Goal: Task Accomplishment & Management: Manage account settings

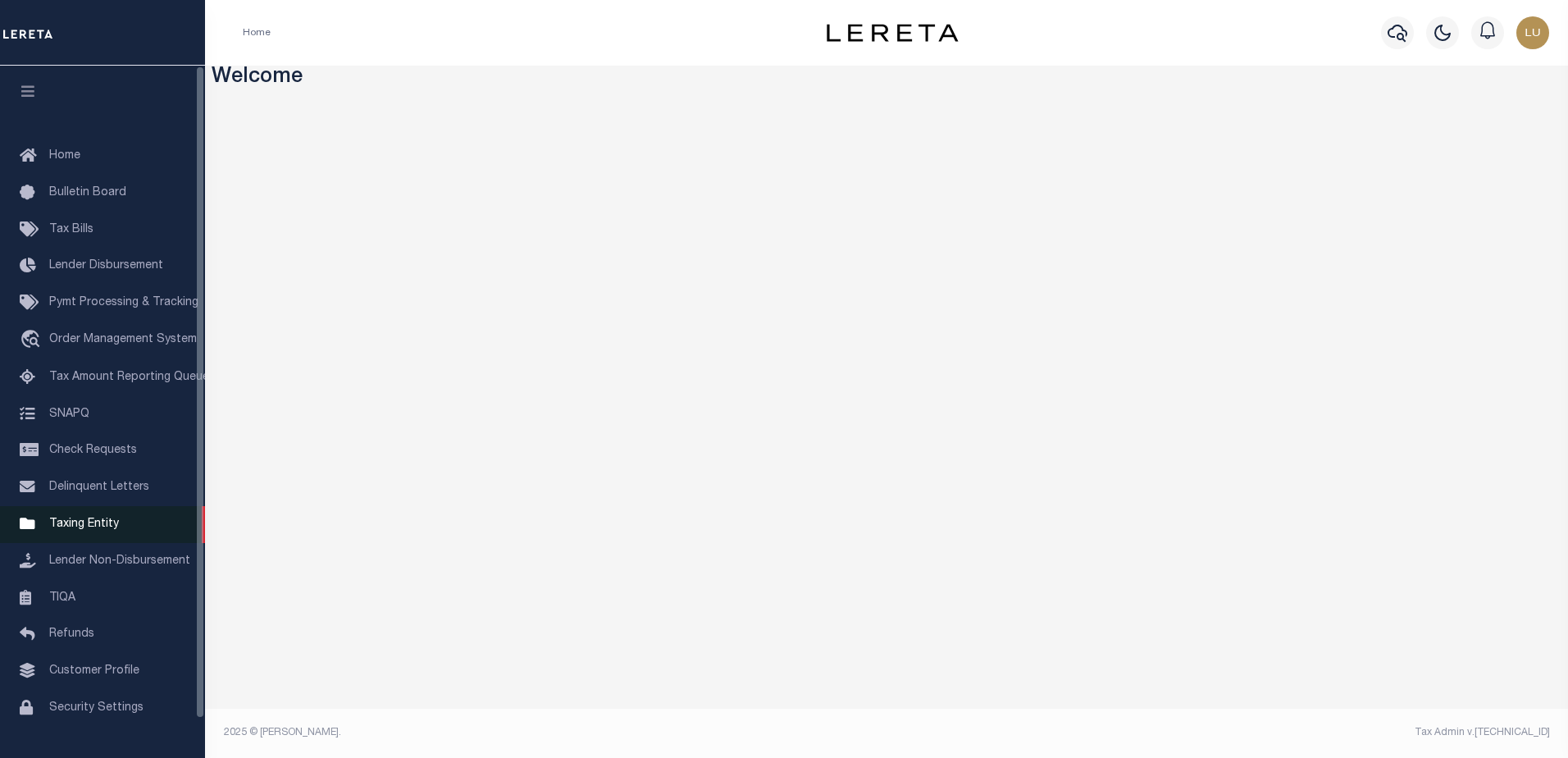
click at [112, 528] on span "Taxing Entity" at bounding box center [83, 524] width 70 height 12
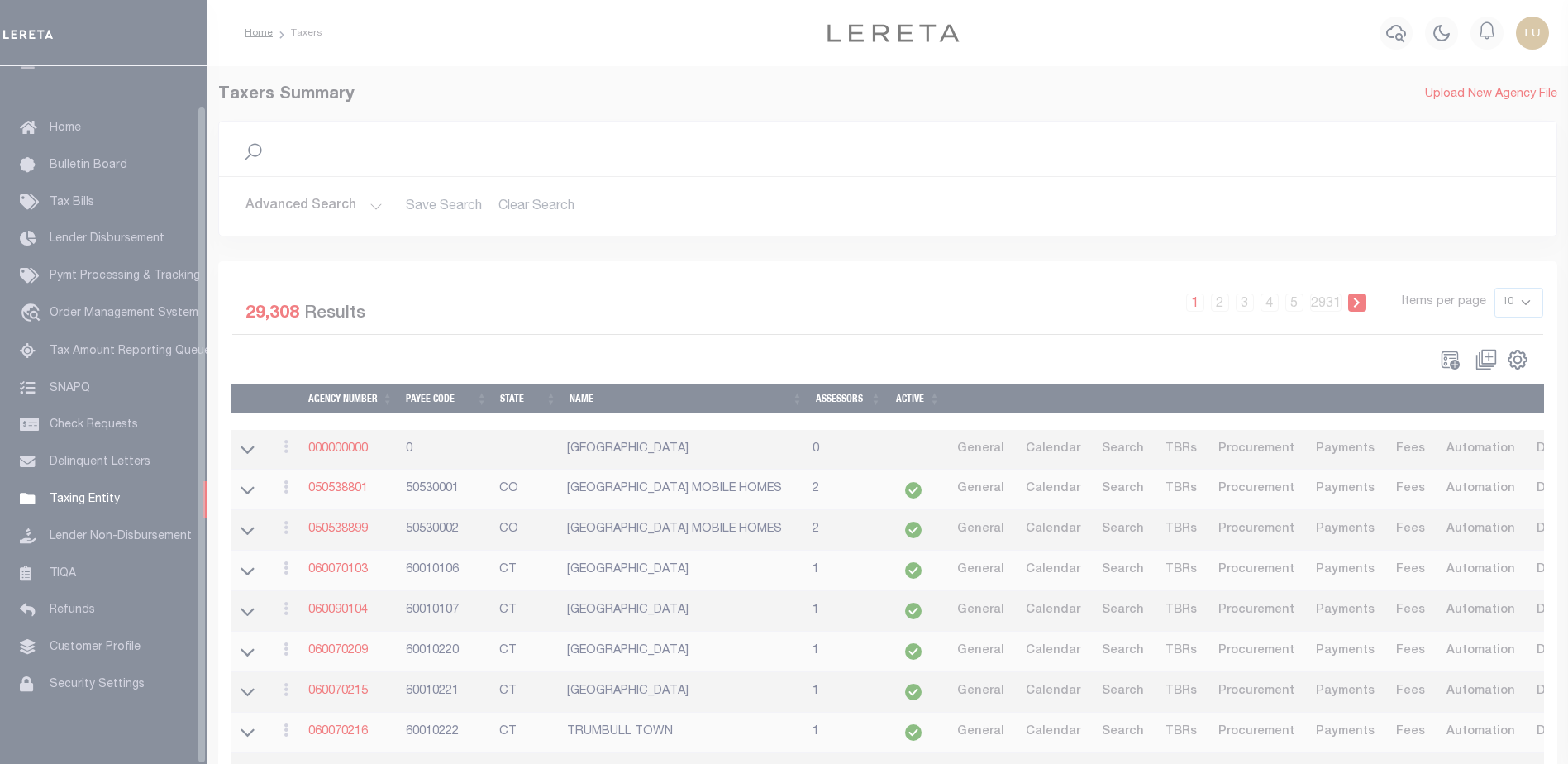
scroll to position [42, 0]
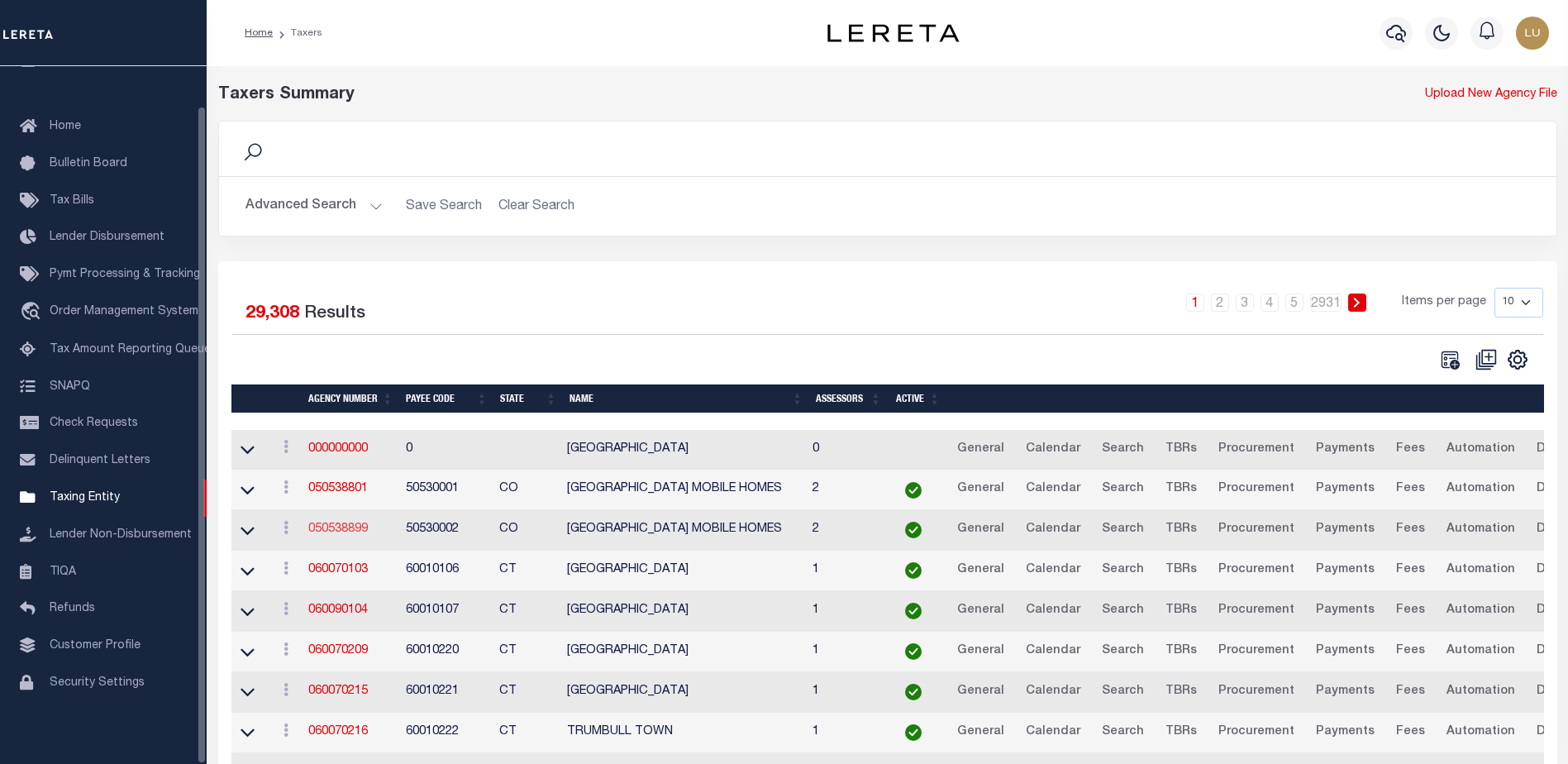
click at [349, 534] on link "050538899" at bounding box center [338, 529] width 59 height 12
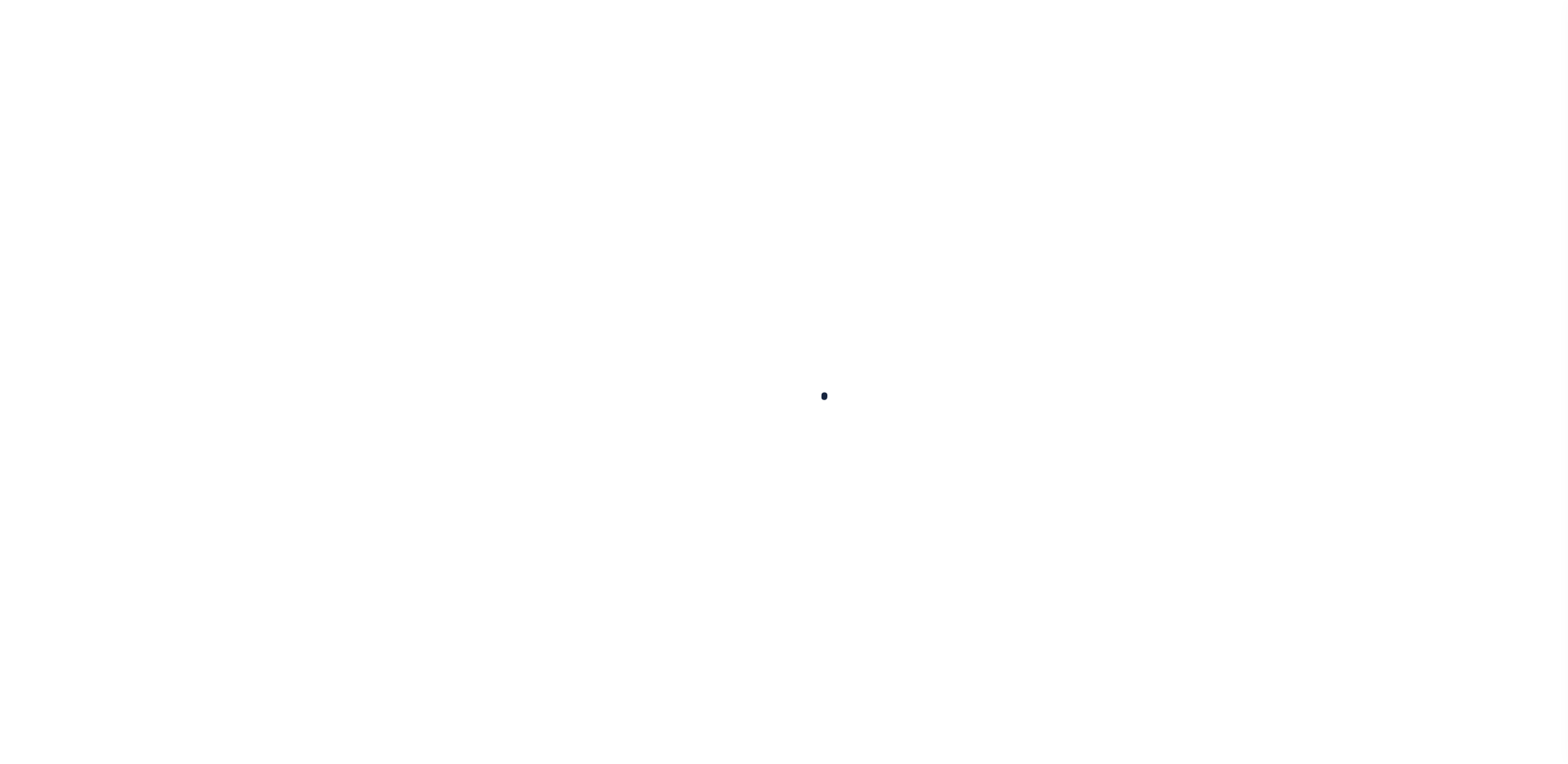
select select
checkbox input "false"
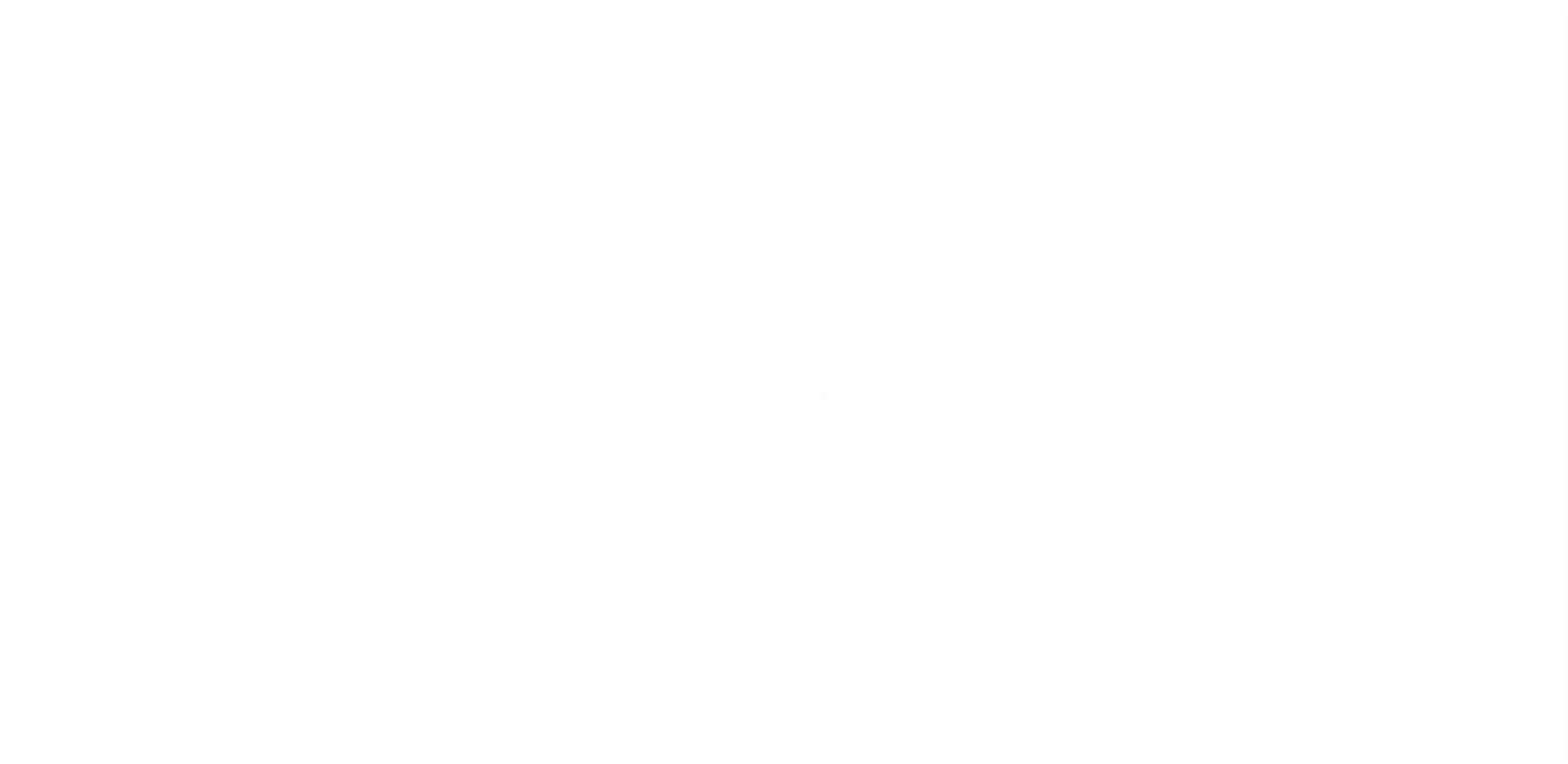
checkbox input "false"
type input "810500000"
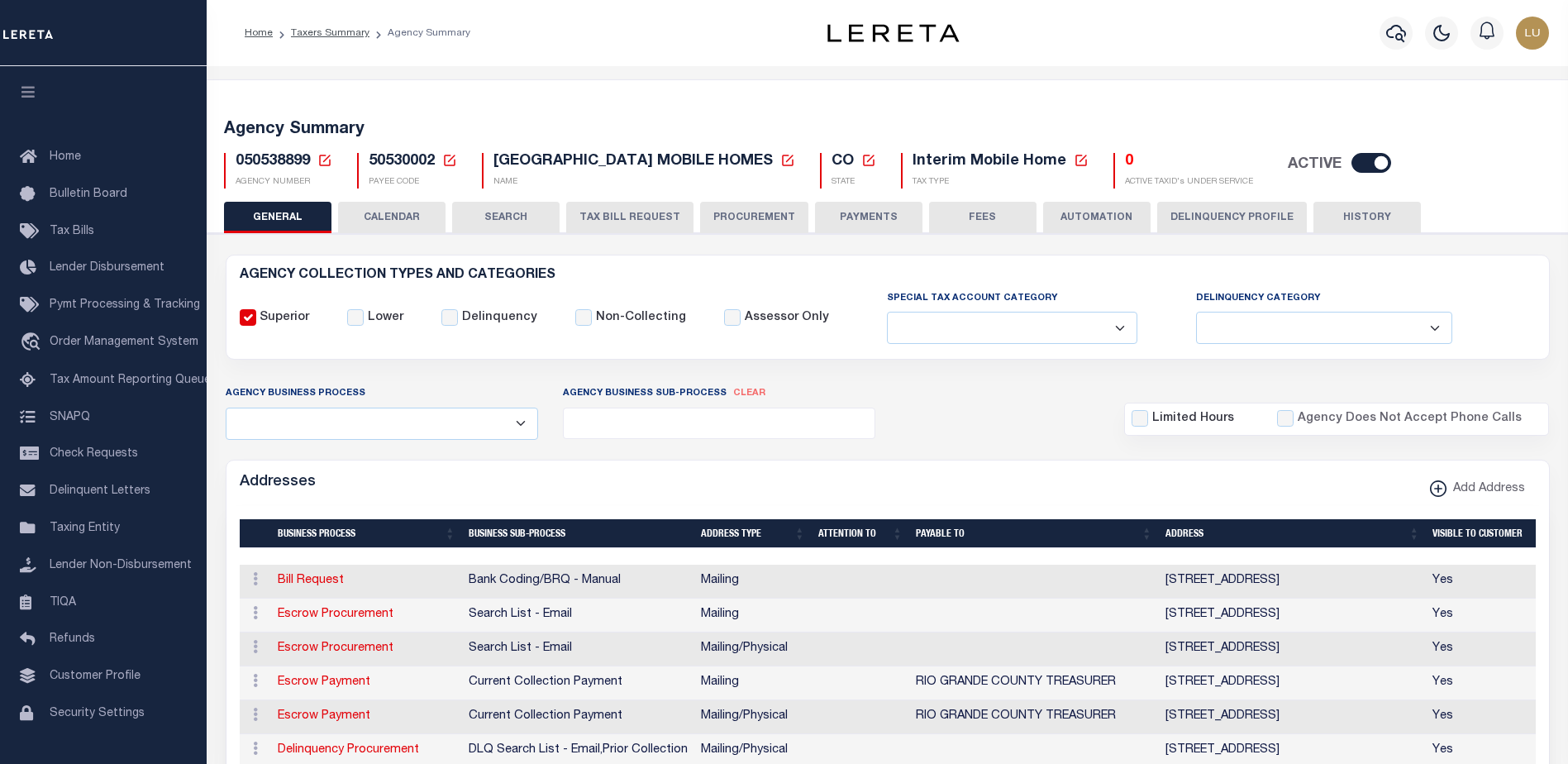
click at [450, 160] on icon at bounding box center [450, 160] width 12 height 12
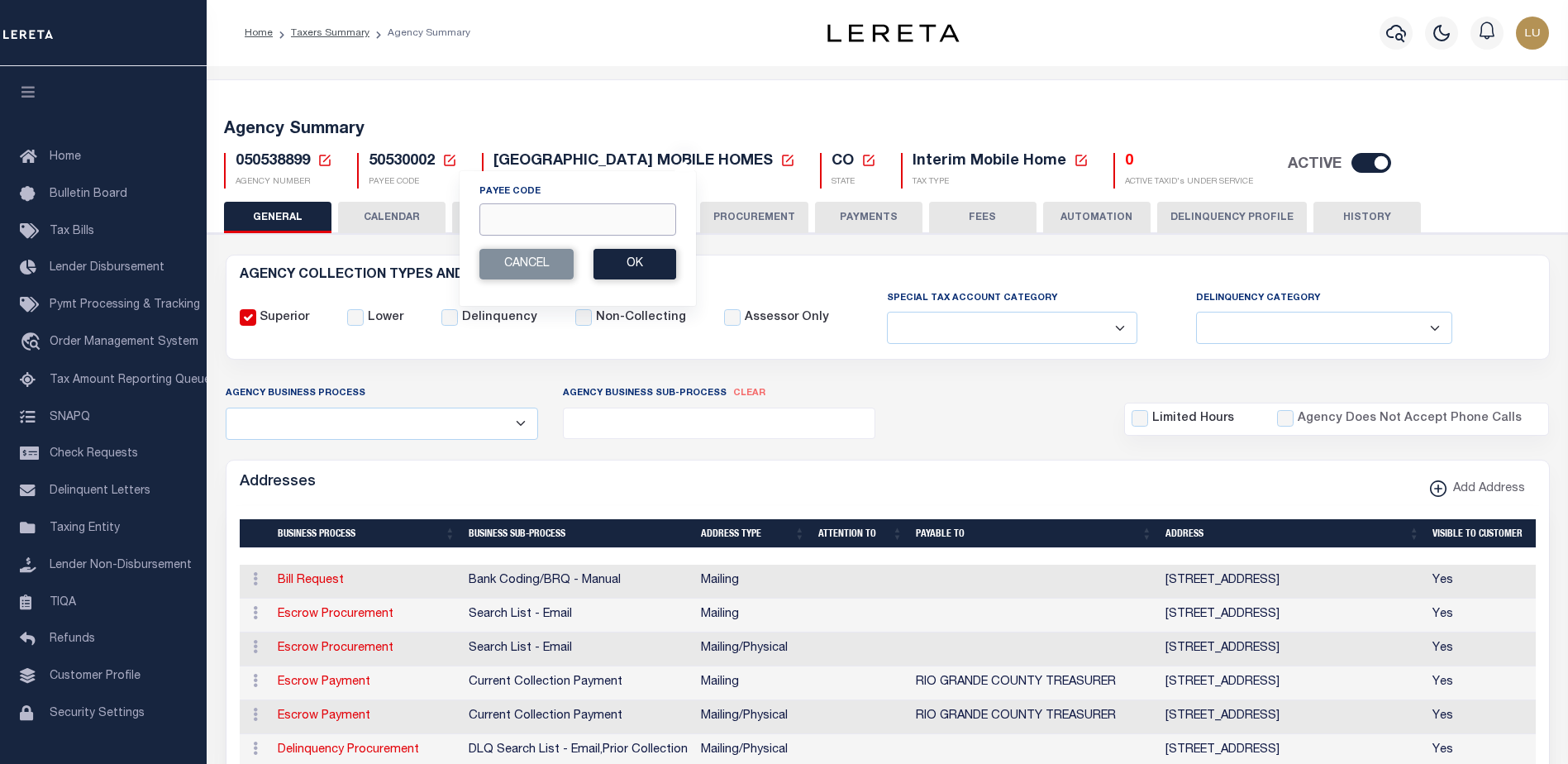
click at [521, 215] on input "Payee Code" at bounding box center [577, 219] width 197 height 33
paste input "110100000"
type input "110100000"
click at [622, 265] on button "Ok" at bounding box center [635, 264] width 83 height 31
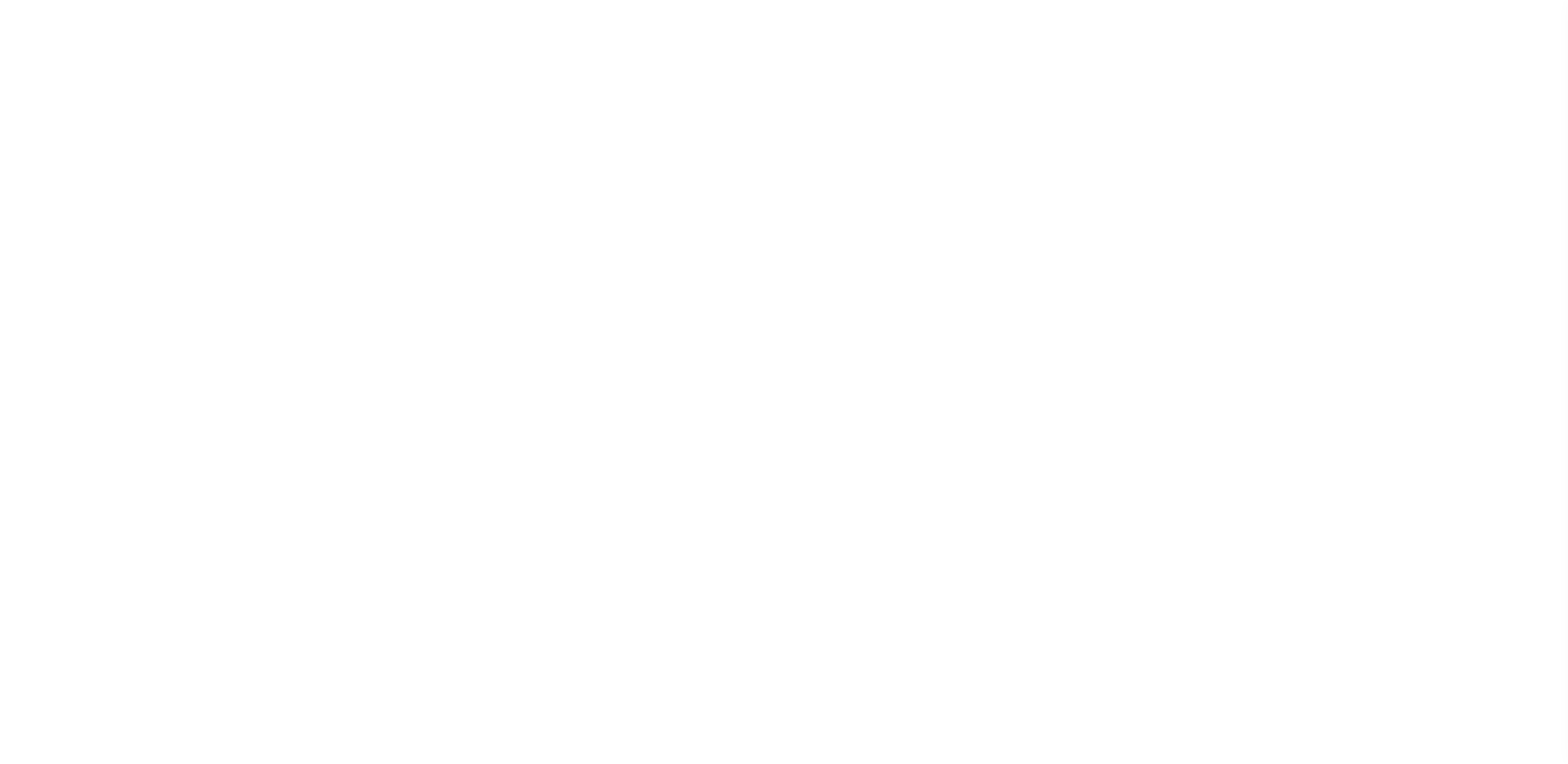
select select
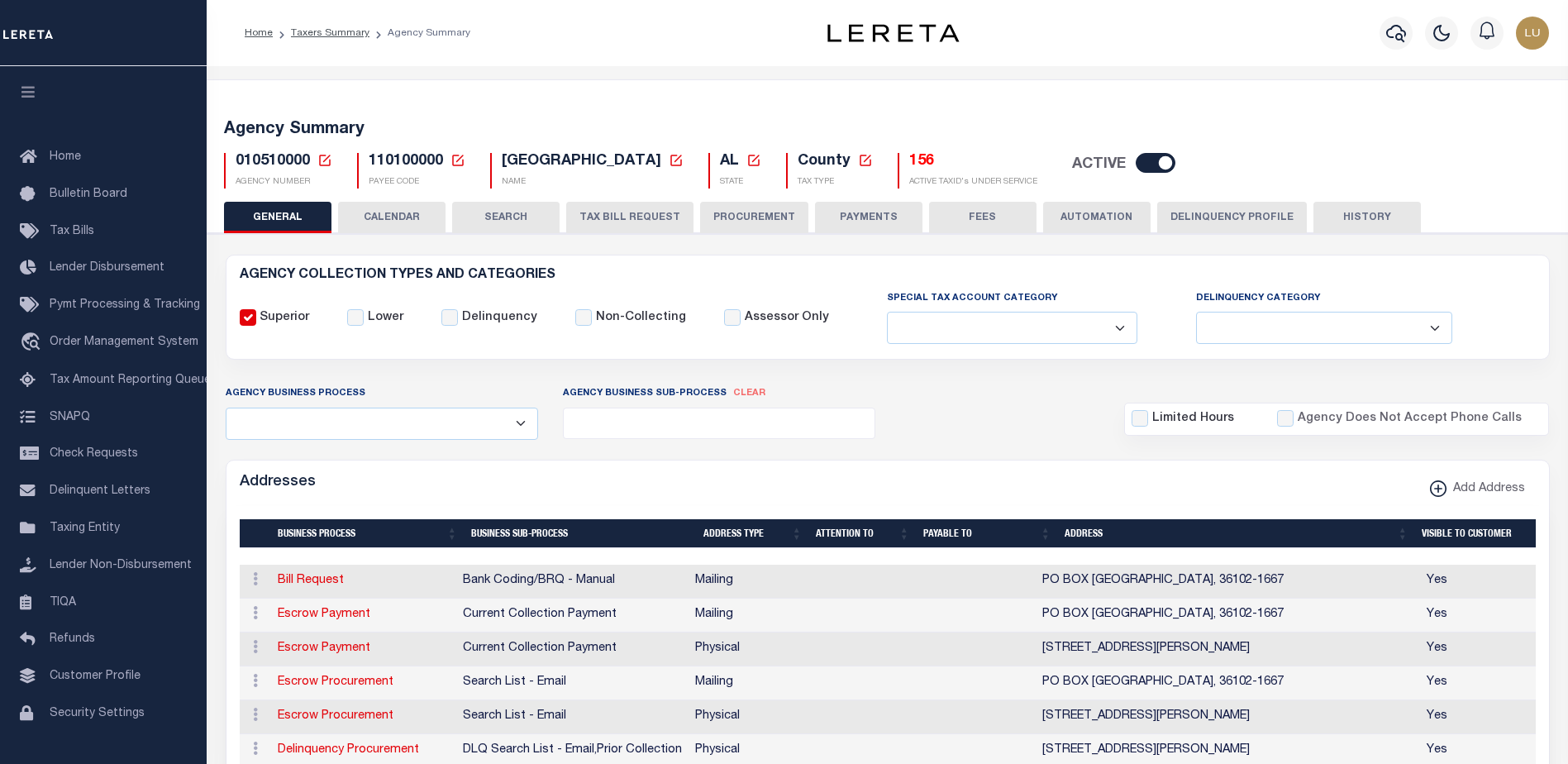
click at [456, 159] on icon at bounding box center [458, 160] width 15 height 15
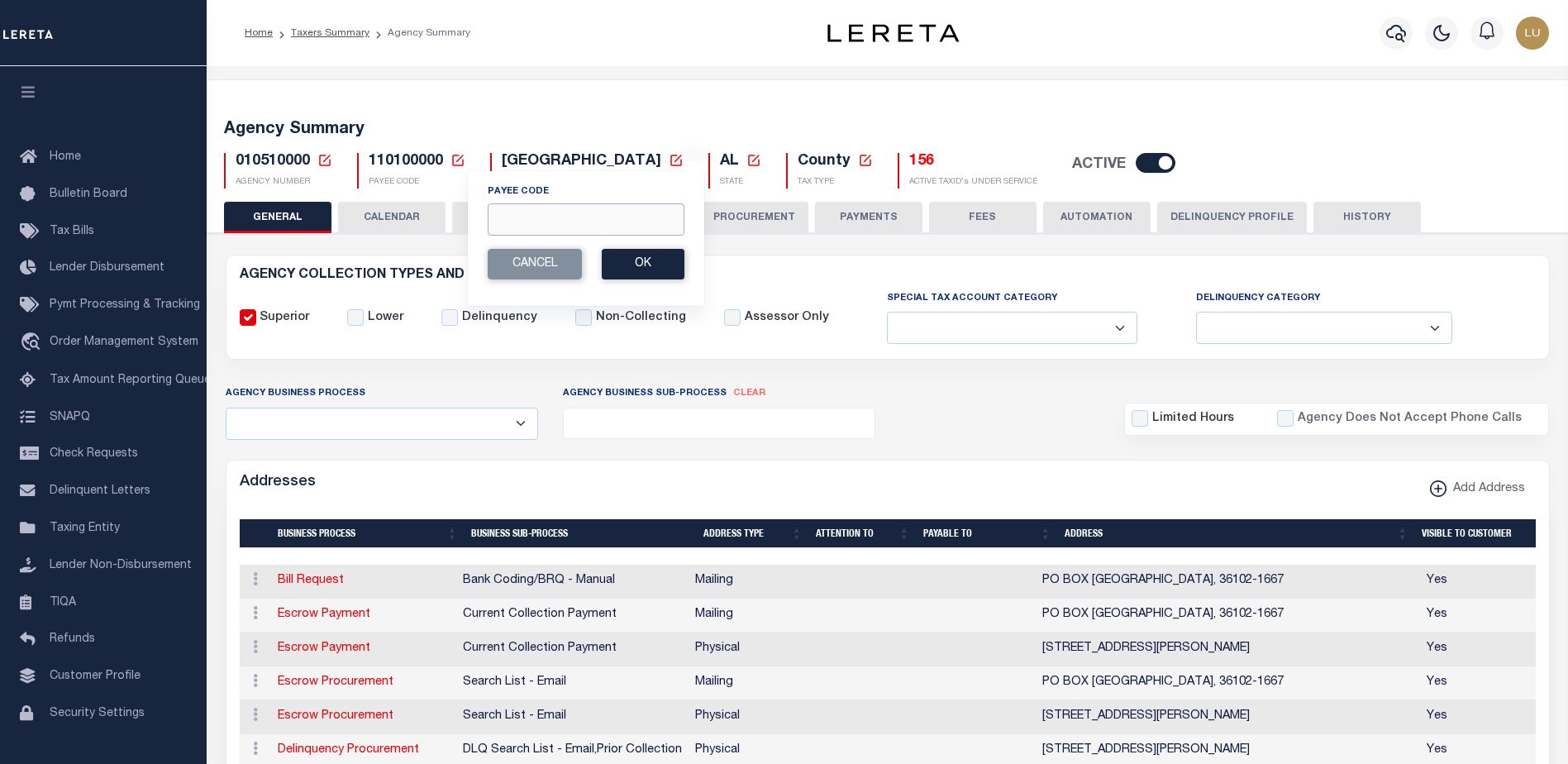
click at [527, 214] on input "Payee Code" at bounding box center [585, 219] width 197 height 33
paste input "2700900000"
type input "2700900000"
click at [653, 261] on button "Ok" at bounding box center [644, 264] width 83 height 31
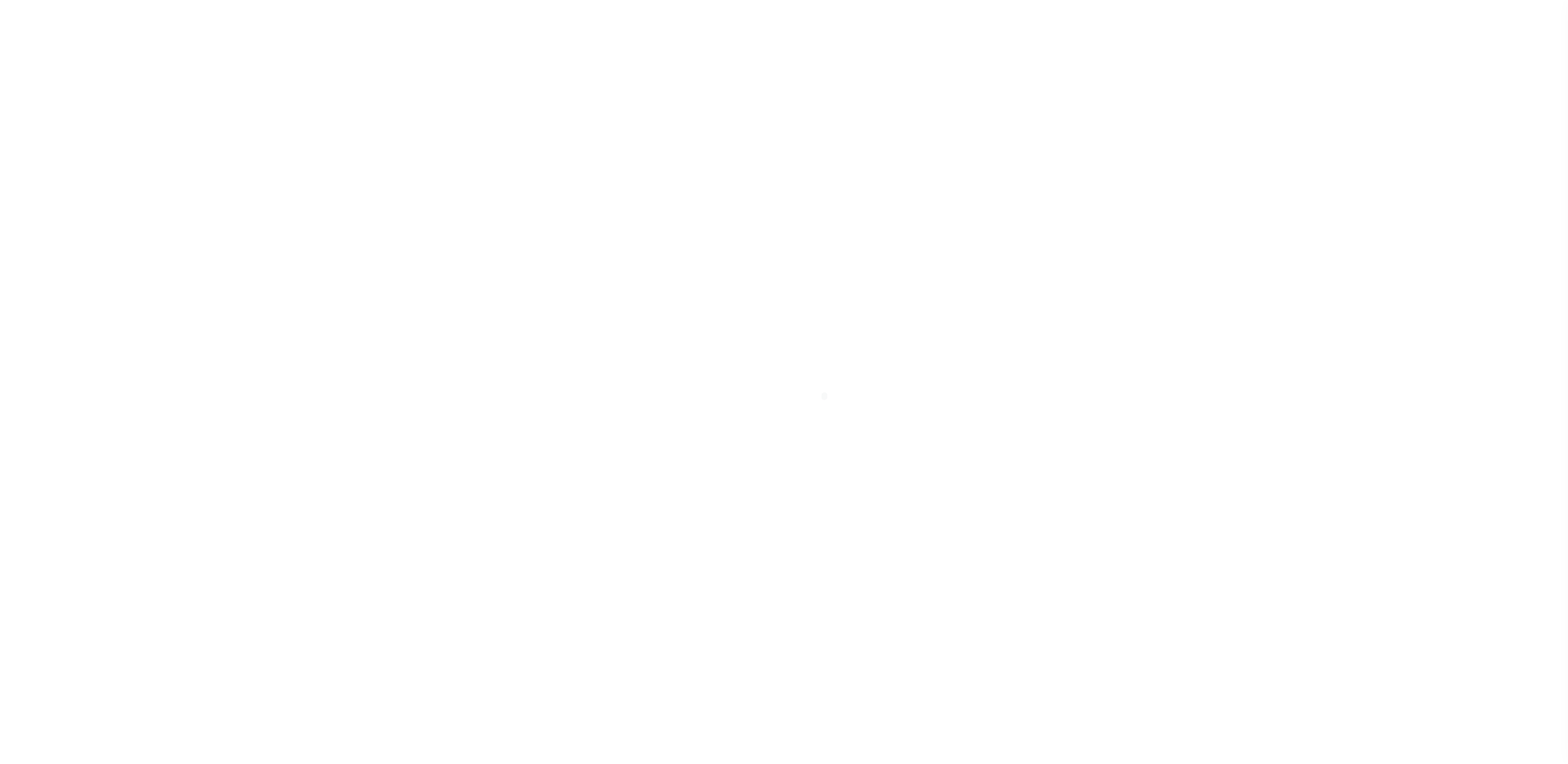
select select
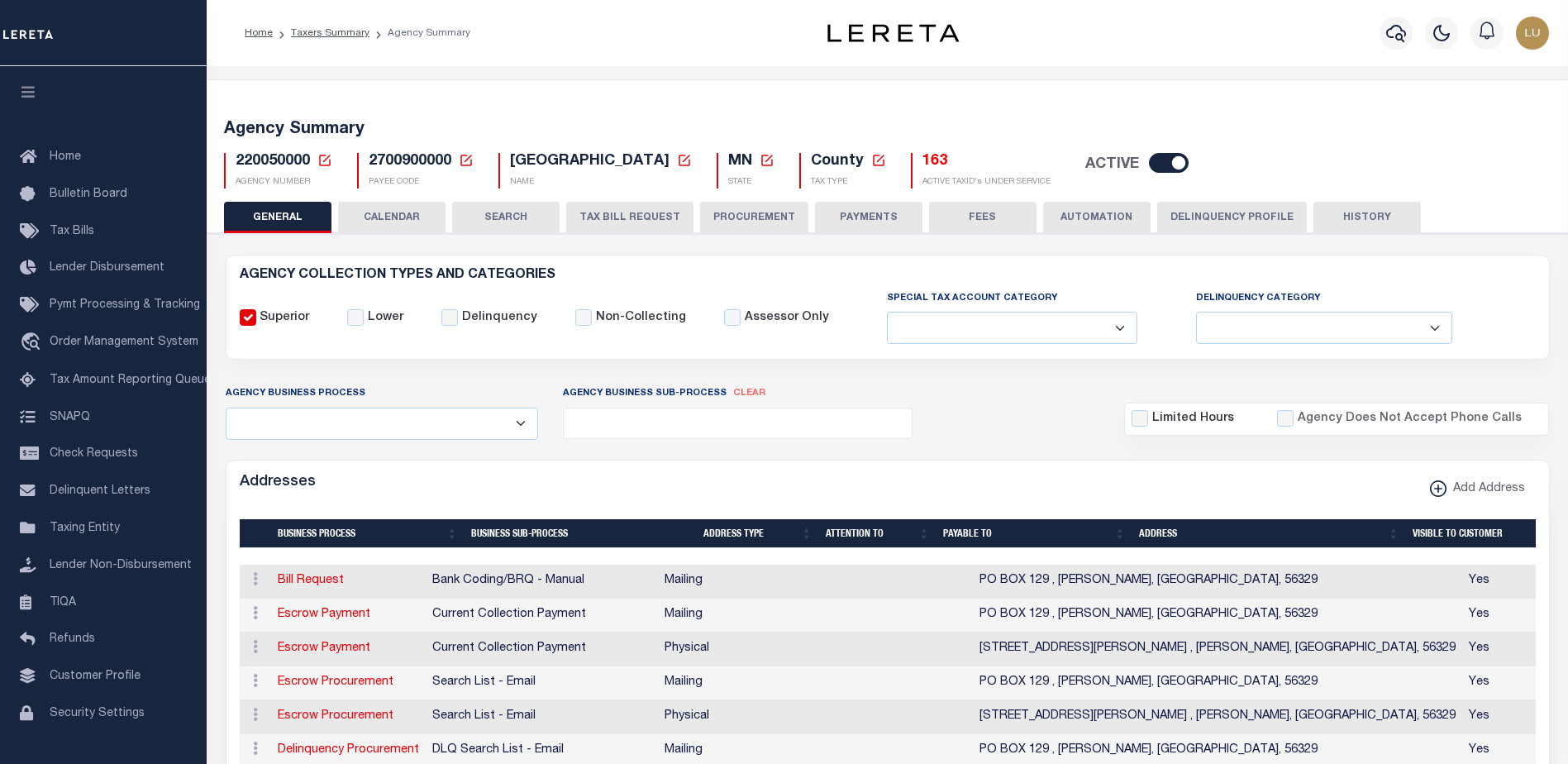
click at [469, 160] on icon at bounding box center [466, 160] width 15 height 15
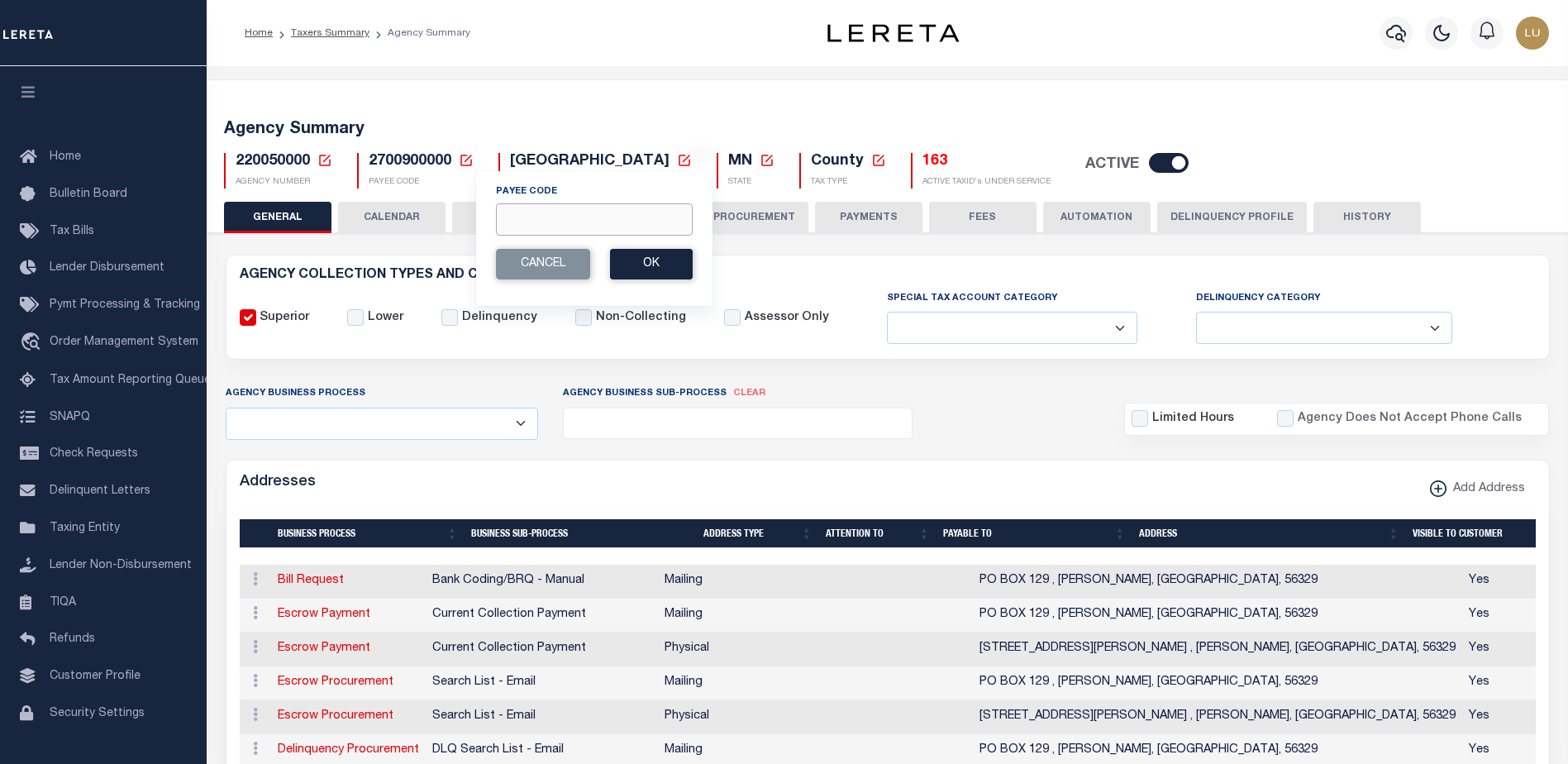
click at [525, 215] on input "Payee Code" at bounding box center [594, 219] width 197 height 33
paste input "2701300000"
type input "2701300000"
click at [656, 271] on button "Ok" at bounding box center [652, 264] width 83 height 31
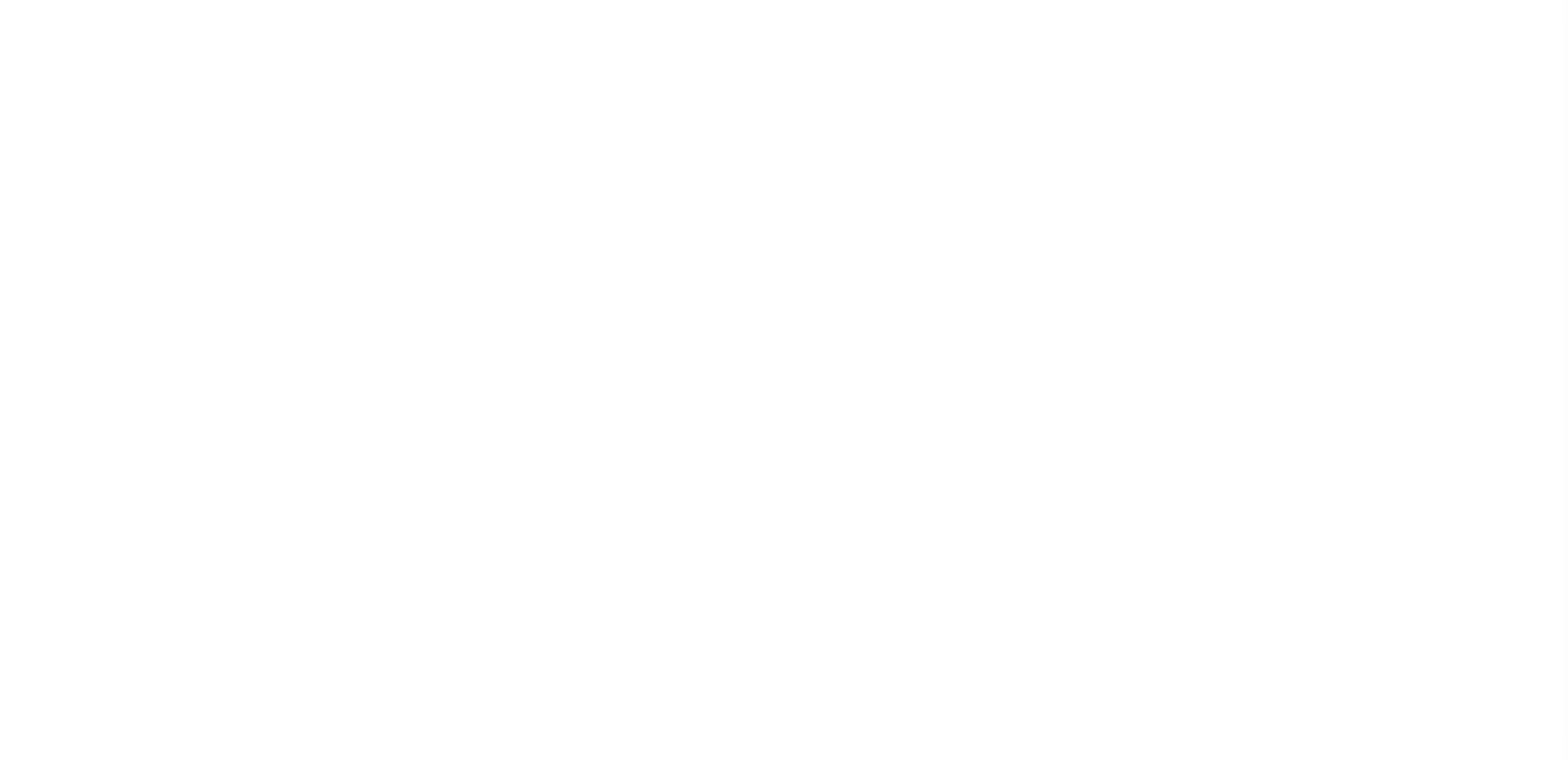
select select
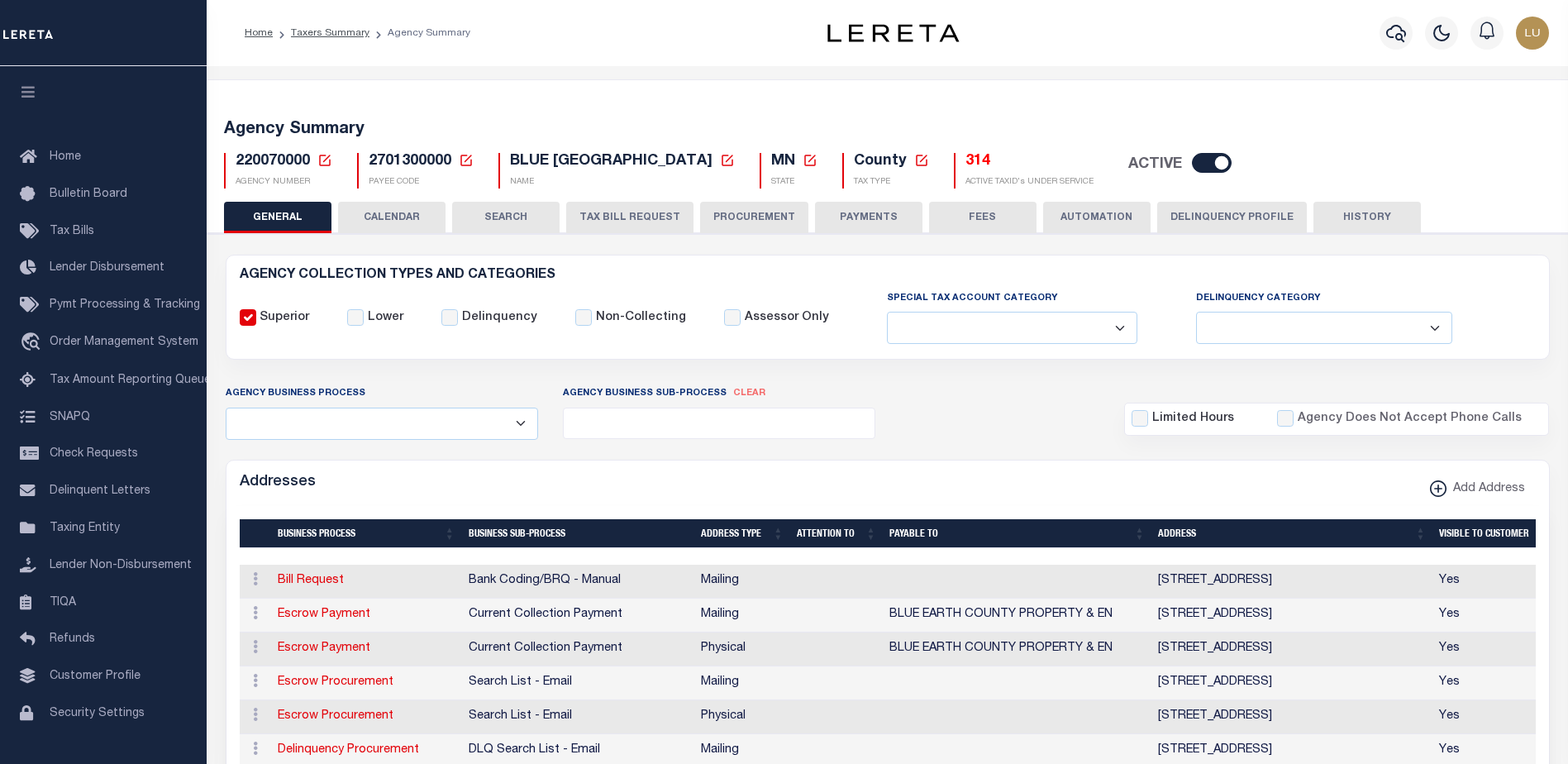
click at [464, 153] on icon at bounding box center [466, 160] width 15 height 15
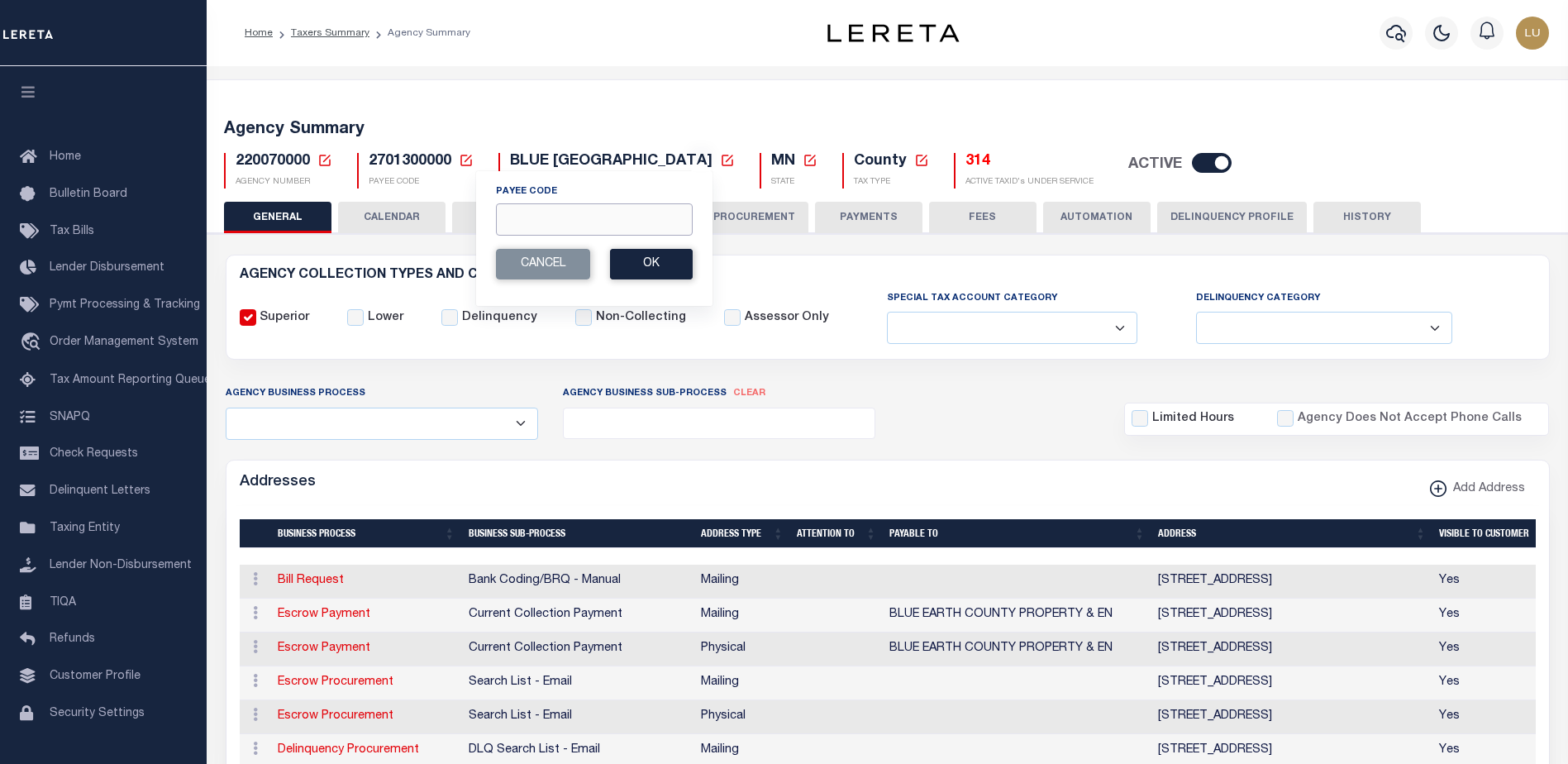
click at [544, 209] on input "Payee Code" at bounding box center [594, 219] width 197 height 33
paste input "3400904007"
type input "3400904007"
click at [635, 260] on button "Ok" at bounding box center [652, 264] width 83 height 31
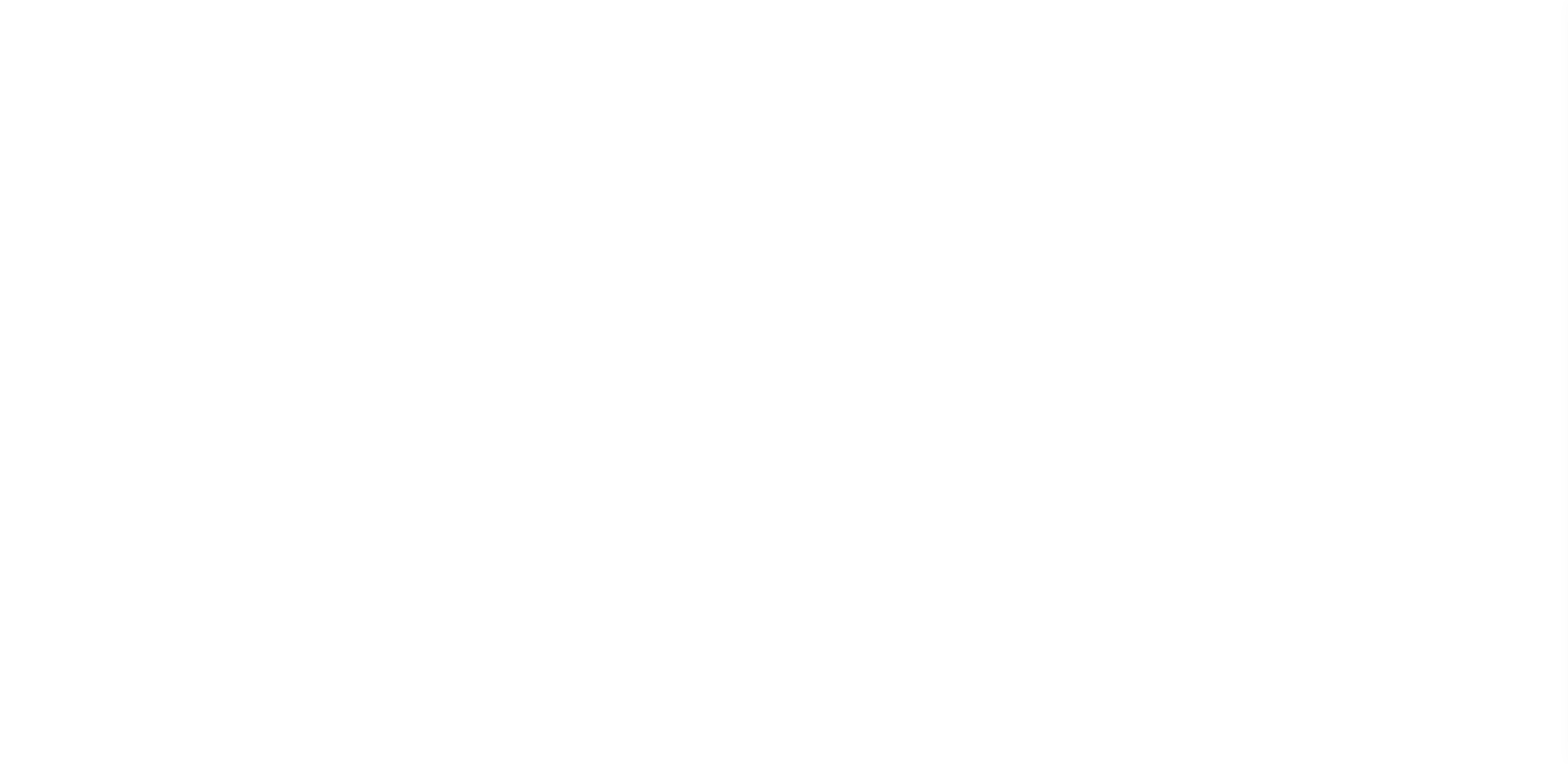
select select
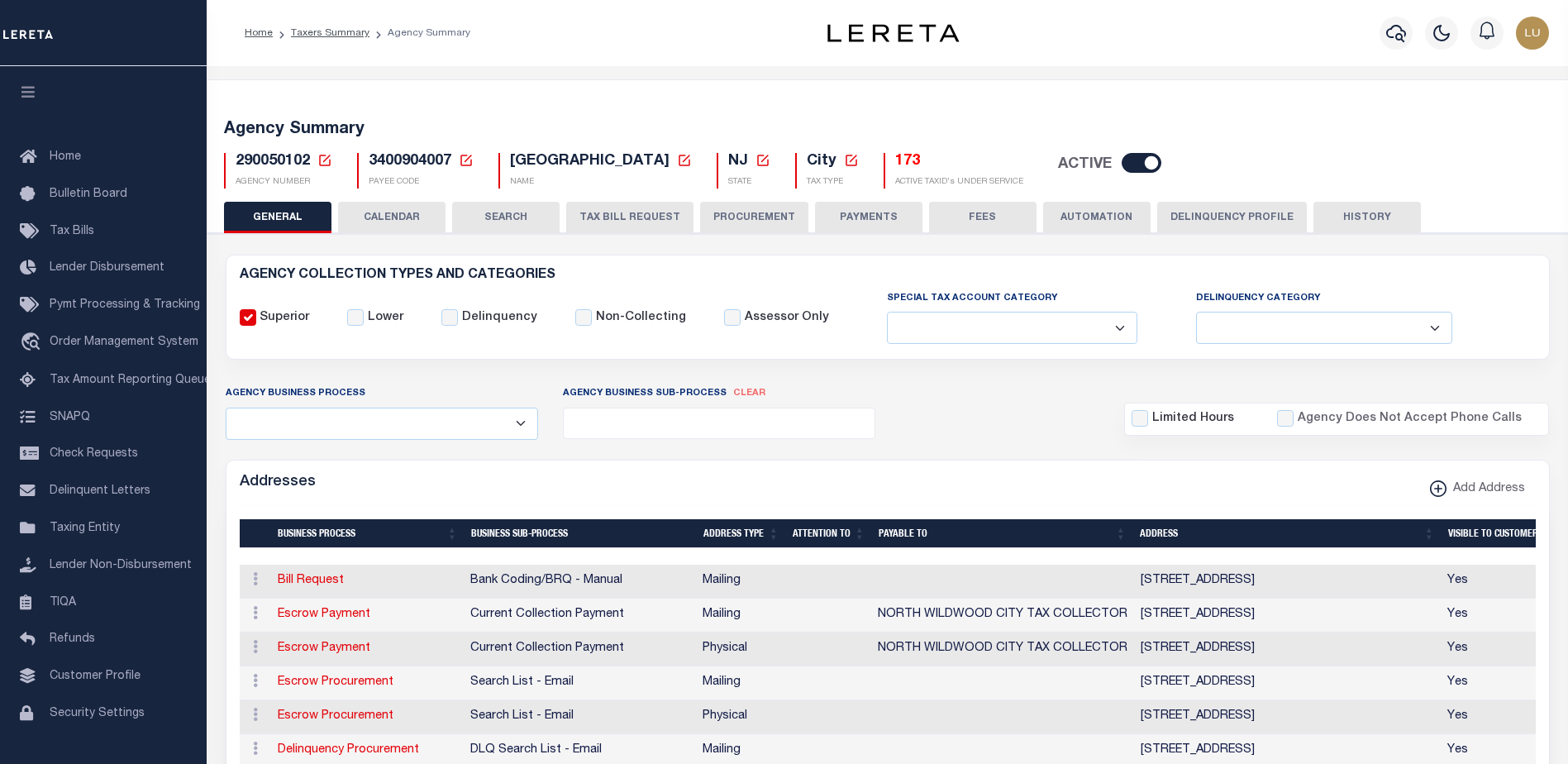
click at [400, 157] on span "3400904007" at bounding box center [410, 161] width 83 height 15
click at [399, 157] on span "3400904007" at bounding box center [410, 161] width 83 height 15
copy h5 "3400904007"
click at [1158, 165] on input "checkbox" at bounding box center [1142, 163] width 40 height 20
checkbox input "false"
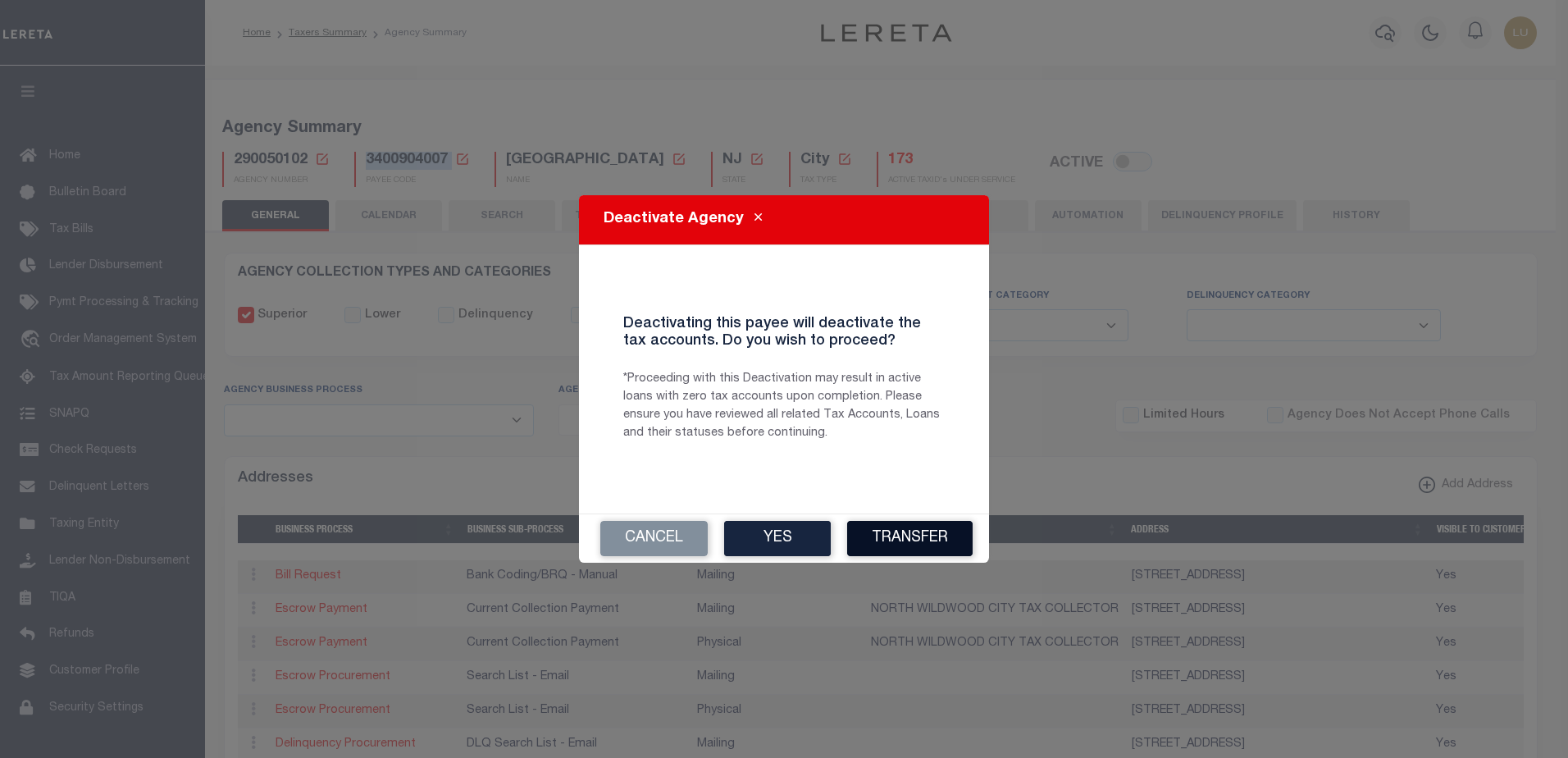
click at [914, 533] on button "Transfer" at bounding box center [910, 538] width 126 height 35
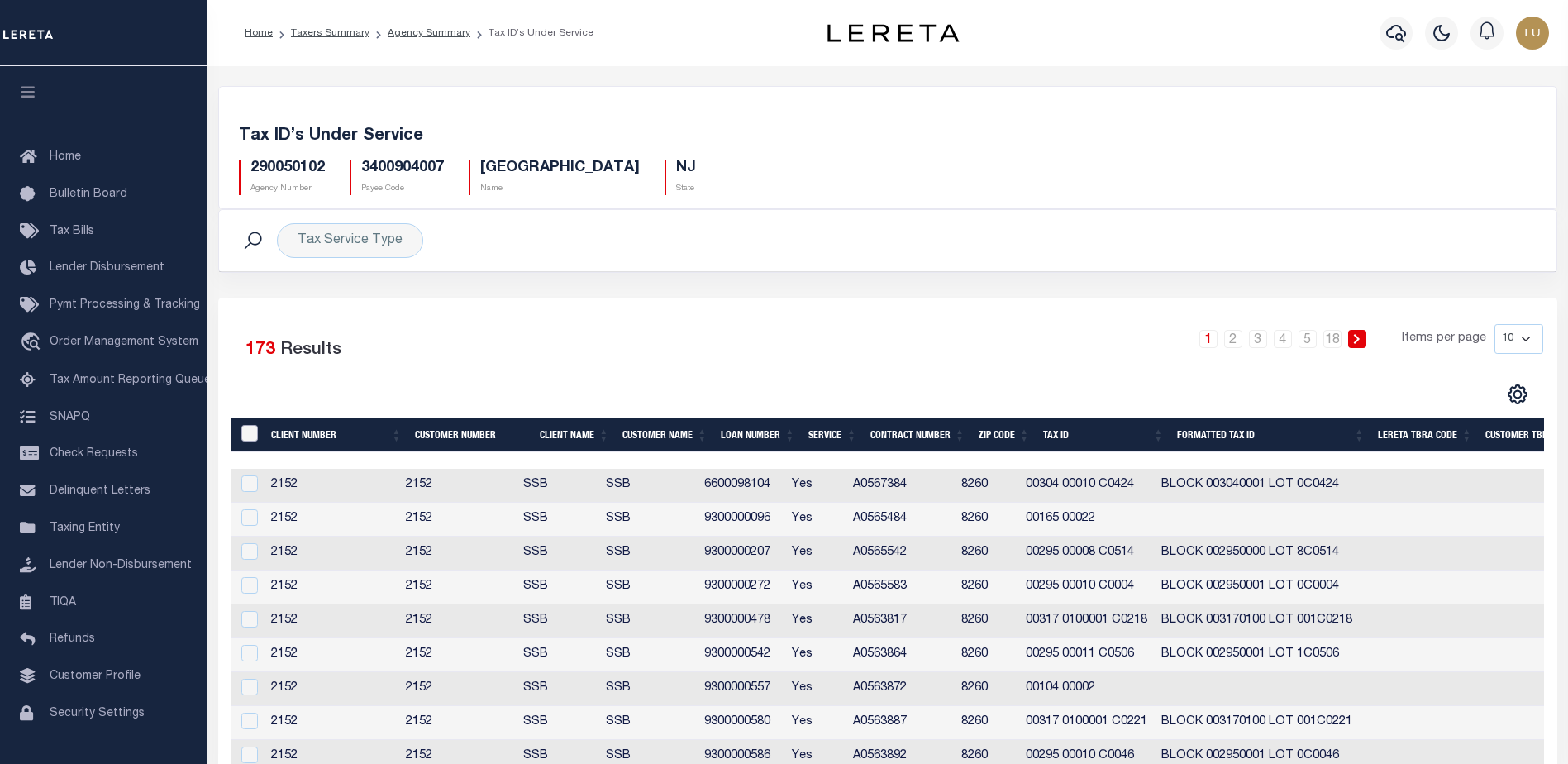
click at [245, 438] on input "&nbsp;" at bounding box center [249, 433] width 17 height 17
checkbox input "true"
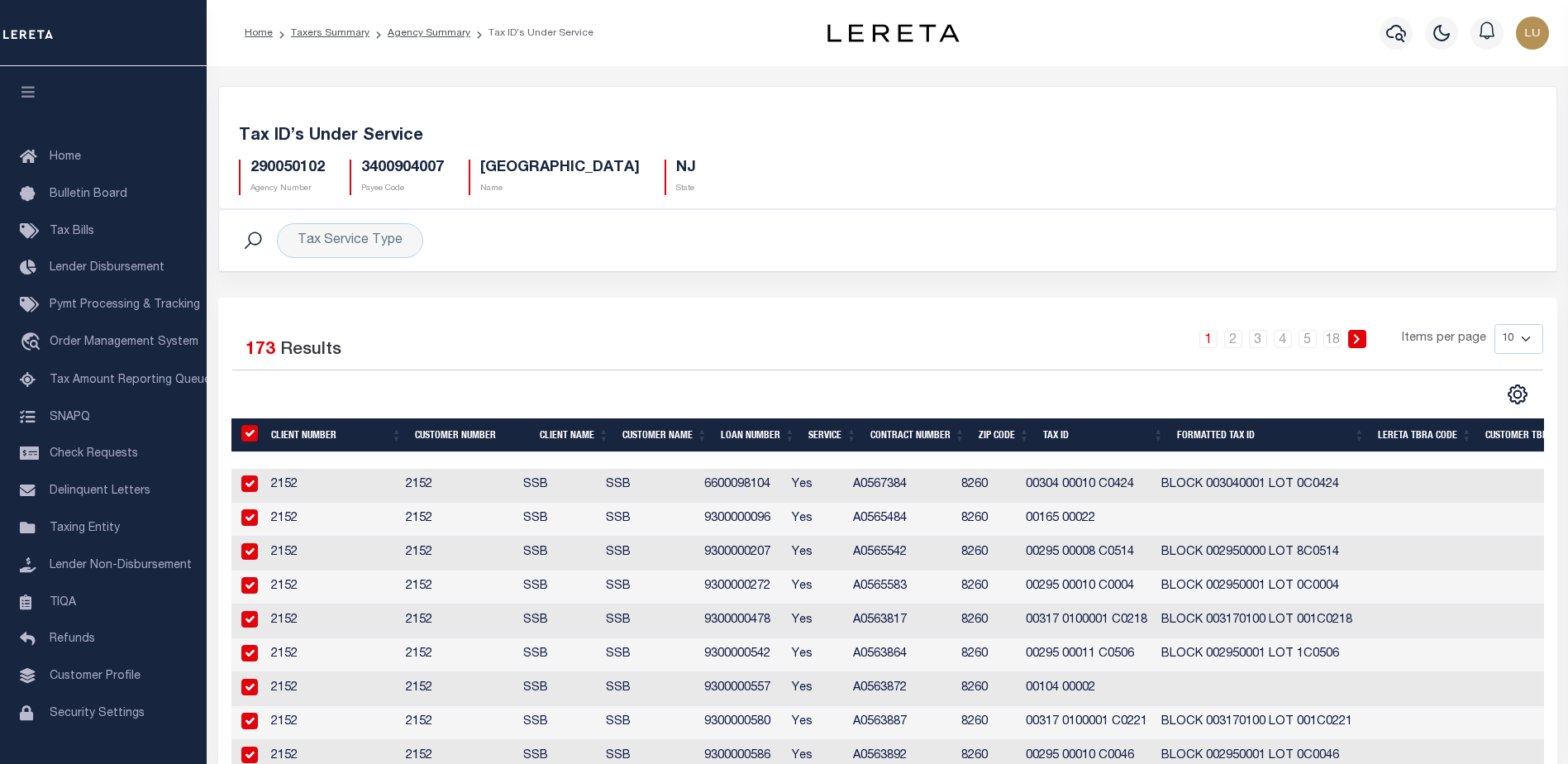
checkbox input "true"
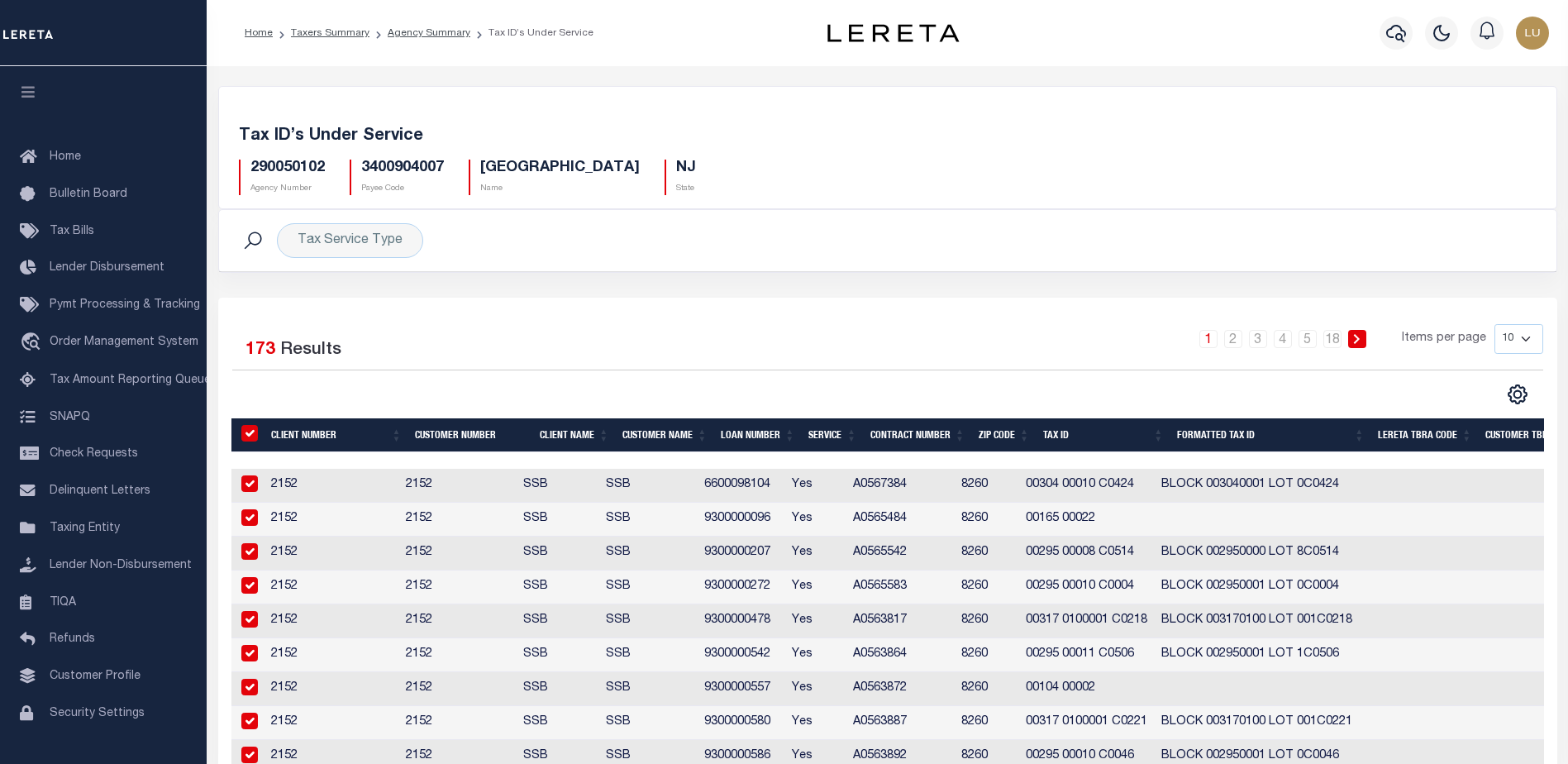
checkbox input "true"
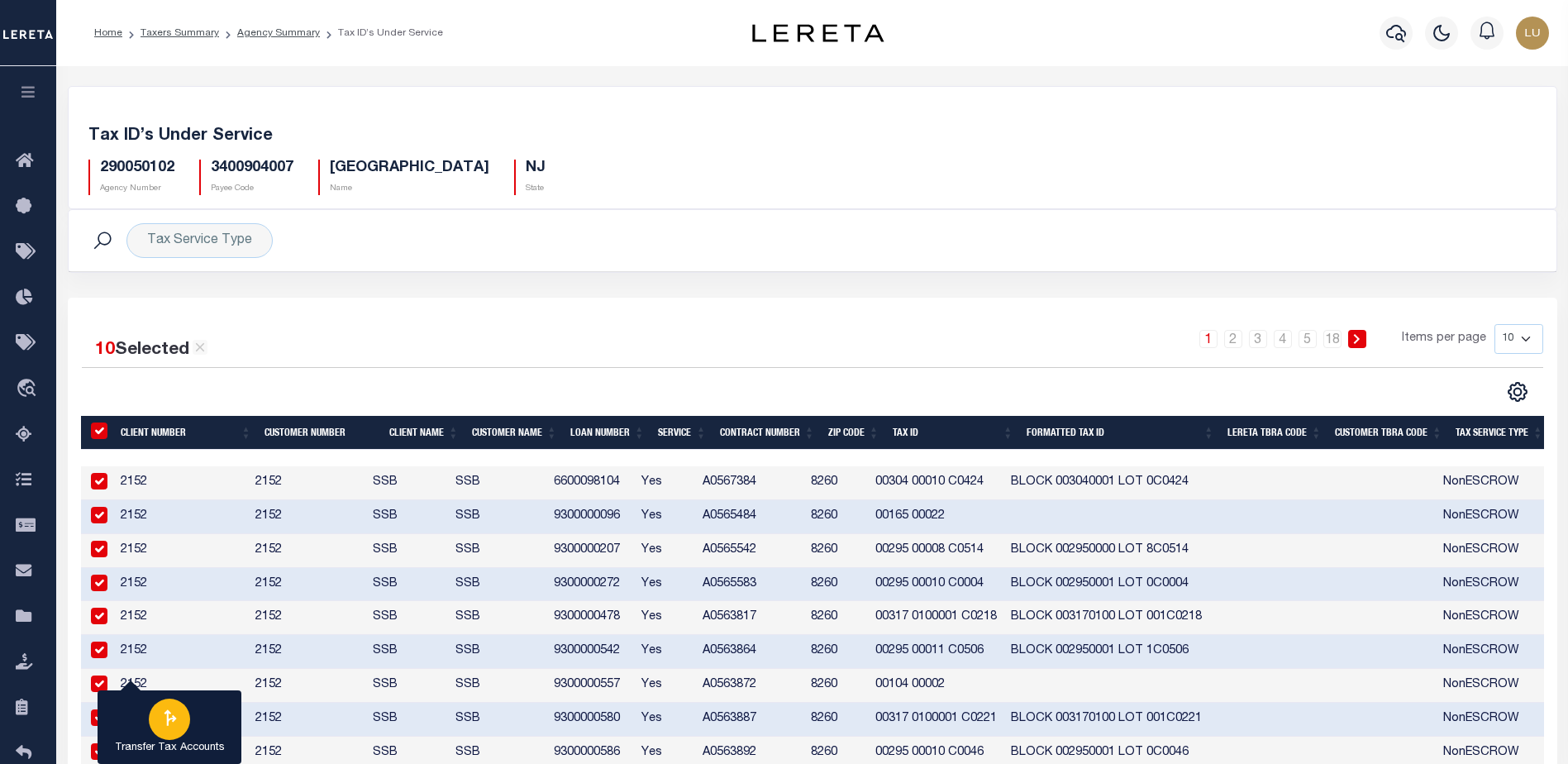
click at [162, 715] on icon "button" at bounding box center [170, 718] width 22 height 22
type input "290050102"
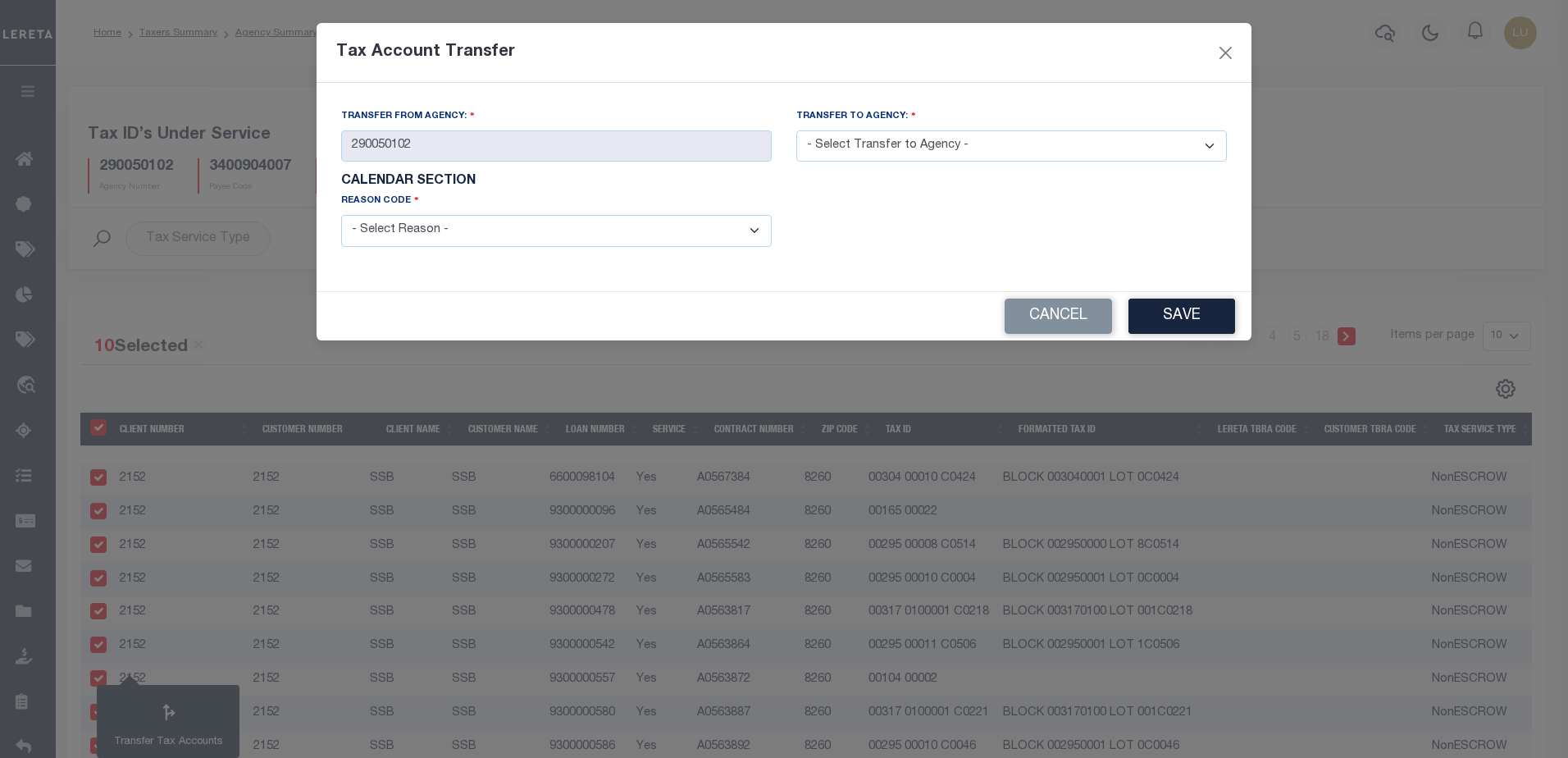
click at [1013, 161] on select "- Select Transfer to Agency - 290050101 290050103 290050104 290050105 290050201…" at bounding box center [1011, 146] width 430 height 32
select select "290051707"
click at [796, 130] on select "- Select Transfer to Agency - 290050101 290050103 290050104 290050105 290050201…" at bounding box center [1011, 146] width 430 height 32
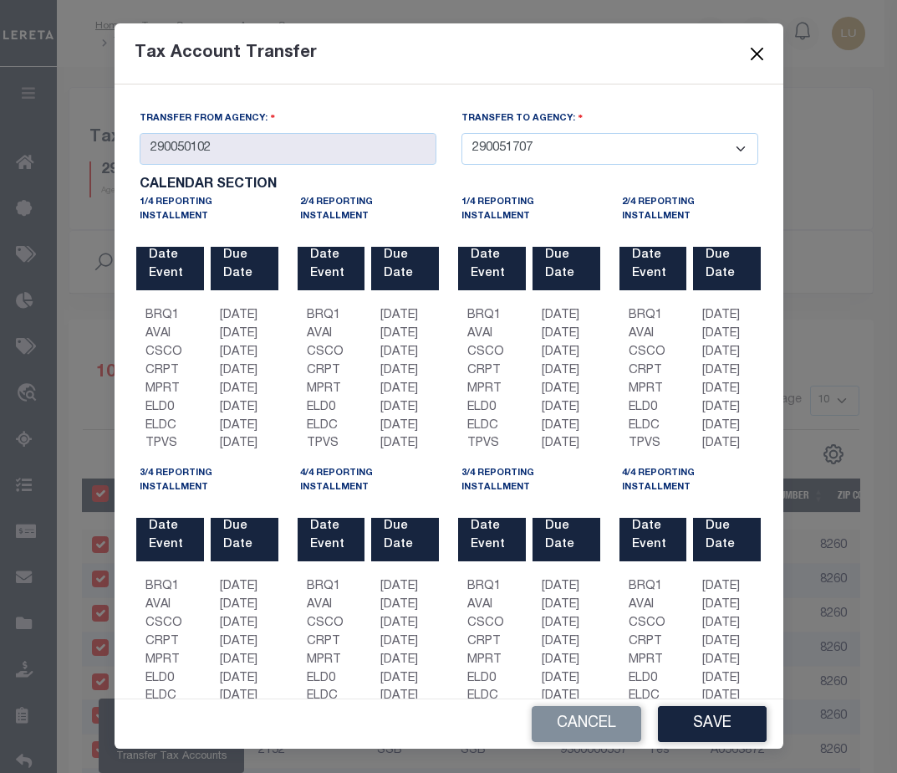
click at [758, 52] on button "Close" at bounding box center [757, 54] width 22 height 22
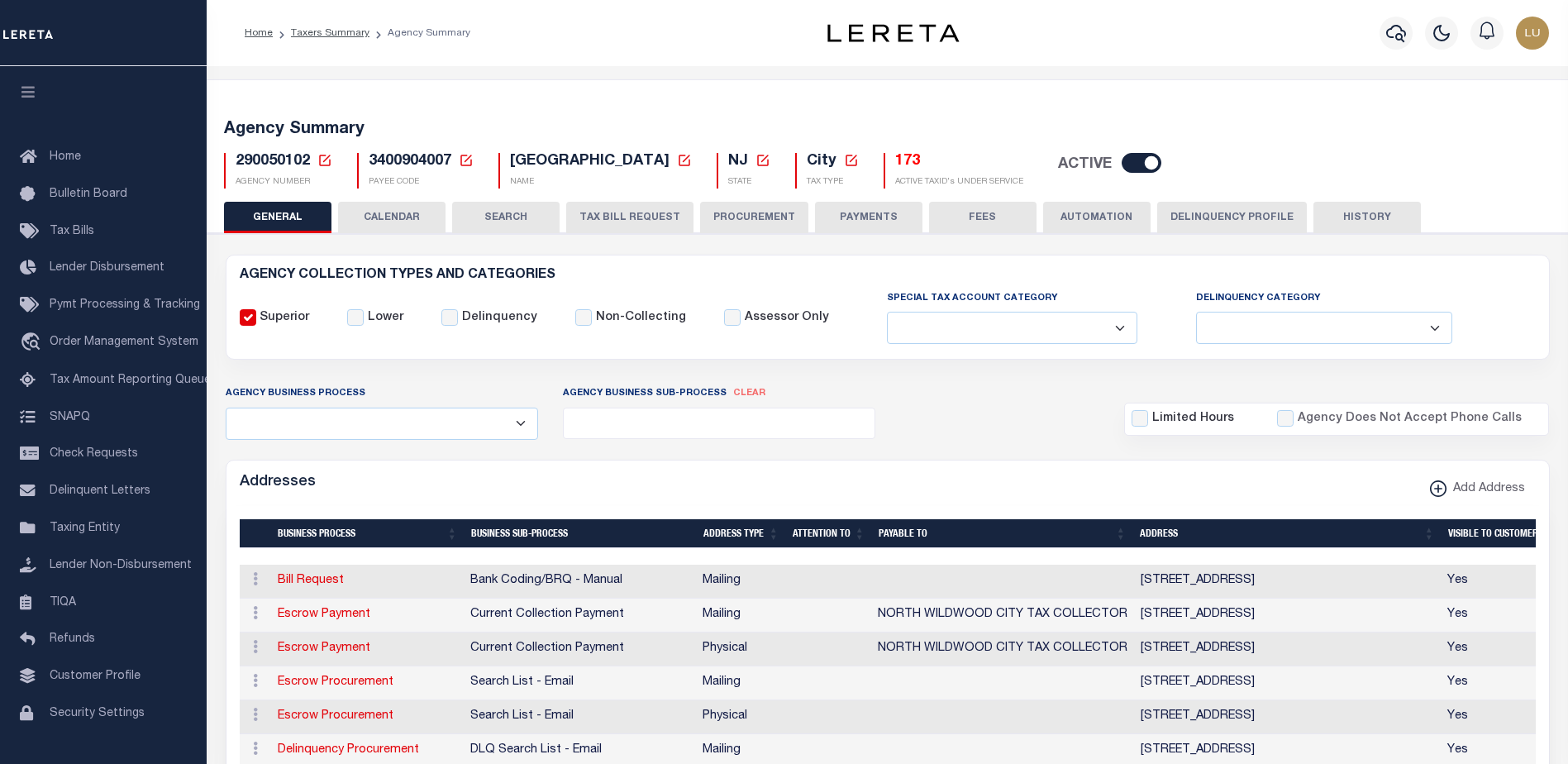
select select
click at [464, 156] on icon at bounding box center [466, 160] width 15 height 15
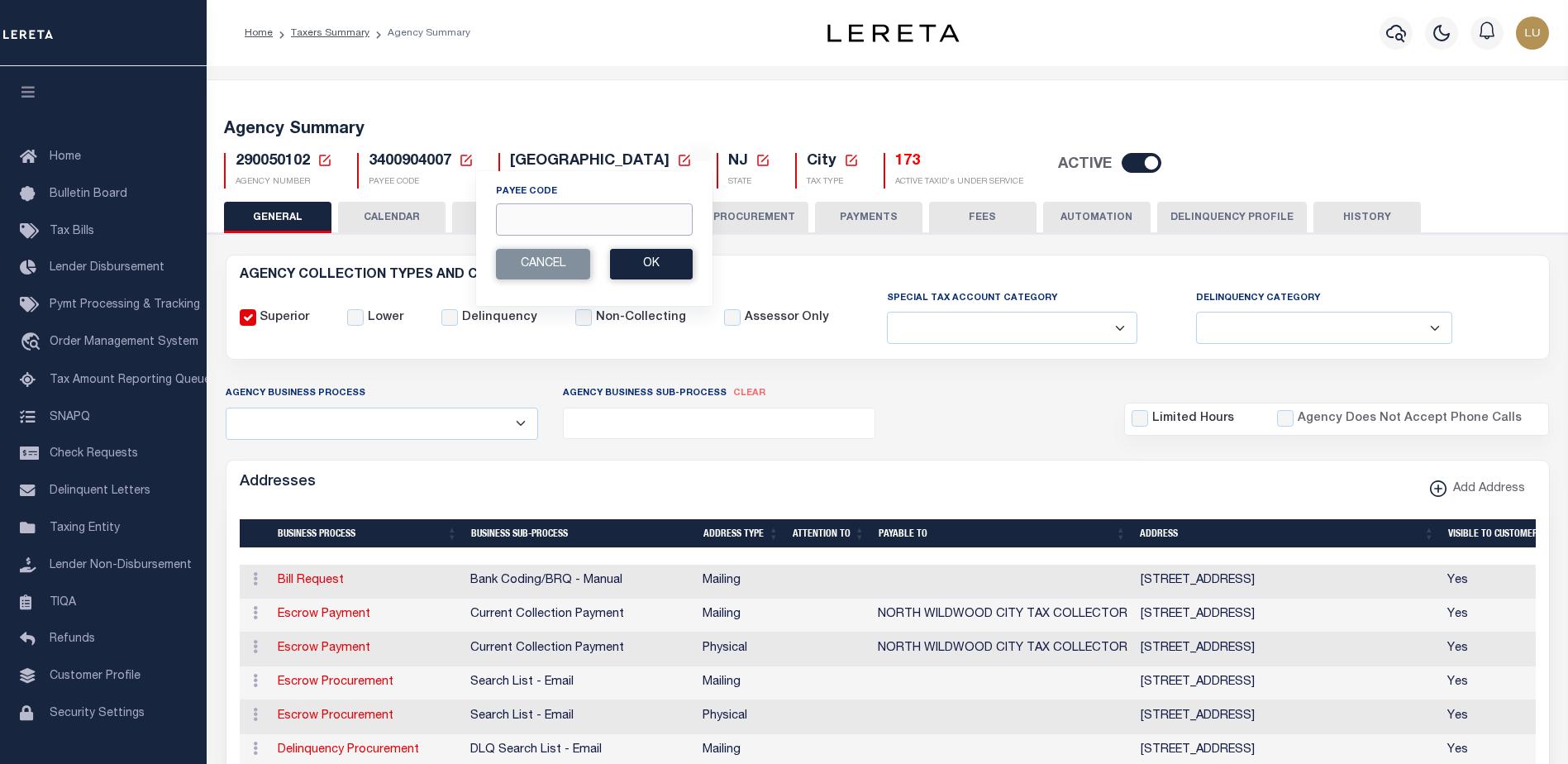
click at [582, 222] on input "Payee Code" at bounding box center [594, 219] width 197 height 33
paste input "290051707"
type input "290051707"
click at [663, 263] on button "Ok" at bounding box center [652, 264] width 83 height 31
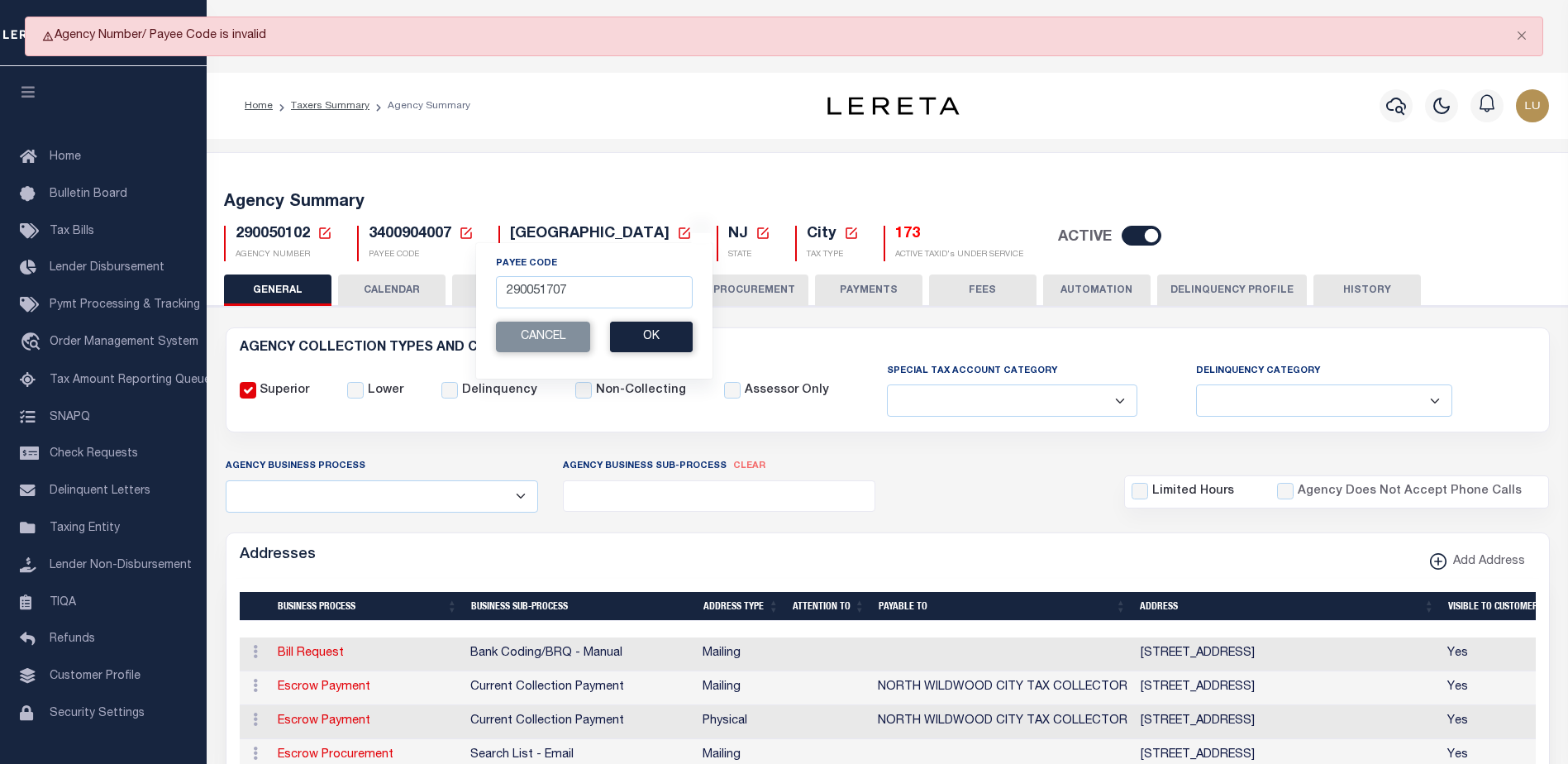
click at [324, 229] on icon at bounding box center [324, 232] width 15 height 15
click at [416, 296] on input "Agency Number" at bounding box center [521, 292] width 332 height 33
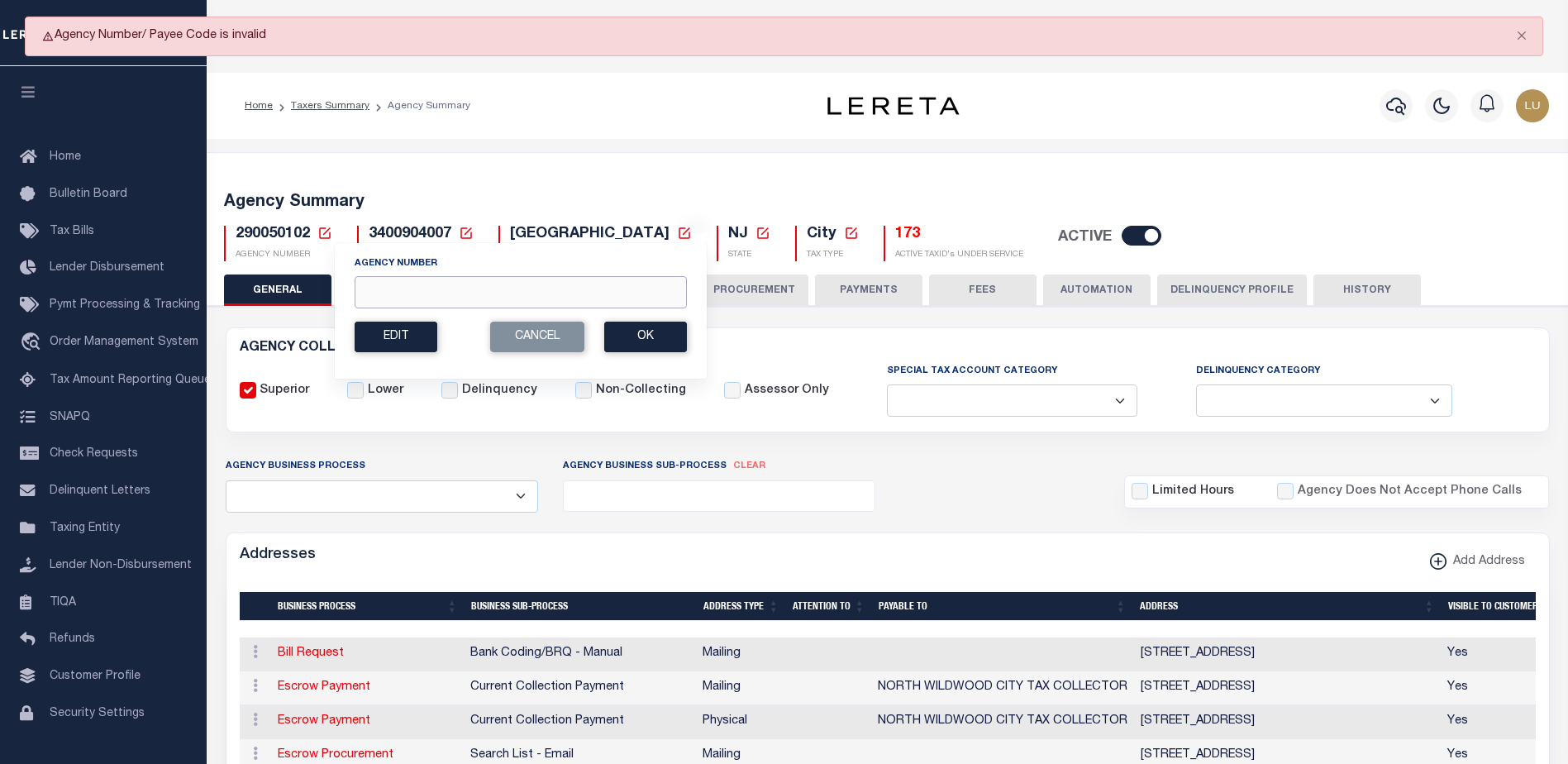
drag, startPoint x: 517, startPoint y: 290, endPoint x: 526, endPoint y: 293, distance: 9.5
click at [517, 290] on input "Agency Number" at bounding box center [521, 292] width 332 height 33
paste input "290051707"
type input "290051707"
click at [660, 341] on button "Ok" at bounding box center [646, 336] width 83 height 31
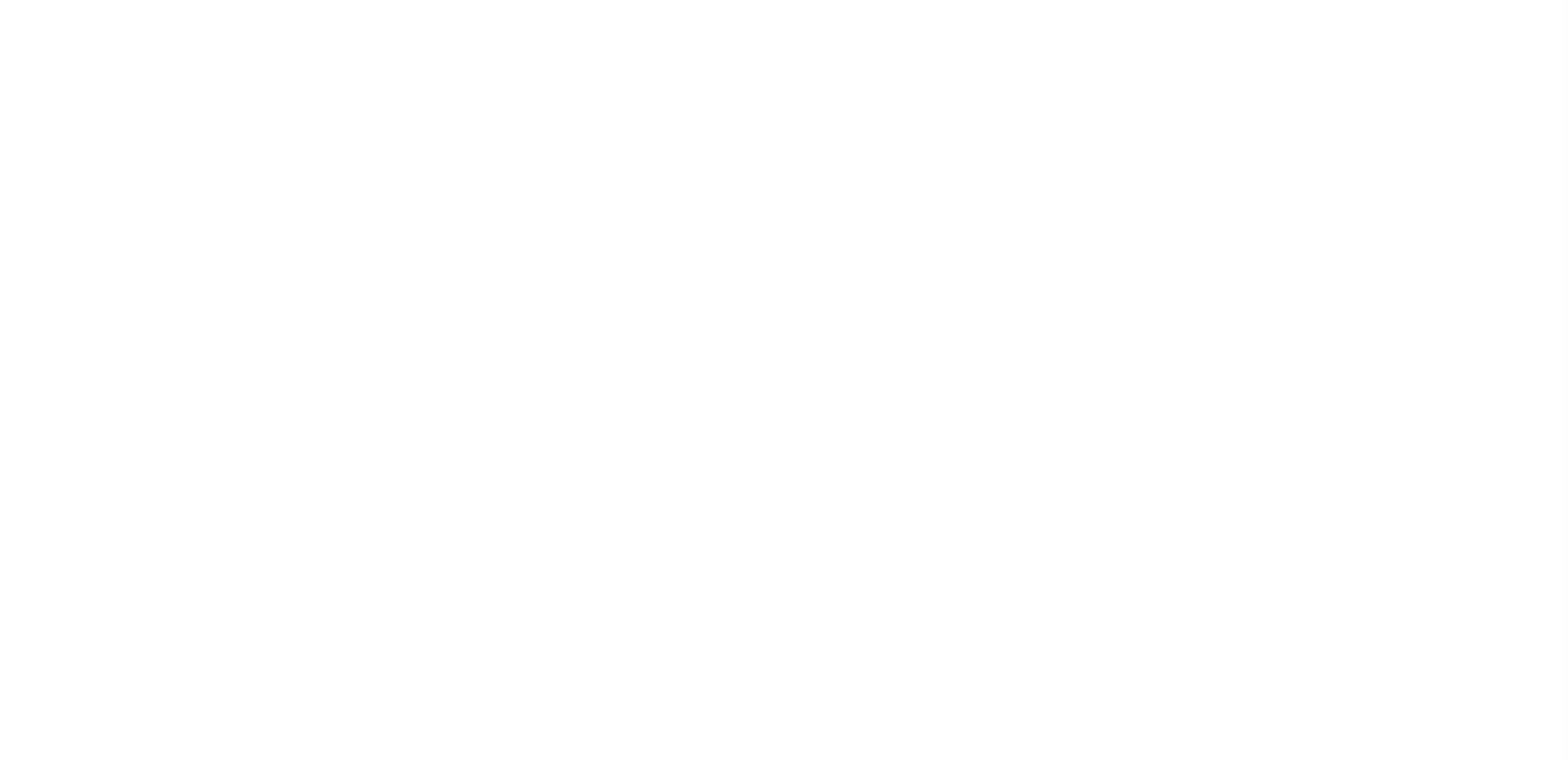
select select
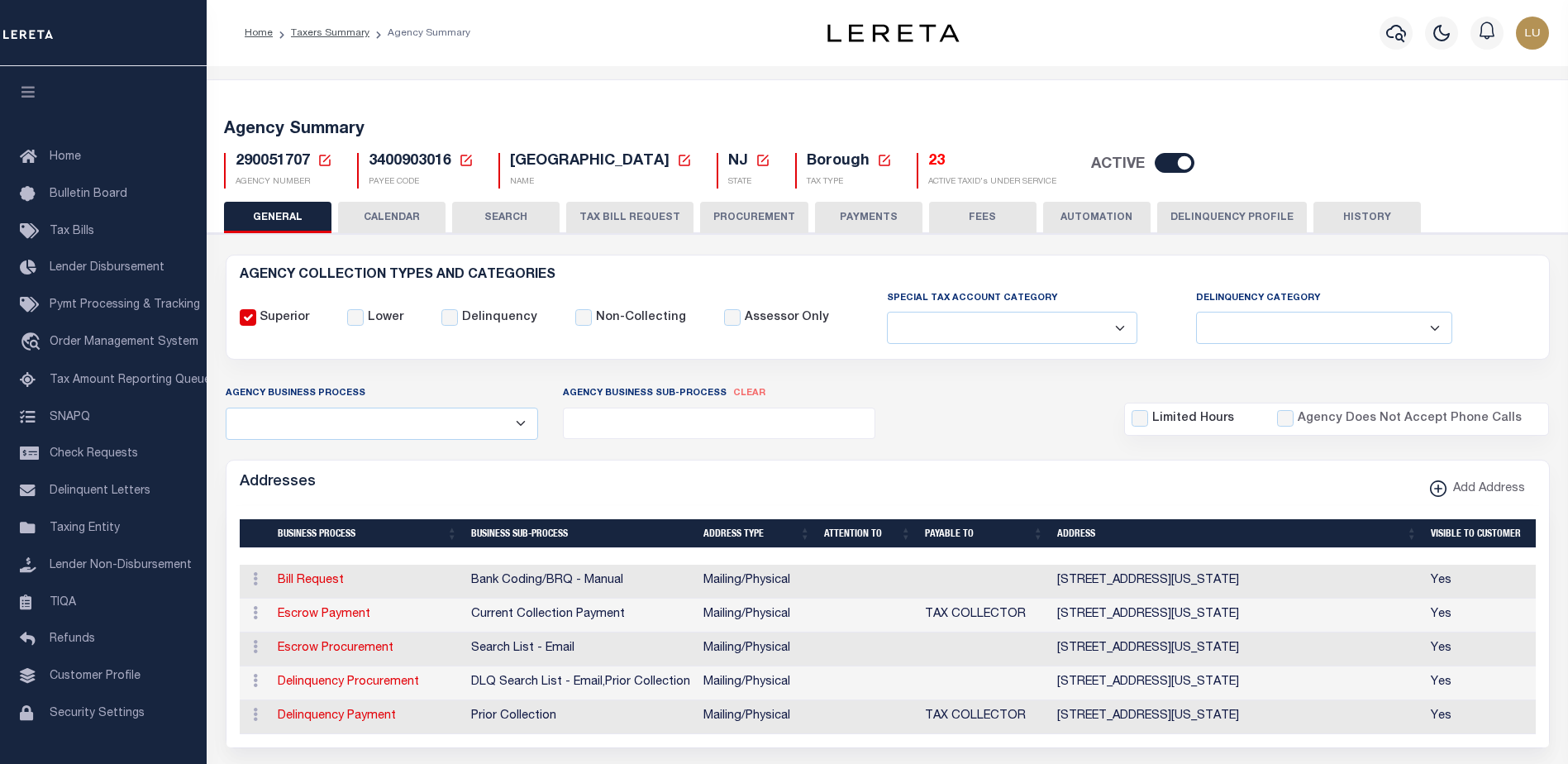
click at [318, 161] on icon at bounding box center [324, 160] width 15 height 15
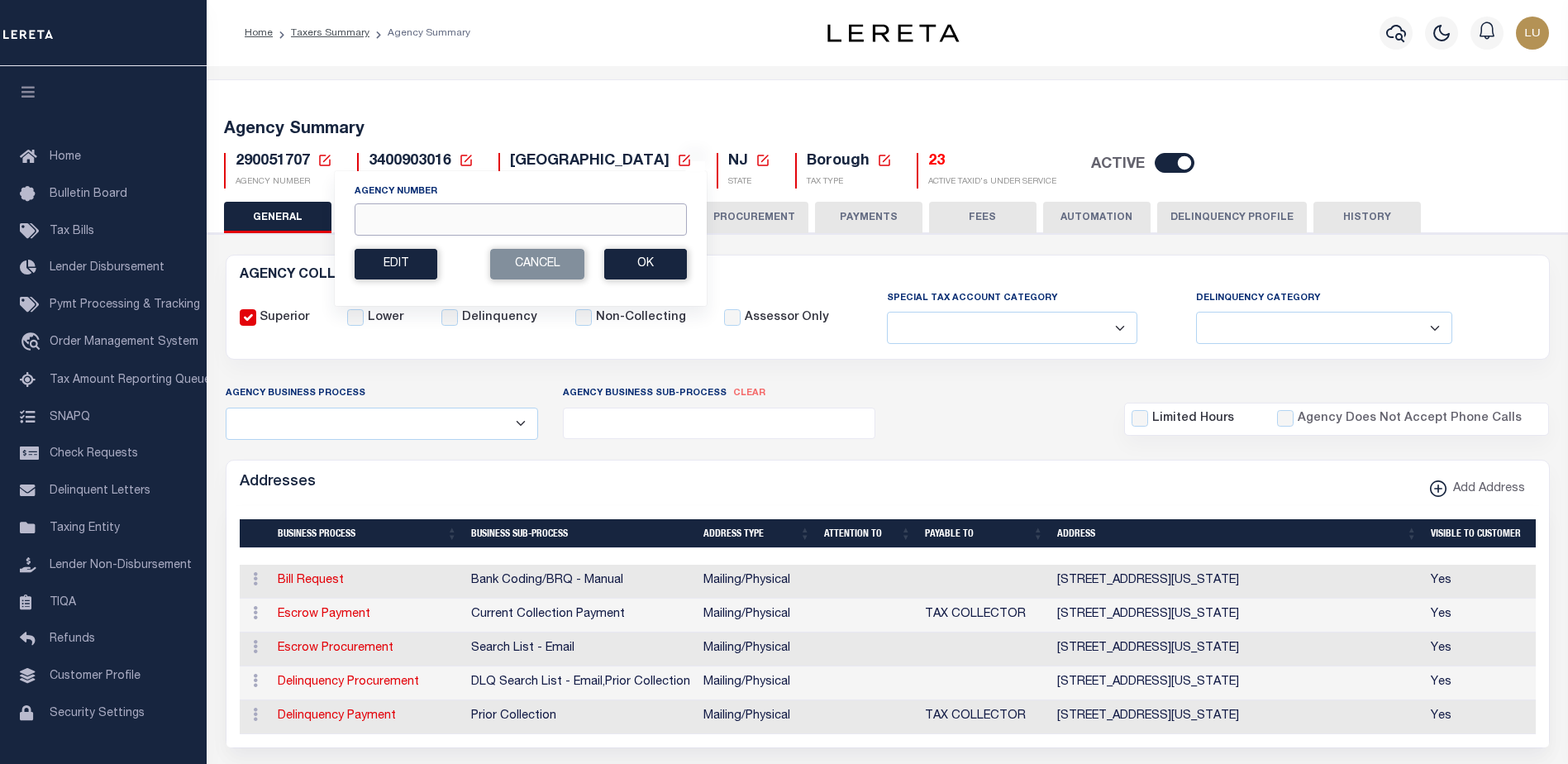
click at [491, 213] on input "Agency Number" at bounding box center [521, 219] width 332 height 33
paste input "290050101"
type input "290050101"
click at [639, 263] on button "Ok" at bounding box center [646, 264] width 83 height 31
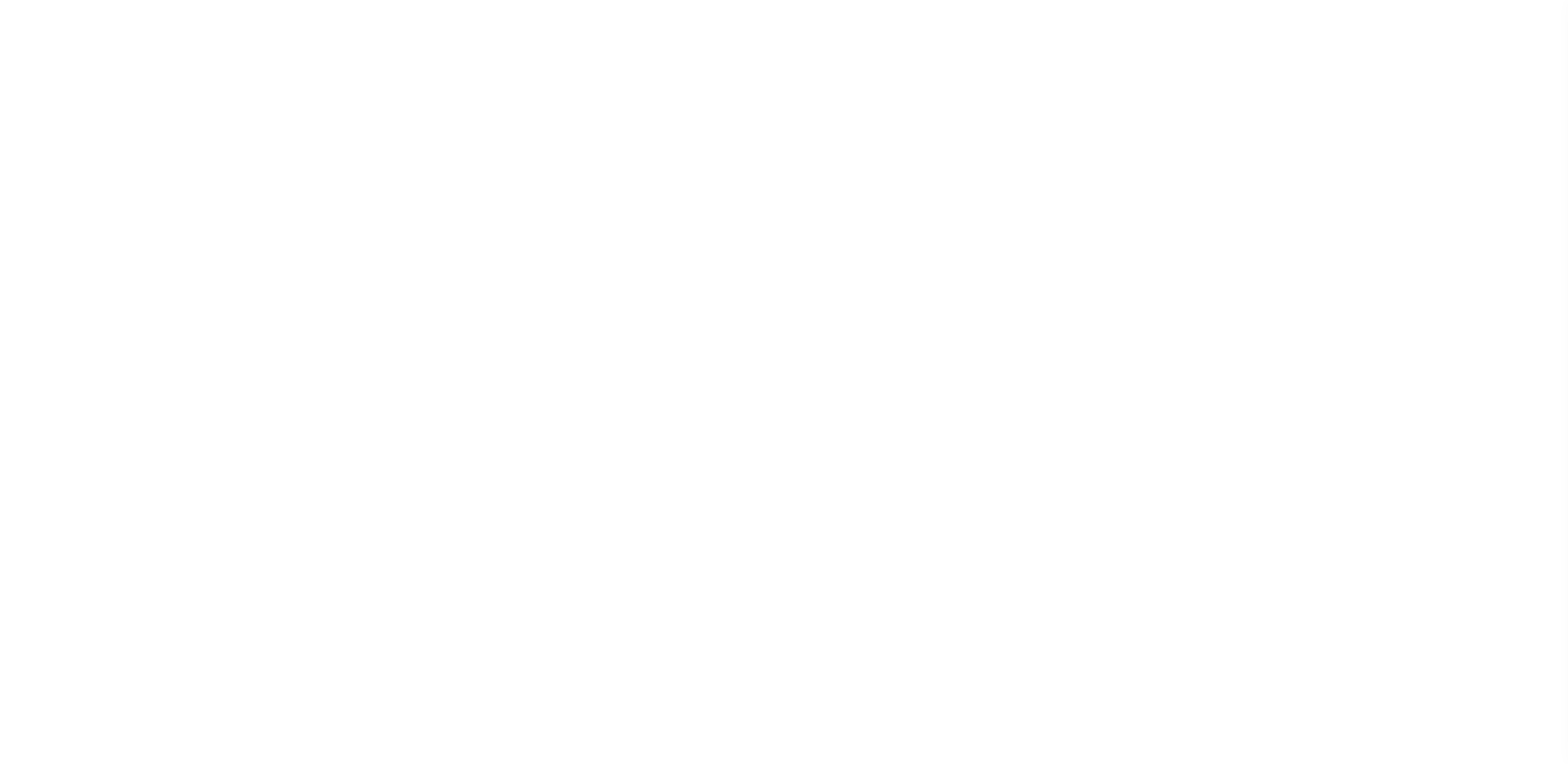
select select
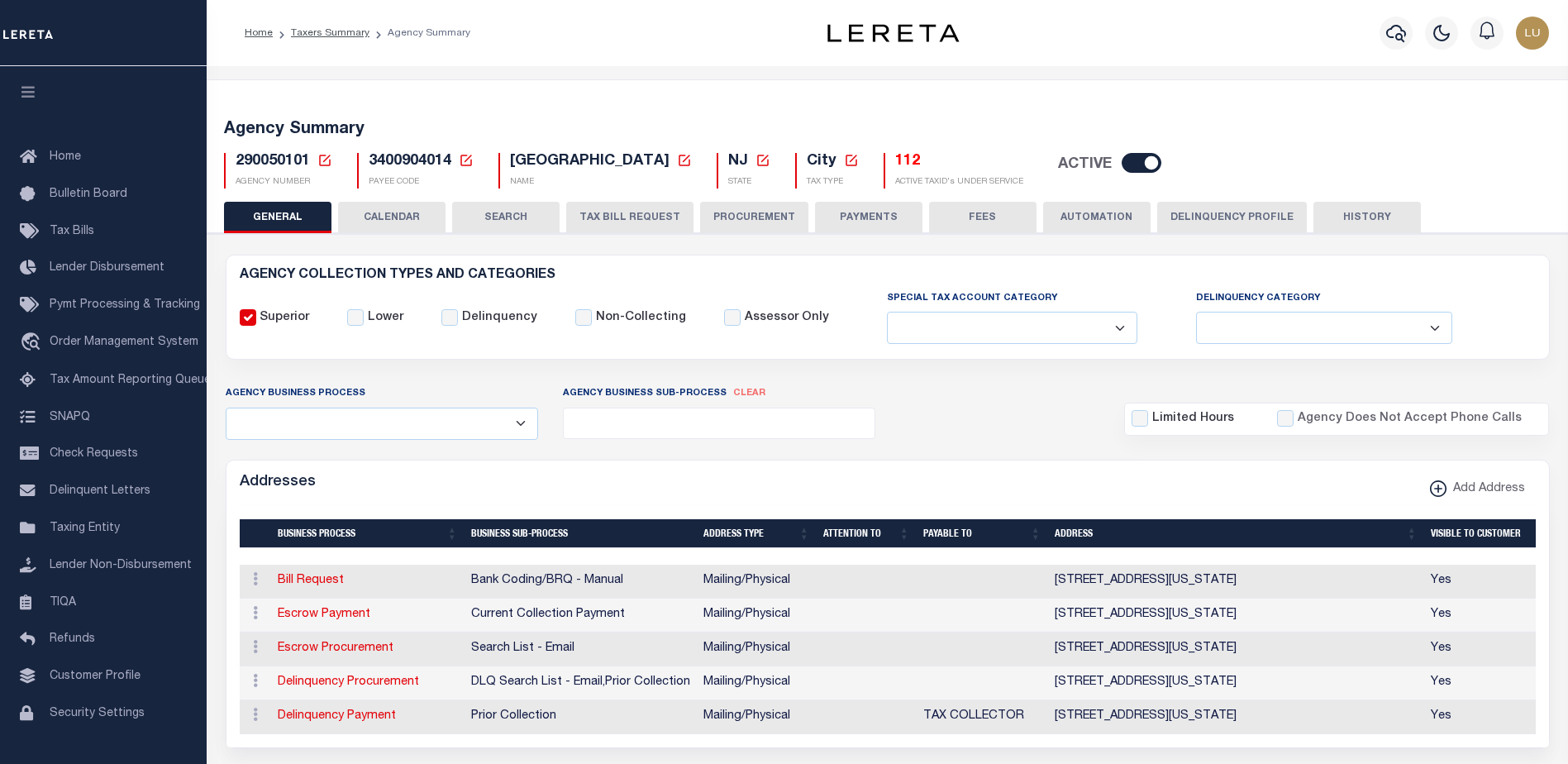
click at [323, 153] on icon at bounding box center [324, 160] width 15 height 15
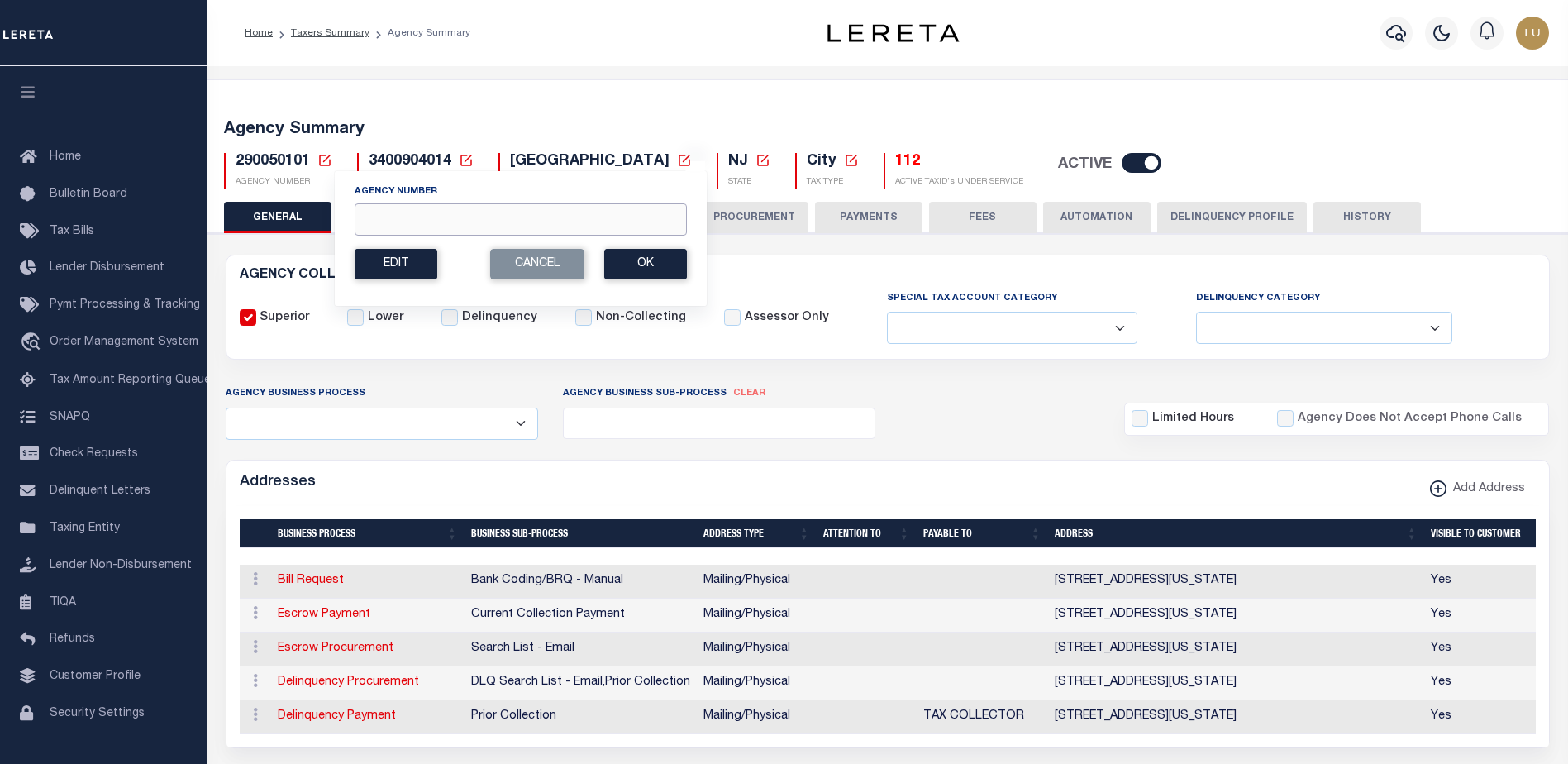
click at [486, 222] on input "Agency Number" at bounding box center [521, 219] width 332 height 33
paste input "290050103"
type input "290050103"
click at [655, 273] on button "Ok" at bounding box center [646, 264] width 83 height 31
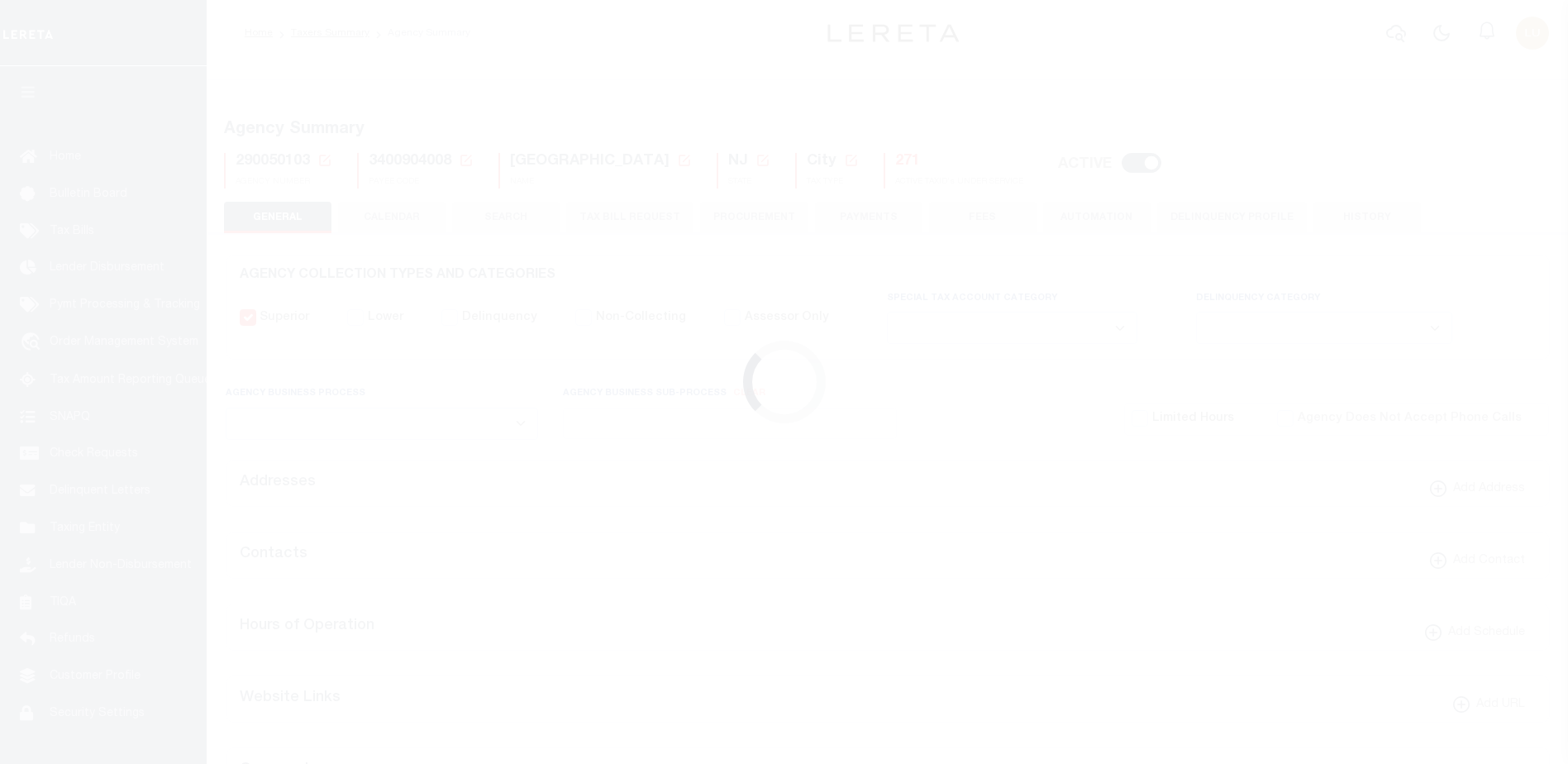
select select
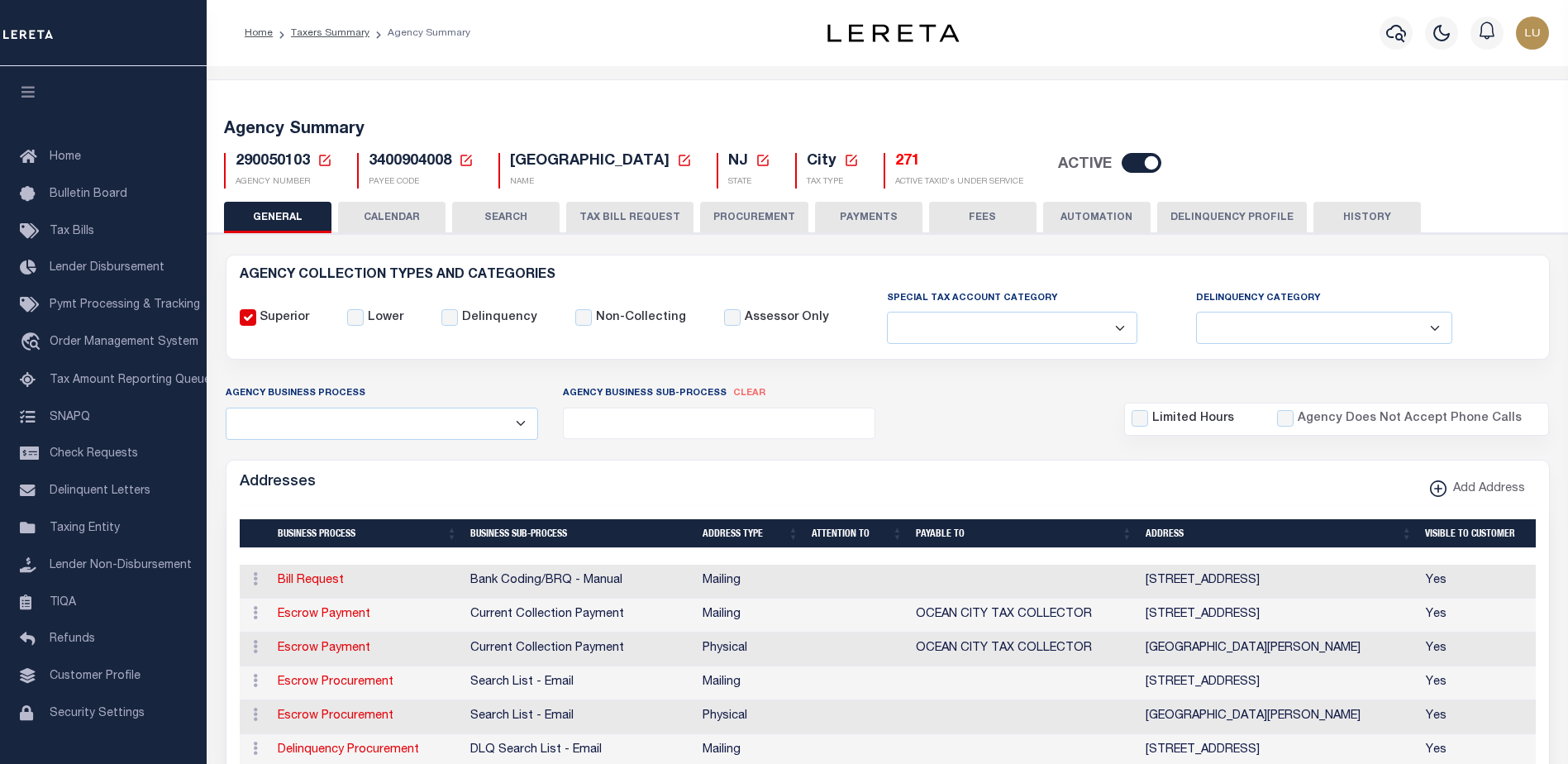
click at [322, 160] on icon at bounding box center [324, 160] width 15 height 15
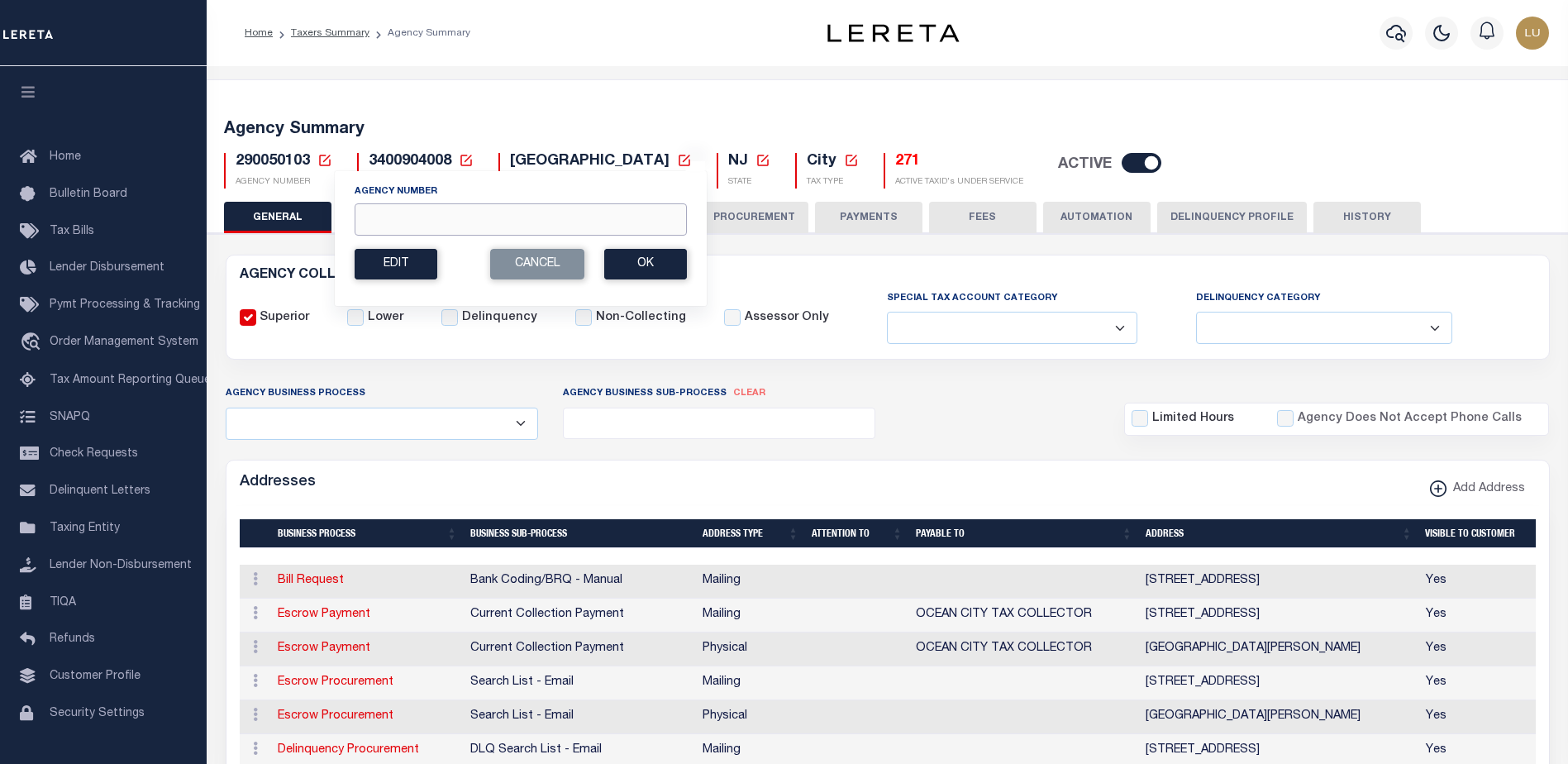
click at [488, 230] on input "Agency Number" at bounding box center [521, 219] width 332 height 33
paste input "290051706"
type input "290051706"
click at [627, 253] on button "Ok" at bounding box center [646, 264] width 83 height 31
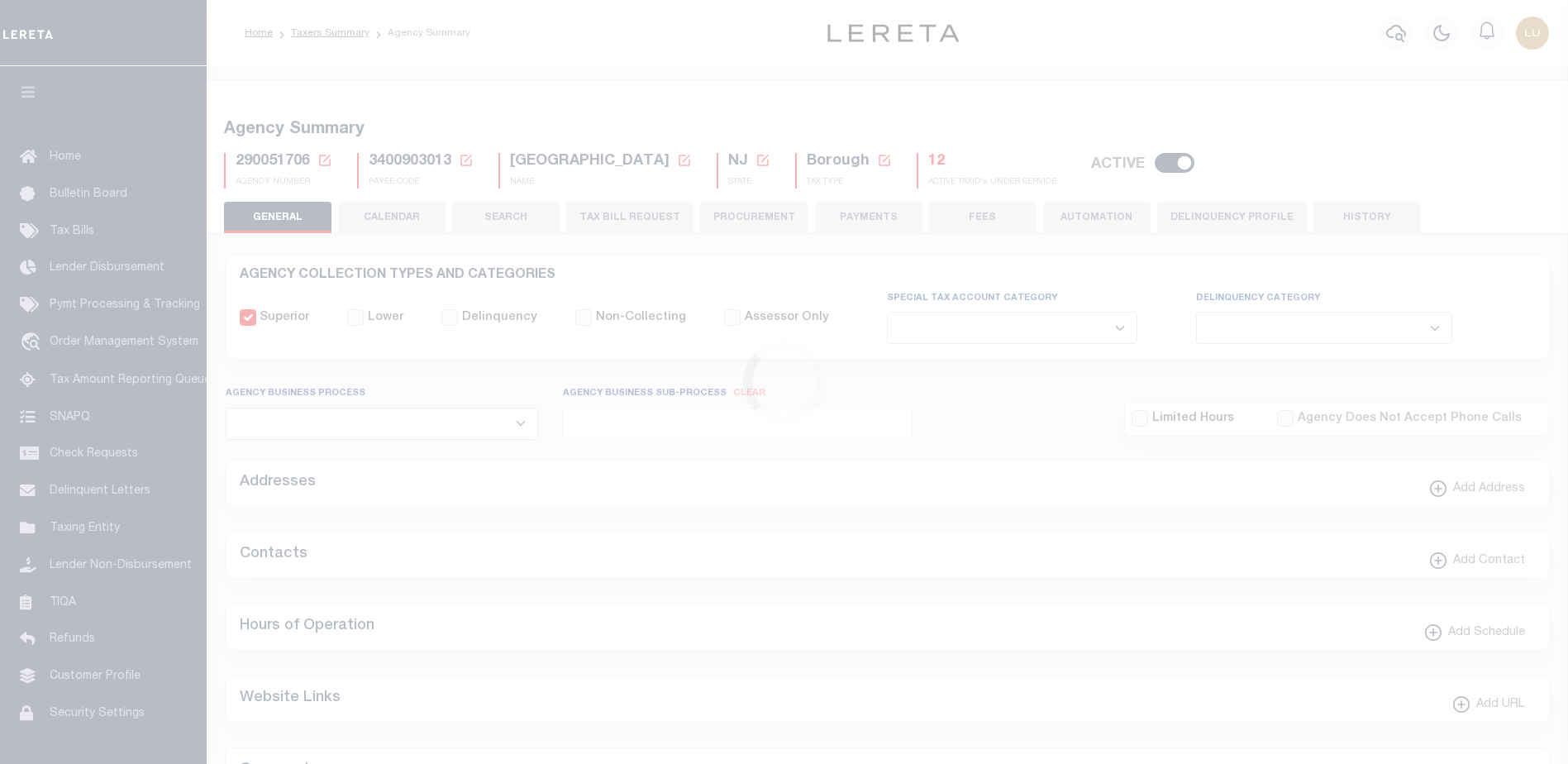
select select
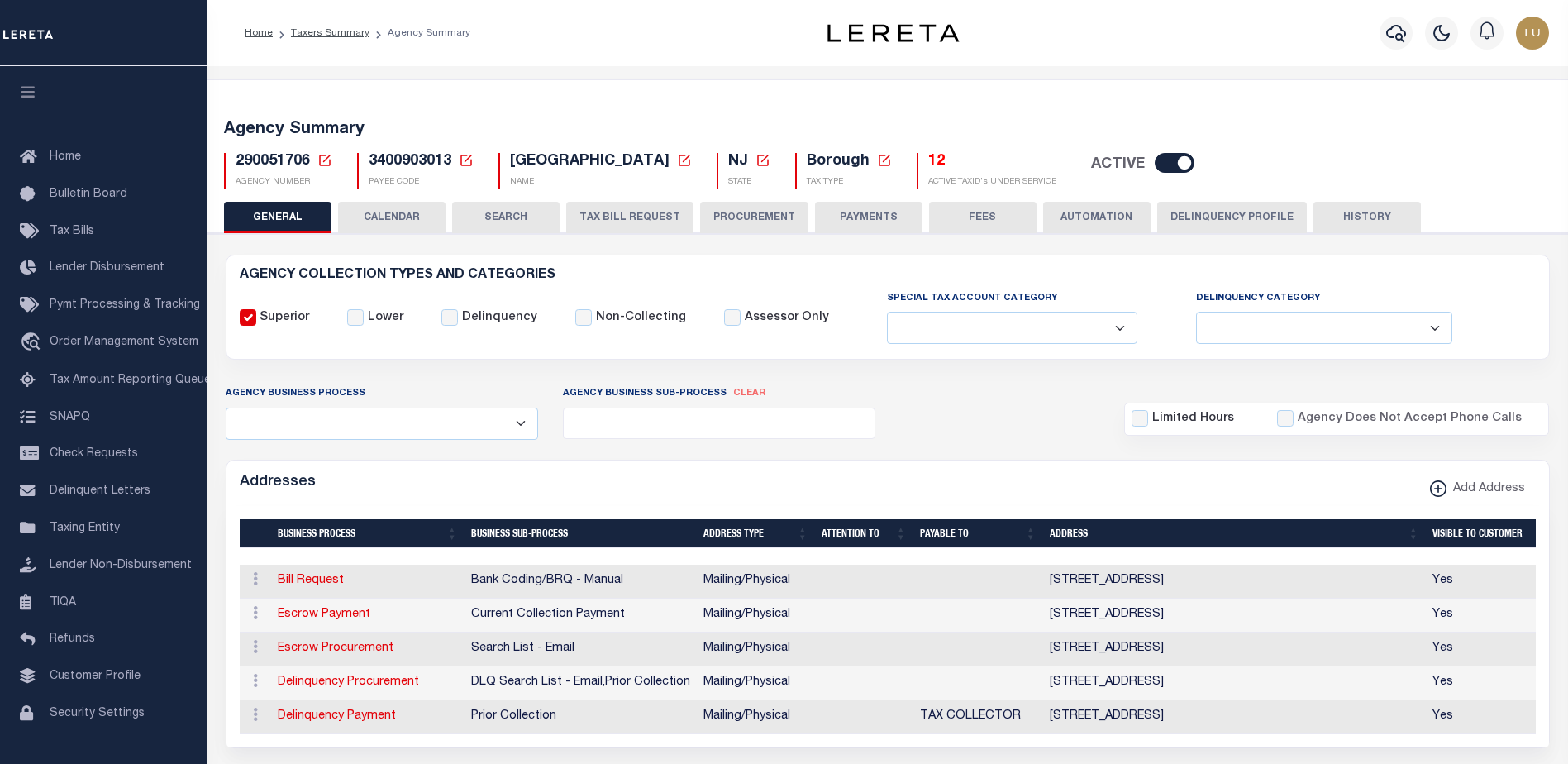
click at [327, 160] on icon at bounding box center [324, 160] width 15 height 15
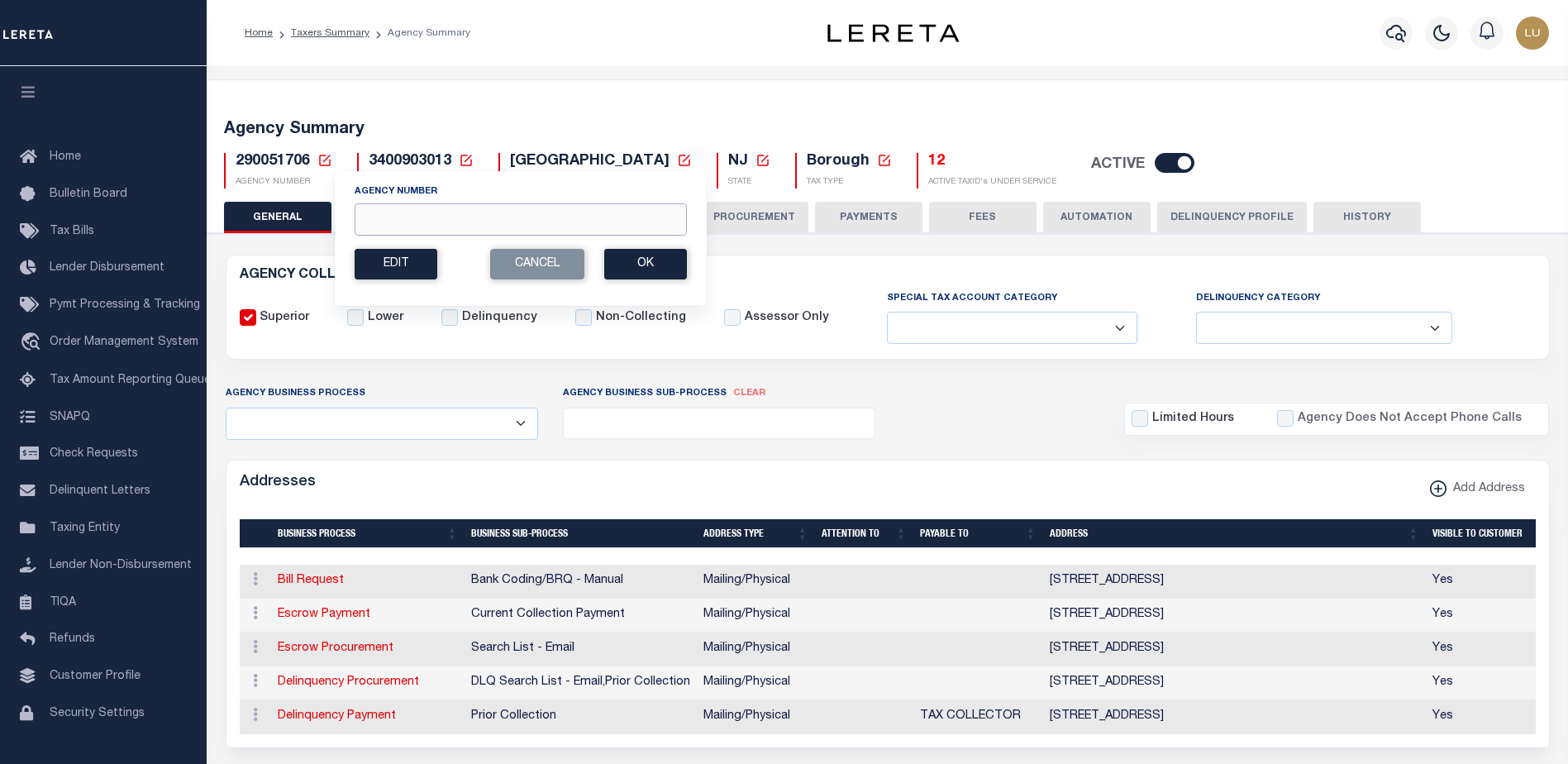
click at [538, 220] on input "Agency Number" at bounding box center [521, 219] width 332 height 33
paste input "290051705"
type input "290051705"
click at [646, 265] on button "Ok" at bounding box center [646, 264] width 83 height 31
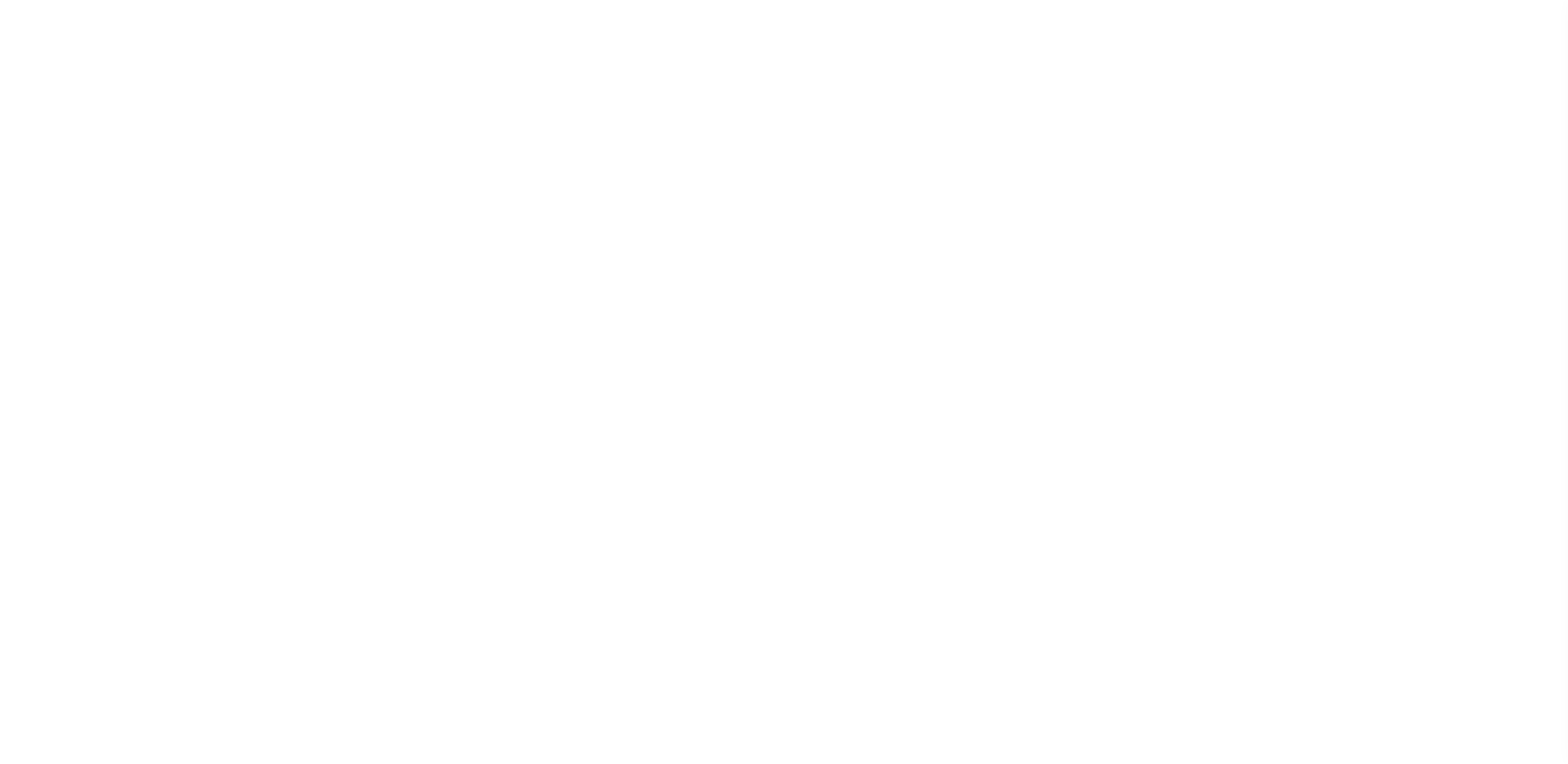
select select
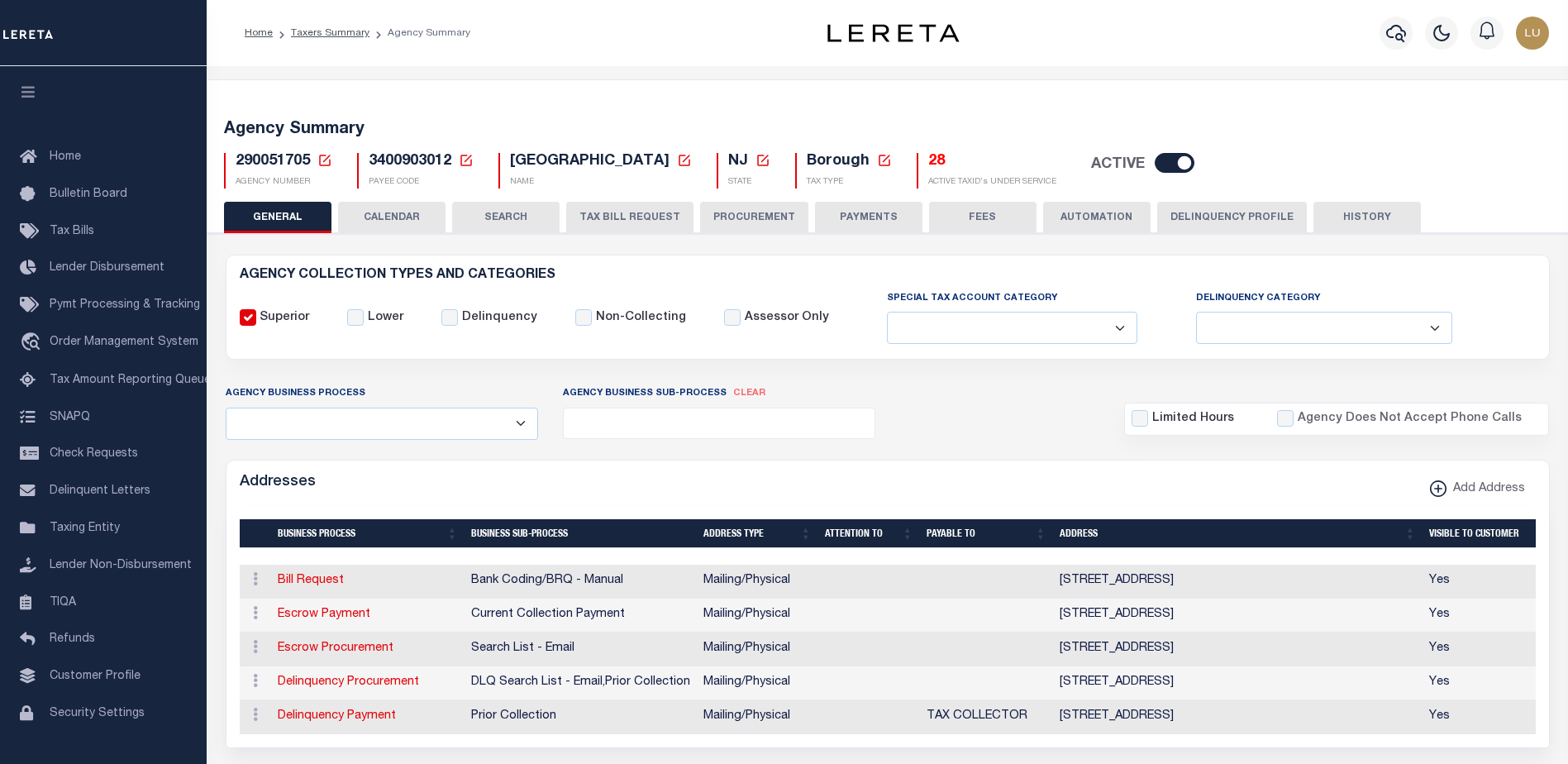
click at [318, 159] on icon at bounding box center [324, 160] width 15 height 15
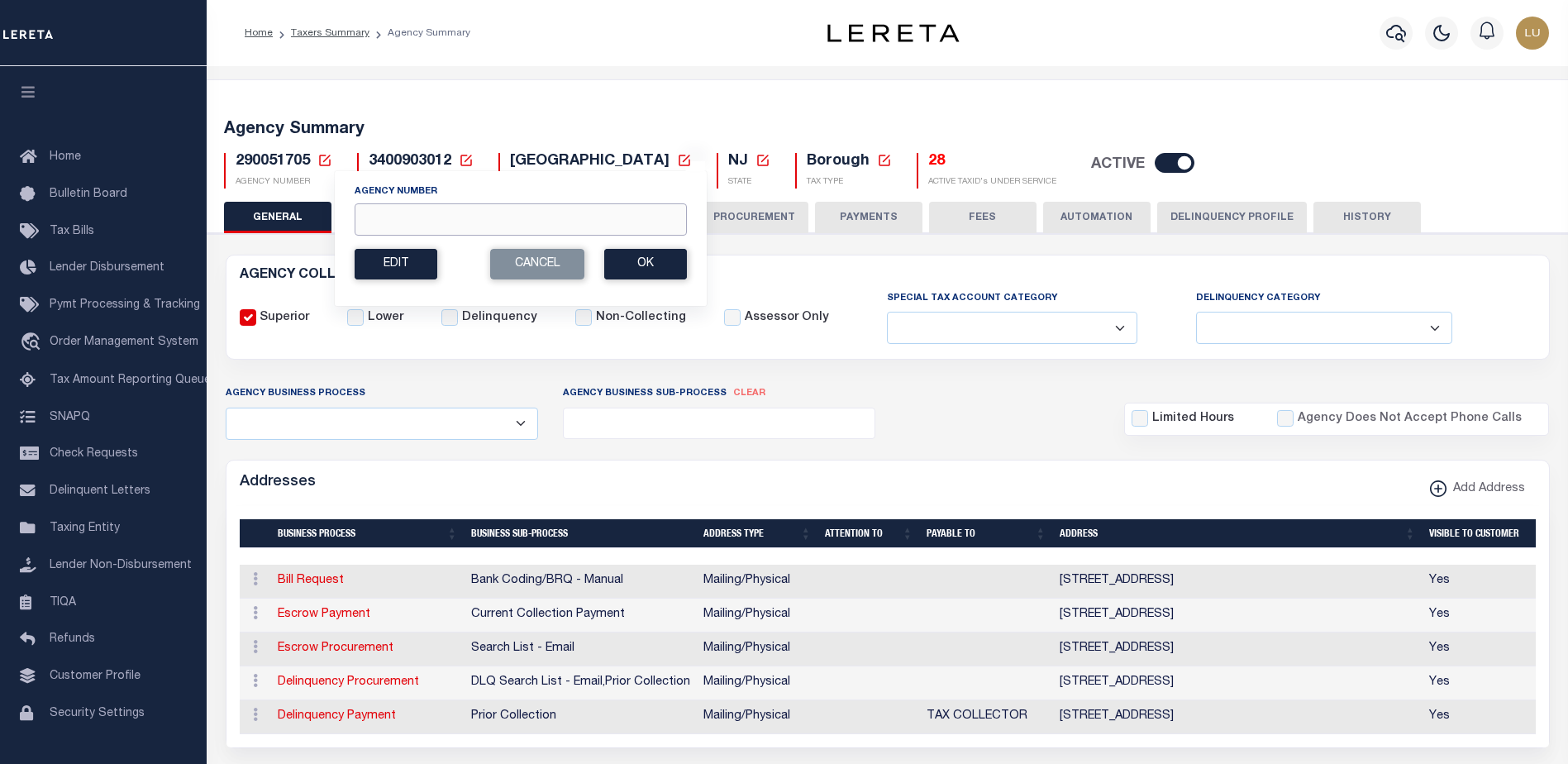
click at [442, 218] on input "Agency Number" at bounding box center [521, 219] width 332 height 33
paste input "290051704"
type input "290051704"
click at [641, 254] on button "Ok" at bounding box center [646, 264] width 83 height 31
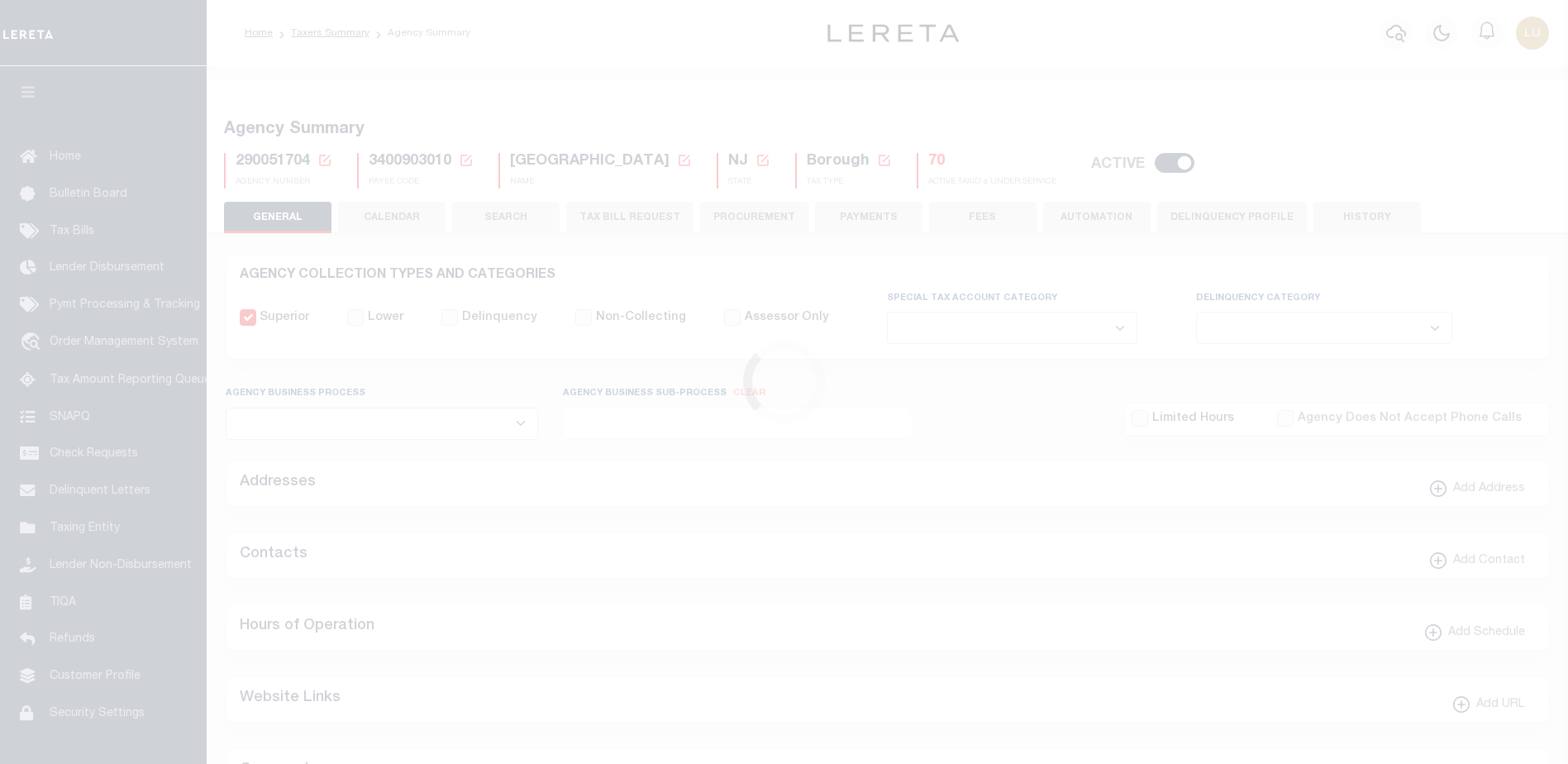
select select
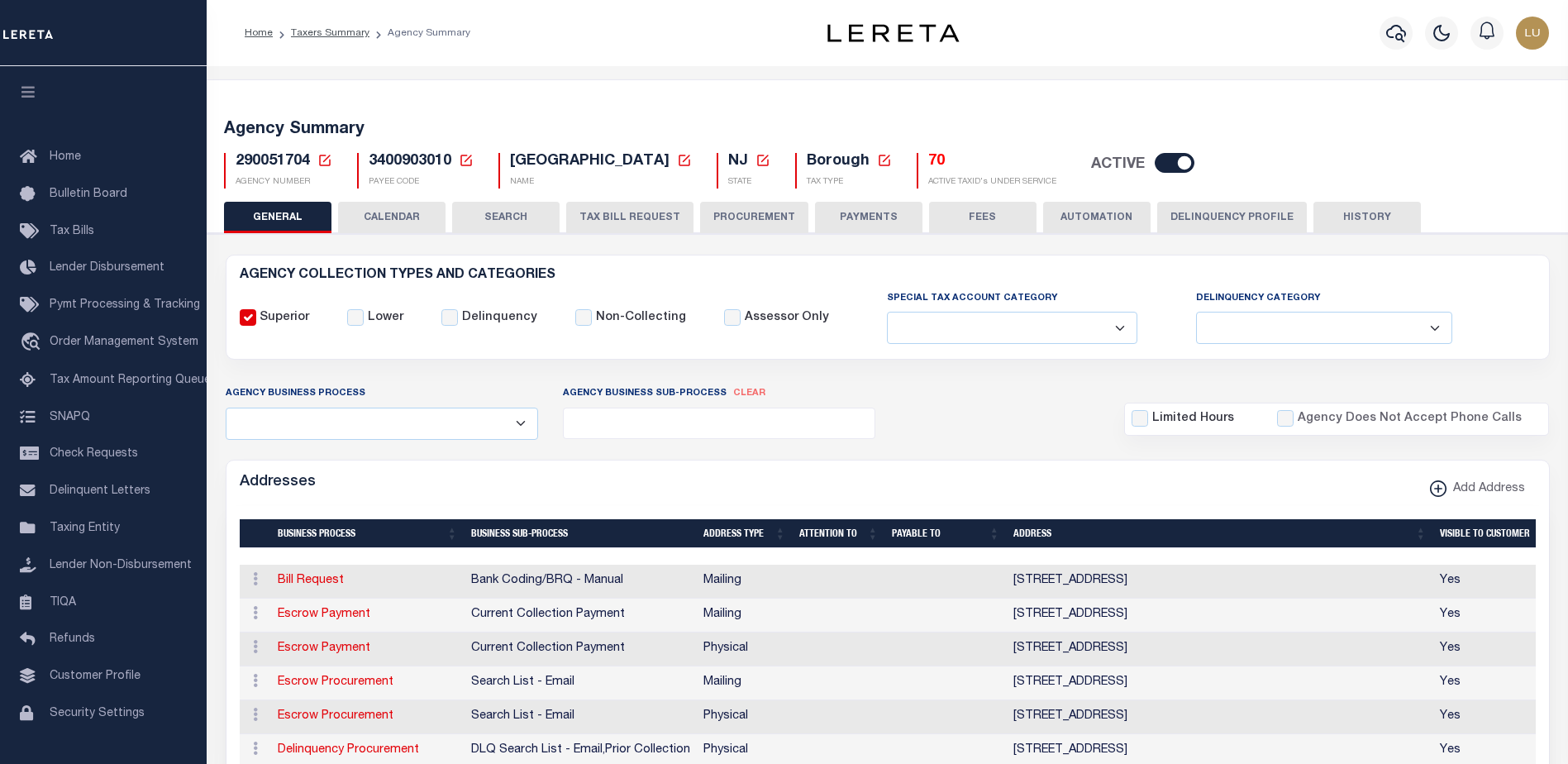
click at [416, 157] on span "3400903010" at bounding box center [410, 161] width 83 height 15
copy h5 "3400903010"
click at [326, 160] on icon at bounding box center [324, 160] width 15 height 15
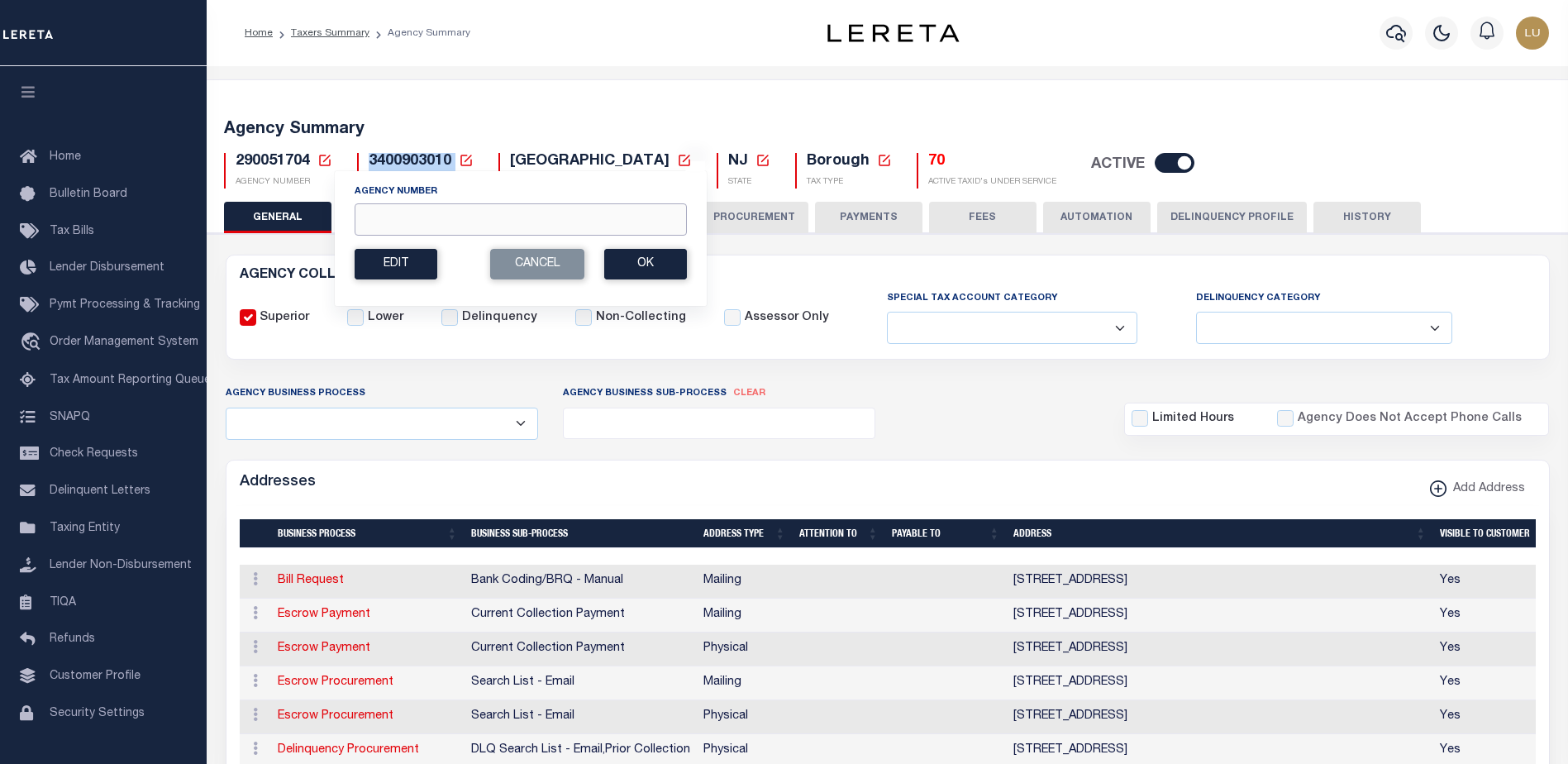
click at [394, 213] on input "Agency Number" at bounding box center [521, 219] width 332 height 33
paste input "290051707"
type input "290051707"
click at [648, 266] on button "Ok" at bounding box center [646, 264] width 83 height 31
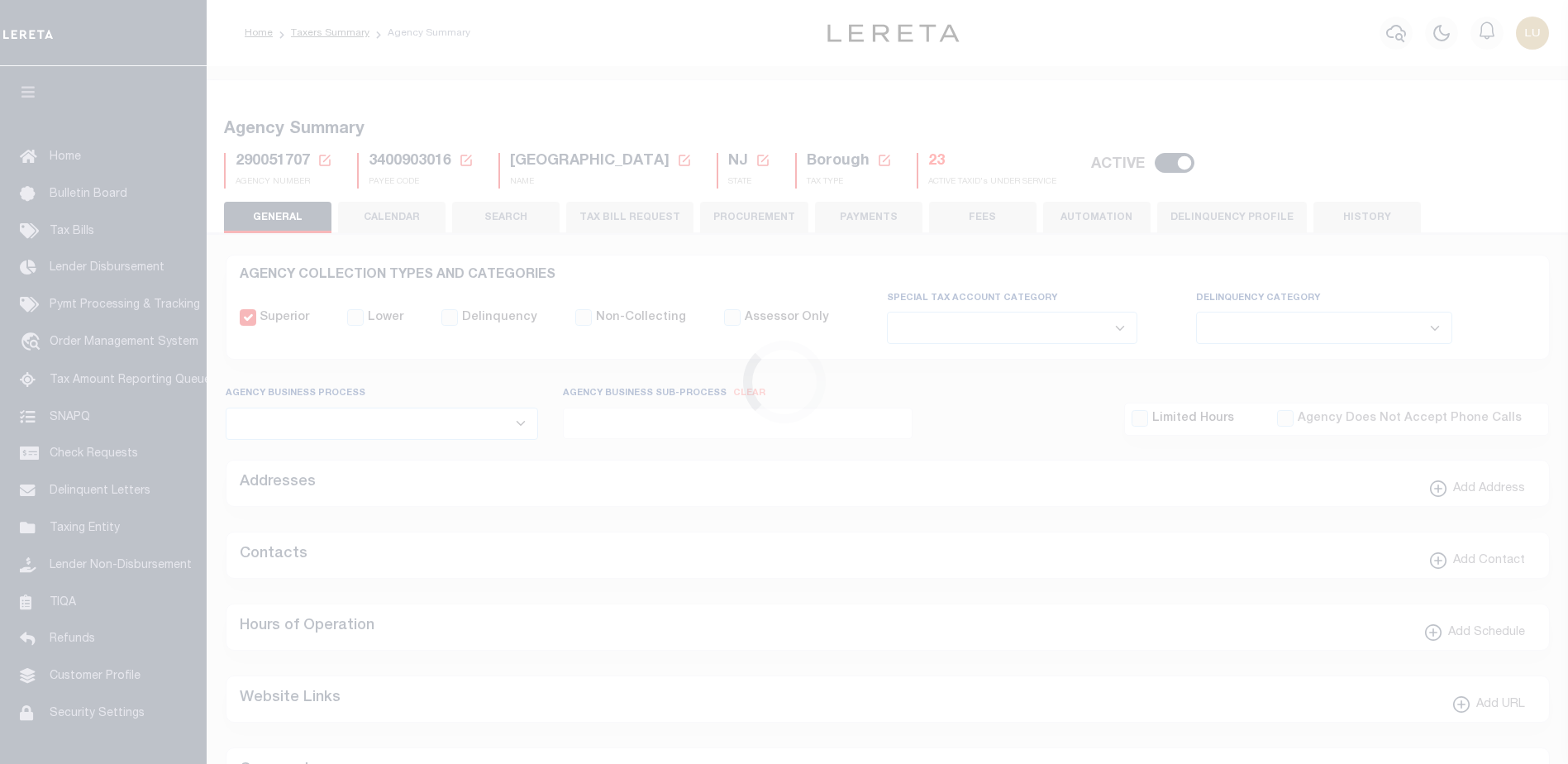
select select
click at [401, 162] on span "3400903016" at bounding box center [410, 161] width 83 height 15
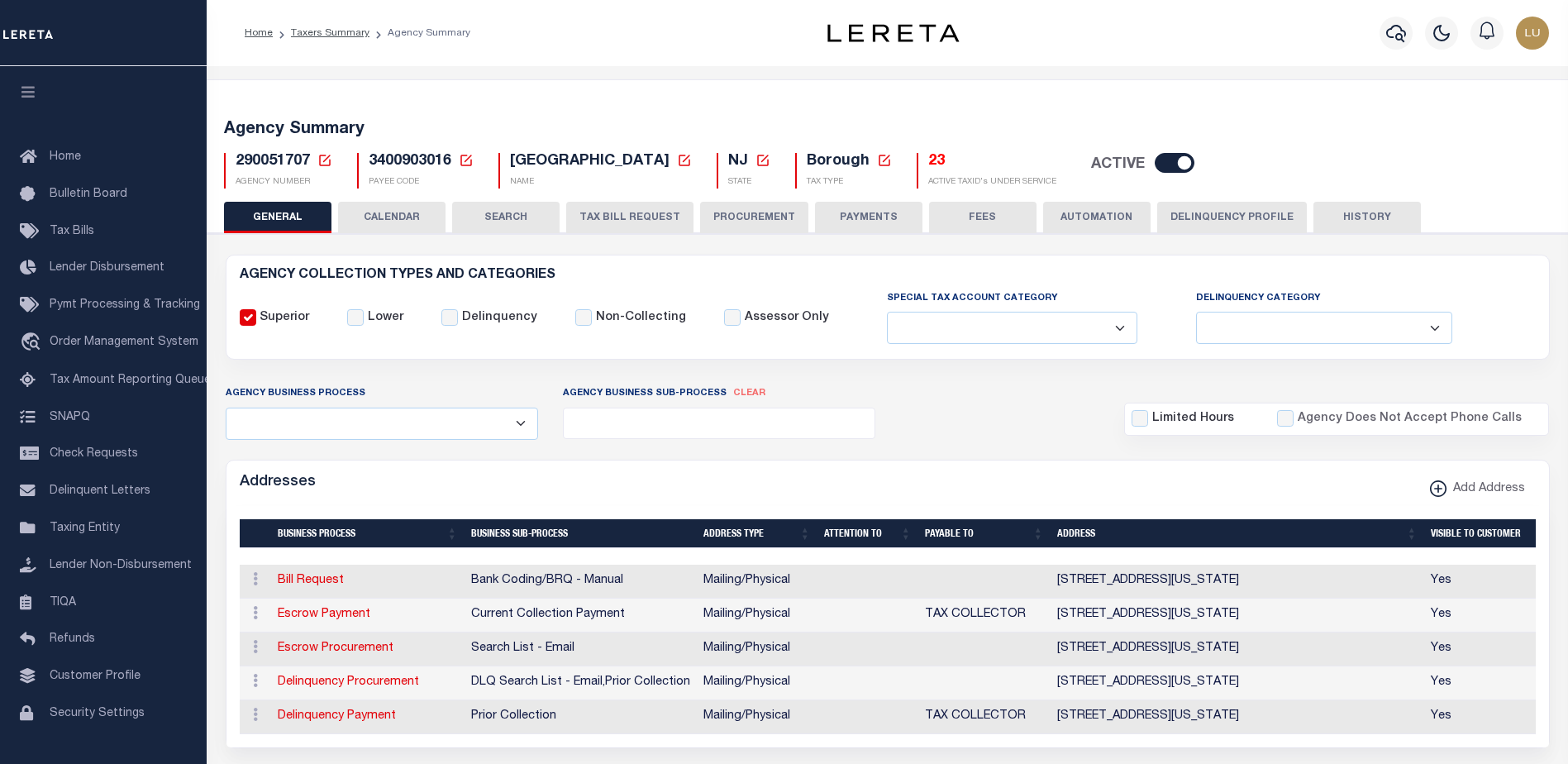
click at [260, 154] on span "290051707" at bounding box center [272, 161] width 74 height 15
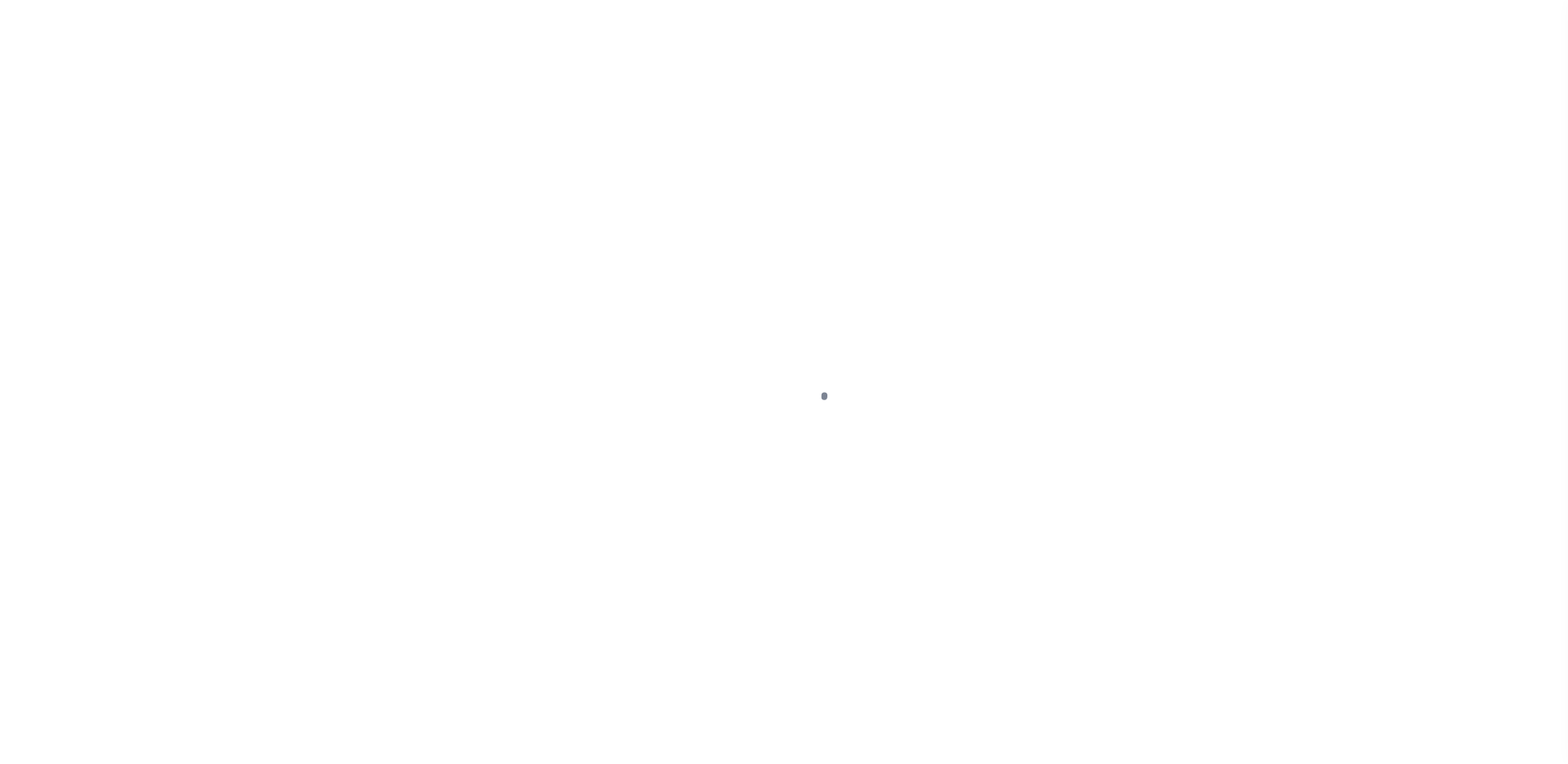
select select
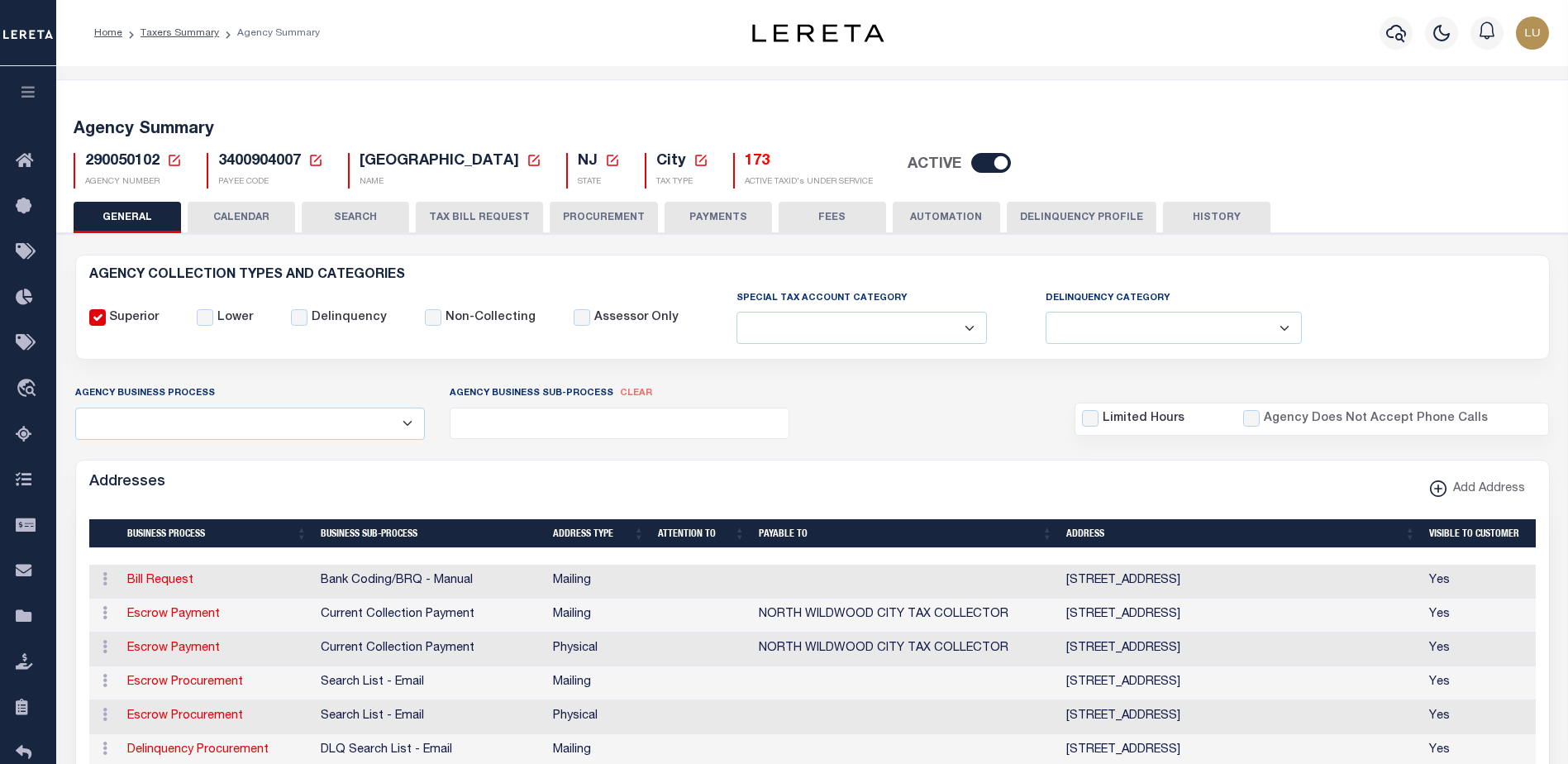
click at [1003, 158] on input "checkbox" at bounding box center [991, 163] width 40 height 20
checkbox input "false"
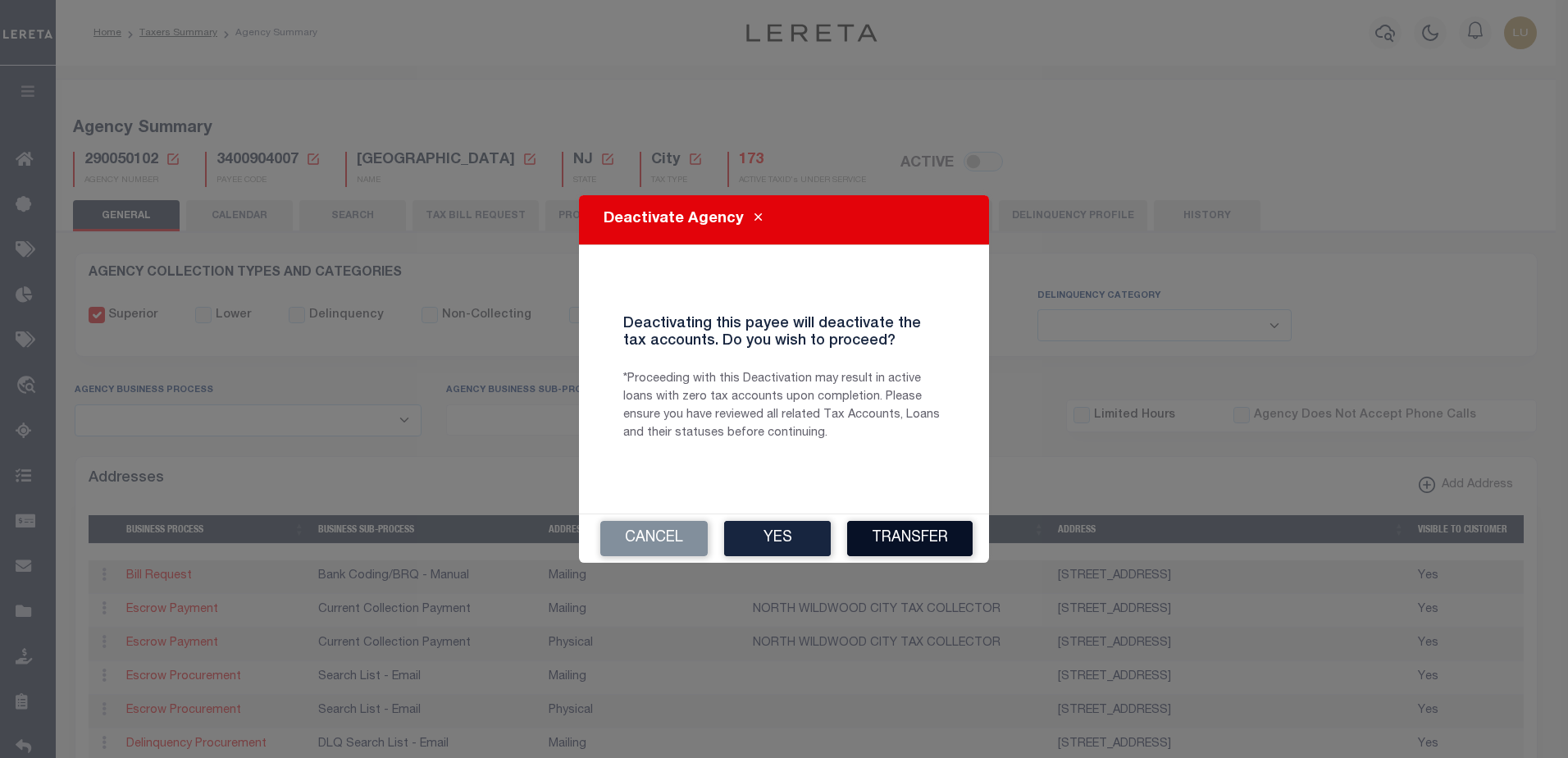
click at [938, 533] on button "Transfer" at bounding box center [910, 538] width 126 height 35
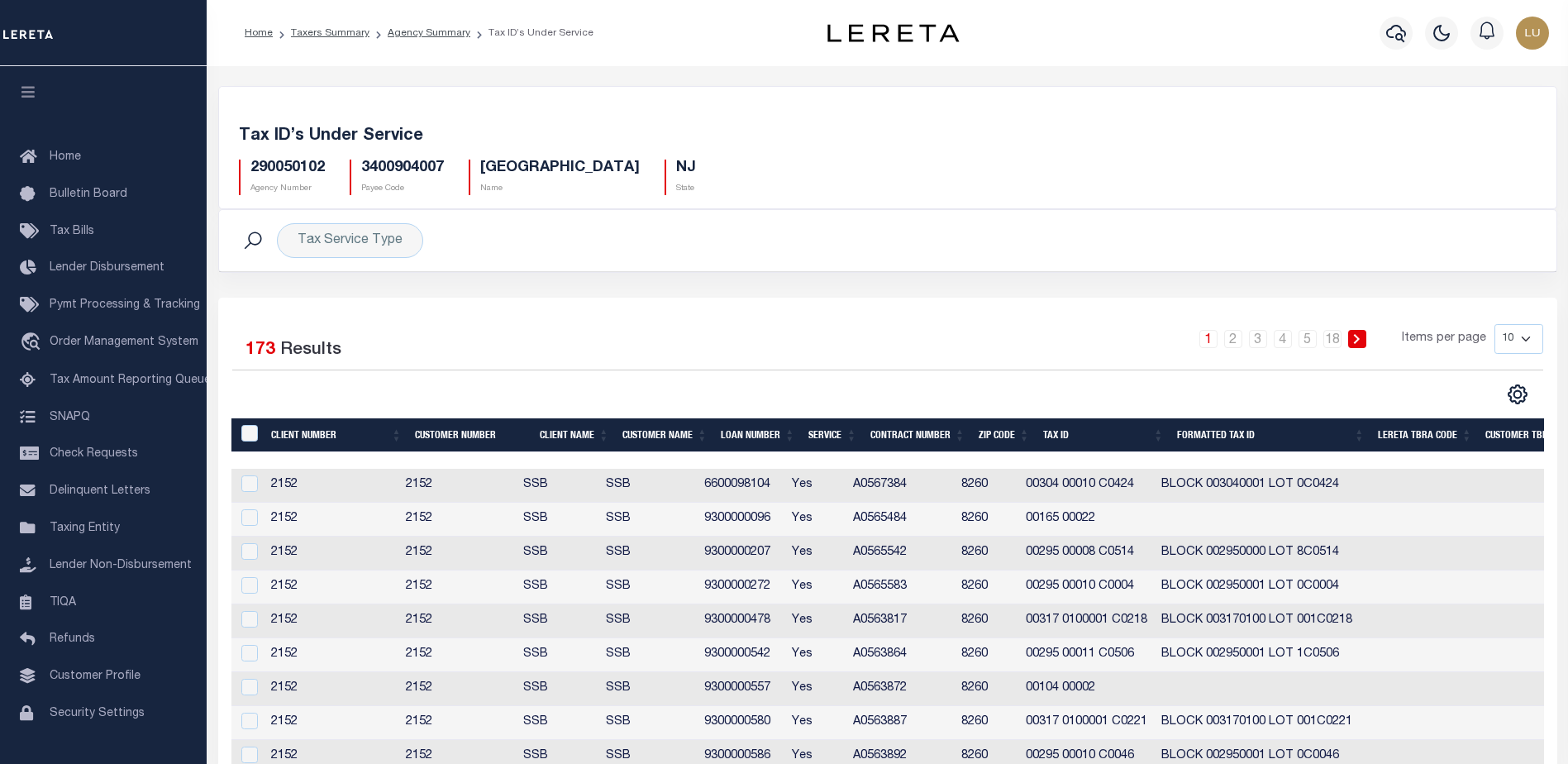
click at [1512, 335] on select "10 25 50 100" at bounding box center [1519, 339] width 48 height 30
select select "100"
click at [1495, 324] on select "10 25 50 100" at bounding box center [1519, 339] width 48 height 30
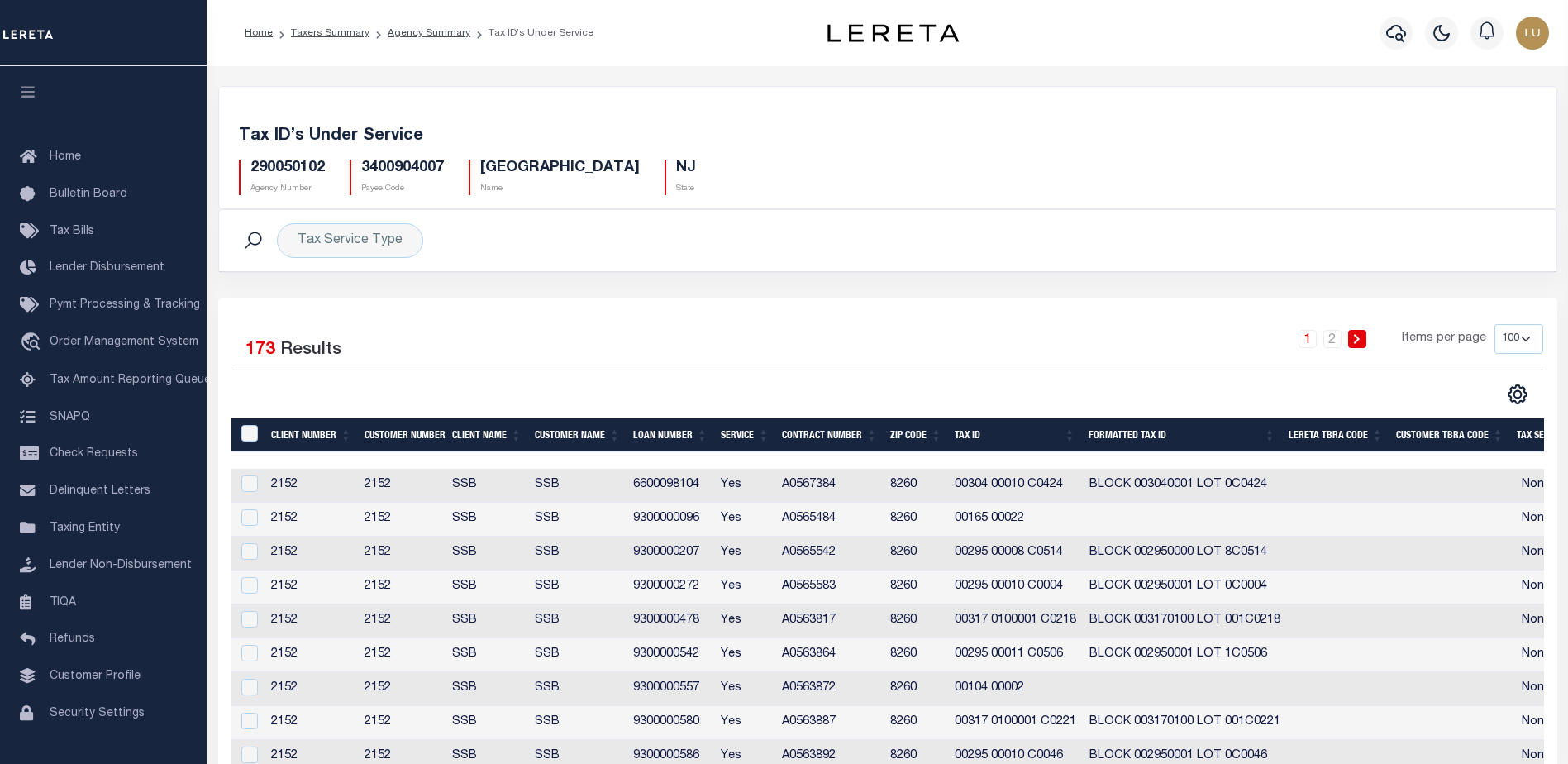
click at [806, 432] on th "Contract Number" at bounding box center [829, 435] width 109 height 34
click at [249, 429] on input "&nbsp;" at bounding box center [249, 433] width 17 height 17
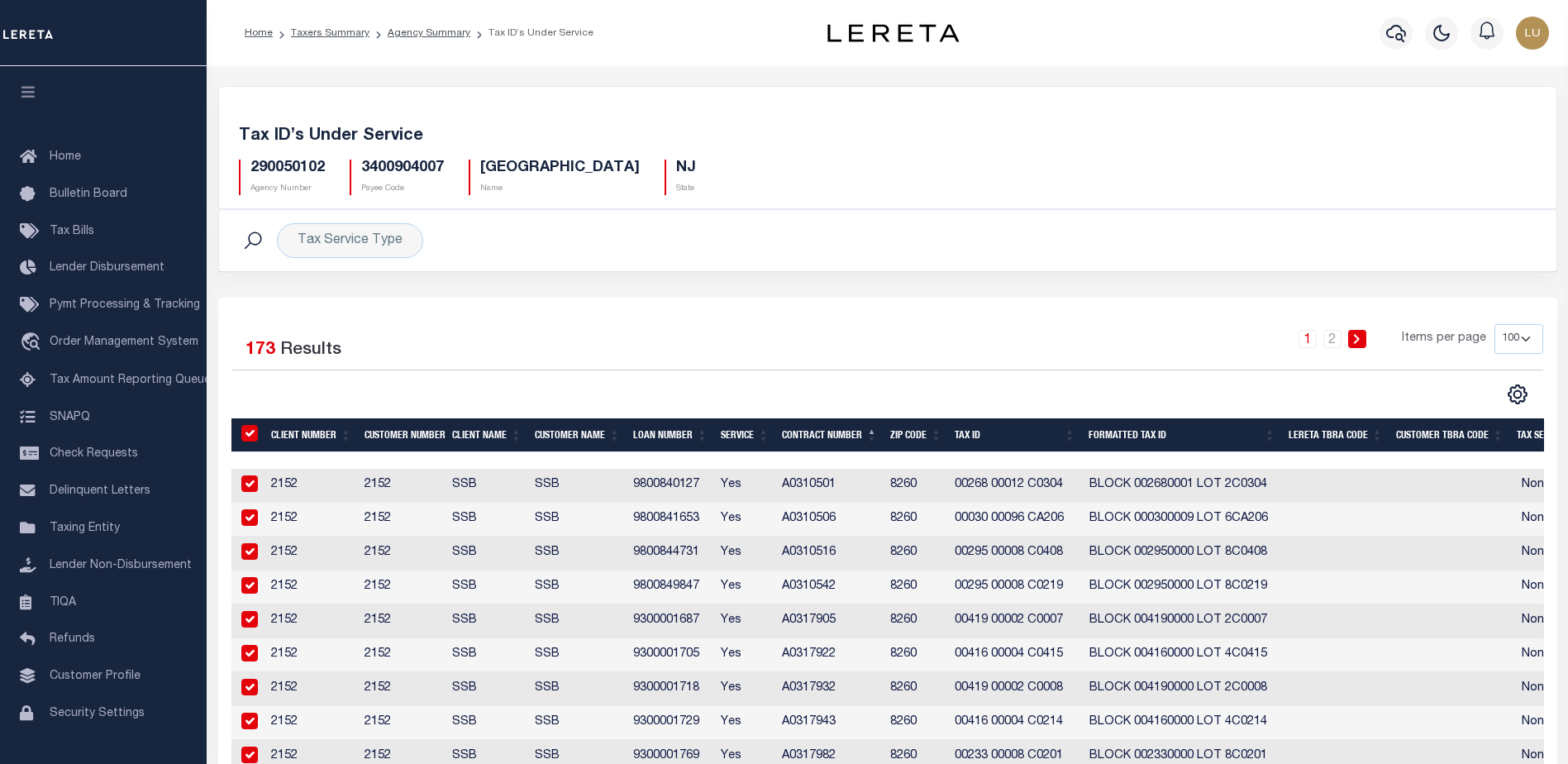
checkbox input "true"
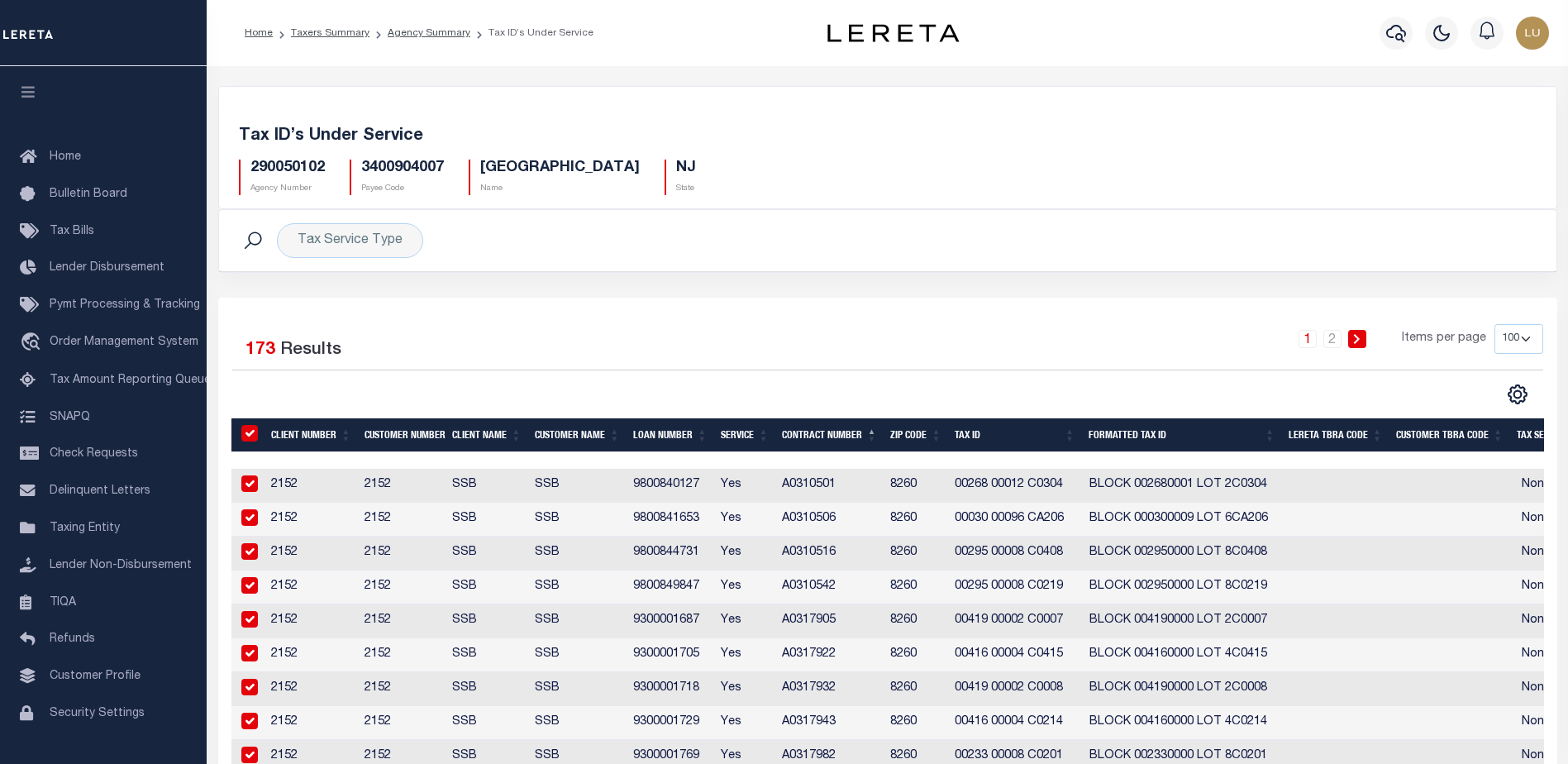
checkbox input "true"
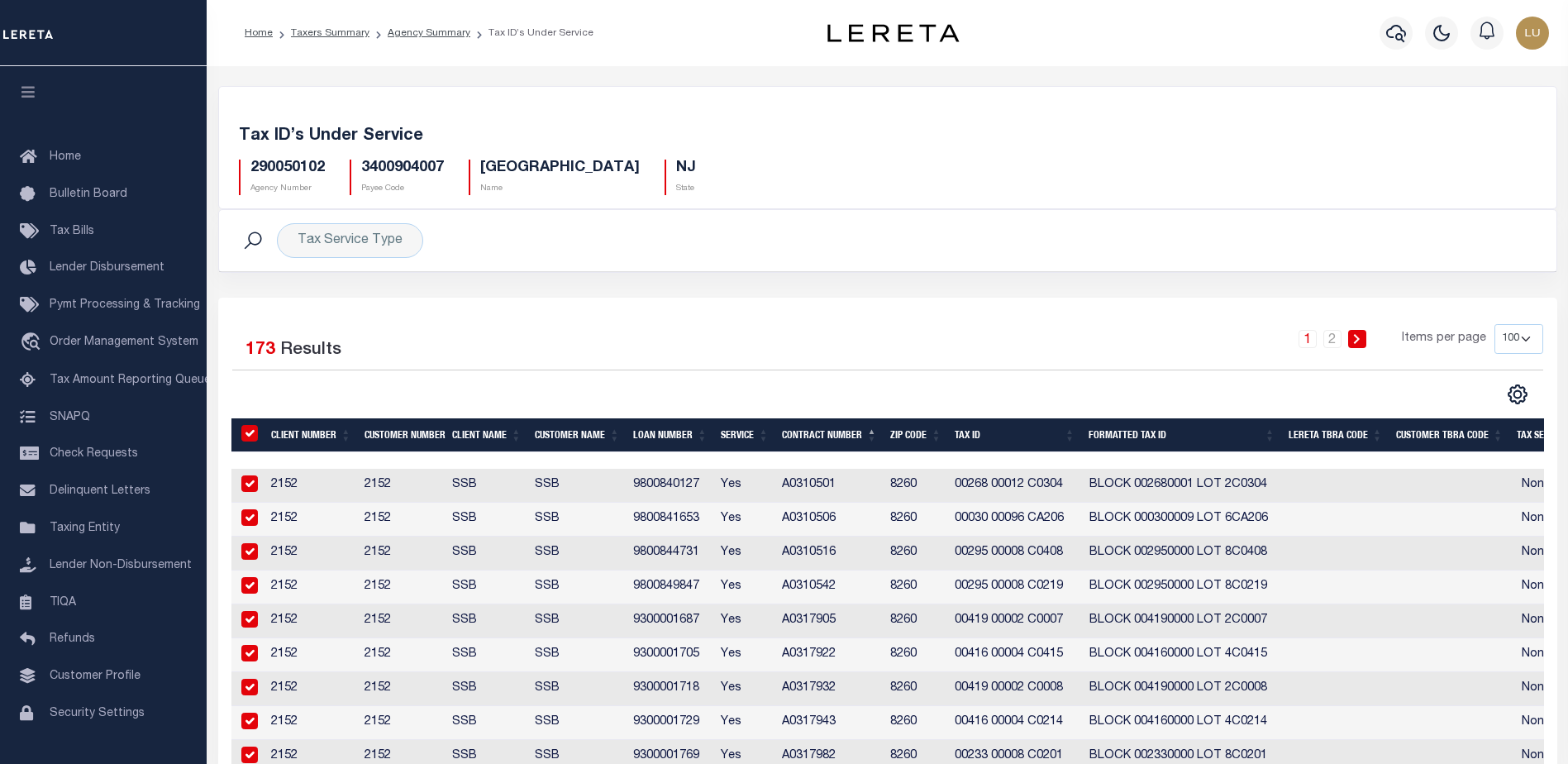
checkbox input "true"
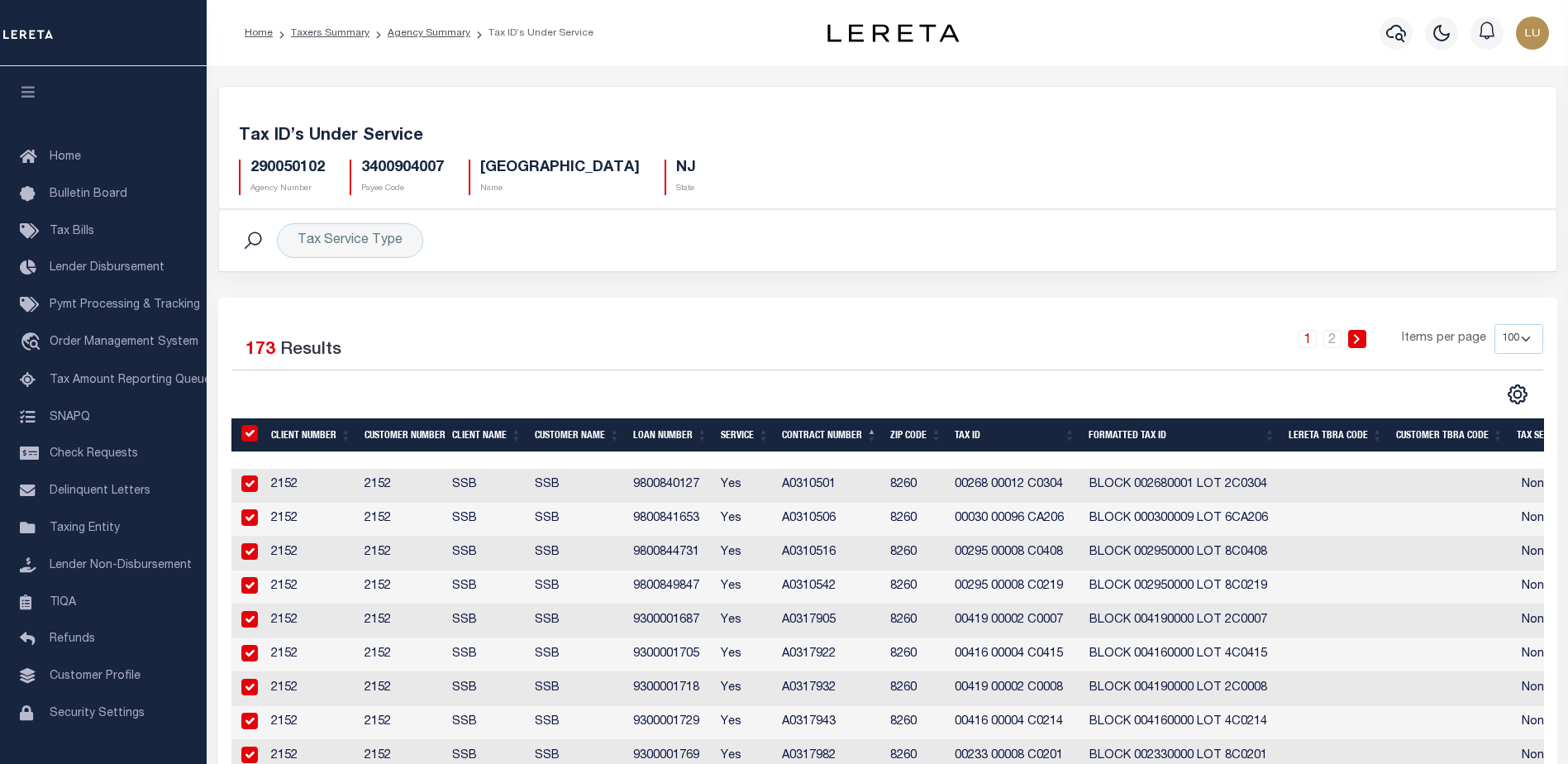
checkbox input "true"
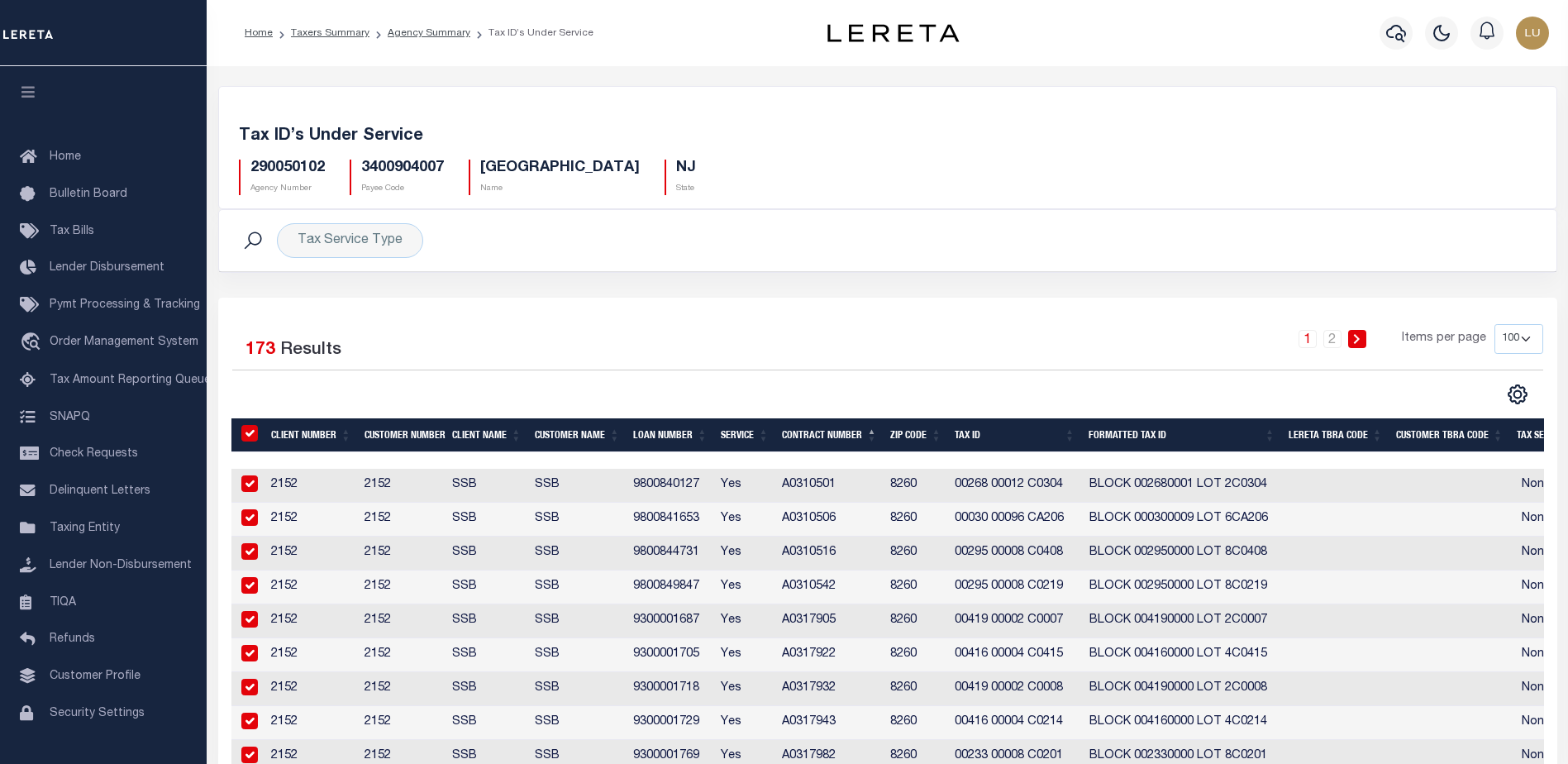
checkbox input "true"
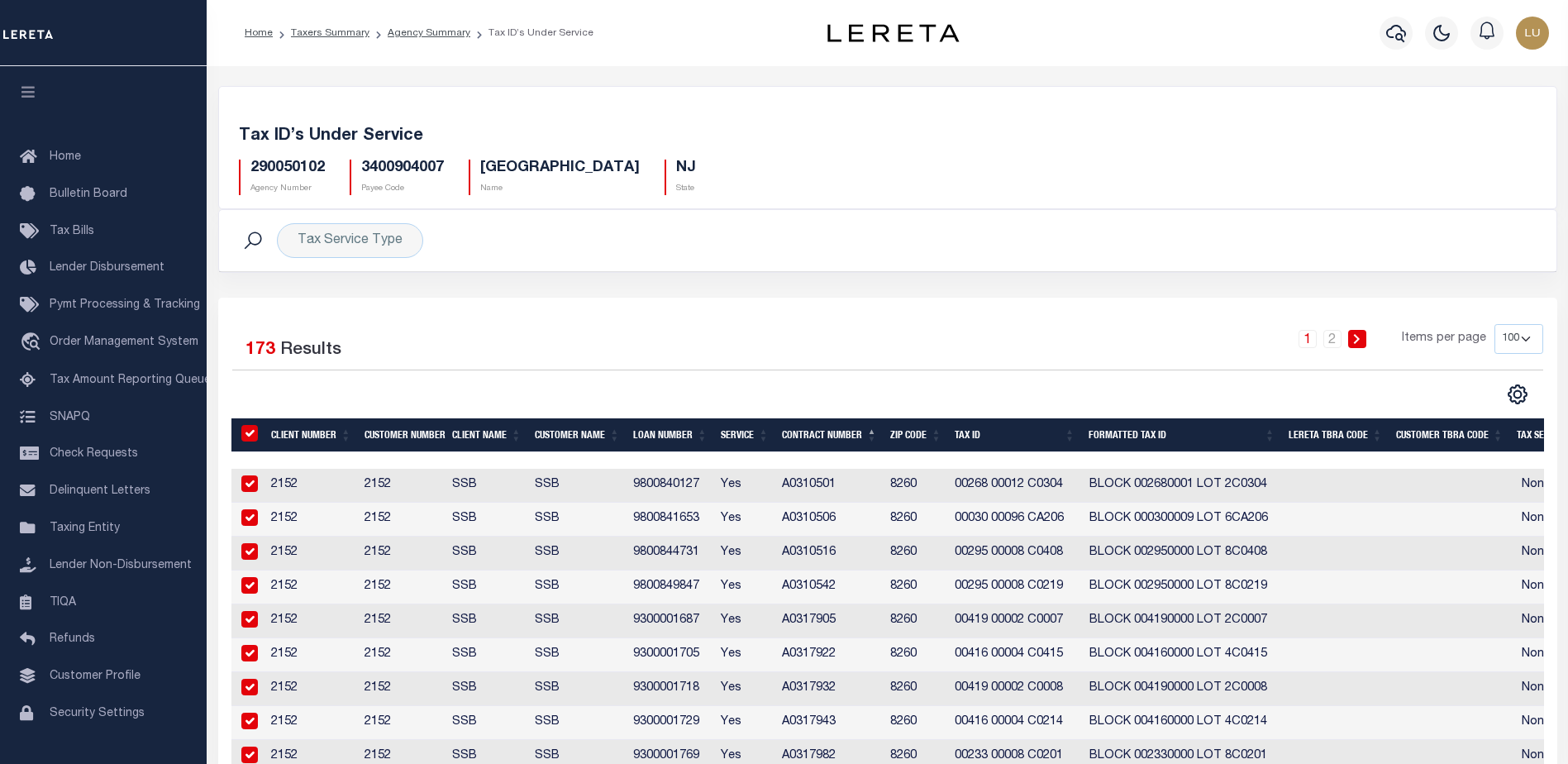
checkbox input "true"
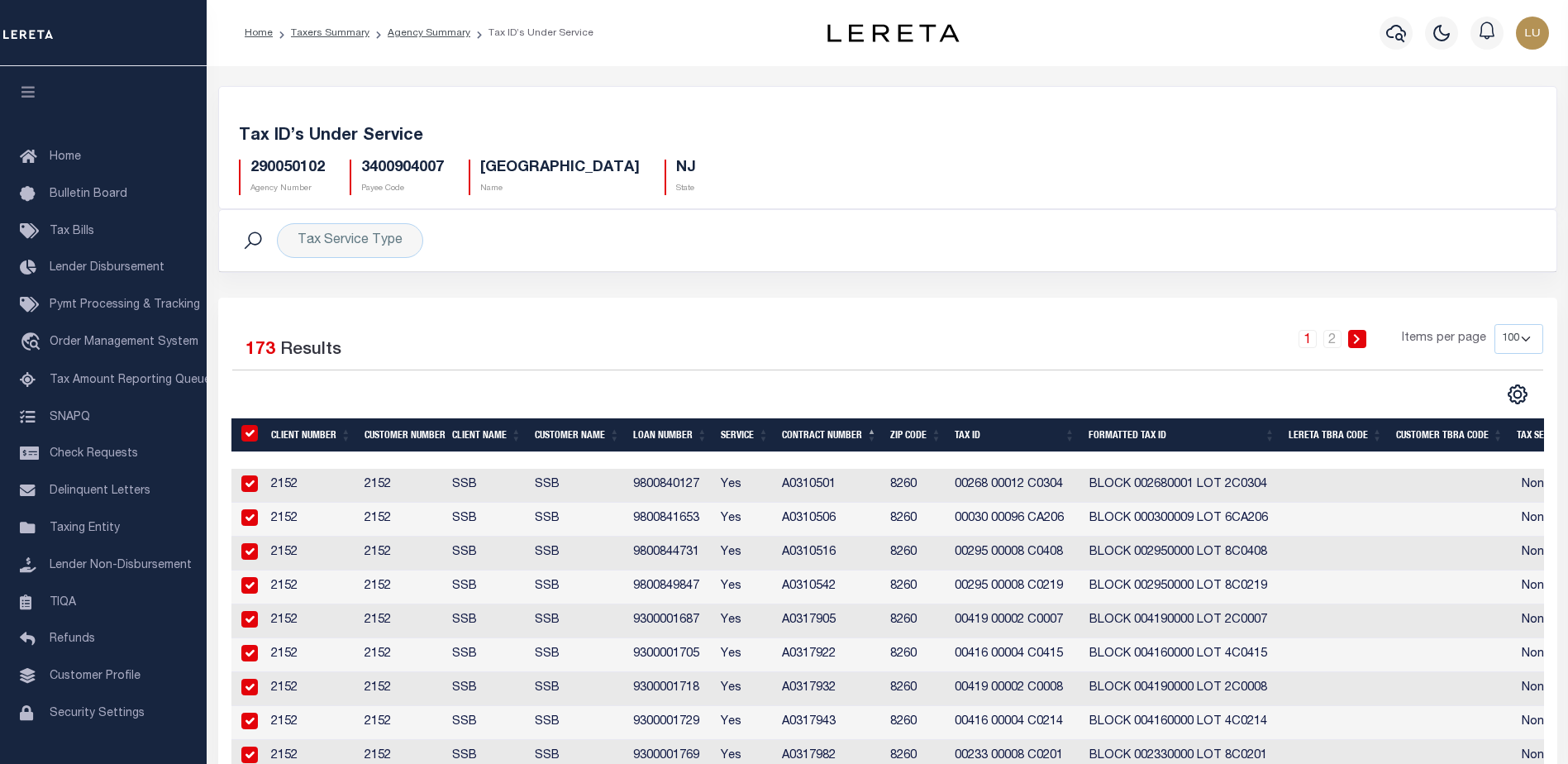
checkbox input "true"
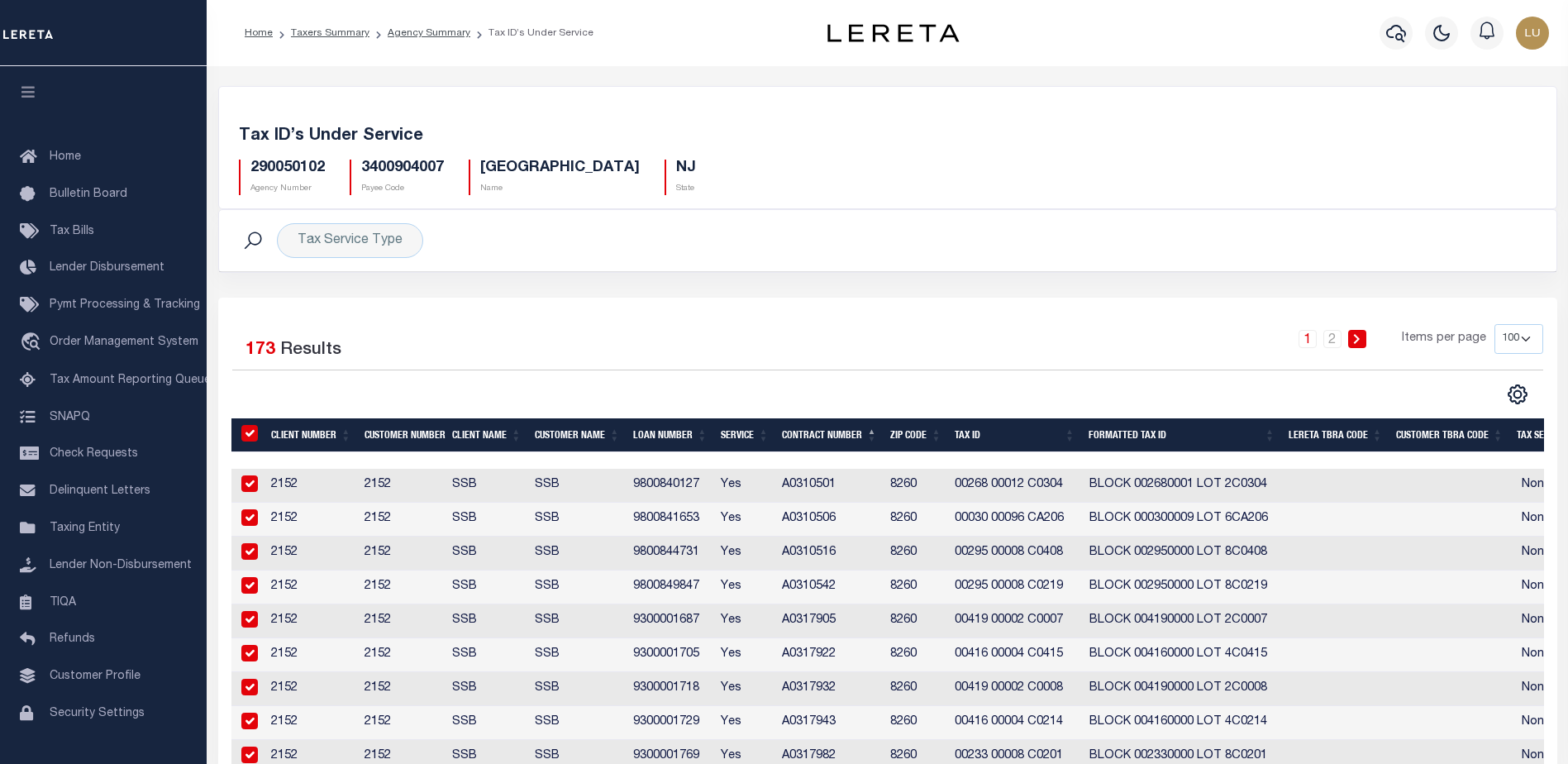
checkbox input "true"
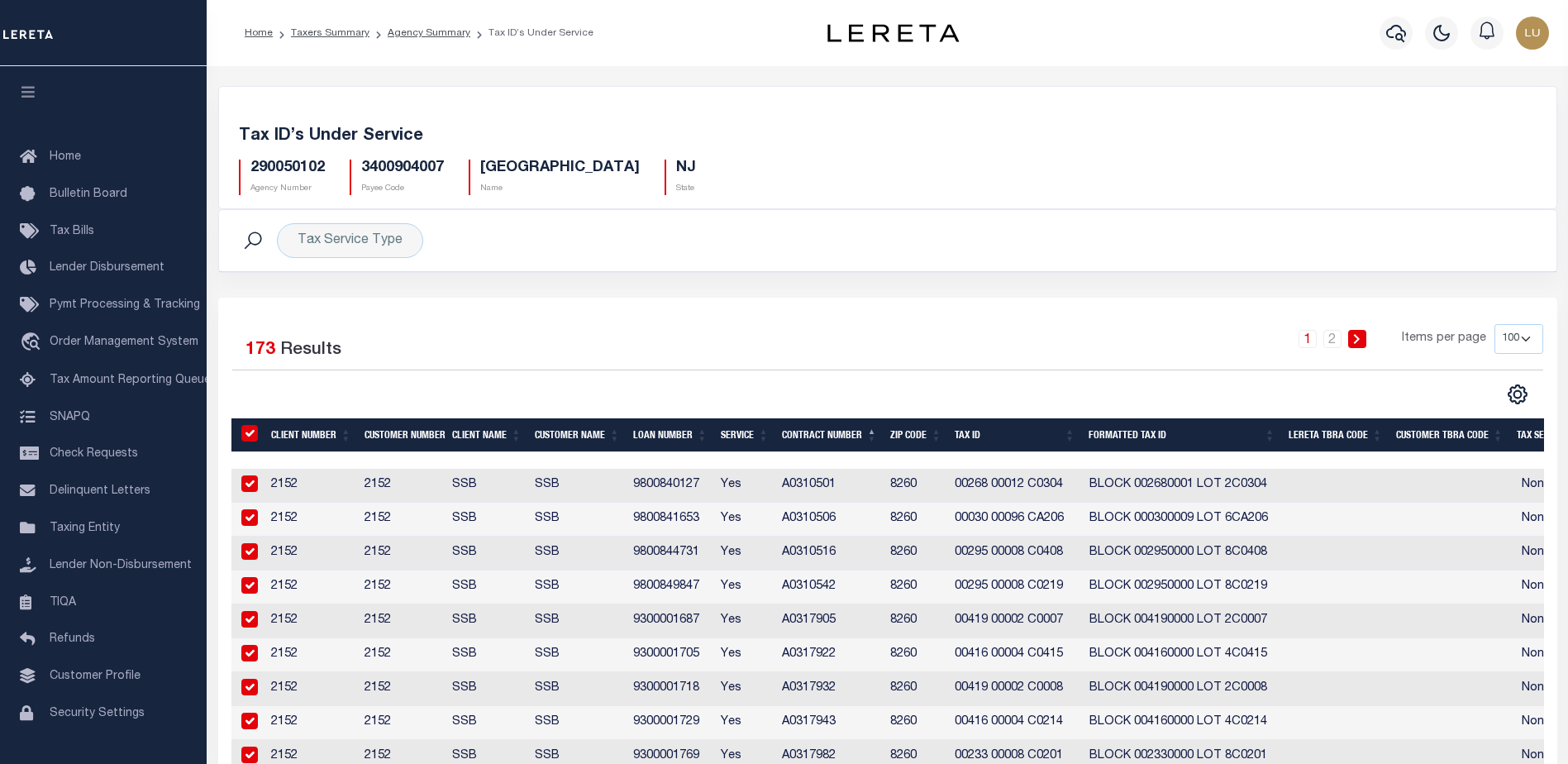
checkbox input "true"
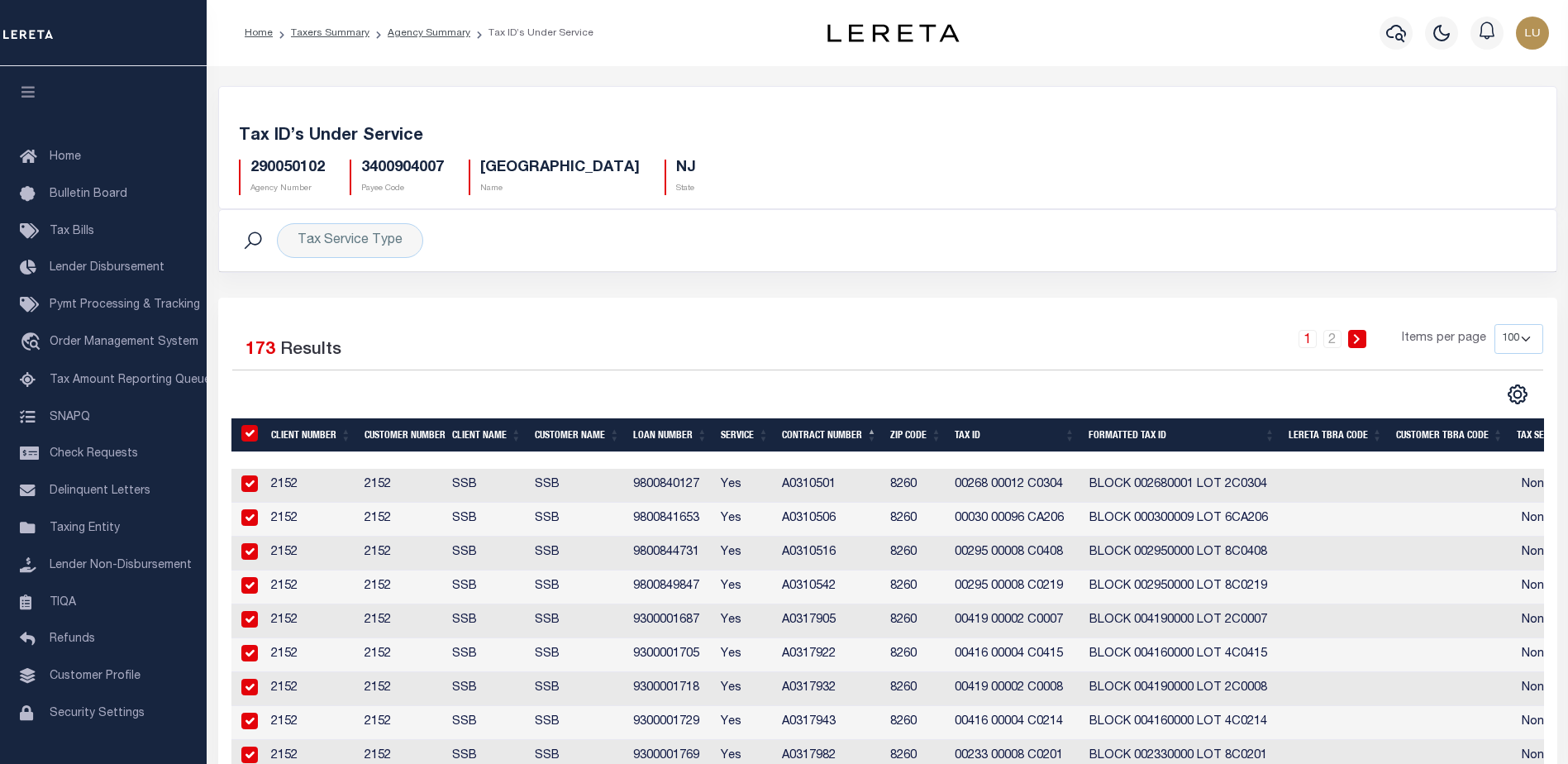
checkbox input "true"
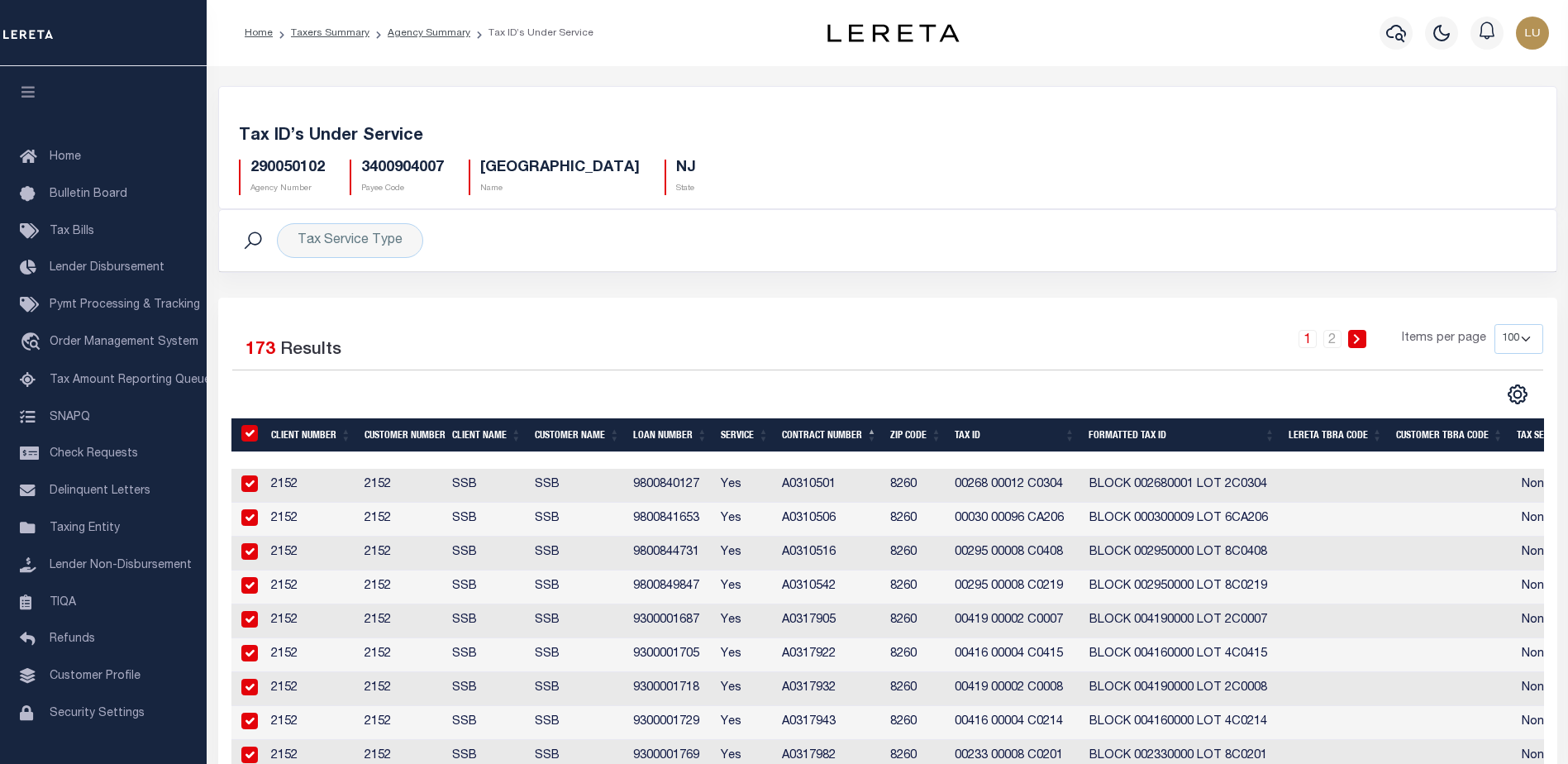
checkbox input "true"
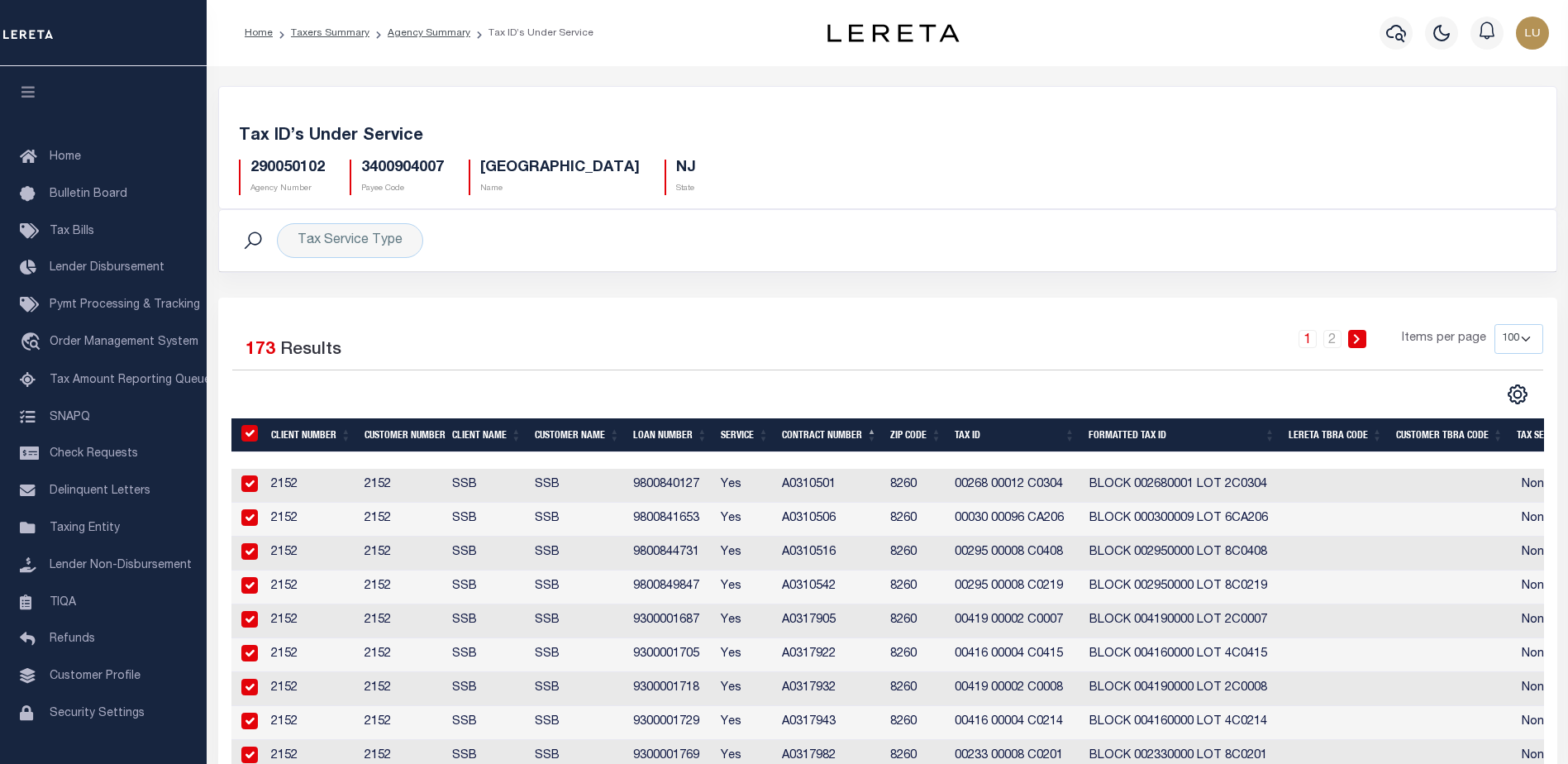
checkbox input "true"
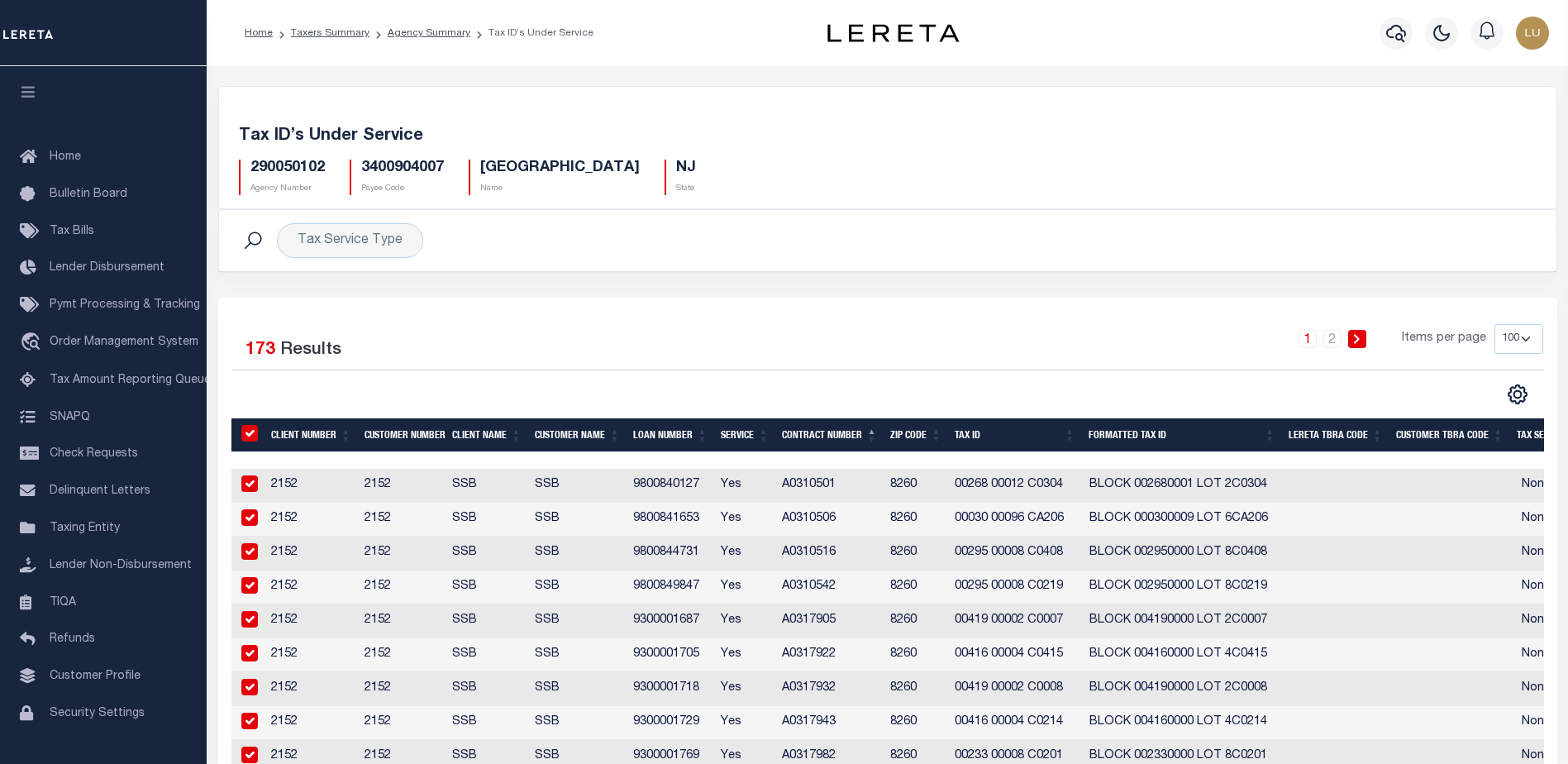
checkbox input "true"
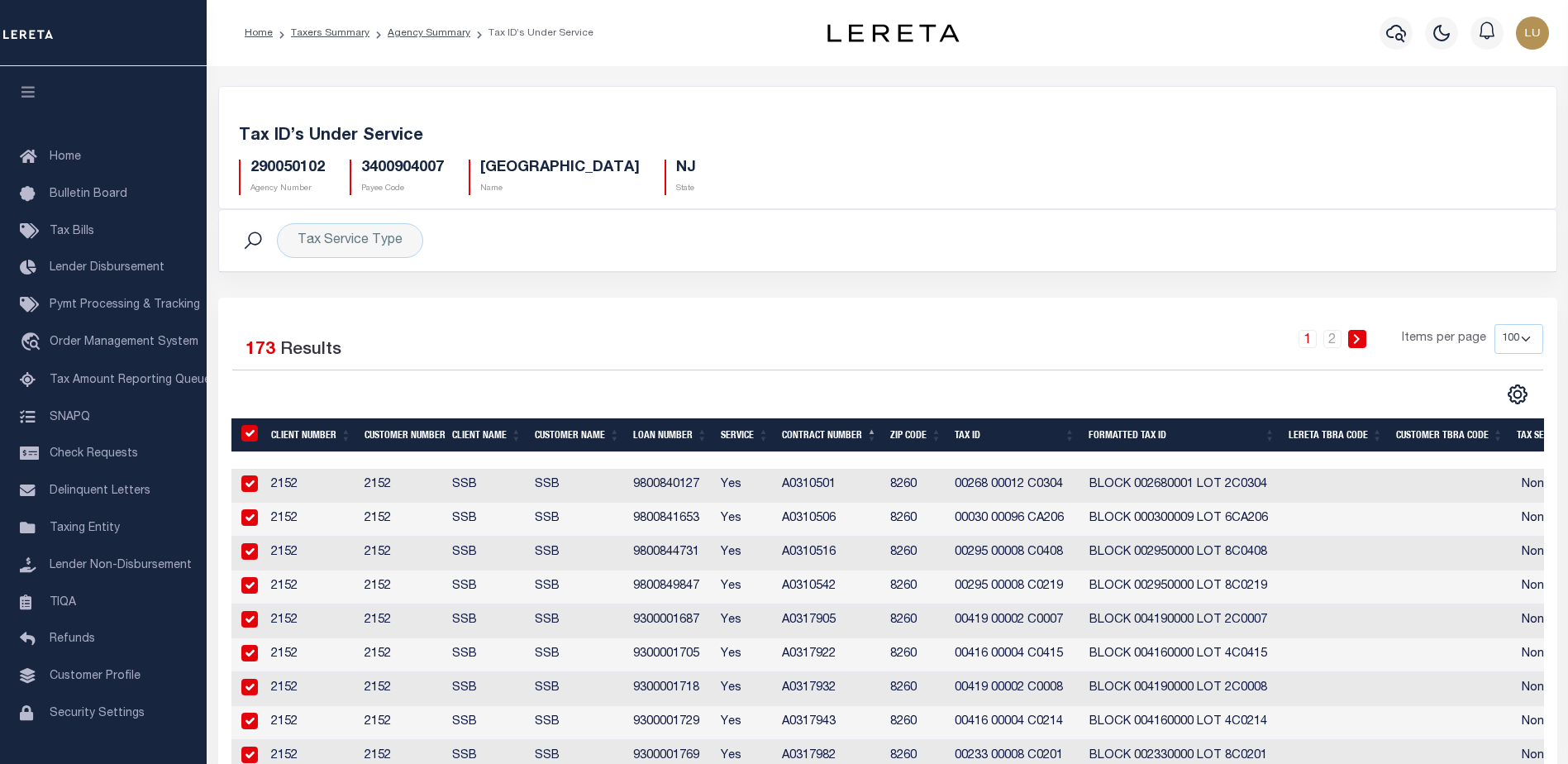
checkbox input "true"
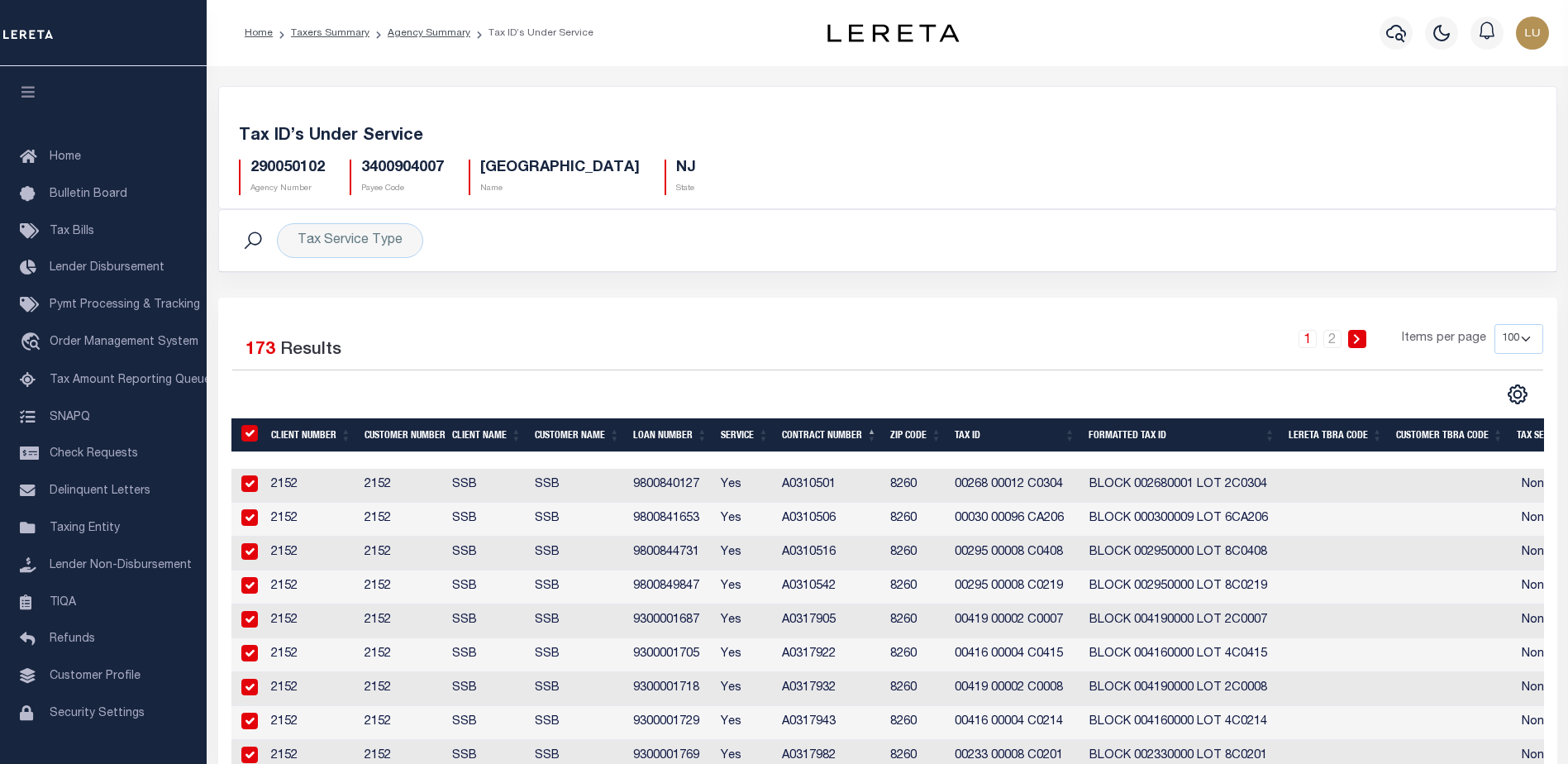
checkbox input "true"
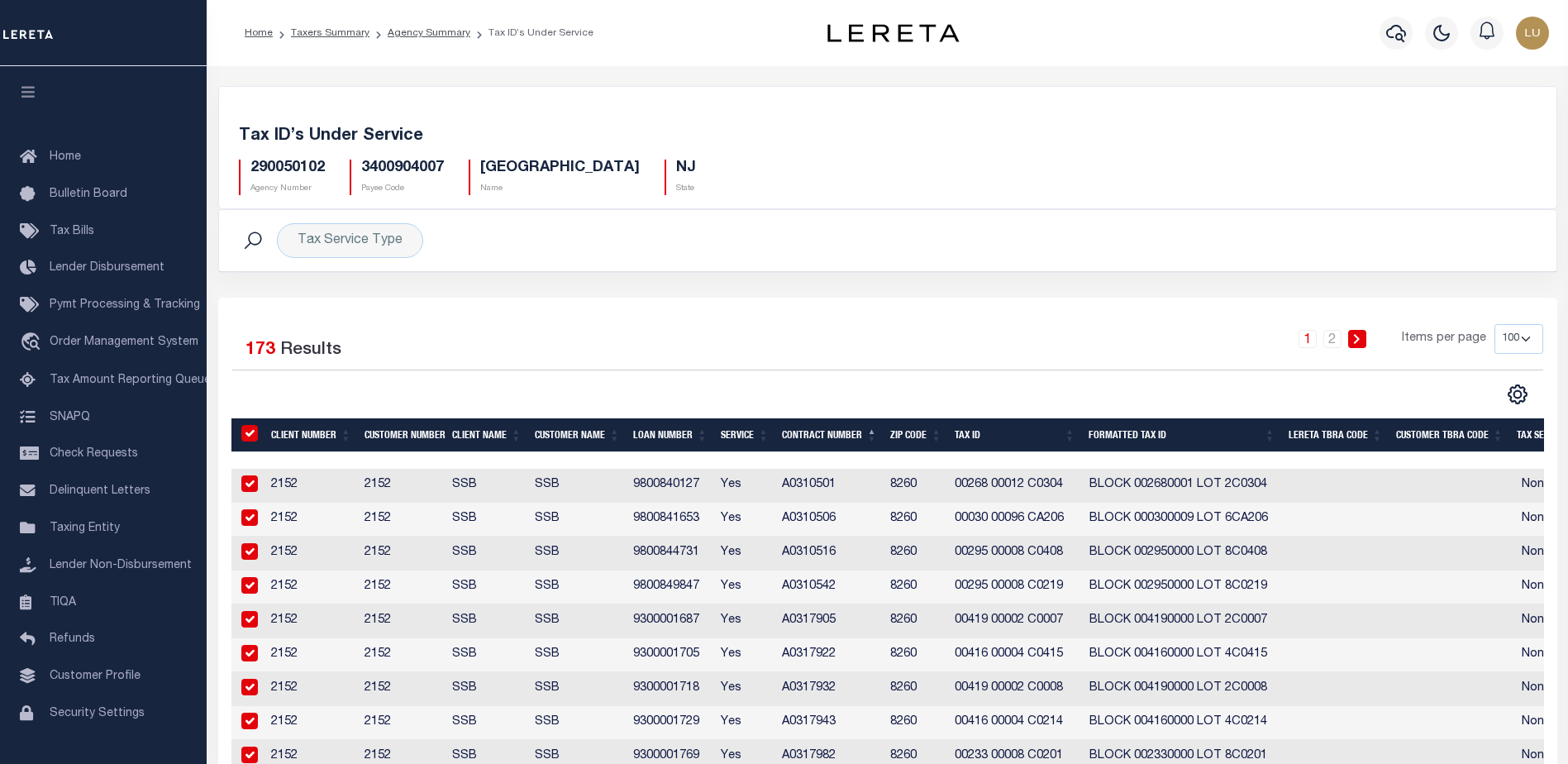
checkbox input "true"
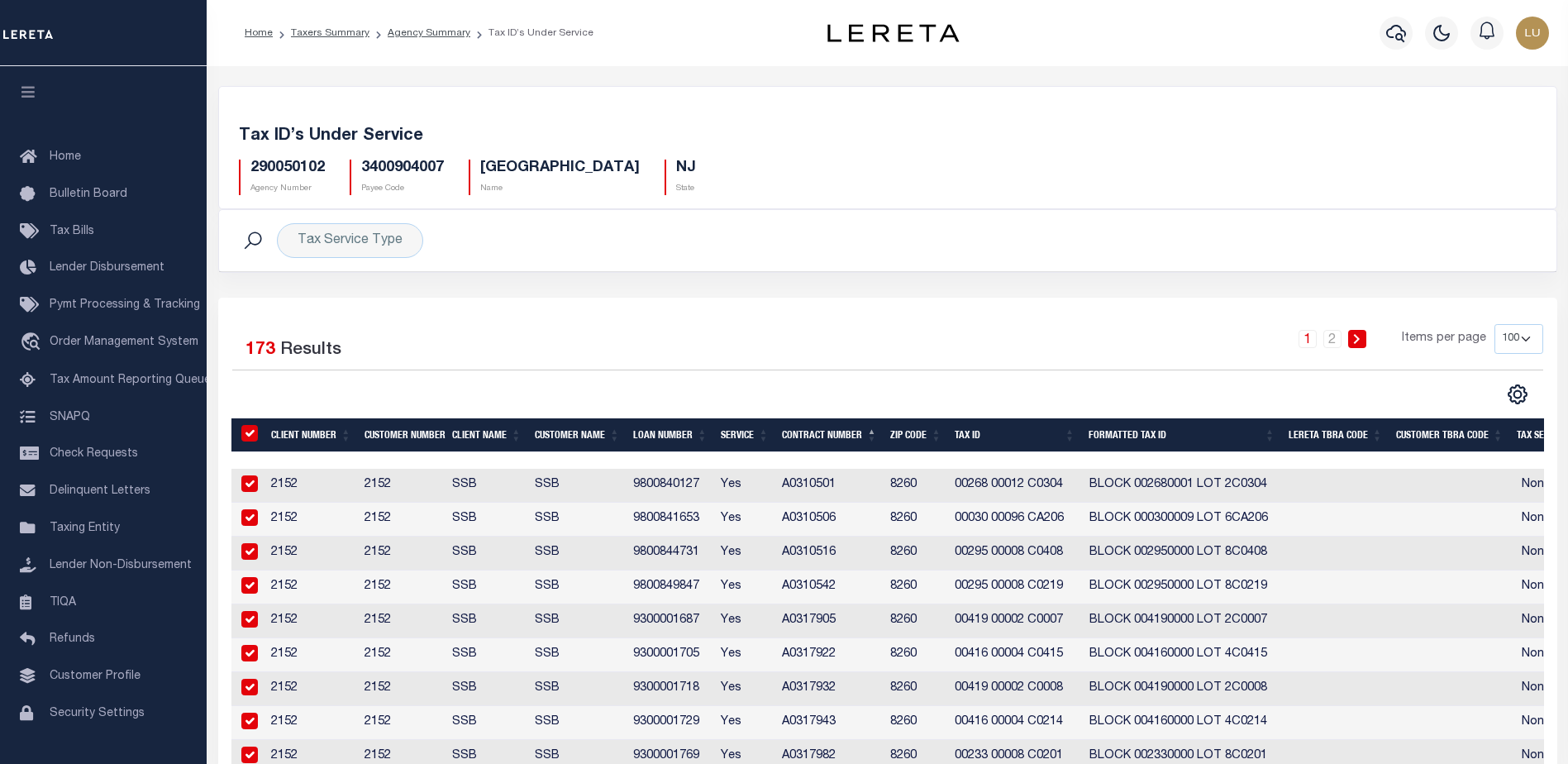
checkbox input "true"
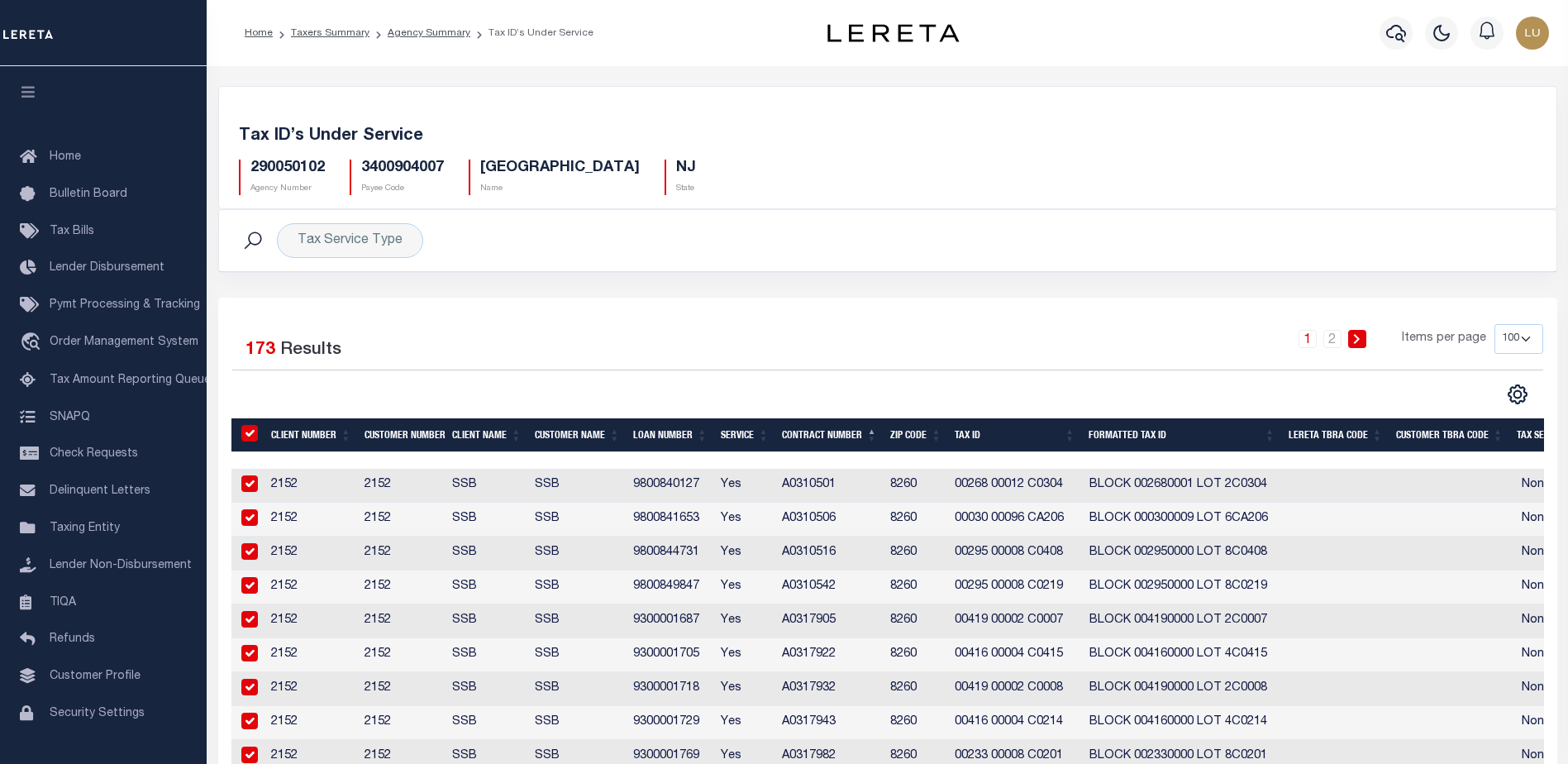
checkbox input "true"
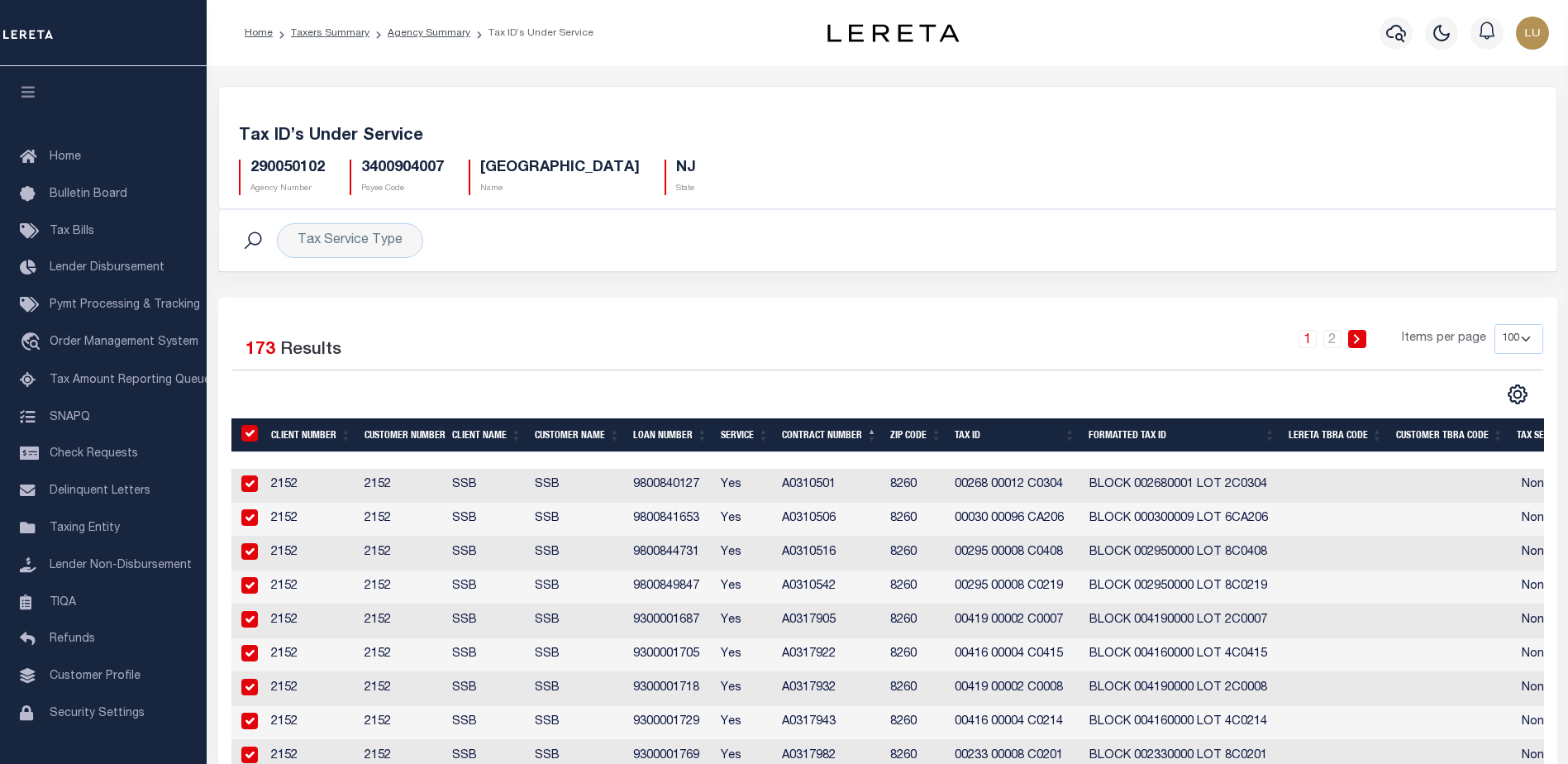
checkbox input "true"
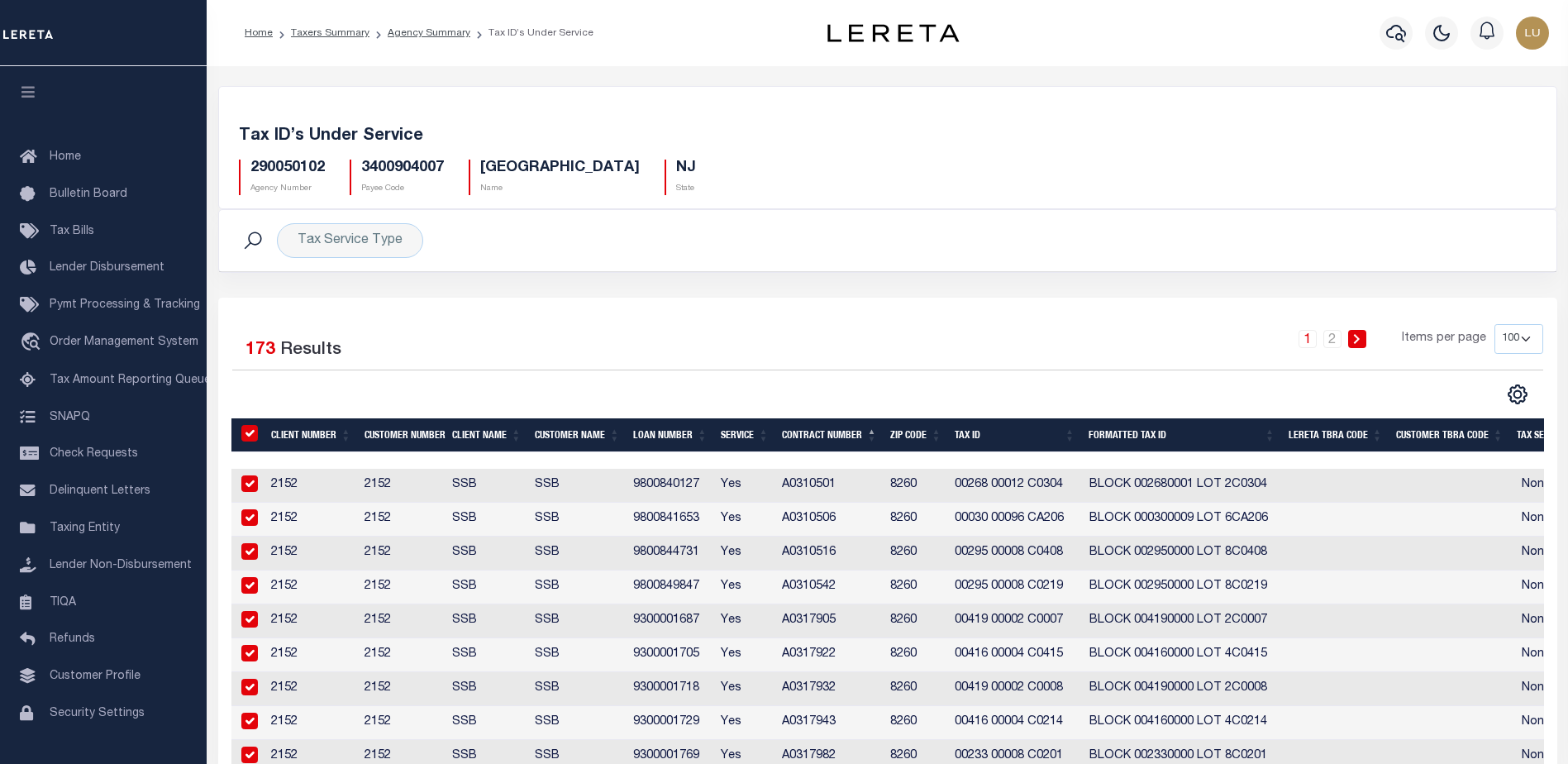
checkbox input "true"
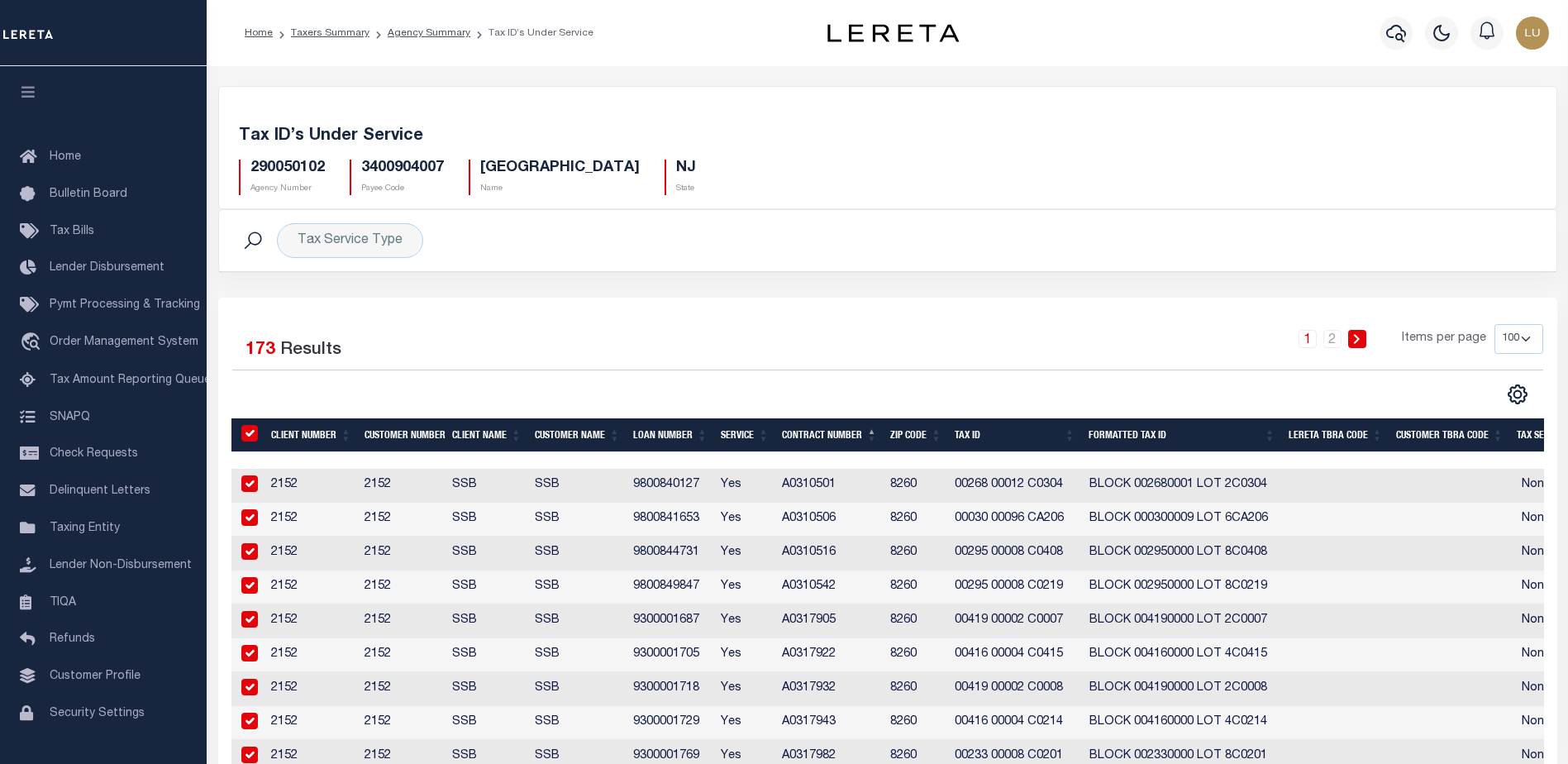
checkbox input "true"
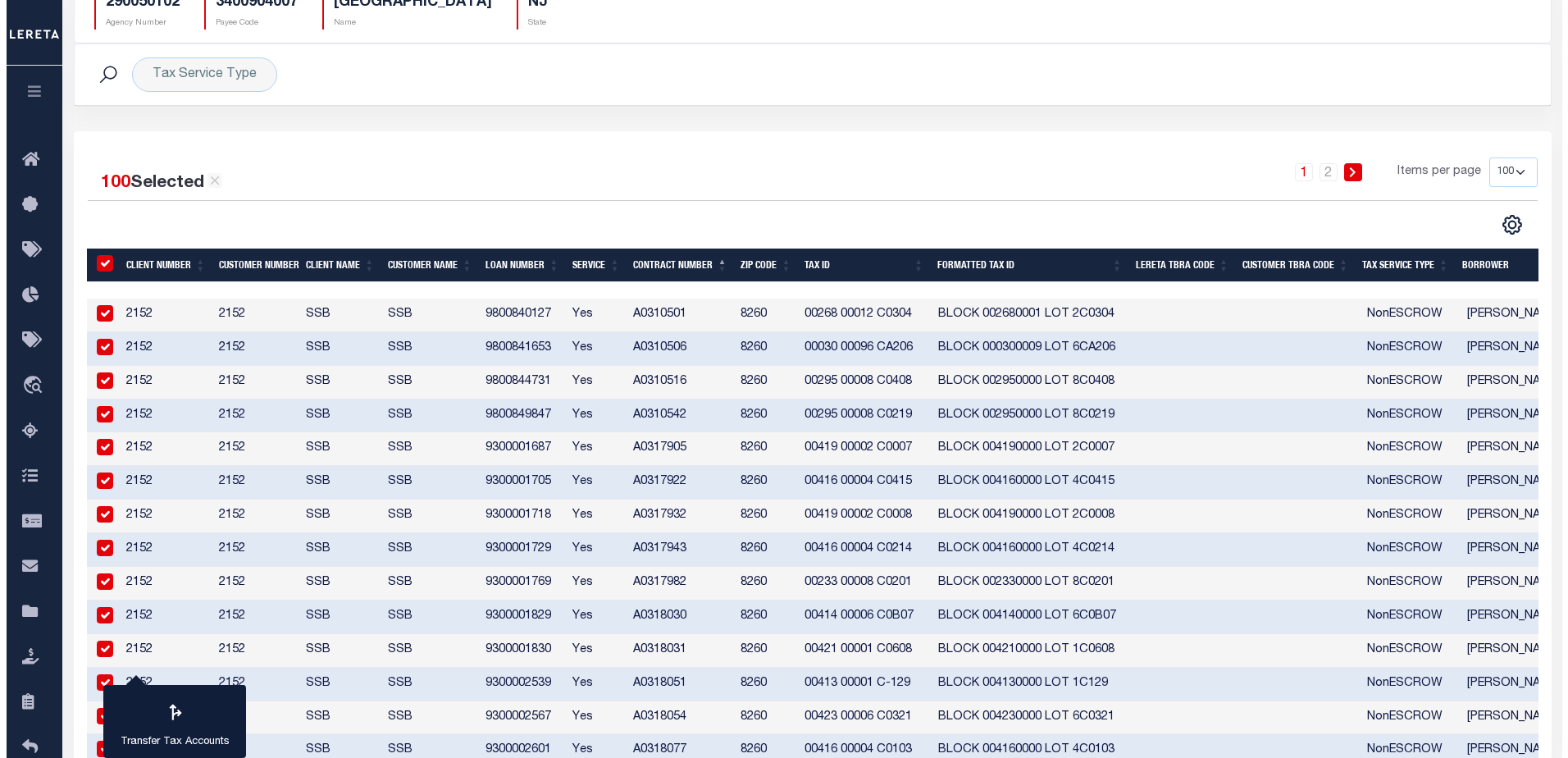
scroll to position [328, 0]
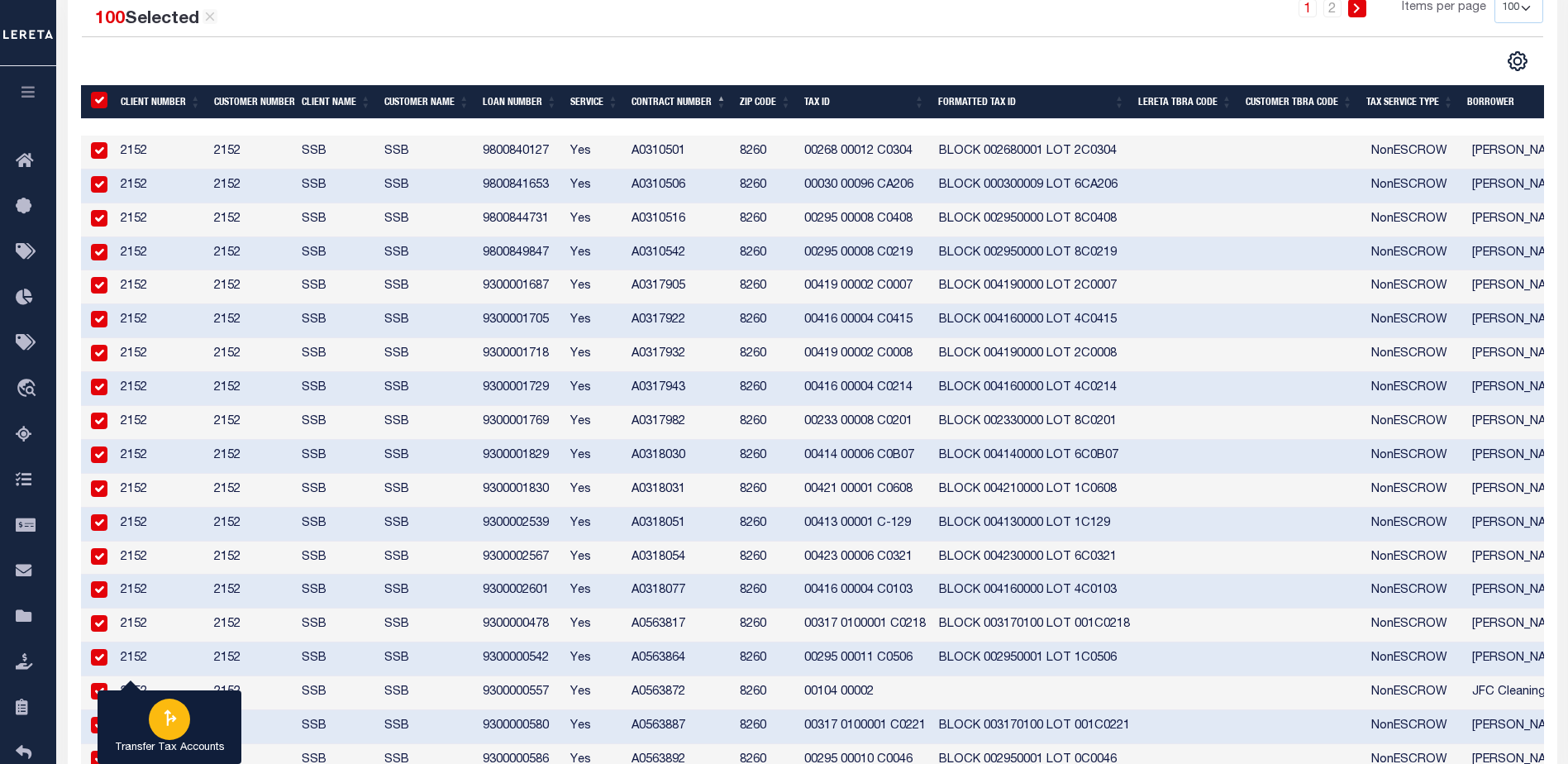
click at [153, 721] on div "button" at bounding box center [170, 720] width 42 height 42
type input "290050102"
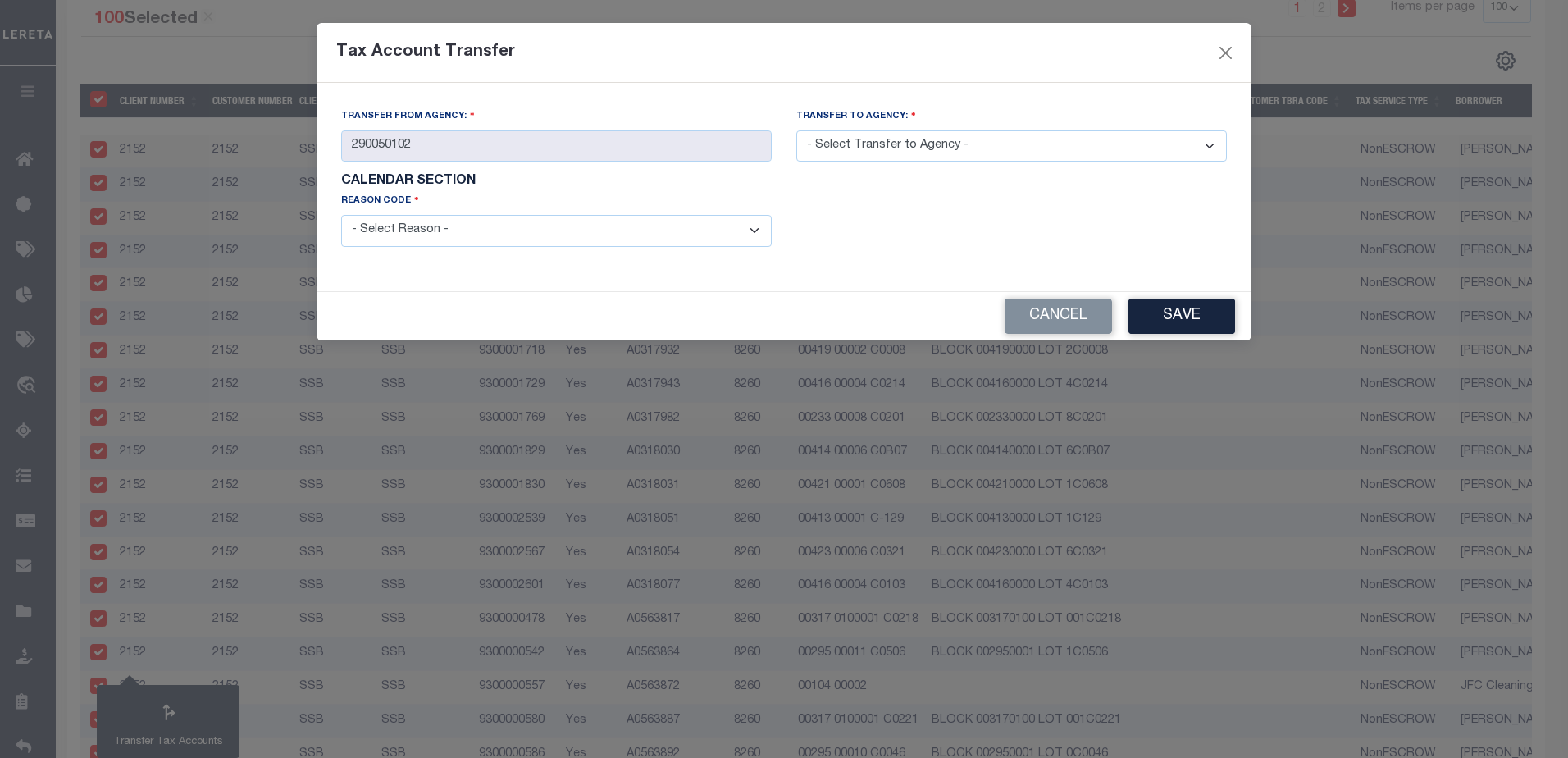
click at [987, 136] on select "- Select Transfer to Agency - 290050101 290050103 290050104 290050105 290050201…" at bounding box center [1011, 146] width 430 height 32
select select "290051707"
click at [796, 130] on select "- Select Transfer to Agency - 290050101 290050103 290050104 290050105 290050201…" at bounding box center [1011, 146] width 430 height 32
click at [663, 231] on form "Transfer from Agency: 290050102 Transfer to Agency: - Select Transfer to Agency…" at bounding box center [784, 187] width 885 height 159
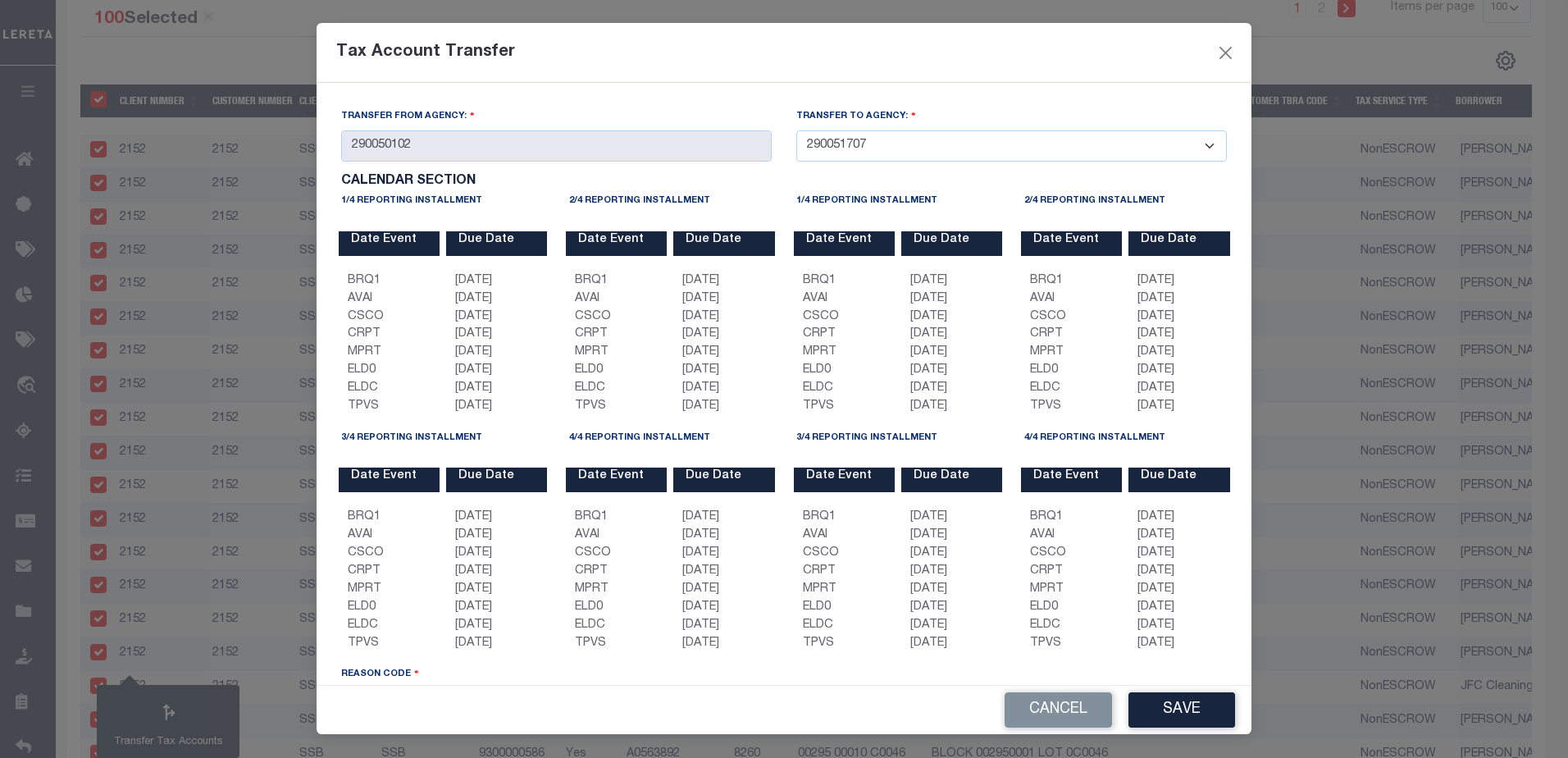
click at [724, 452] on div "4/4 Reporting Installment" at bounding box center [670, 439] width 203 height 23
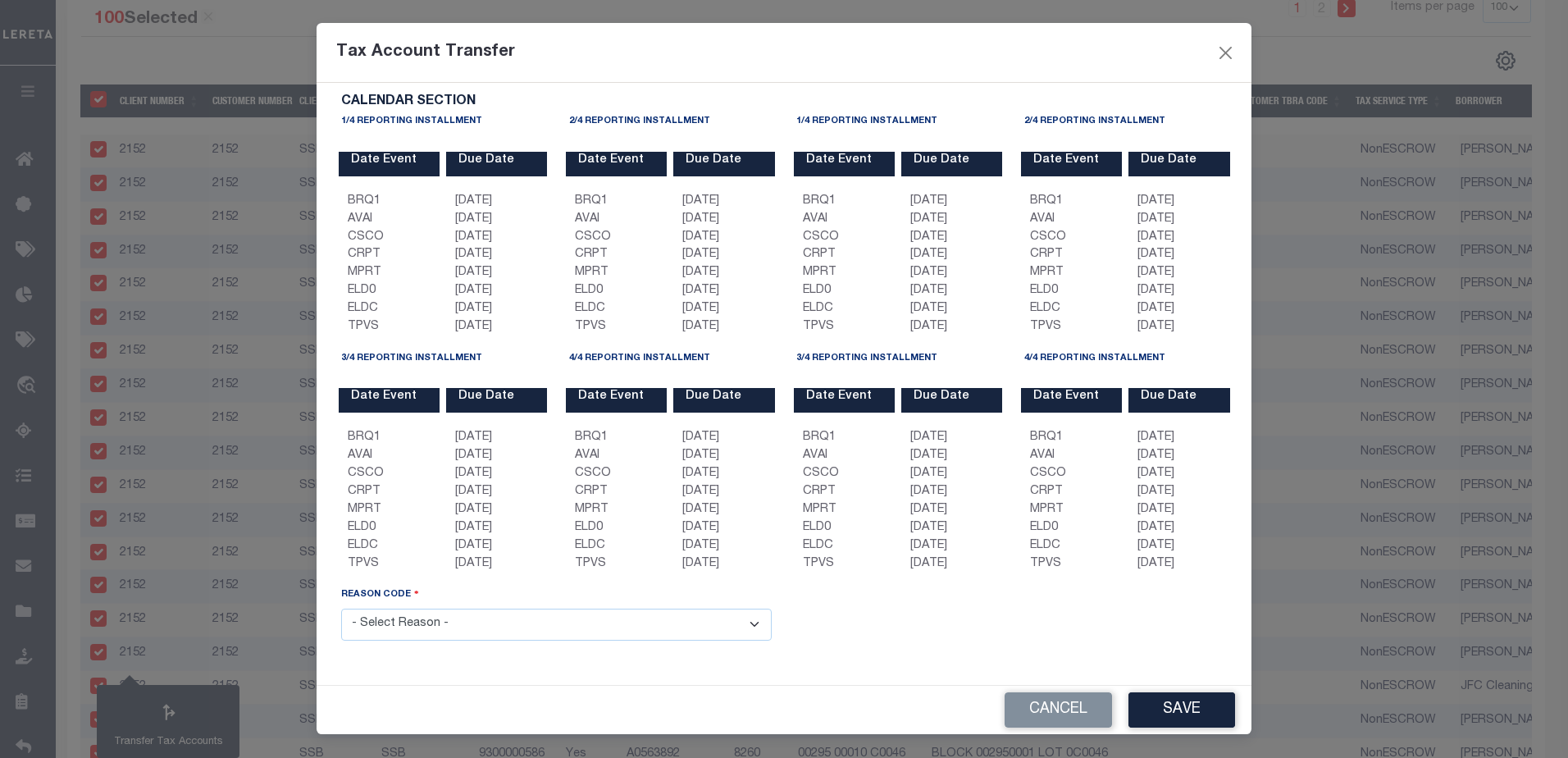
click at [650, 622] on select "- Select Reason - 099 - Other (Provide additional detail) ACT - Agency Changed …" at bounding box center [556, 624] width 430 height 32
select select "099"
click at [341, 608] on select "- Select Reason - 099 - Other (Provide additional detail) ACT - Agency Changed …" at bounding box center [556, 624] width 430 height 32
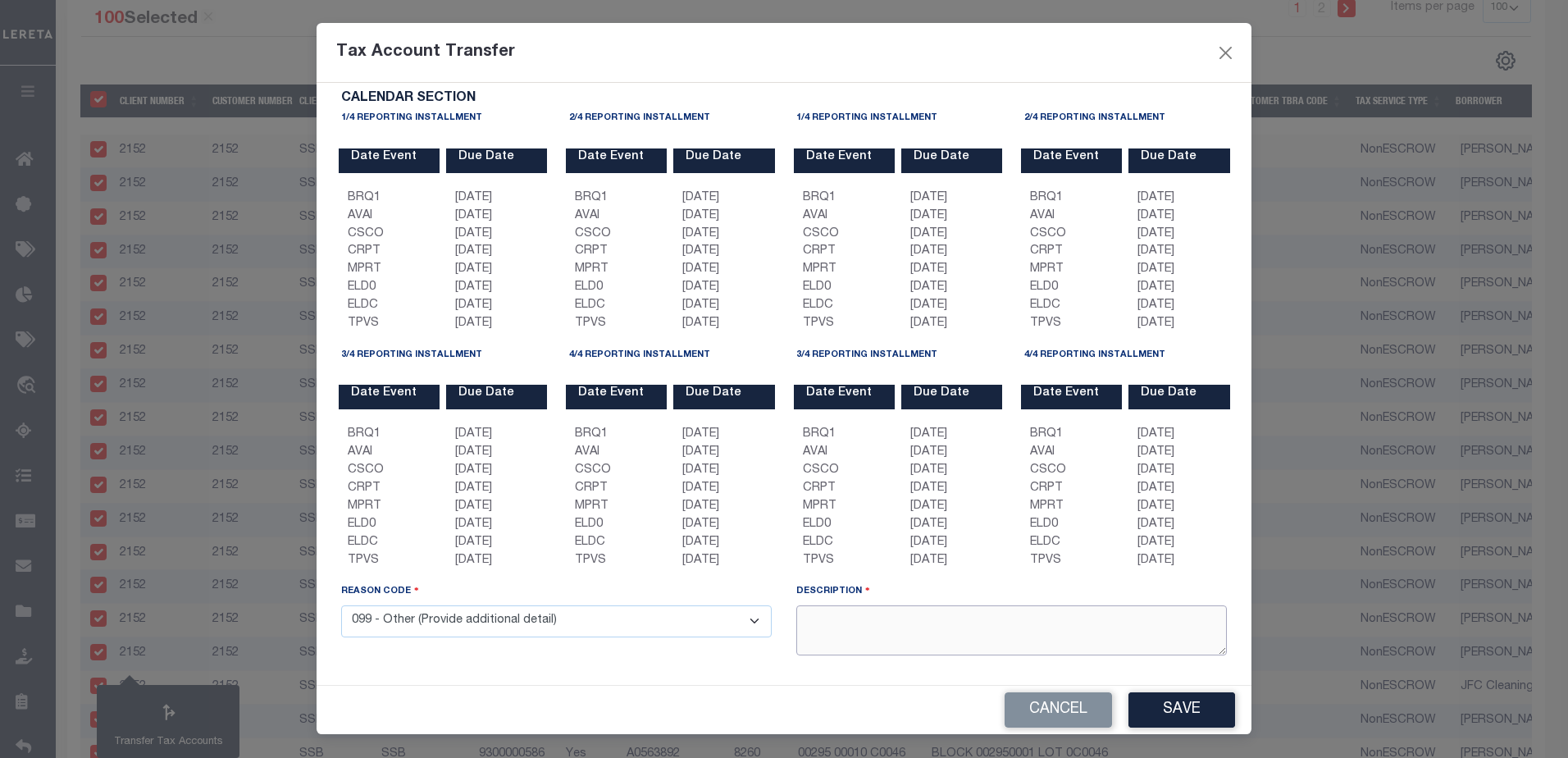
click at [930, 651] on textarea at bounding box center [1011, 630] width 430 height 50
type textarea "TESTING E2E"
click at [1194, 708] on button "Save" at bounding box center [1182, 710] width 107 height 35
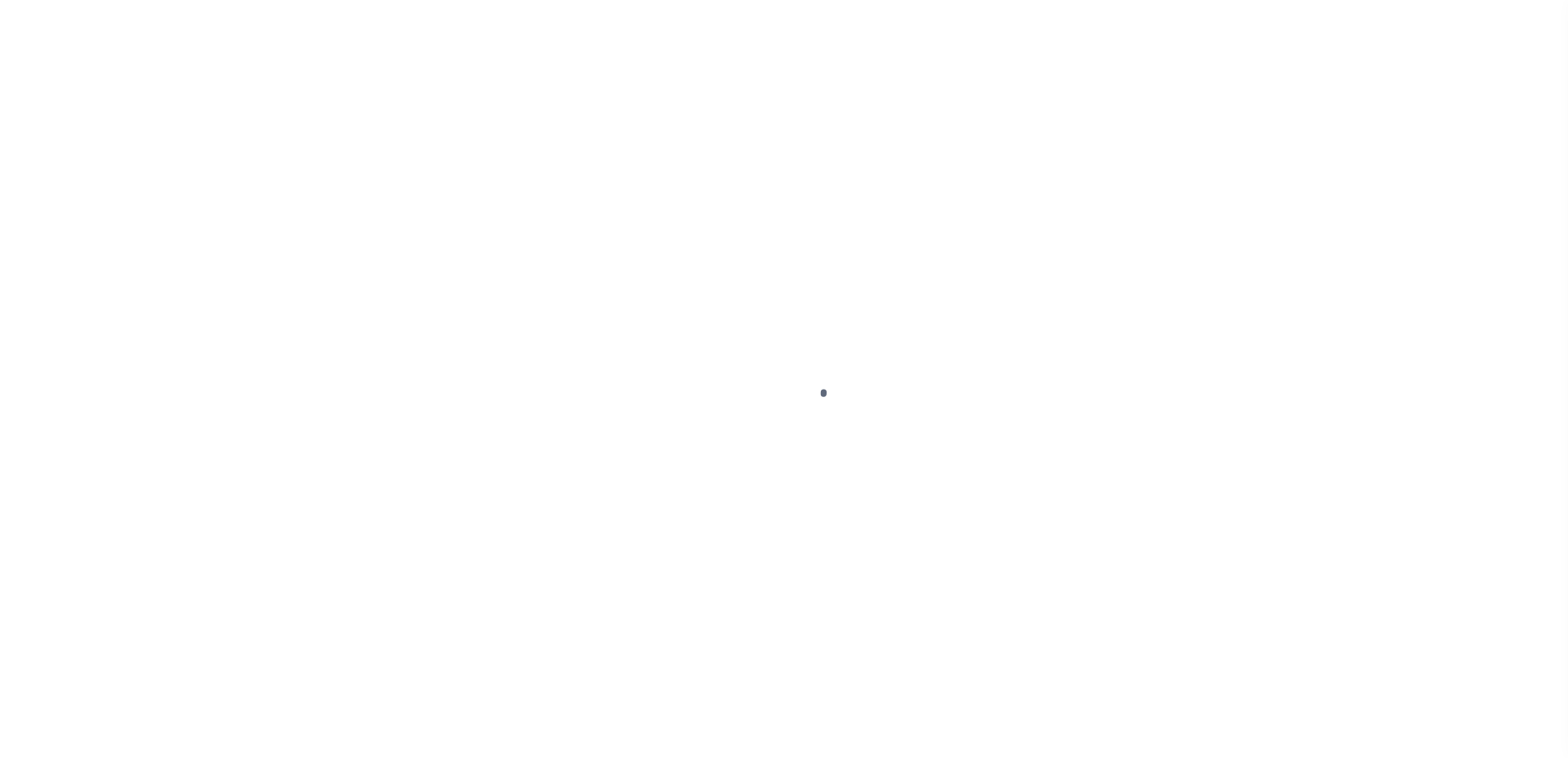
select select "100"
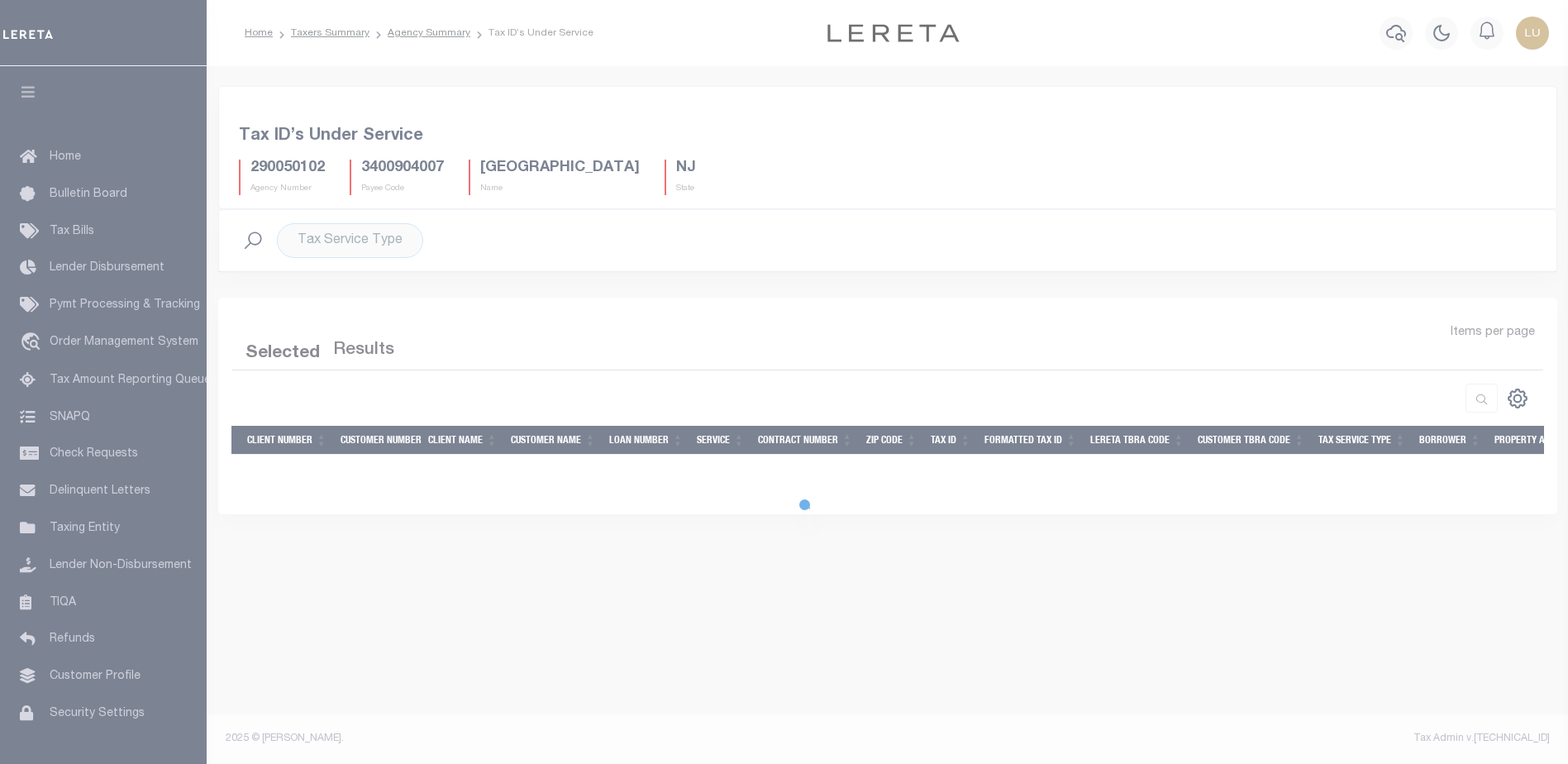
select select "100"
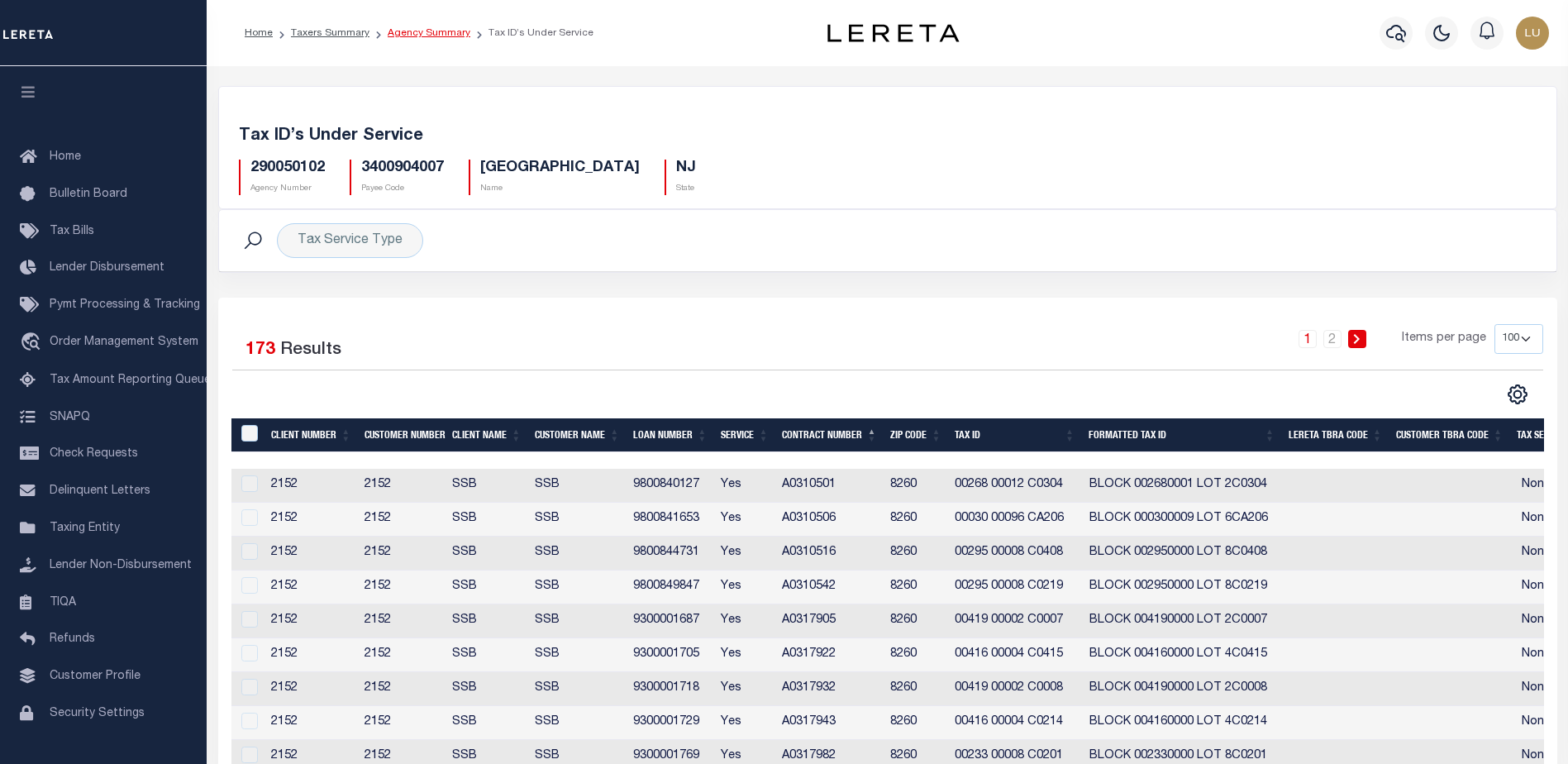
click at [419, 31] on link "Agency Summary" at bounding box center [429, 33] width 83 height 10
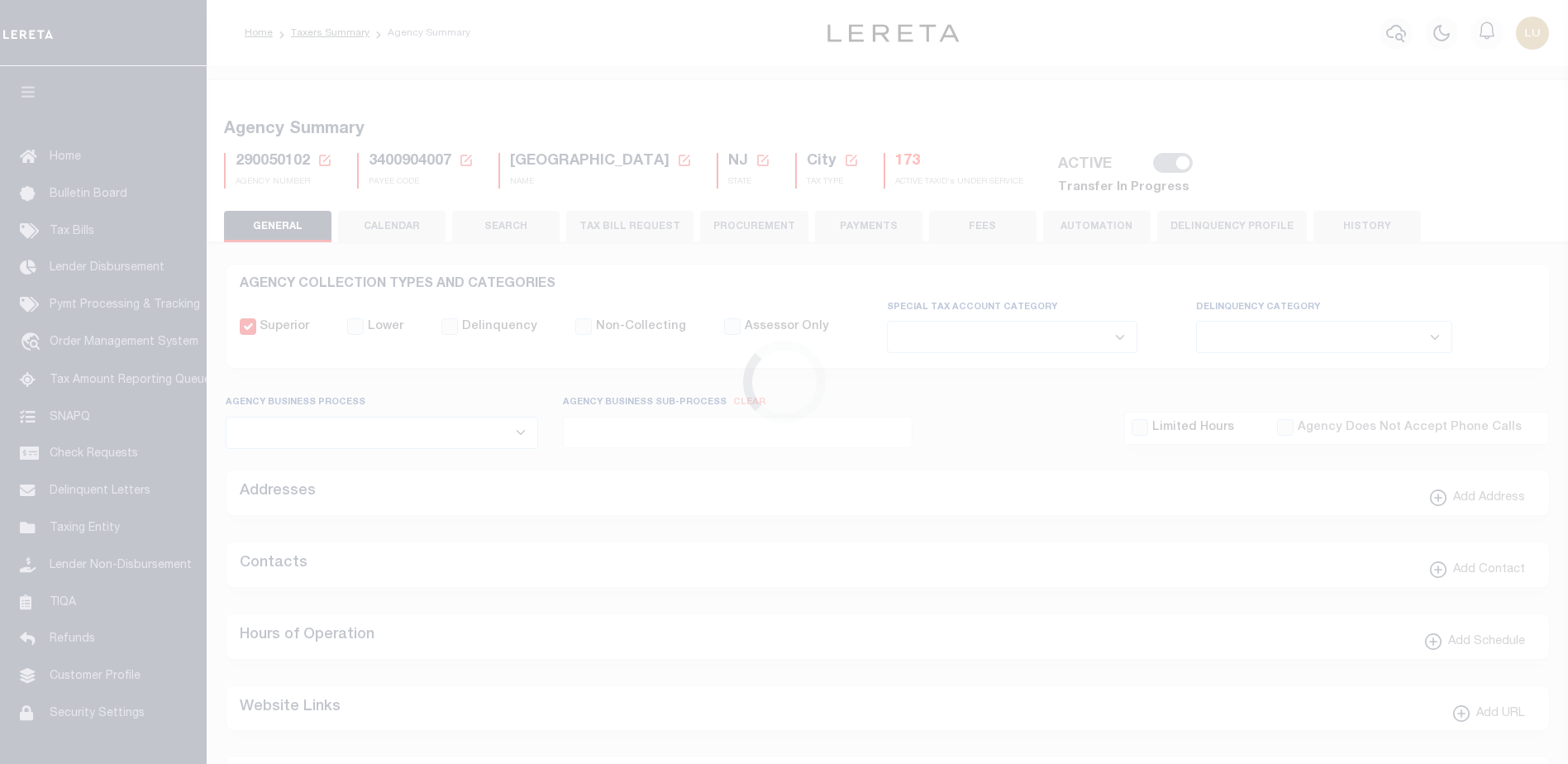
select select
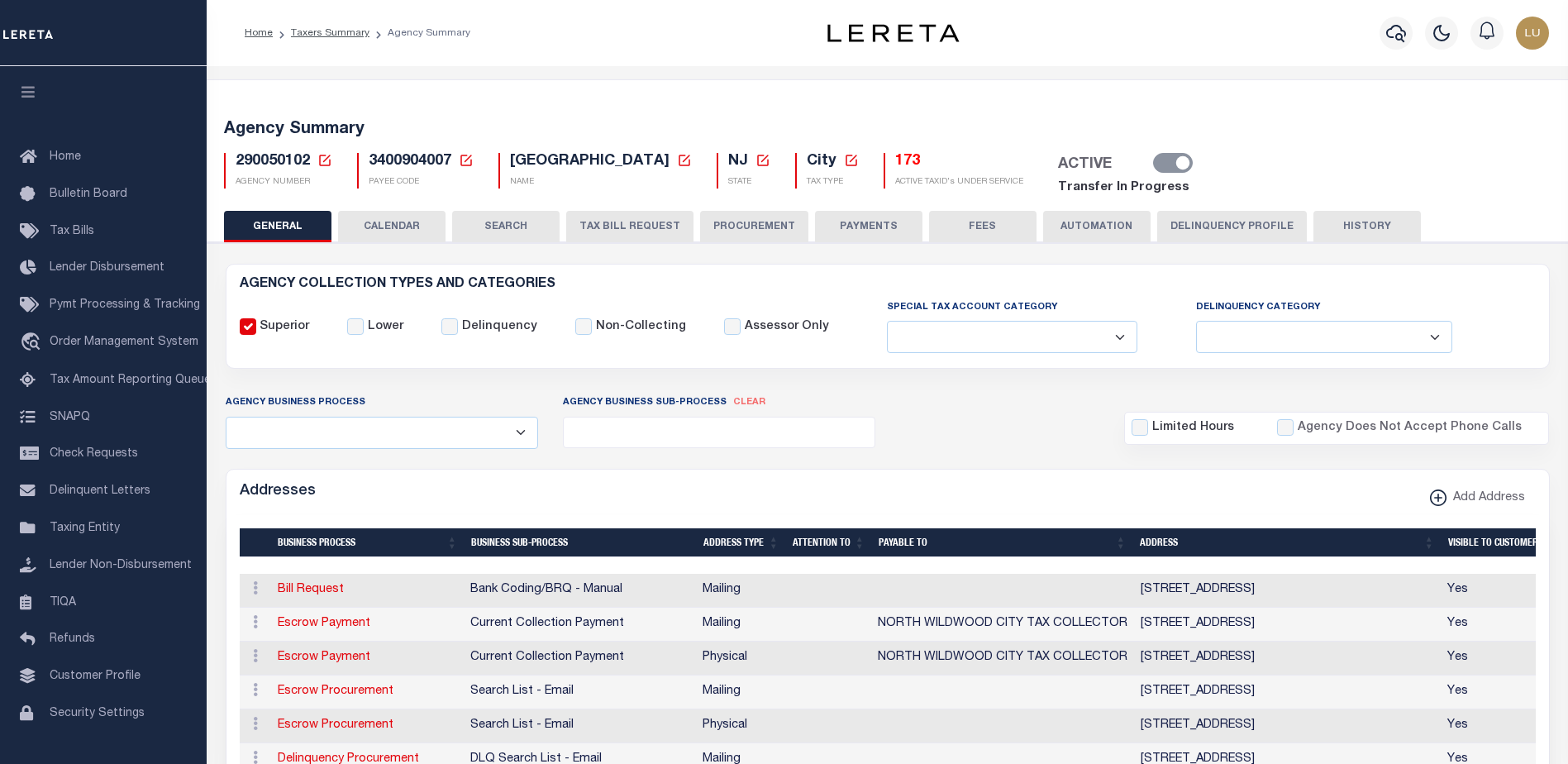
select select
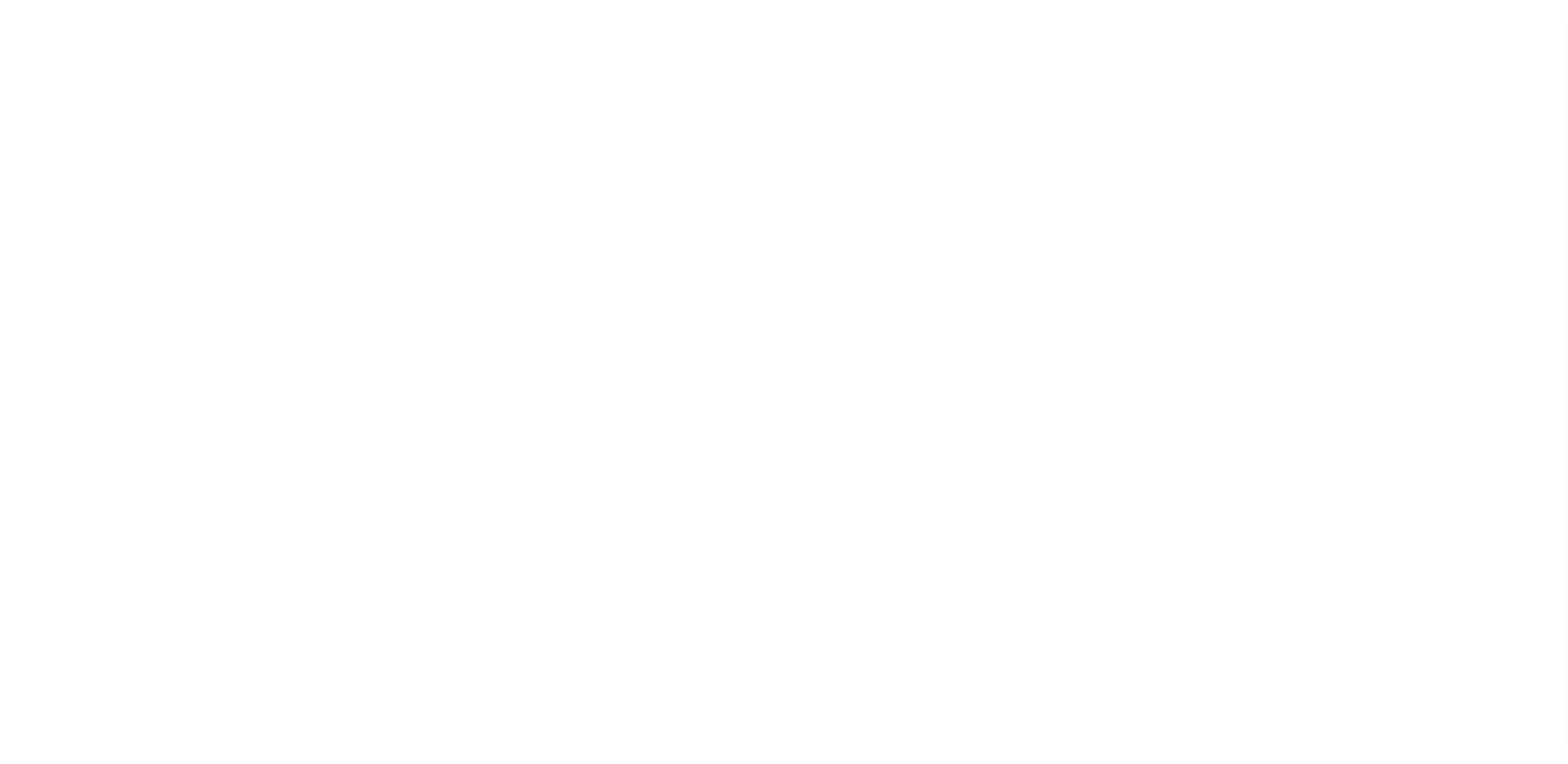
select select
checkbox input "false"
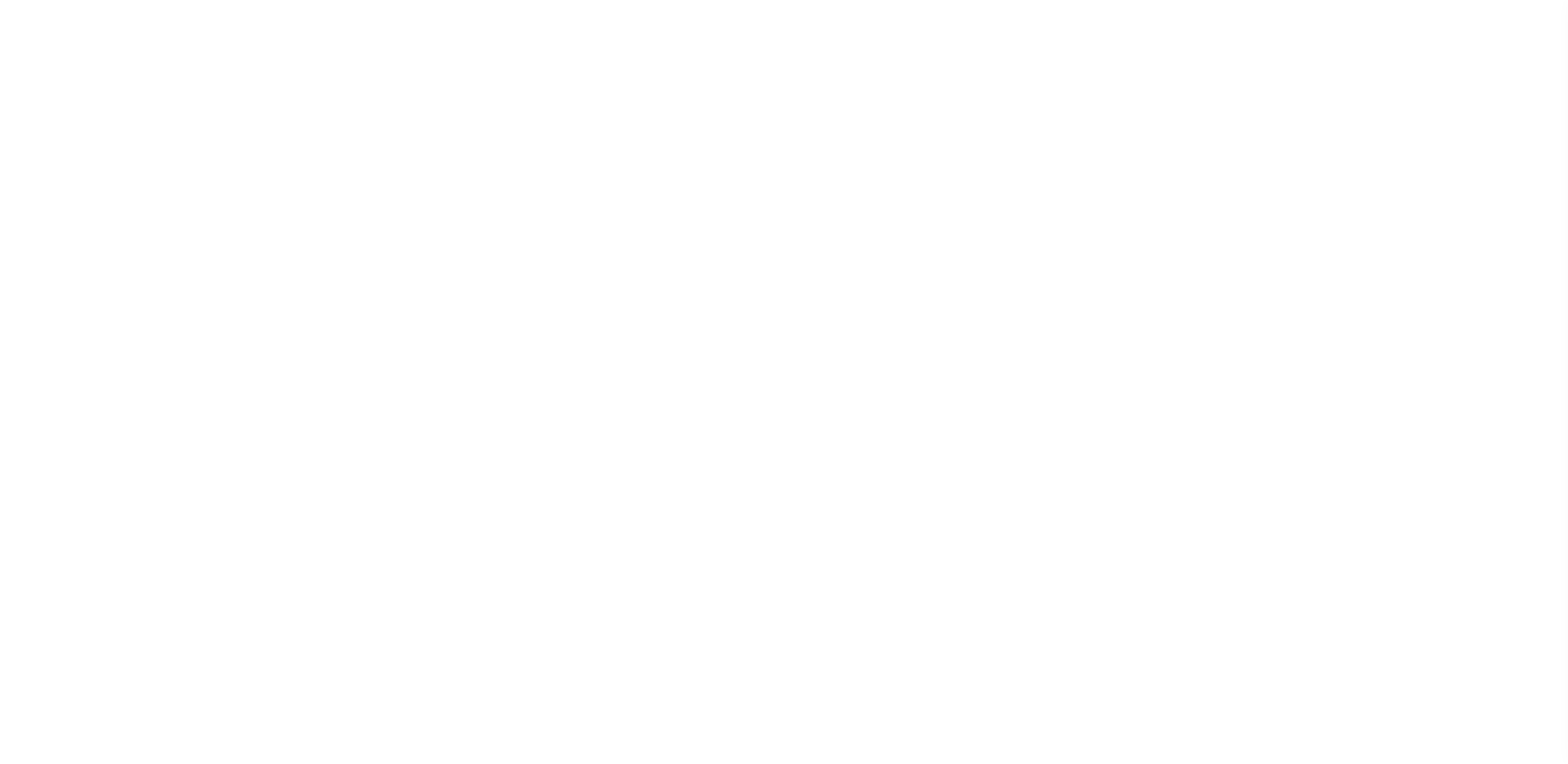
checkbox input "false"
type input "3400904007"
select select
checkbox input "false"
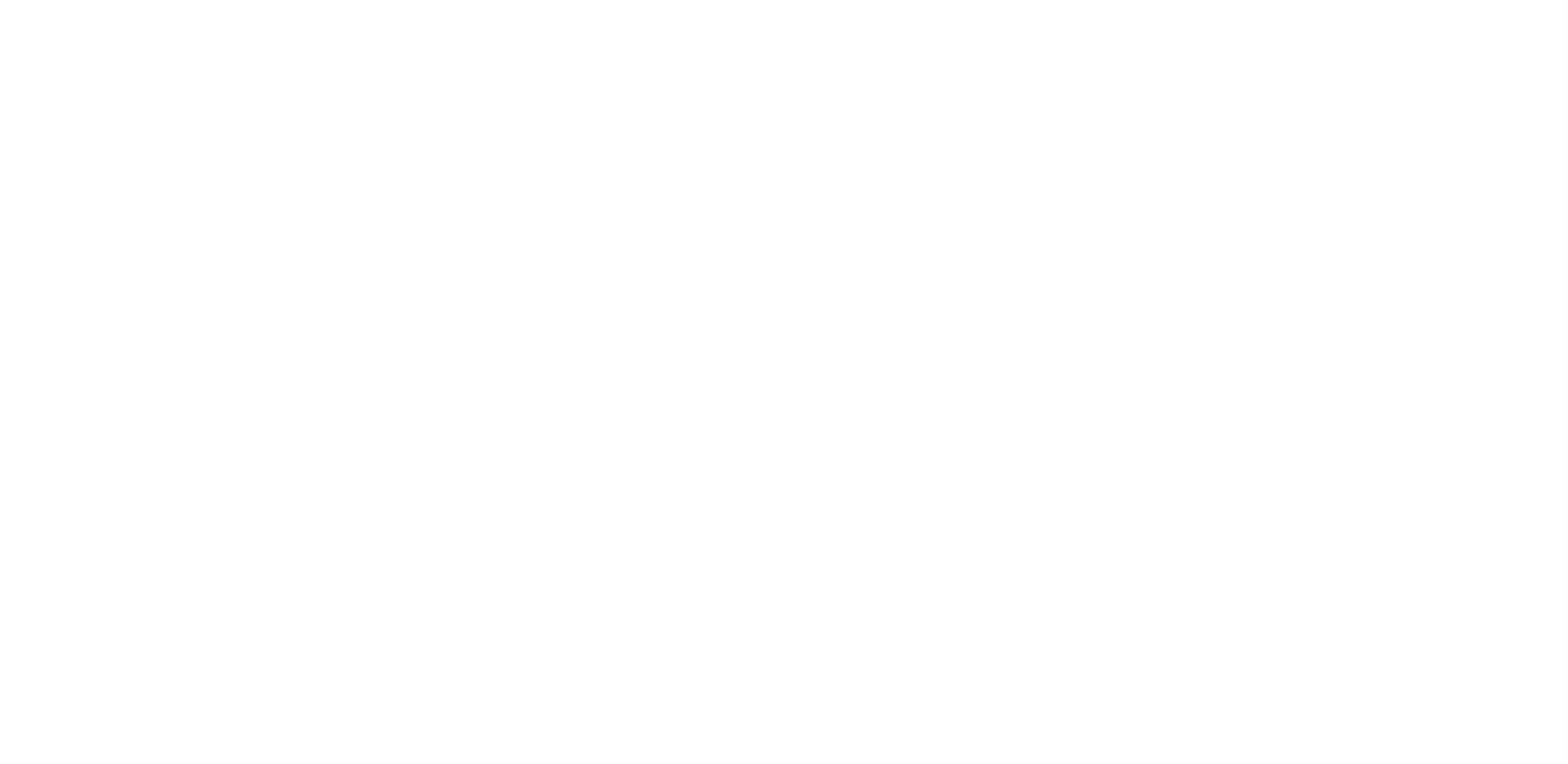
checkbox input "false"
type input "3400904007"
select select
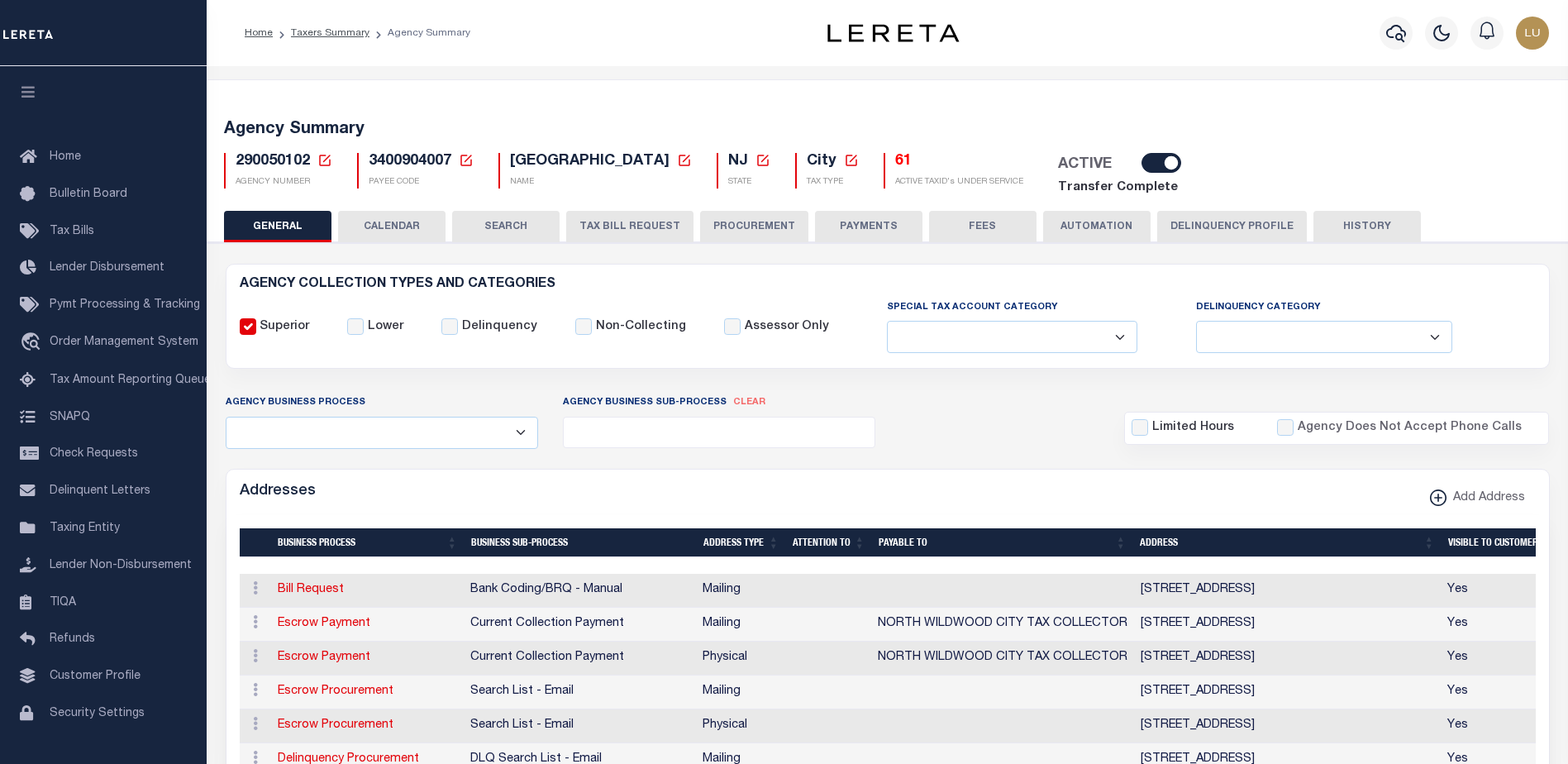
click at [1171, 164] on input "checkbox" at bounding box center [1162, 163] width 40 height 20
checkbox input "false"
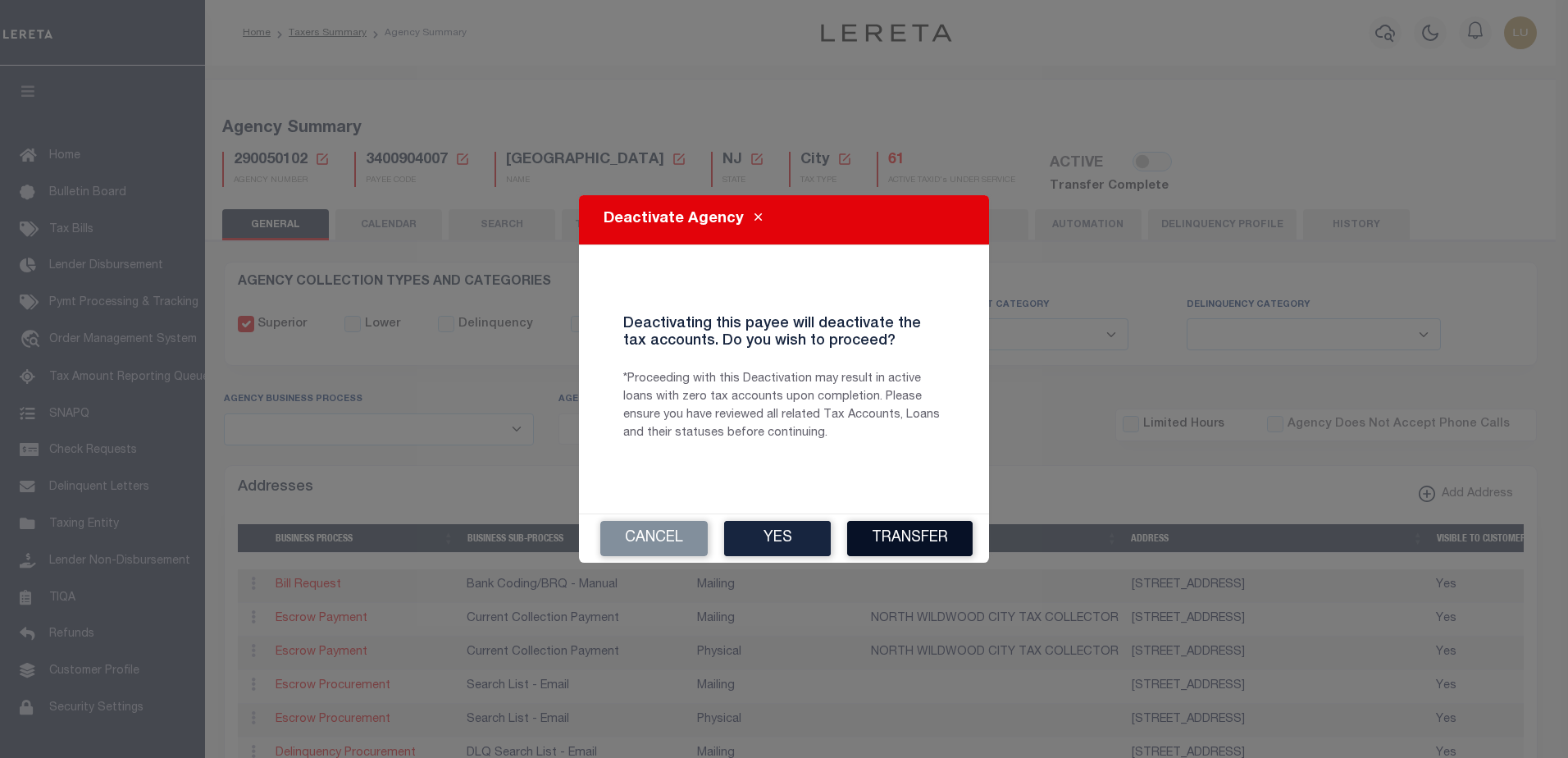
click at [945, 532] on button "Transfer" at bounding box center [910, 538] width 126 height 35
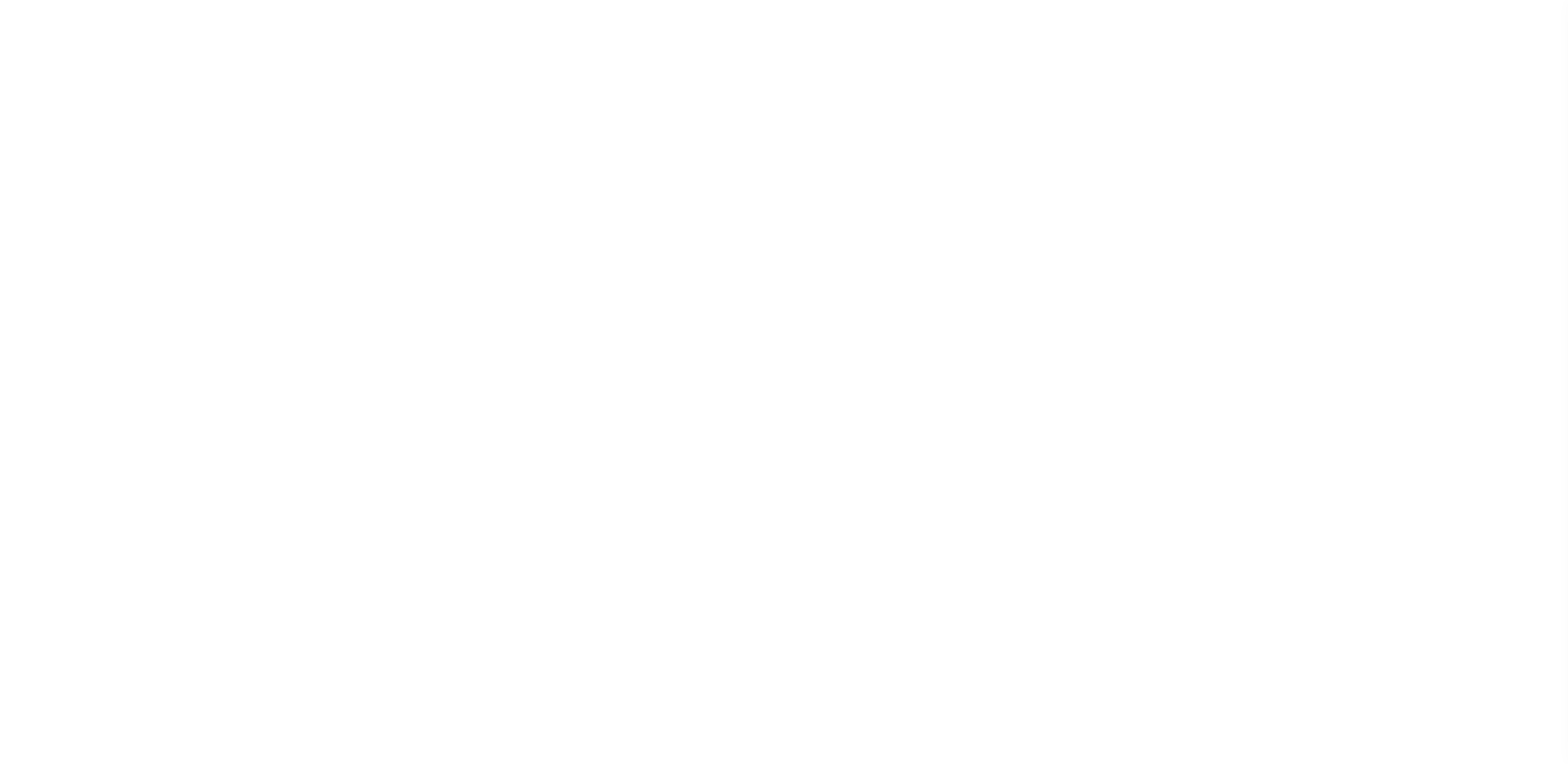
select select
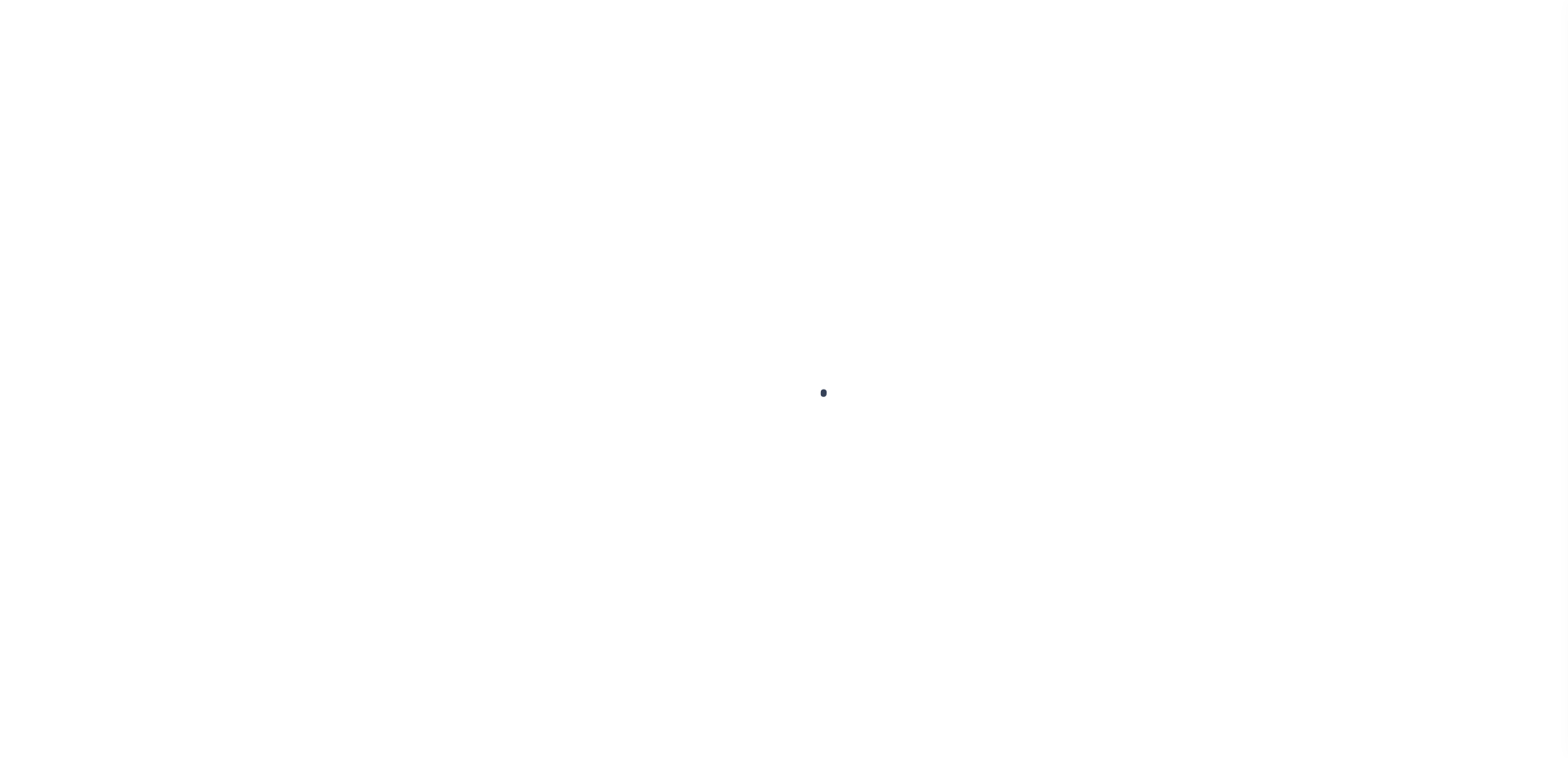
select select "100"
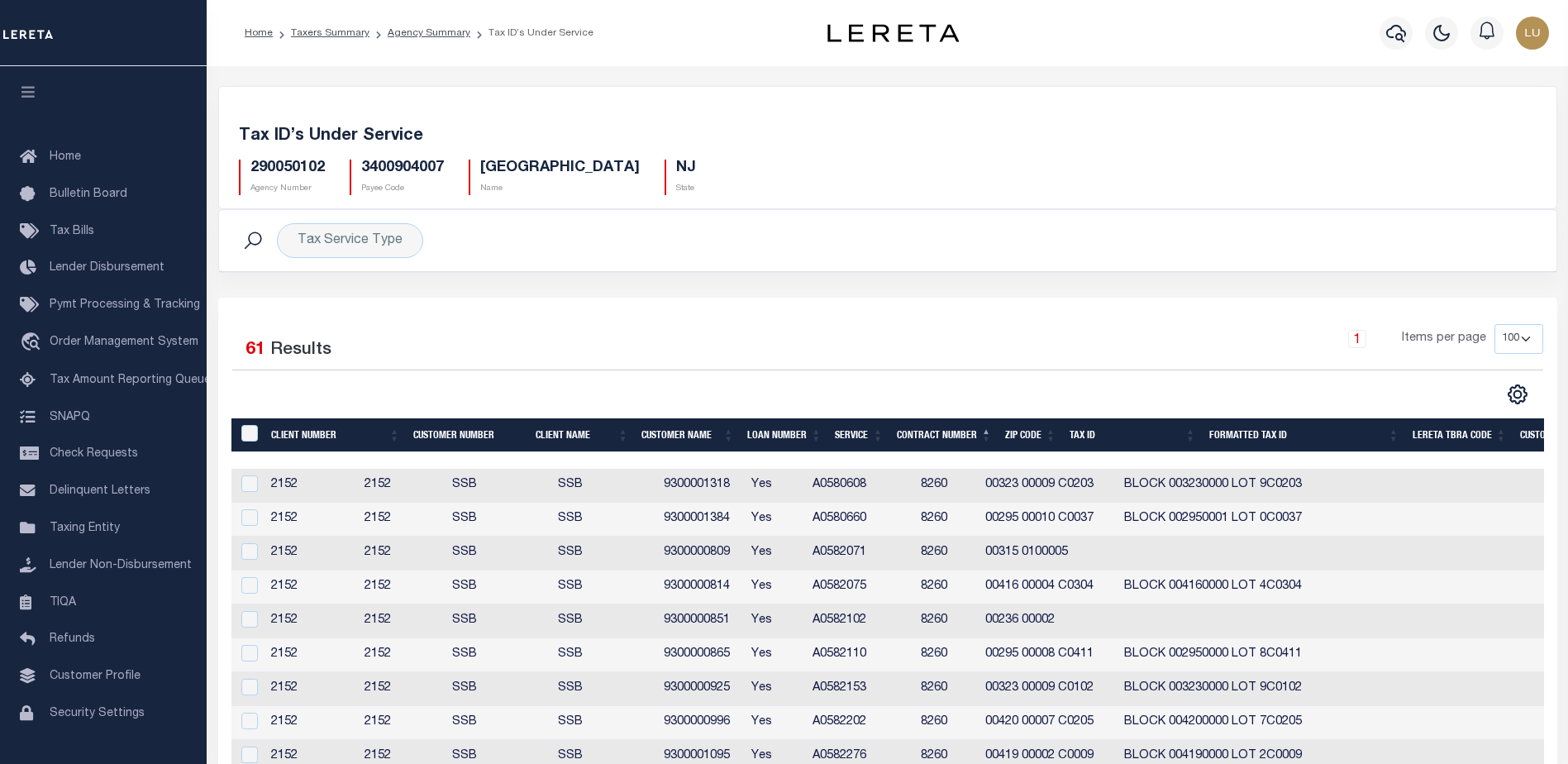
click at [240, 439] on div "&nbsp;" at bounding box center [252, 434] width 28 height 18
click at [246, 439] on input "&nbsp;" at bounding box center [249, 433] width 17 height 17
checkbox input "true"
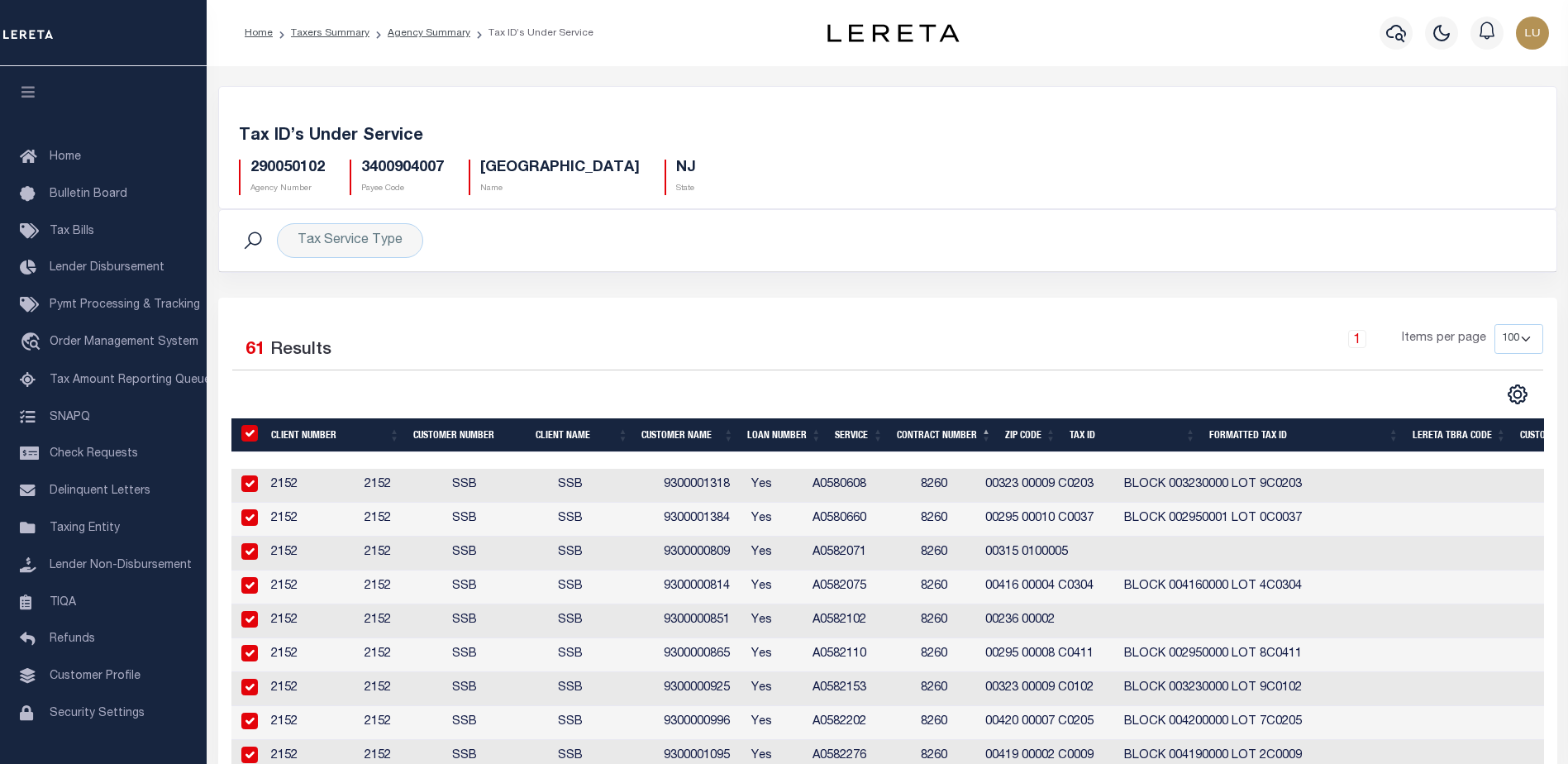
checkbox input "true"
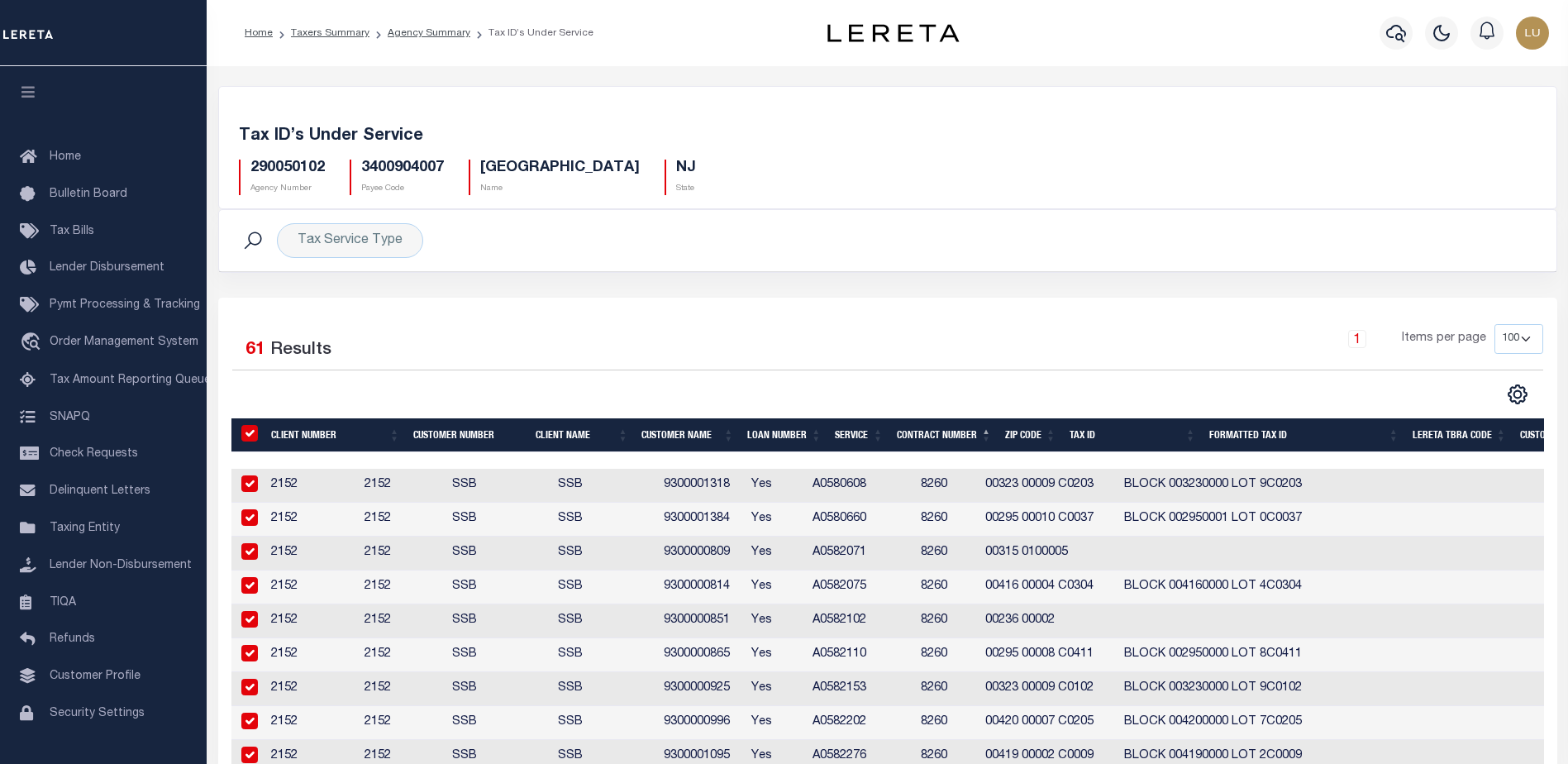
checkbox input "true"
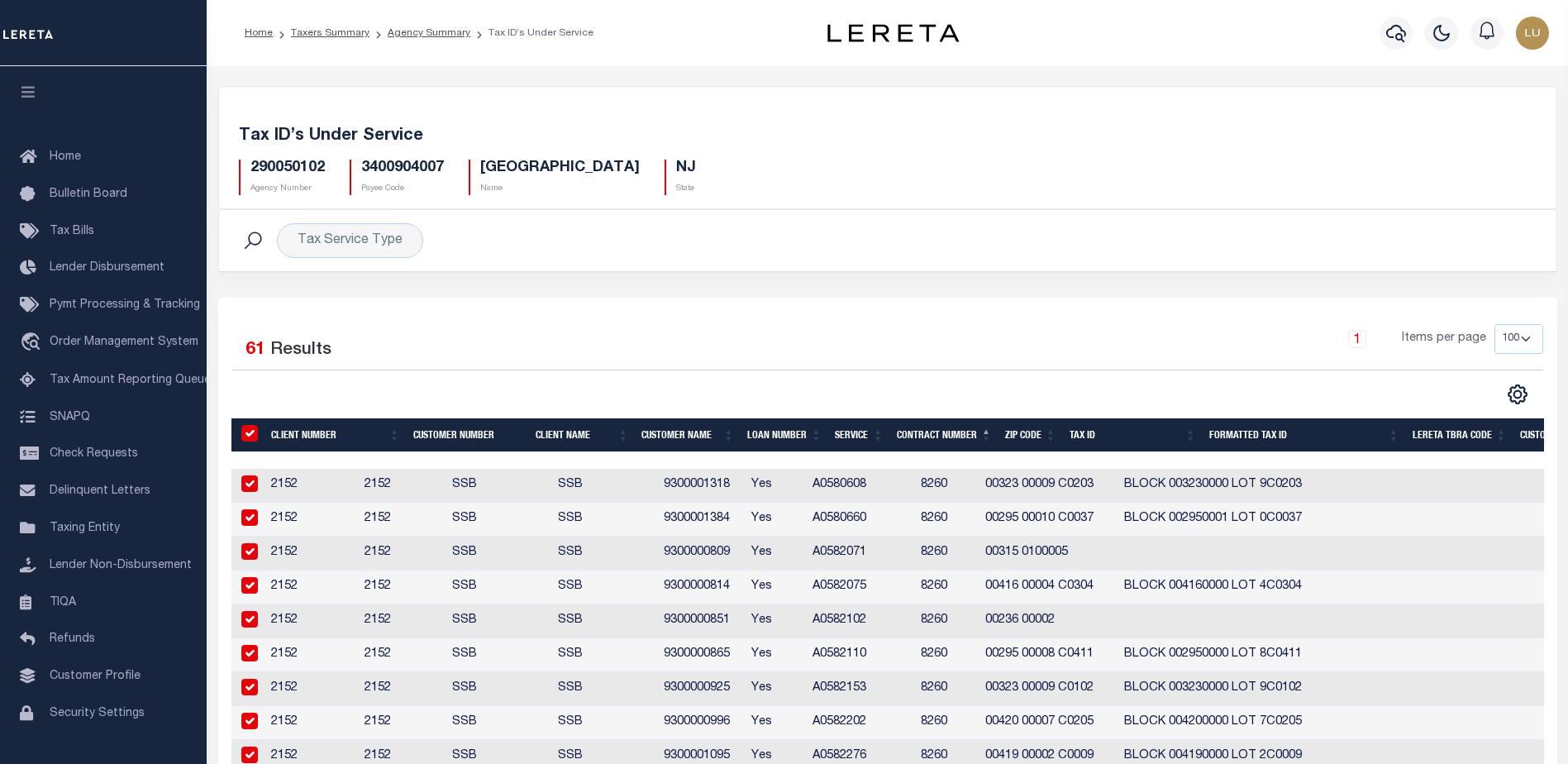
checkbox input "true"
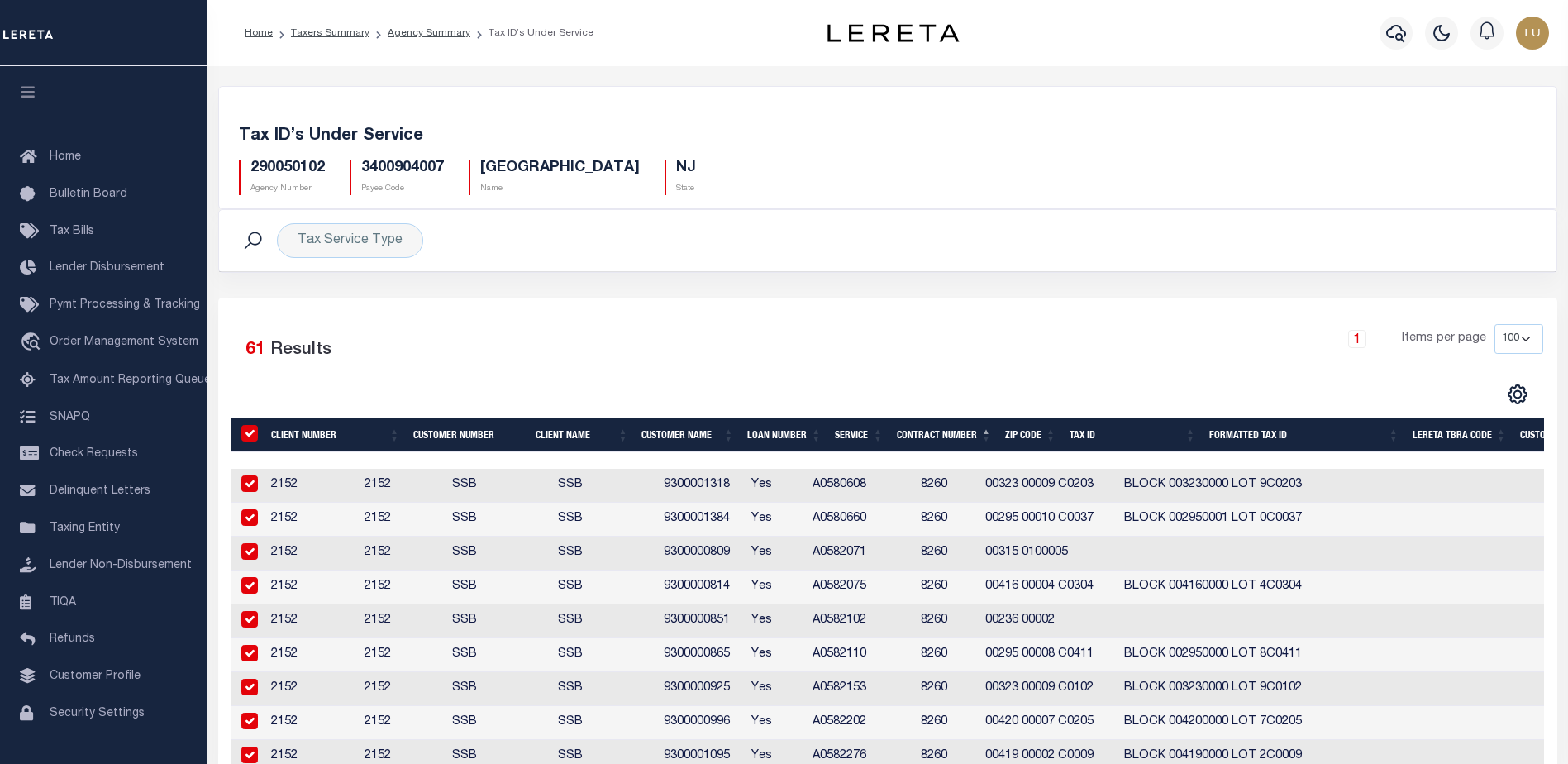
checkbox input "true"
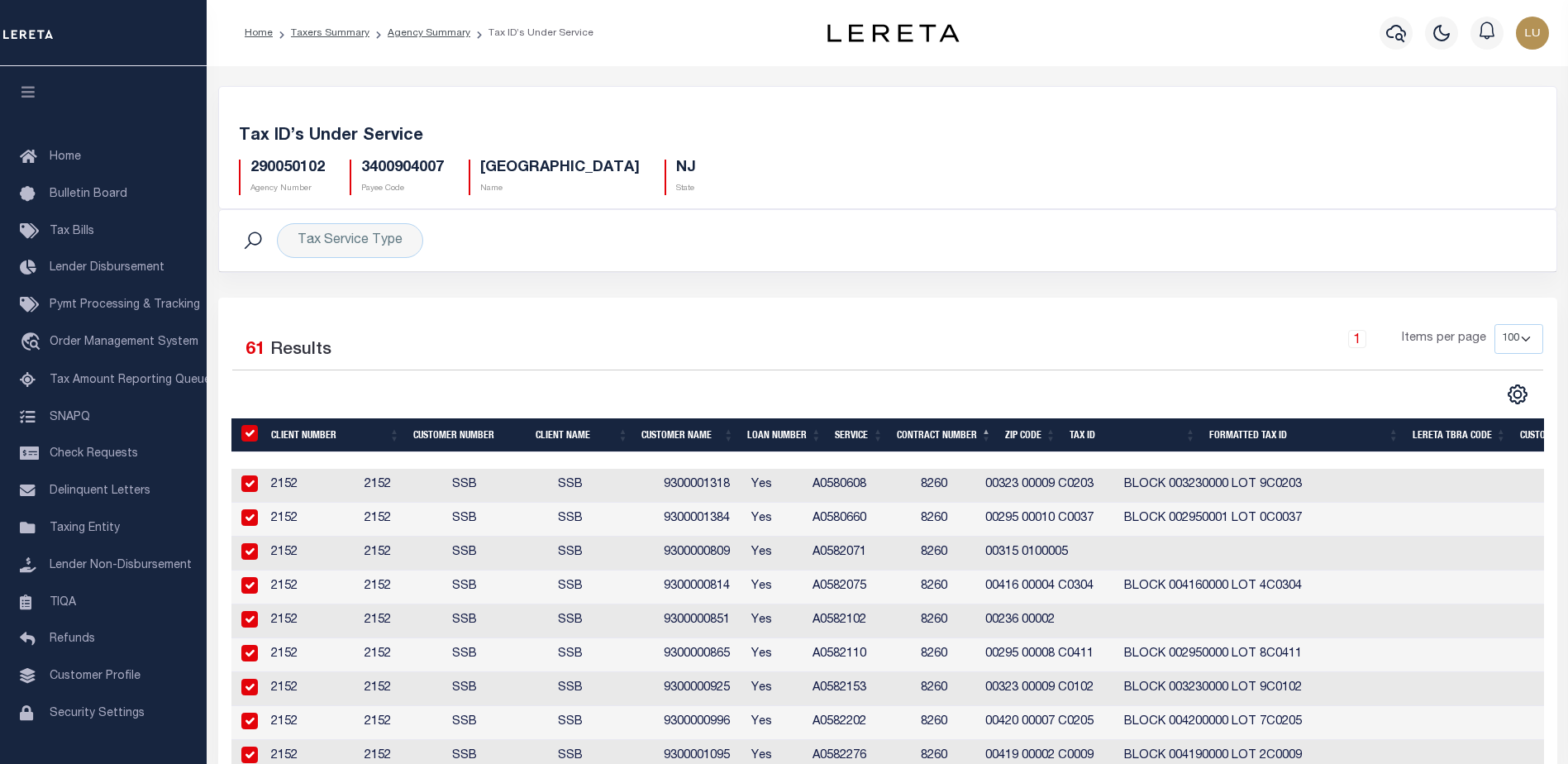
checkbox input "true"
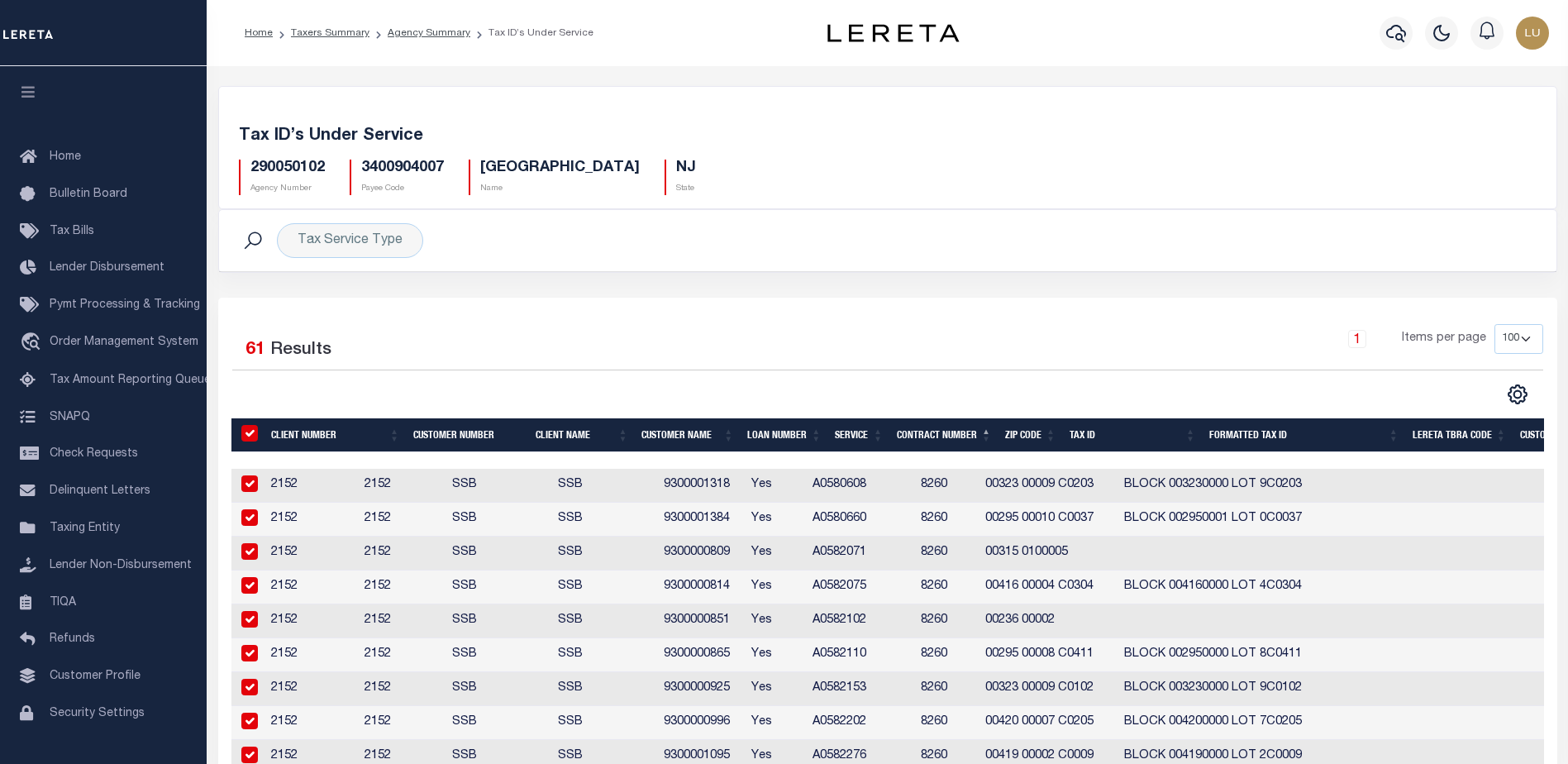
checkbox input "true"
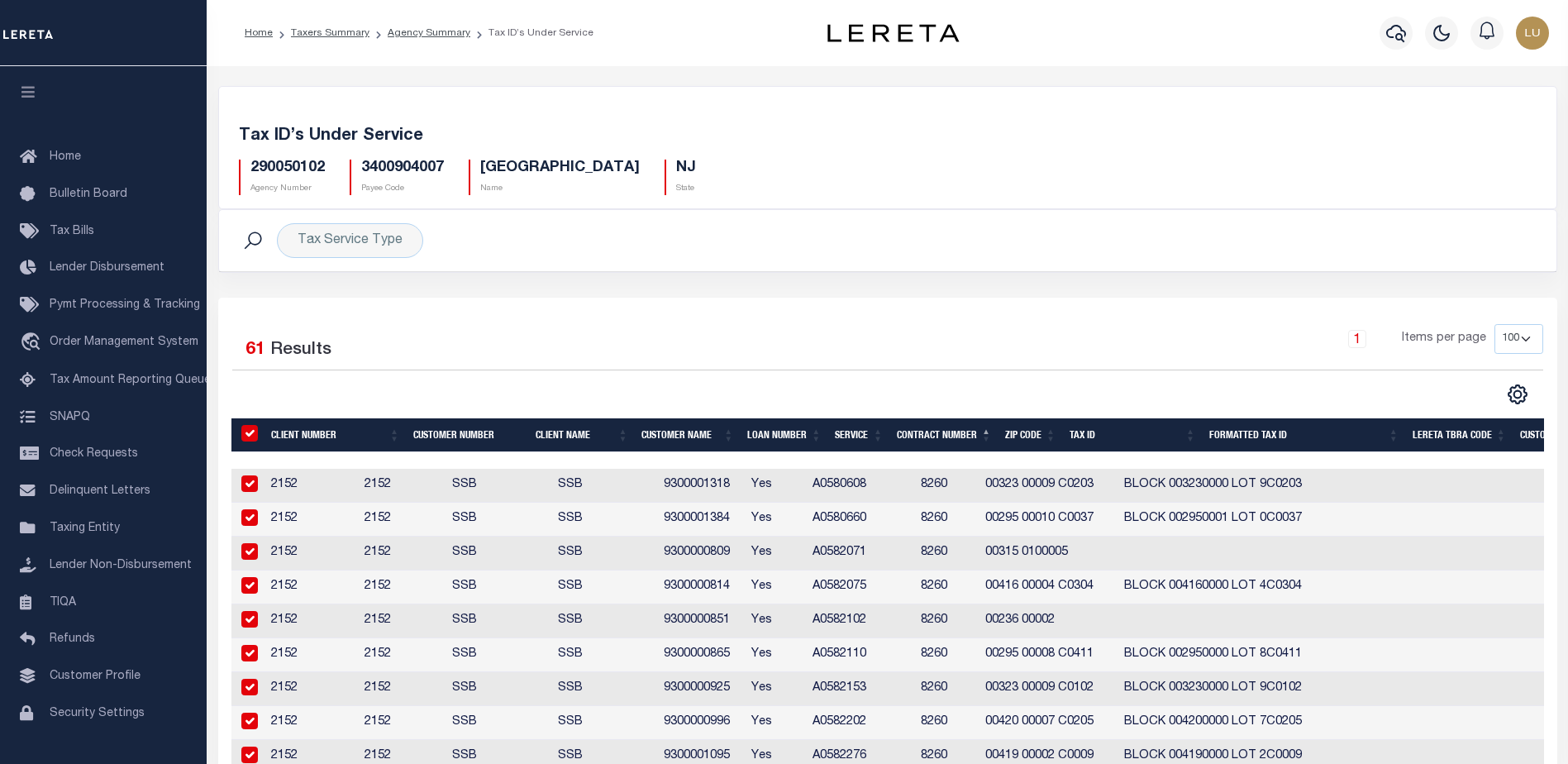
checkbox input "true"
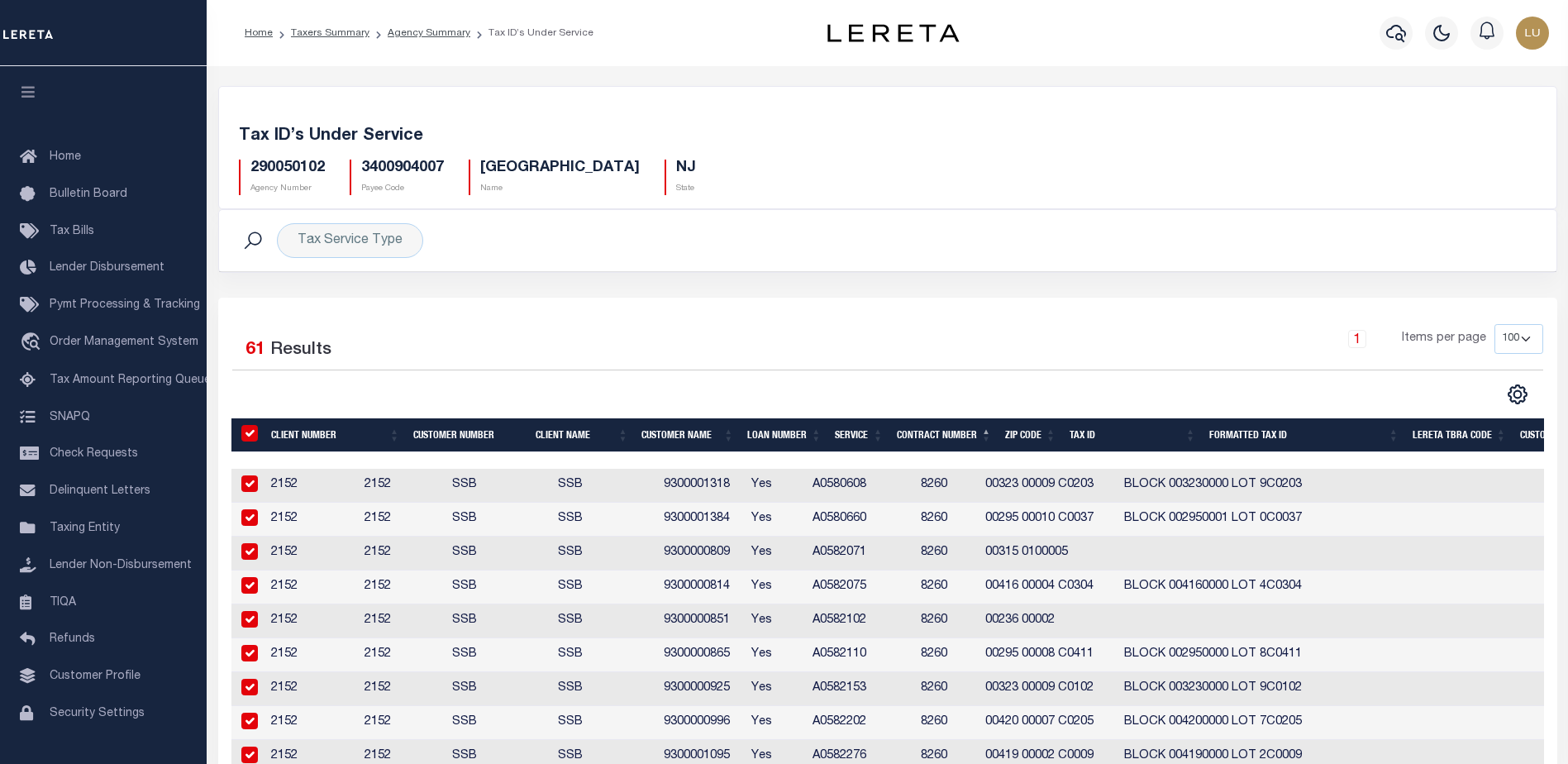
checkbox input "true"
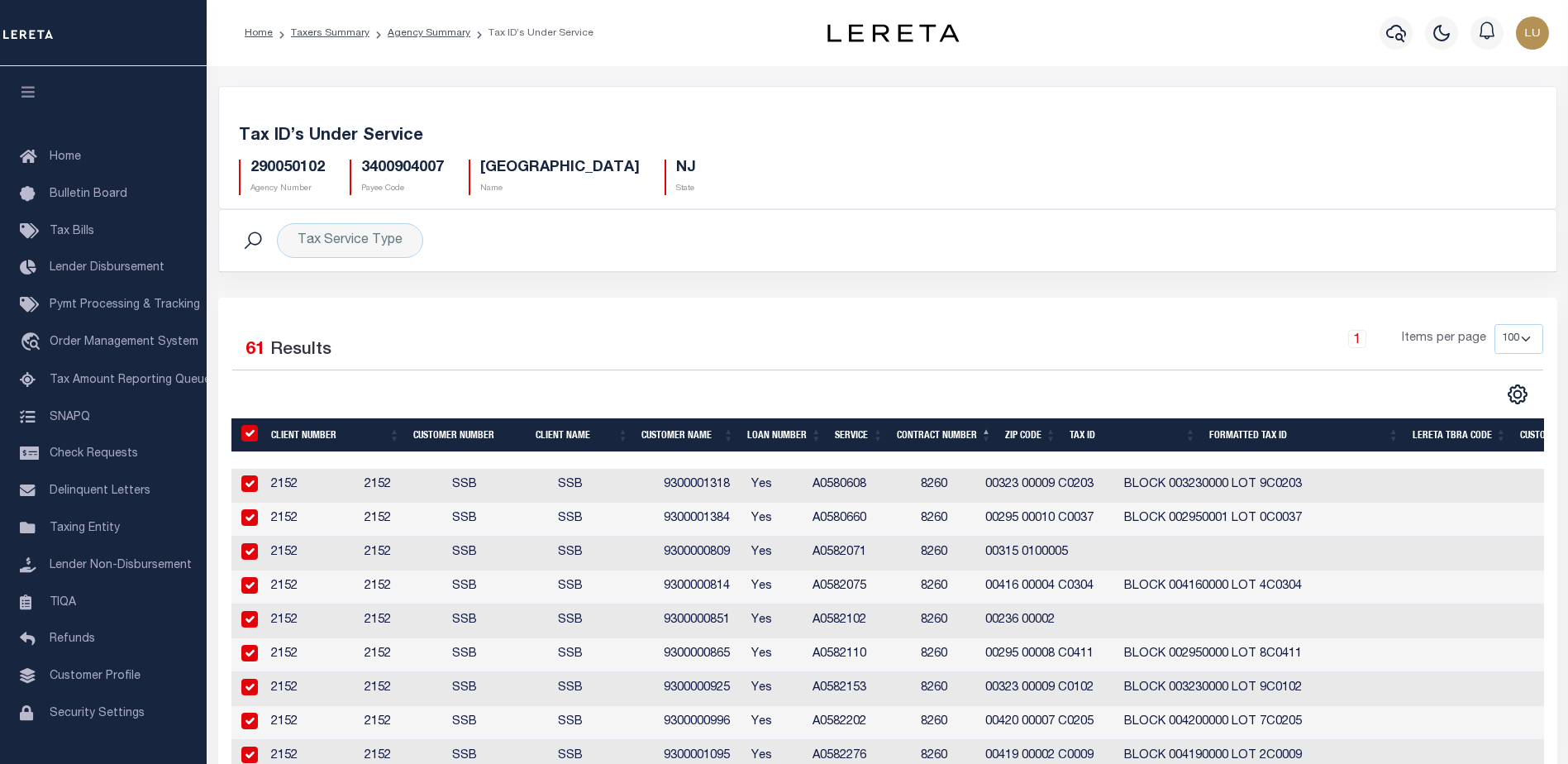
checkbox input "true"
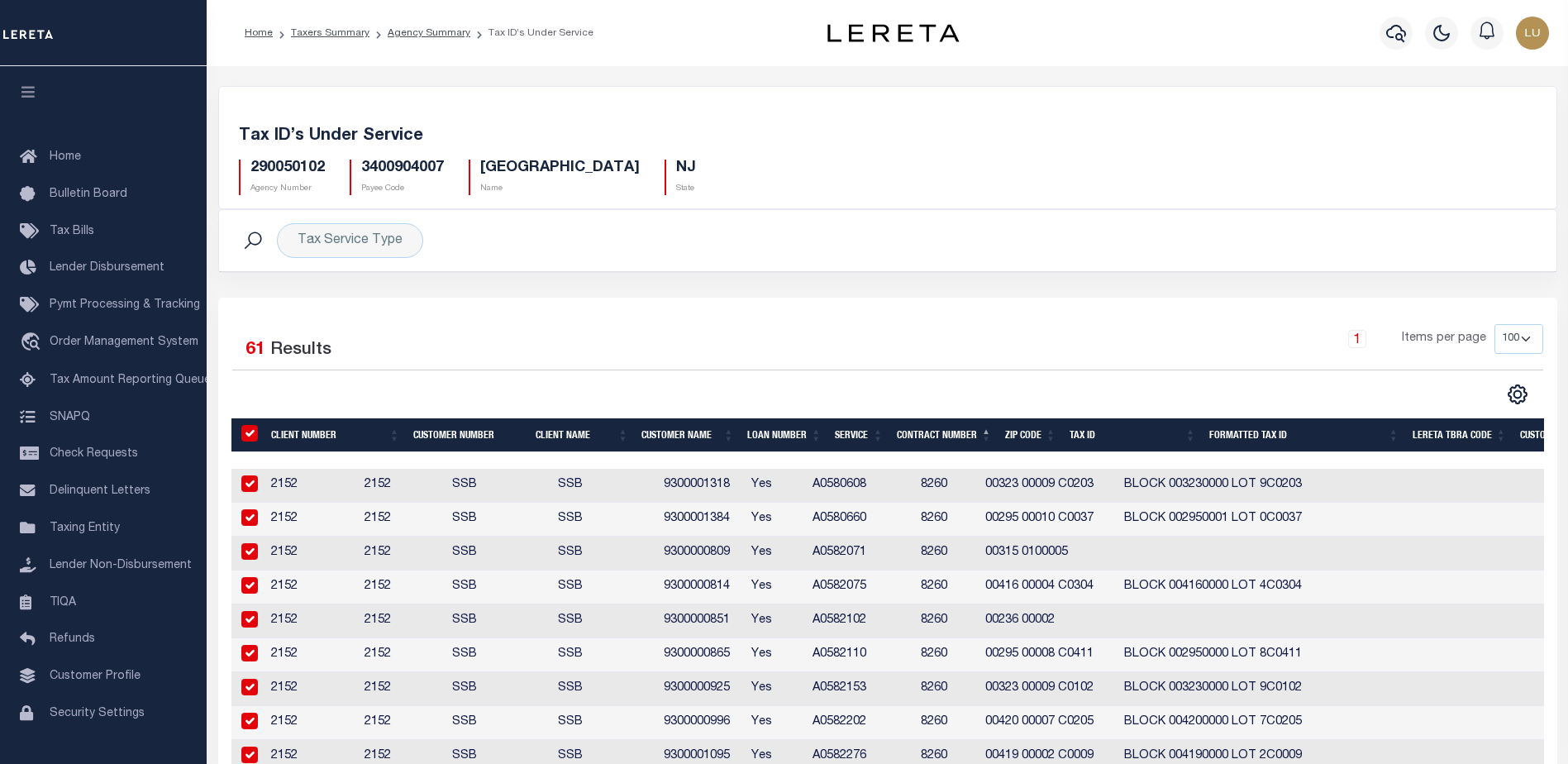
checkbox input "true"
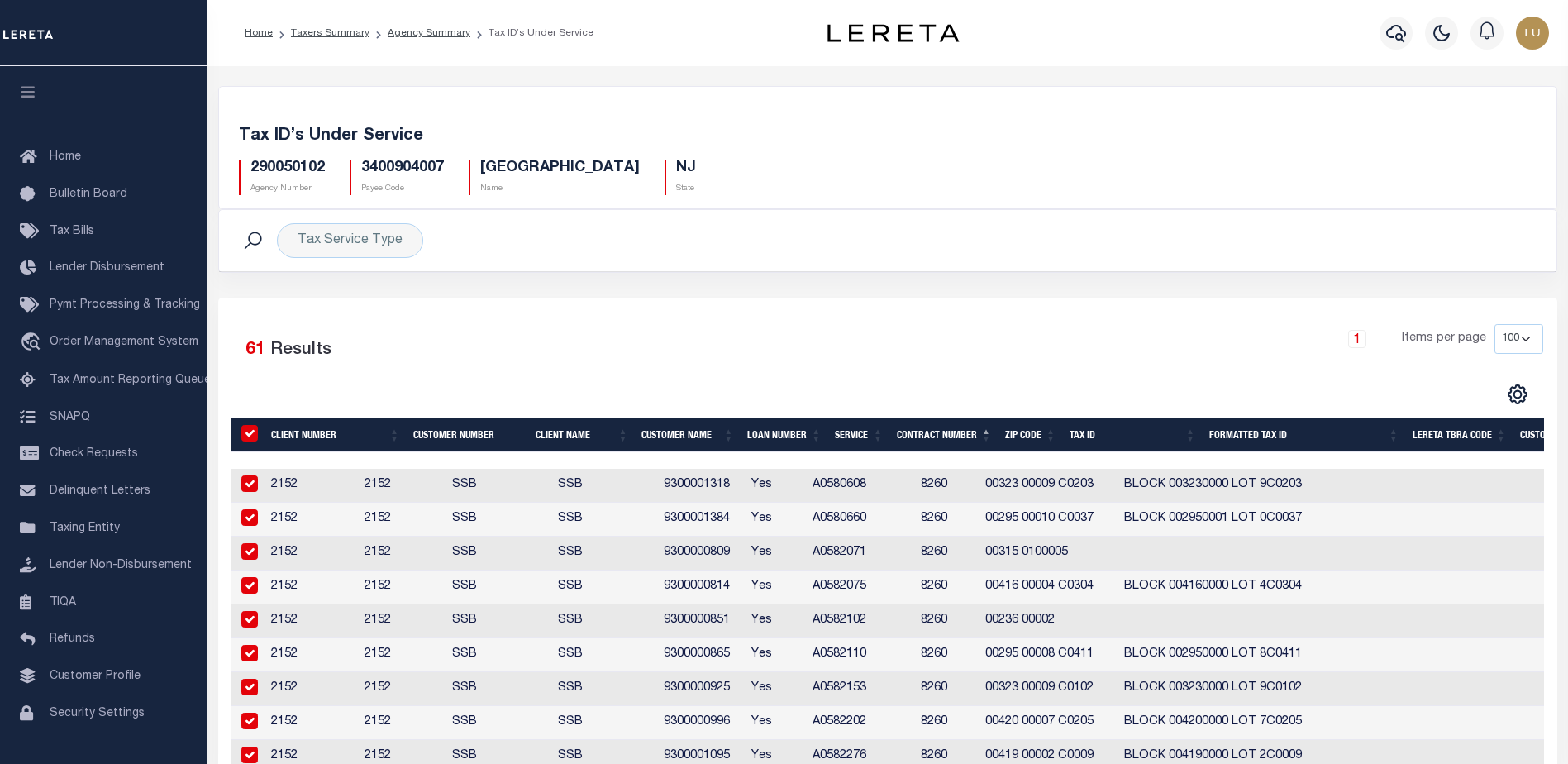
checkbox input "true"
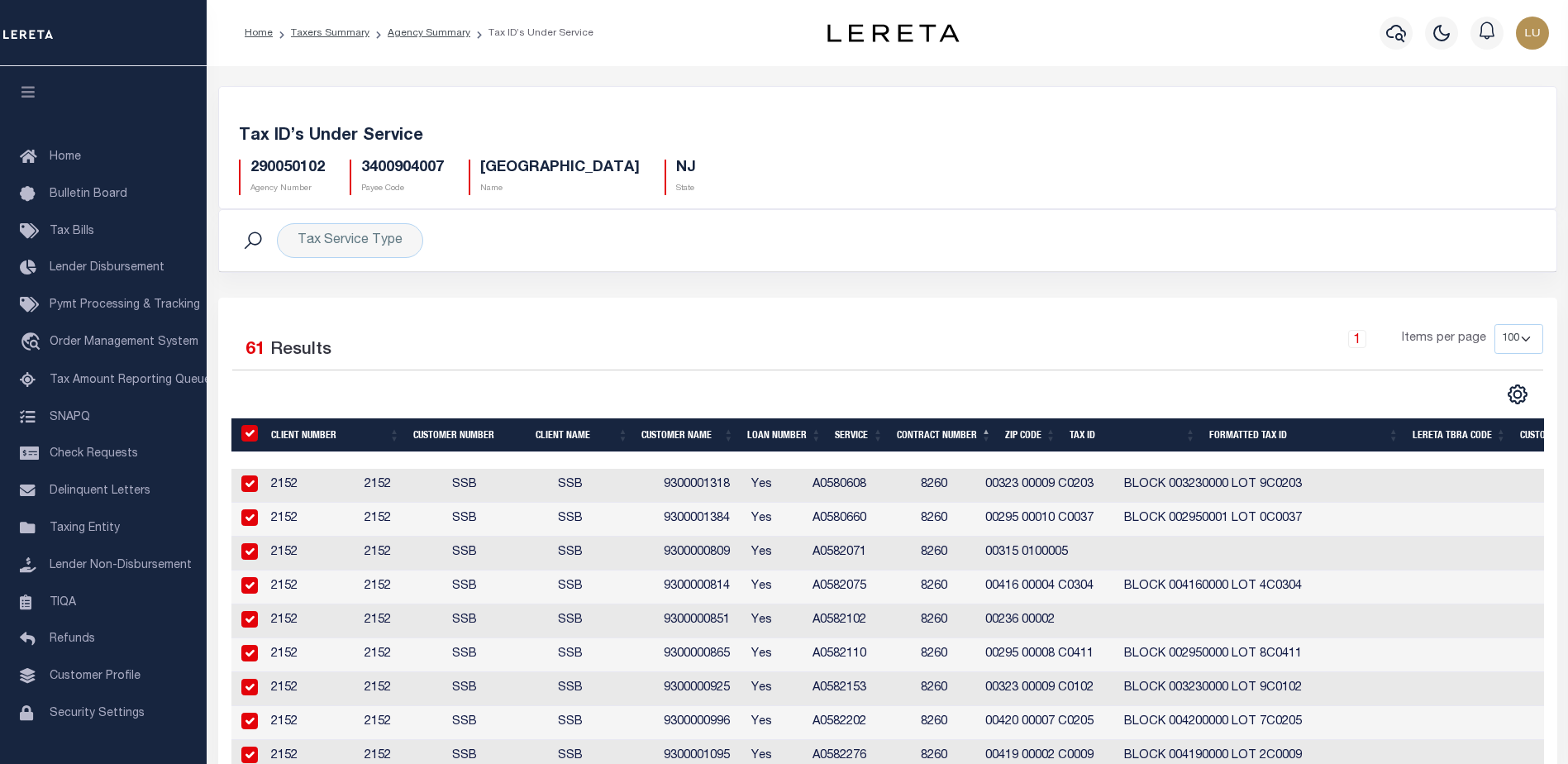
checkbox input "true"
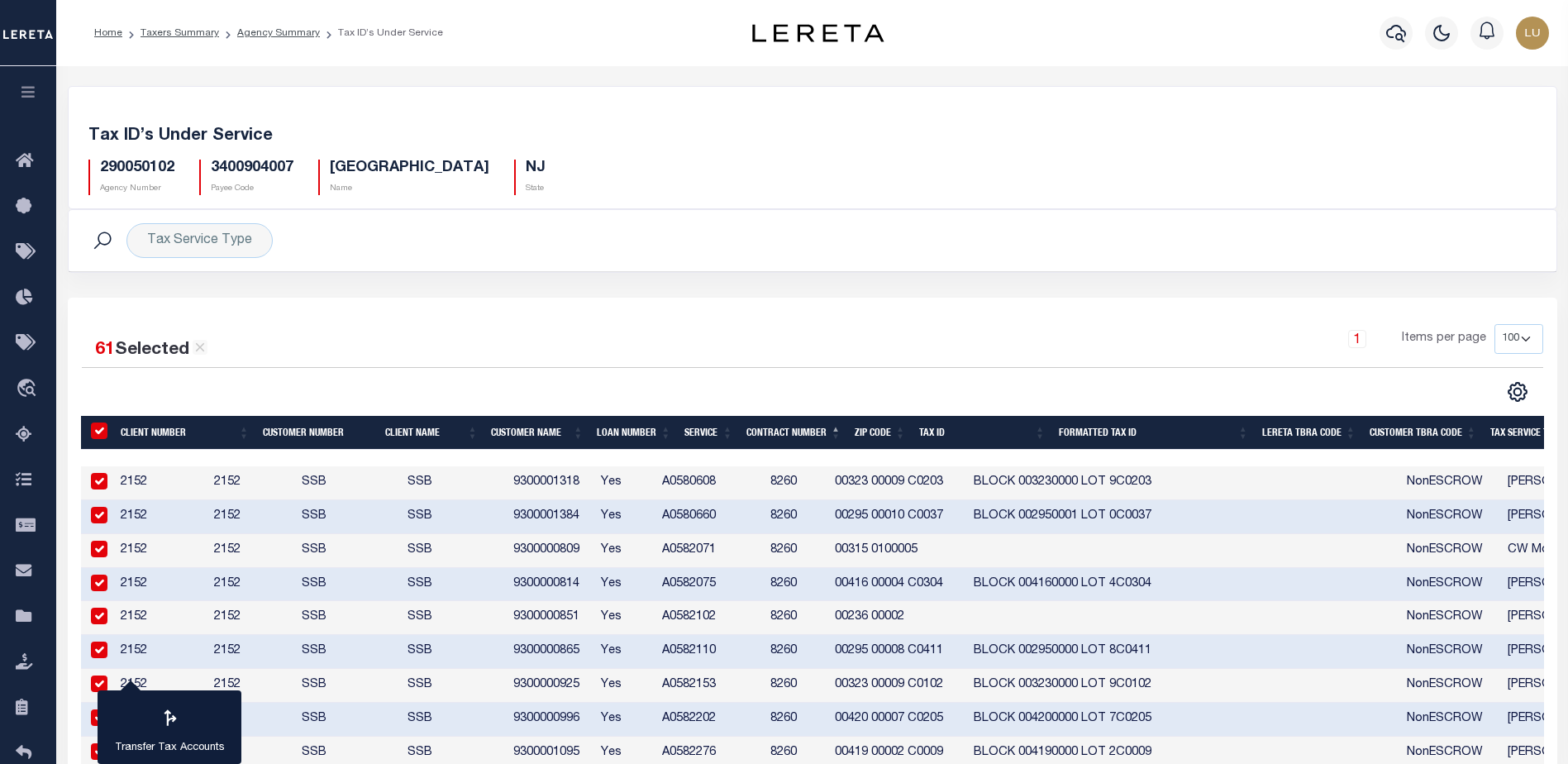
click at [189, 722] on button "Transfer Tax Accounts" at bounding box center [169, 726] width 143 height 74
type input "290050102"
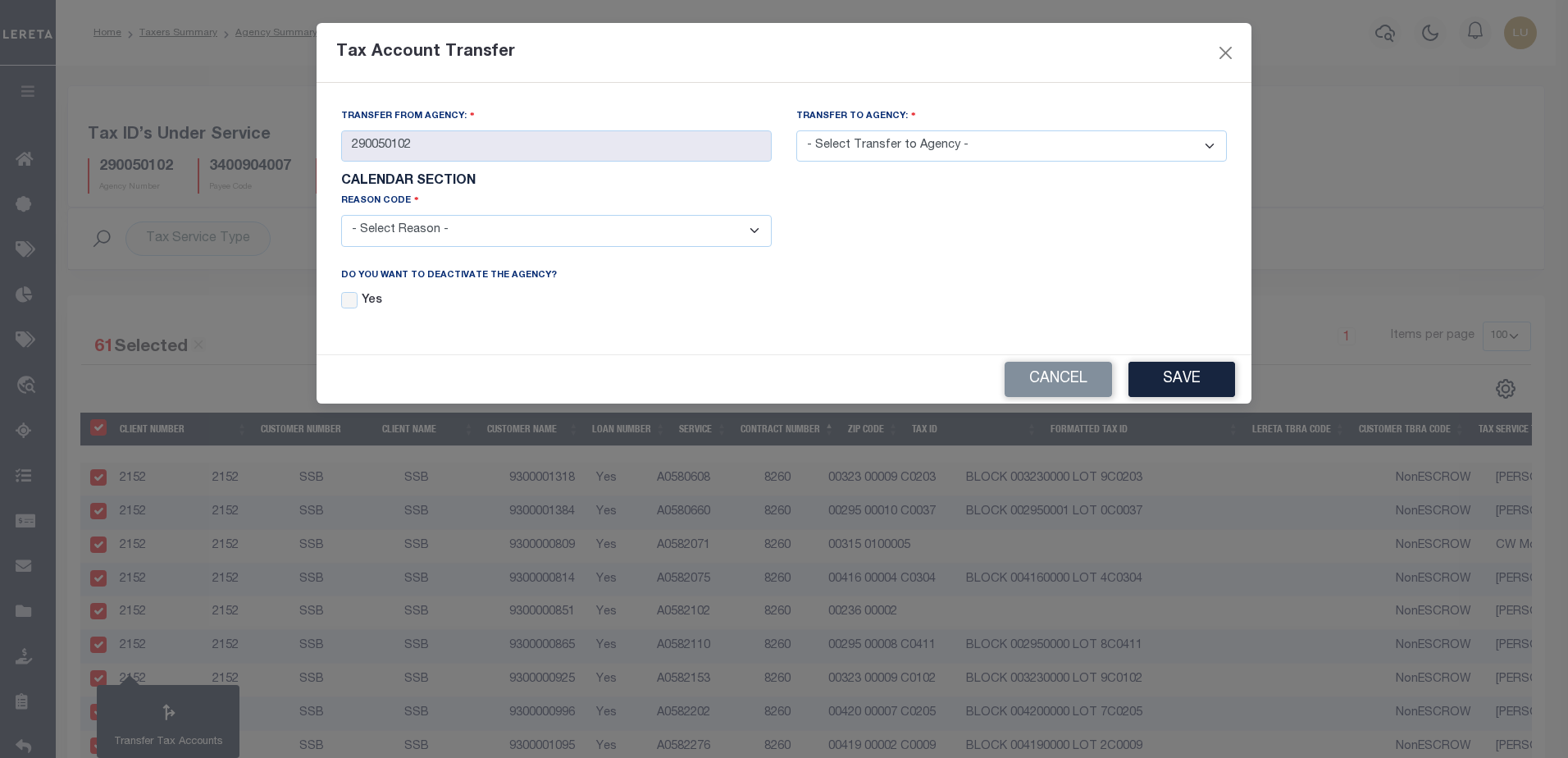
click at [398, 293] on div "Yes" at bounding box center [556, 299] width 430 height 22
click at [359, 302] on div "Yes" at bounding box center [556, 299] width 430 height 22
click at [347, 298] on input "Yes" at bounding box center [349, 300] width 17 height 17
checkbox input "true"
click at [381, 239] on select "- Select Reason - 099 - Other (Provide additional detail) ACT - Agency Changed …" at bounding box center [556, 230] width 430 height 32
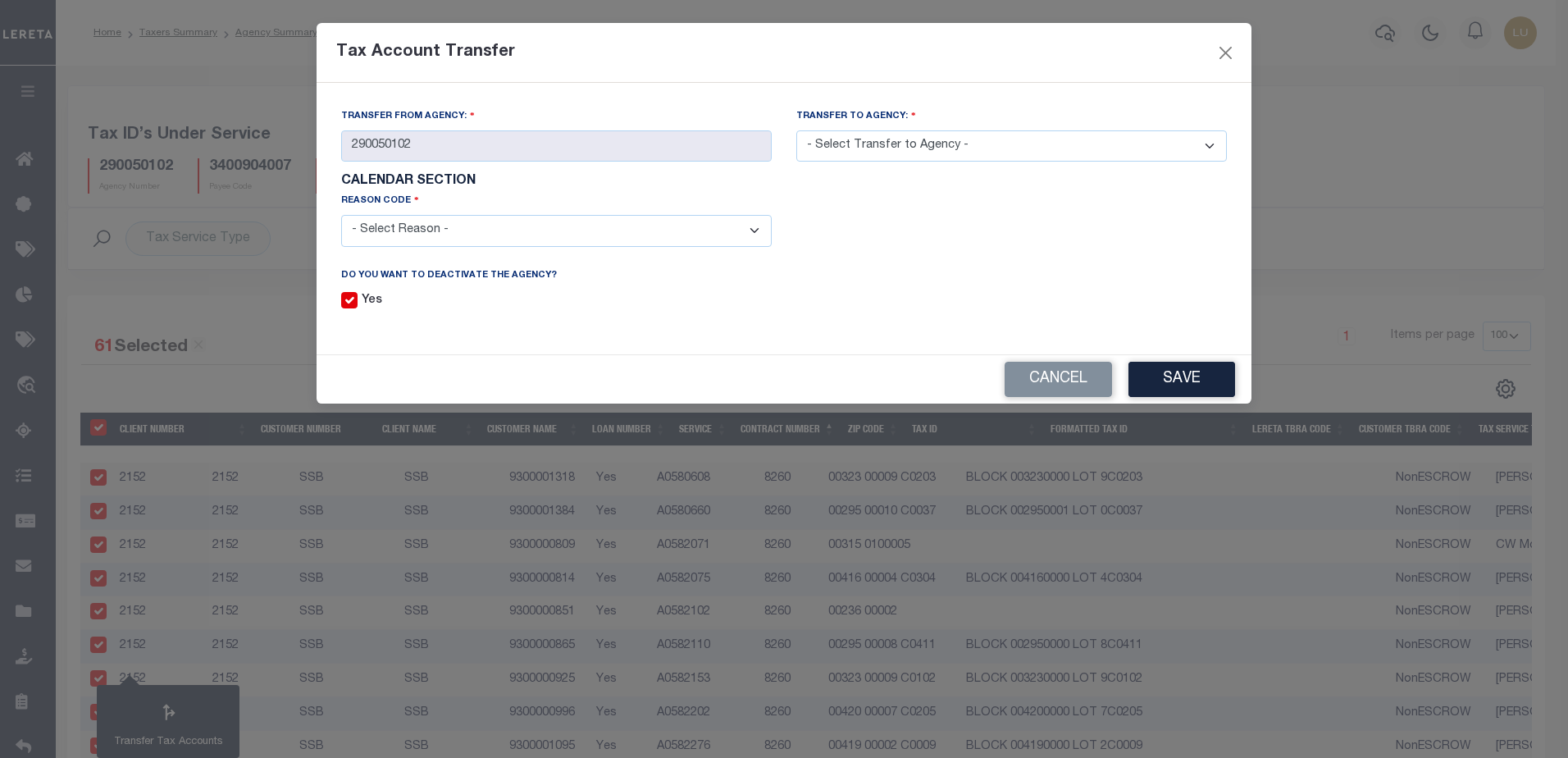
select select "099"
click at [341, 216] on select "- Select Reason - 099 - Other (Provide additional detail) ACT - Agency Changed …" at bounding box center [556, 230] width 430 height 32
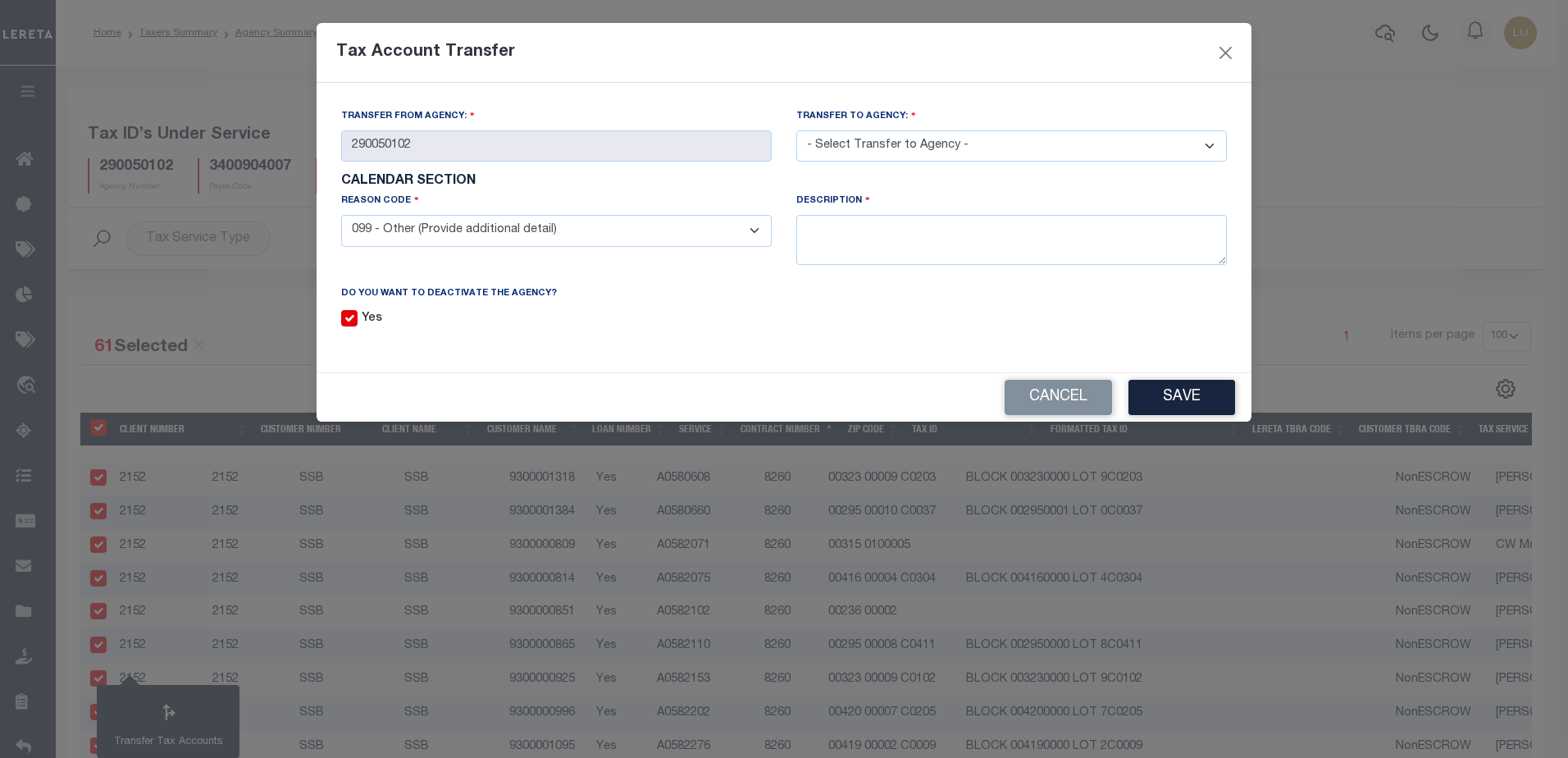
click at [835, 154] on select "- Select Transfer to Agency - 290050101 290050103 290050104 290050105 290050201…" at bounding box center [1011, 146] width 430 height 32
select select "290051707"
click at [796, 130] on select "- Select Transfer to Agency - 290050101 290050103 290050104 290050105 290050201…" at bounding box center [1011, 146] width 430 height 32
click at [906, 242] on textarea at bounding box center [1011, 239] width 430 height 50
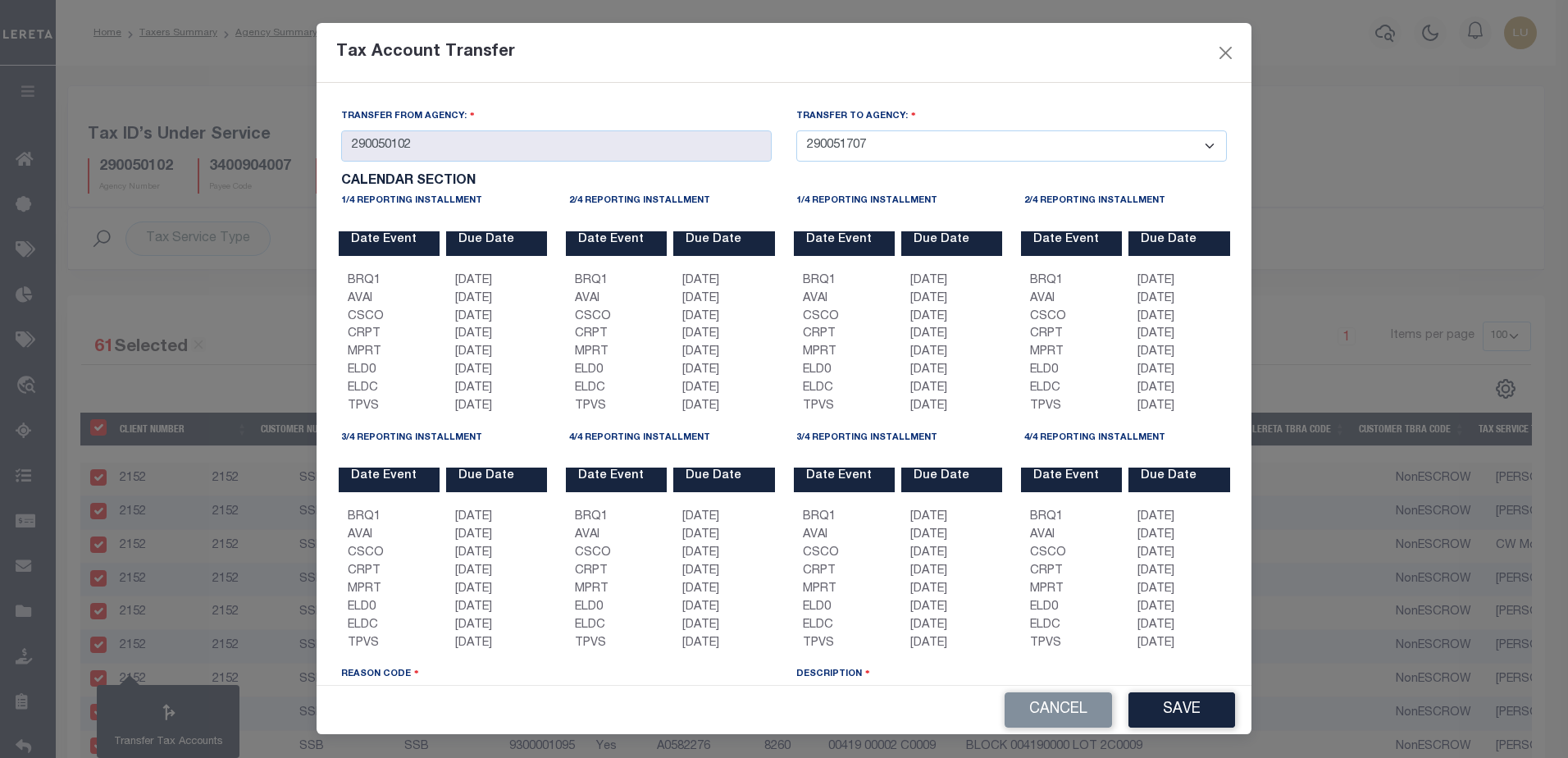
scroll to position [165, 0]
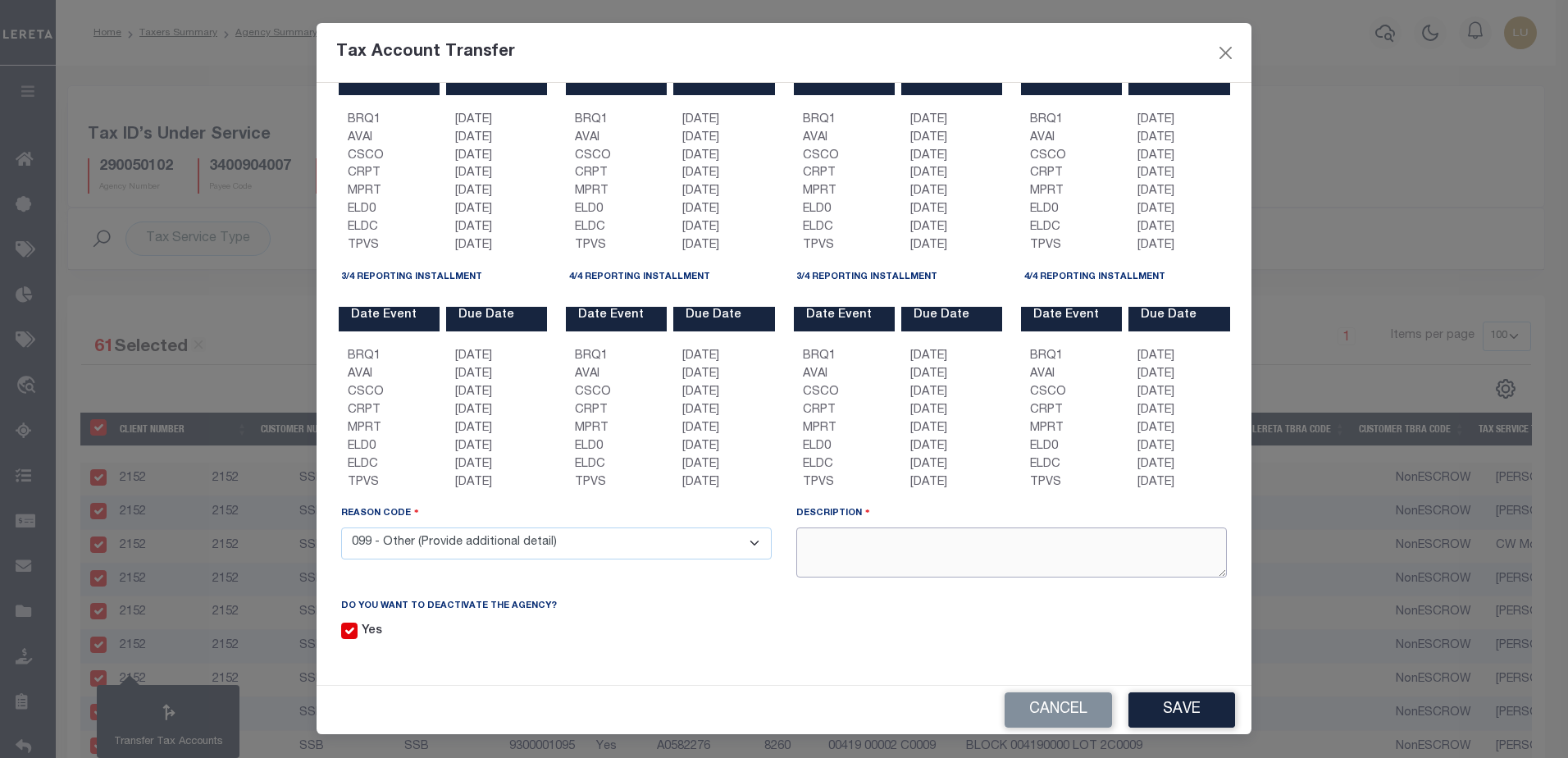
click at [943, 533] on textarea at bounding box center [1011, 552] width 430 height 50
type textarea "Last transfer"
click at [1149, 696] on button "Save" at bounding box center [1182, 710] width 107 height 35
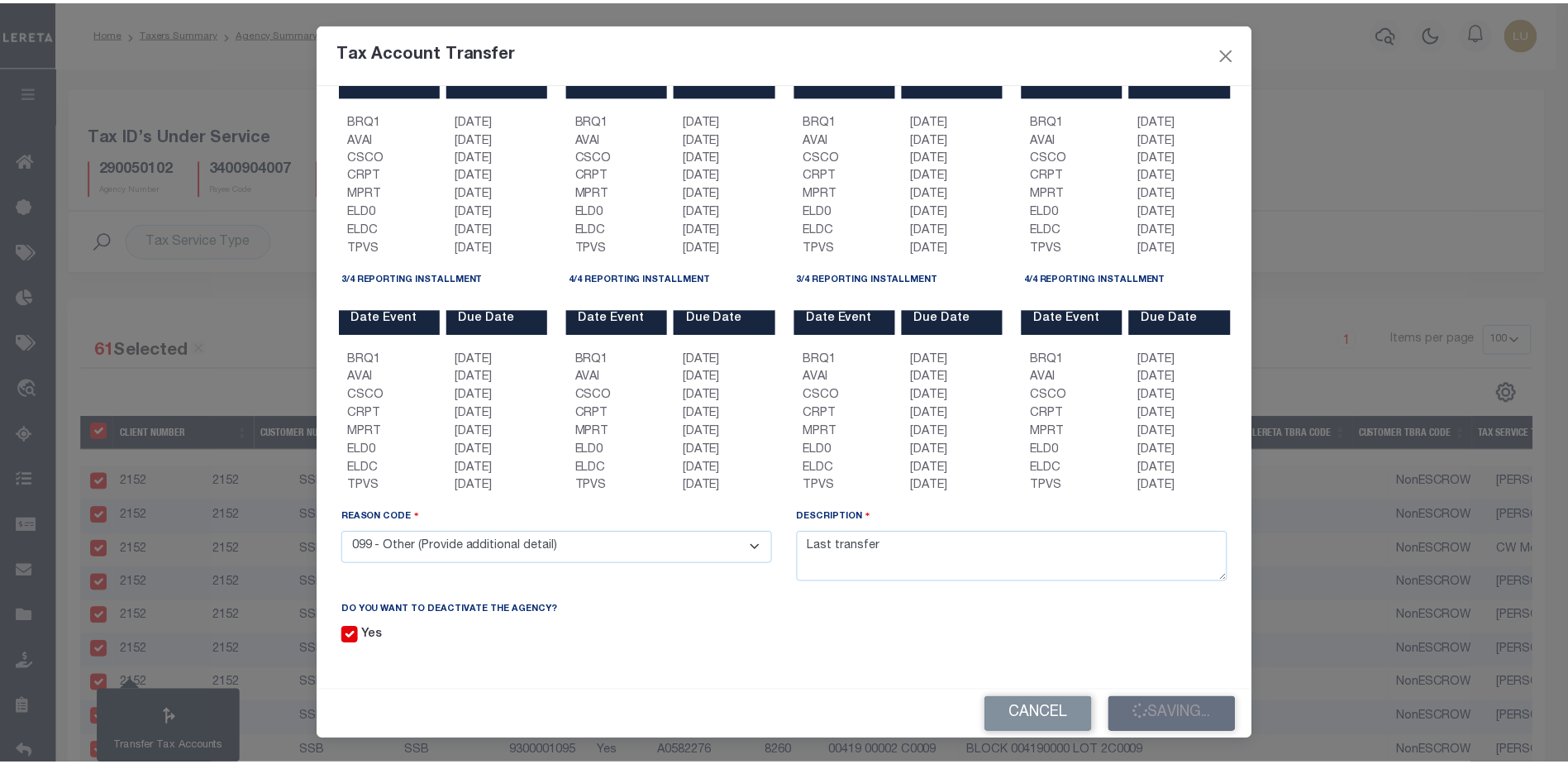
scroll to position [0, 0]
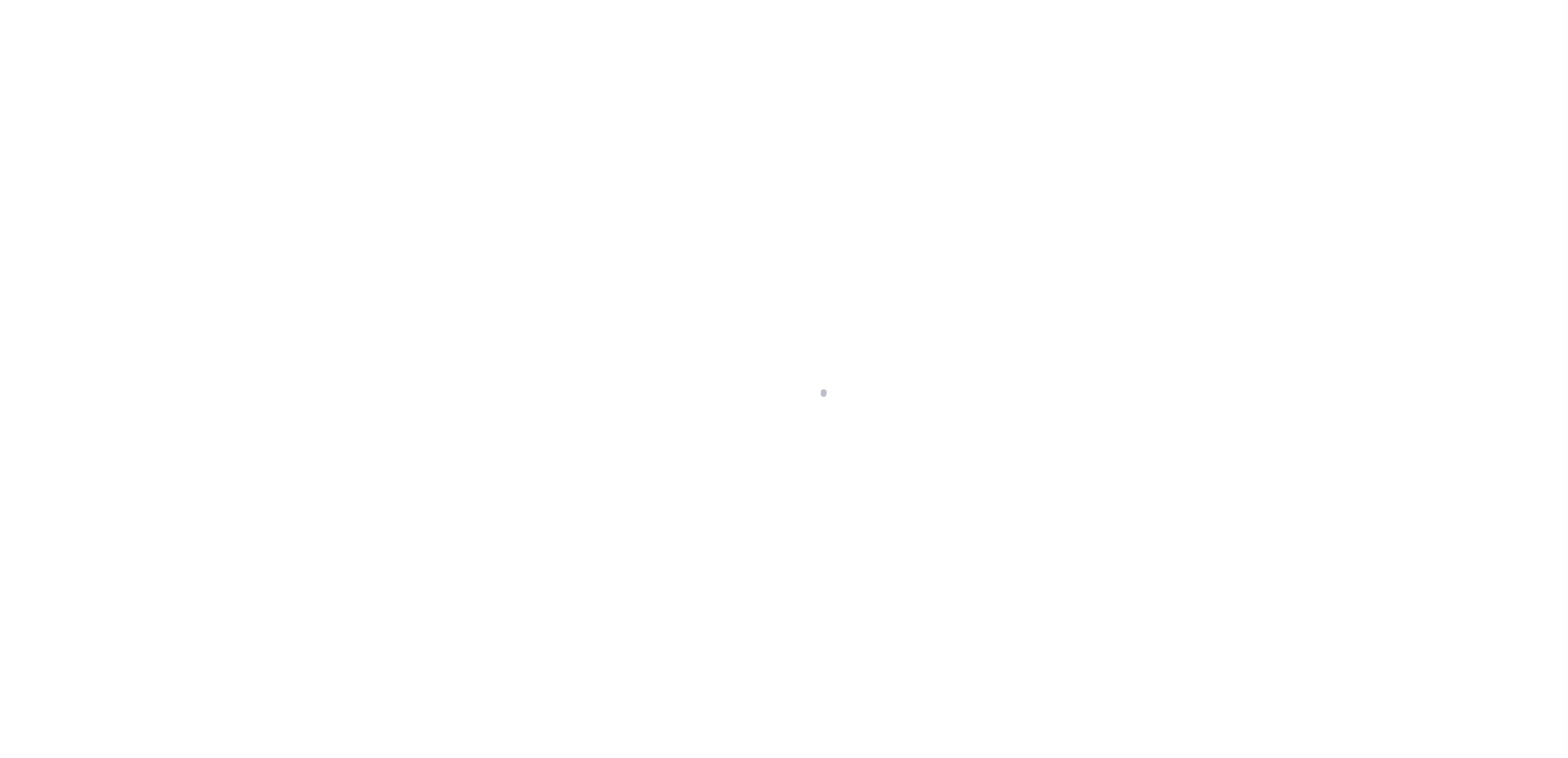
select select "100"
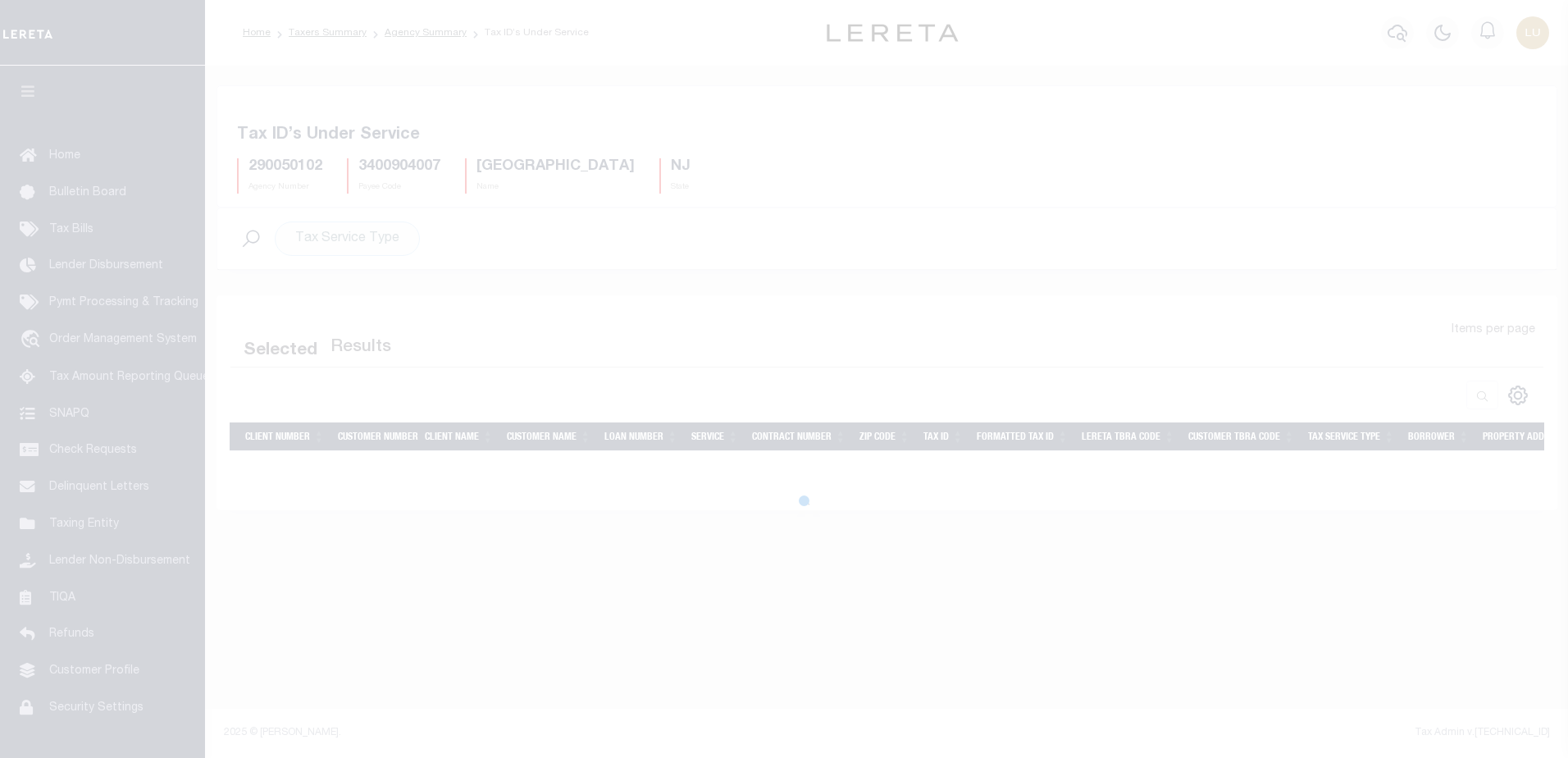
select select "100"
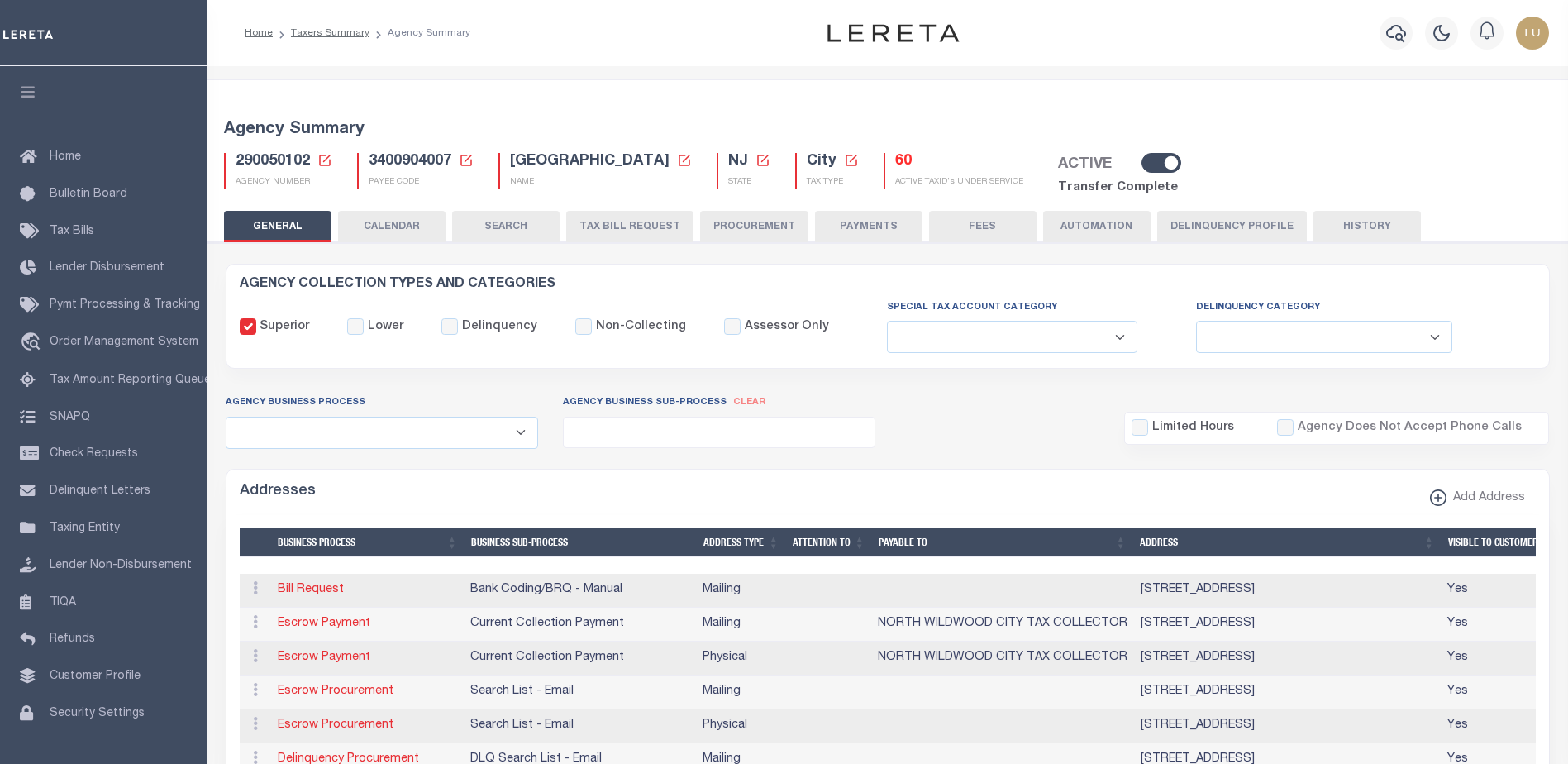
select select
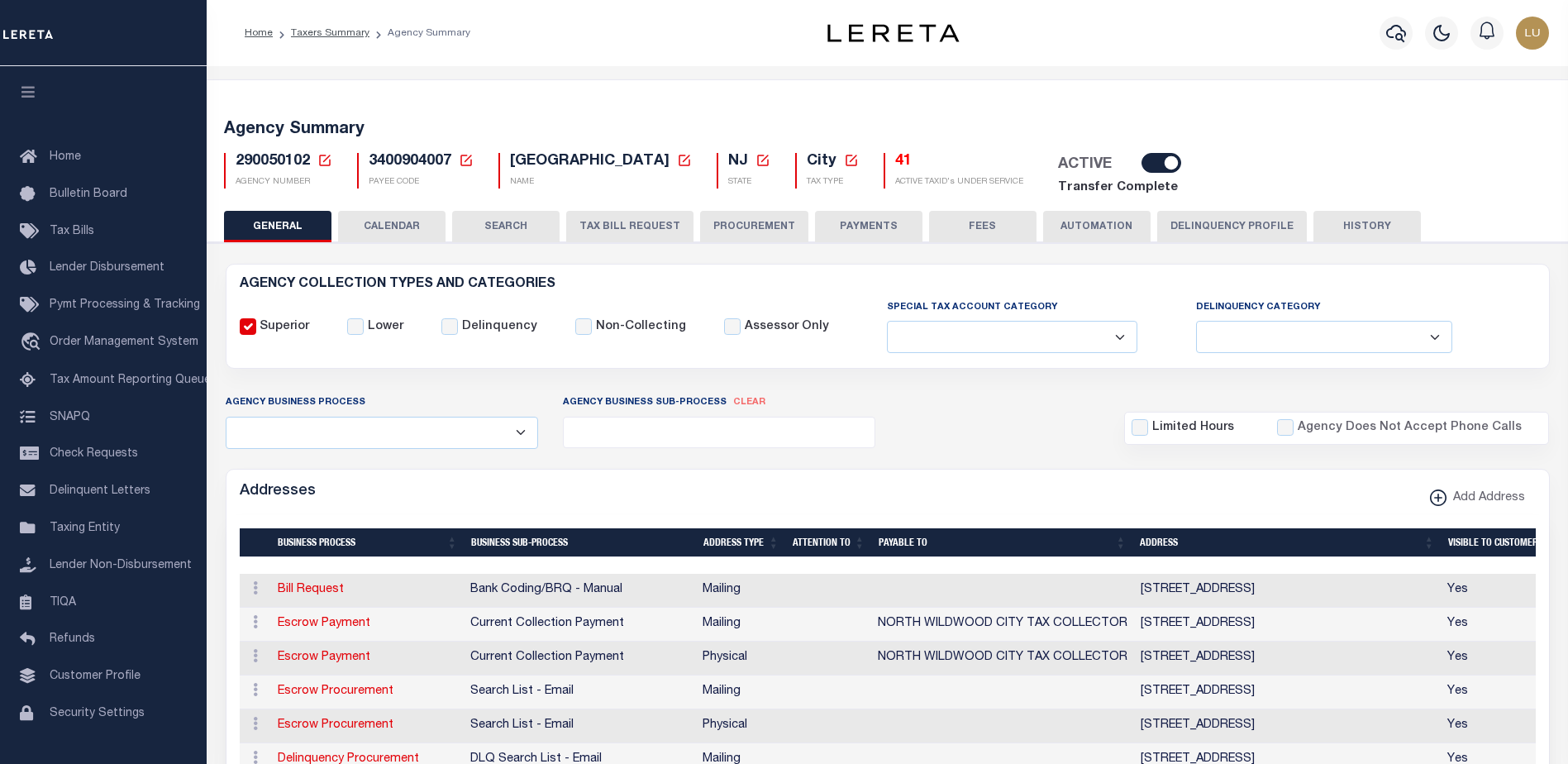
select select
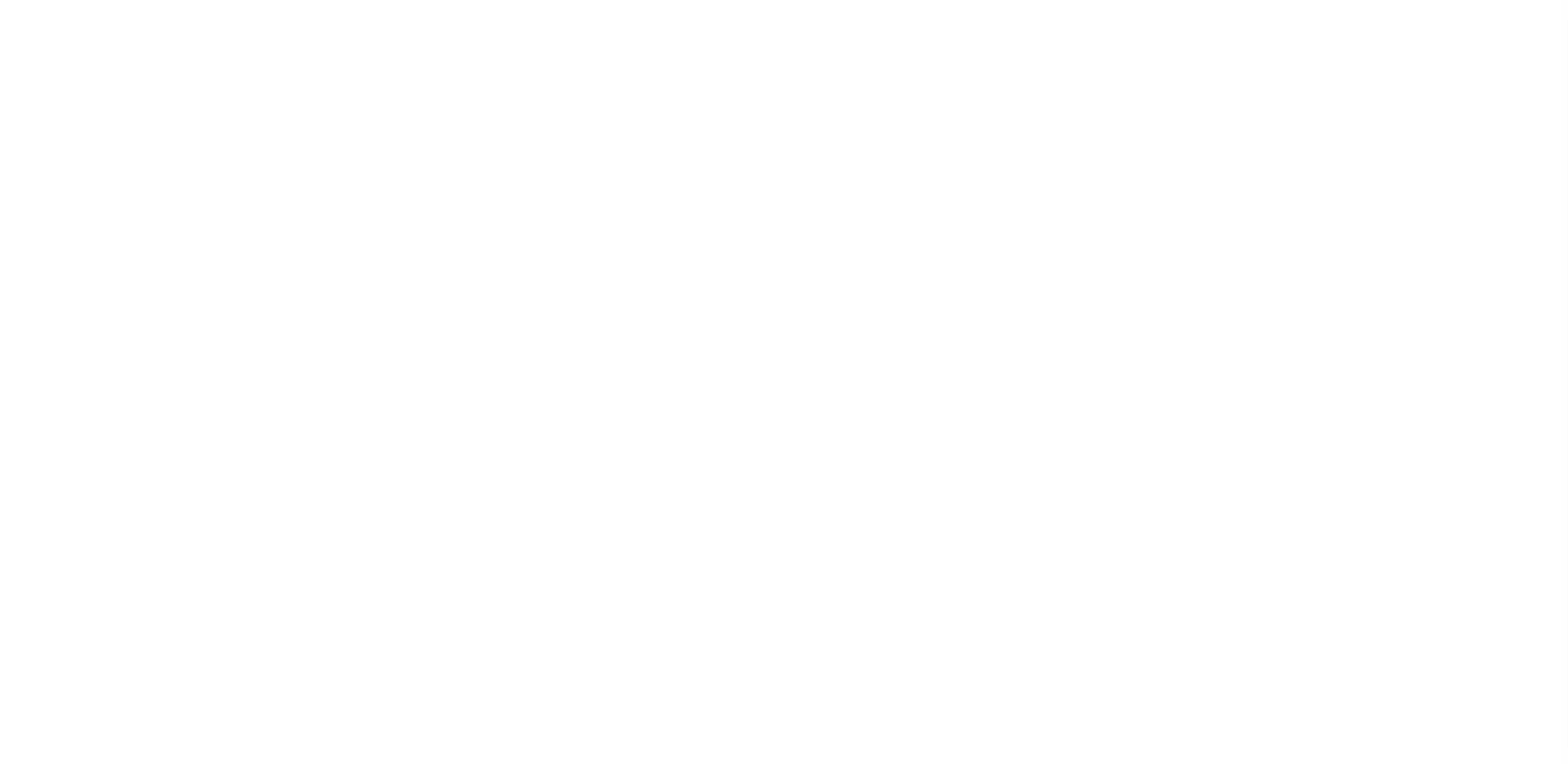
select select
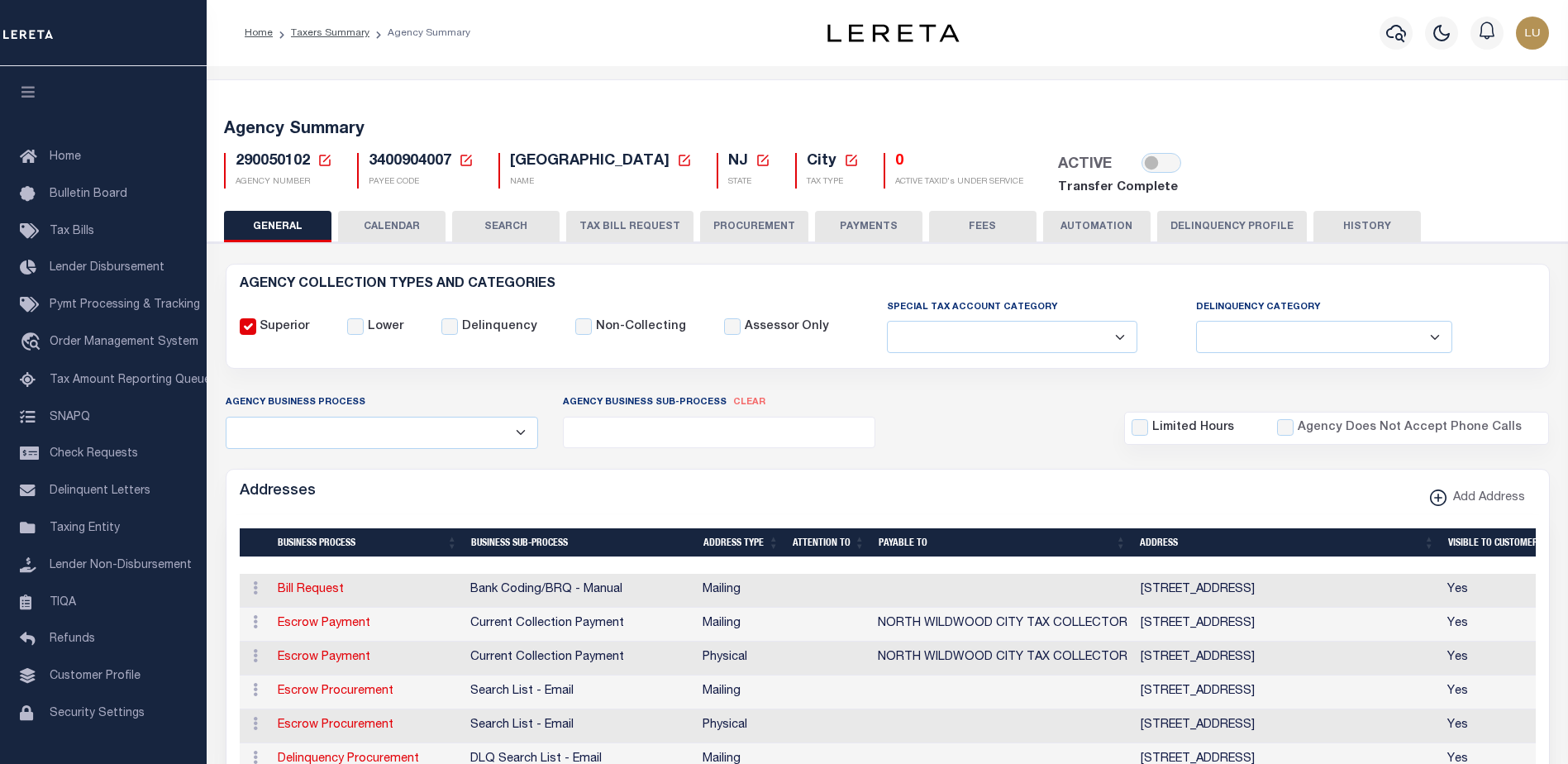
click at [470, 161] on icon at bounding box center [466, 160] width 15 height 15
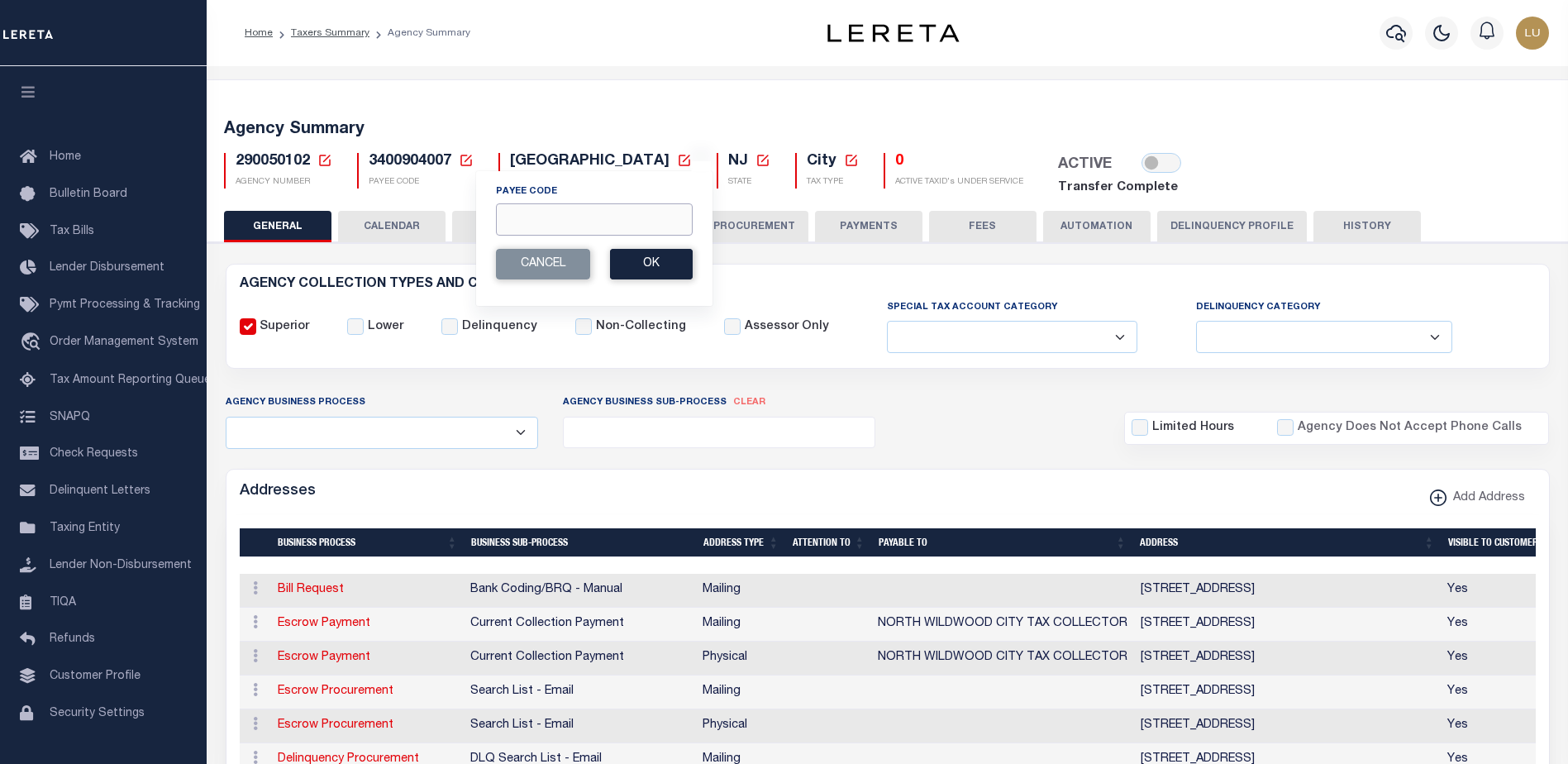
drag, startPoint x: 550, startPoint y: 217, endPoint x: 559, endPoint y: 218, distance: 9.1
click at [550, 217] on input "Payee Code" at bounding box center [594, 219] width 197 height 33
paste input "1818100000"
type input "1818100000"
click at [653, 261] on button "Ok" at bounding box center [652, 264] width 83 height 31
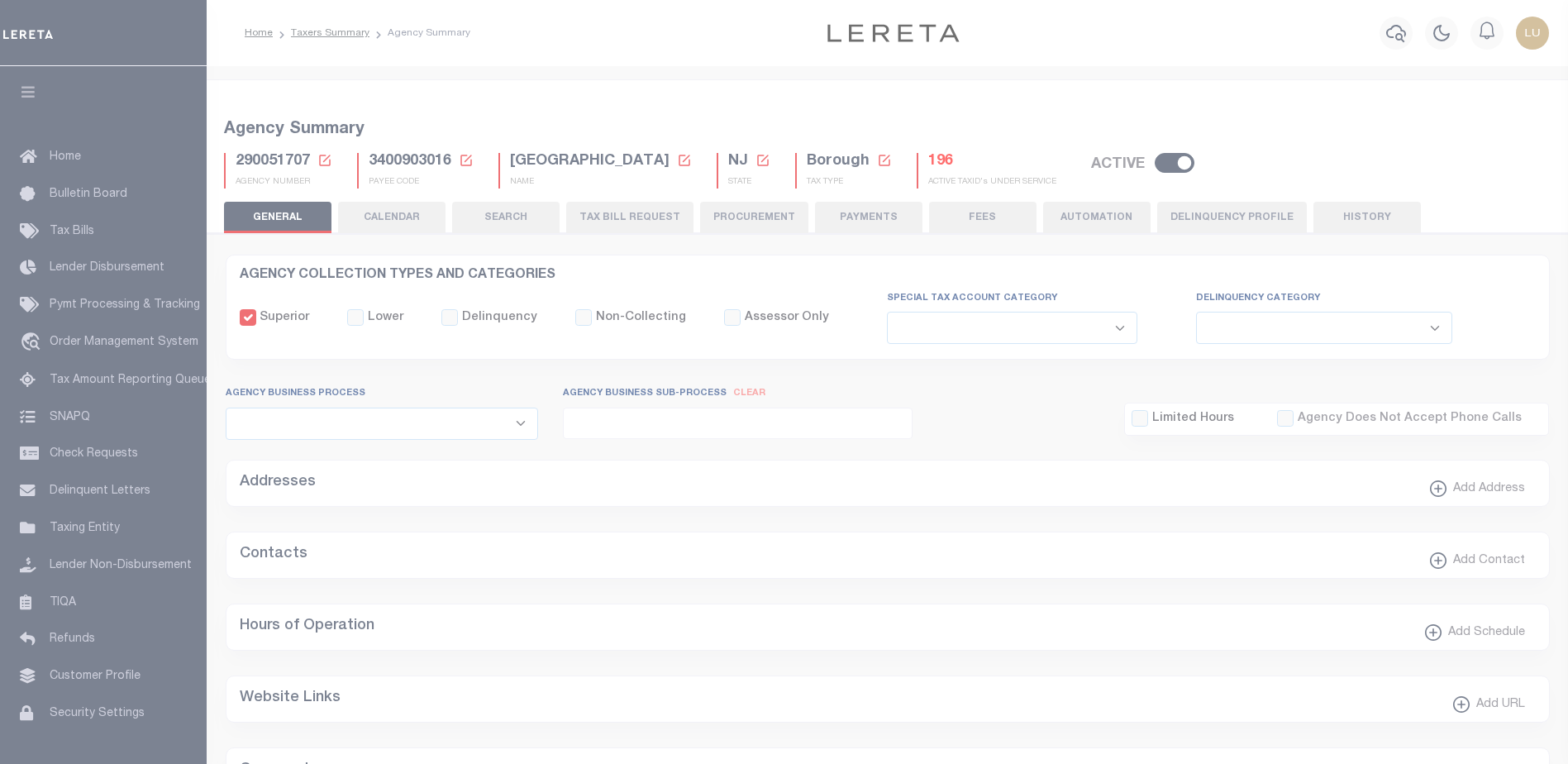
select select
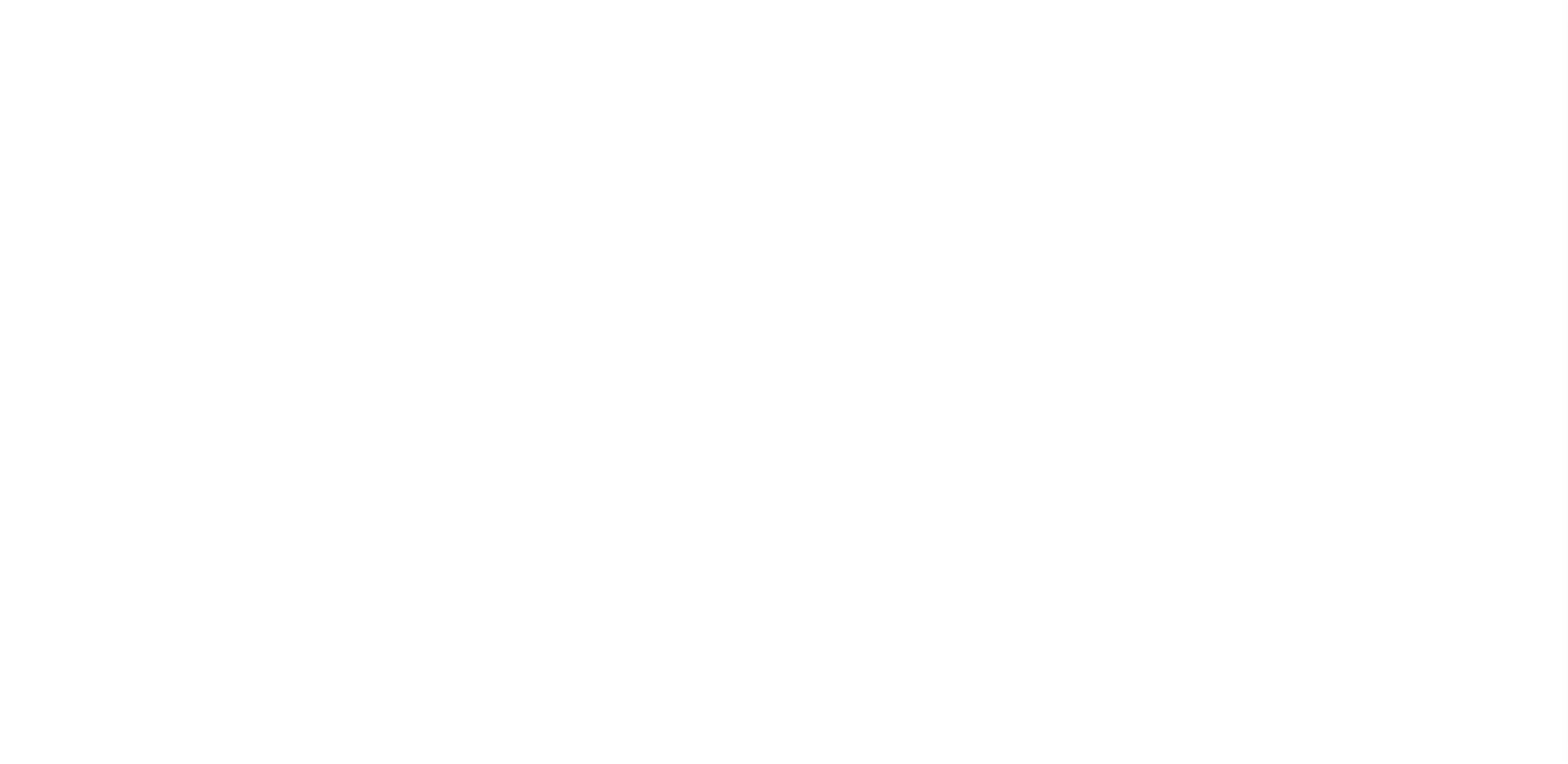
select select
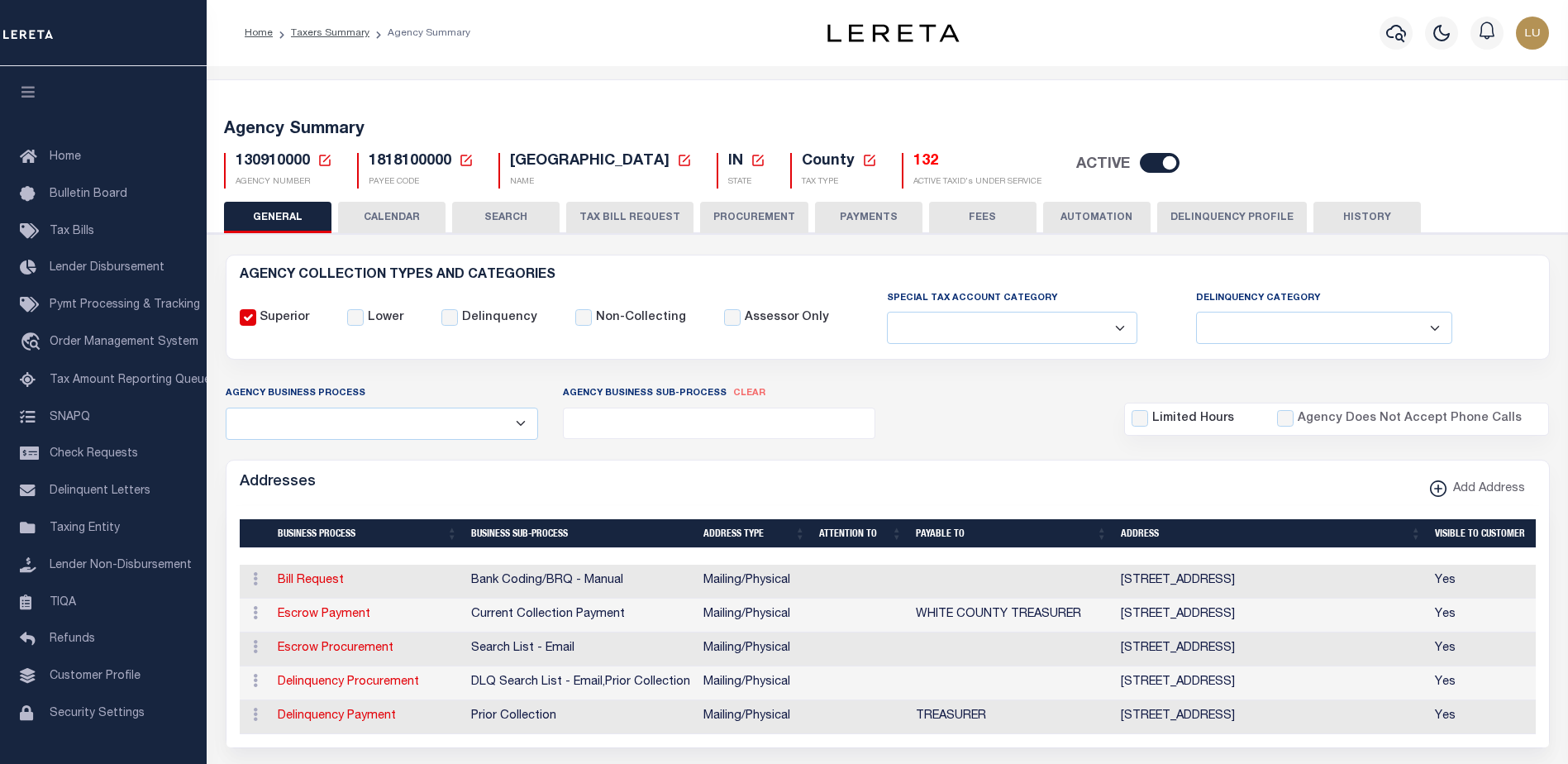
click at [430, 161] on span "1818100000" at bounding box center [410, 161] width 83 height 15
copy h5 "1818100000"
click at [1117, 149] on div "130910000 Agency Number Edit Cancel Ok" at bounding box center [888, 163] width 1352 height 48
click at [1140, 160] on input "checkbox" at bounding box center [1160, 163] width 40 height 20
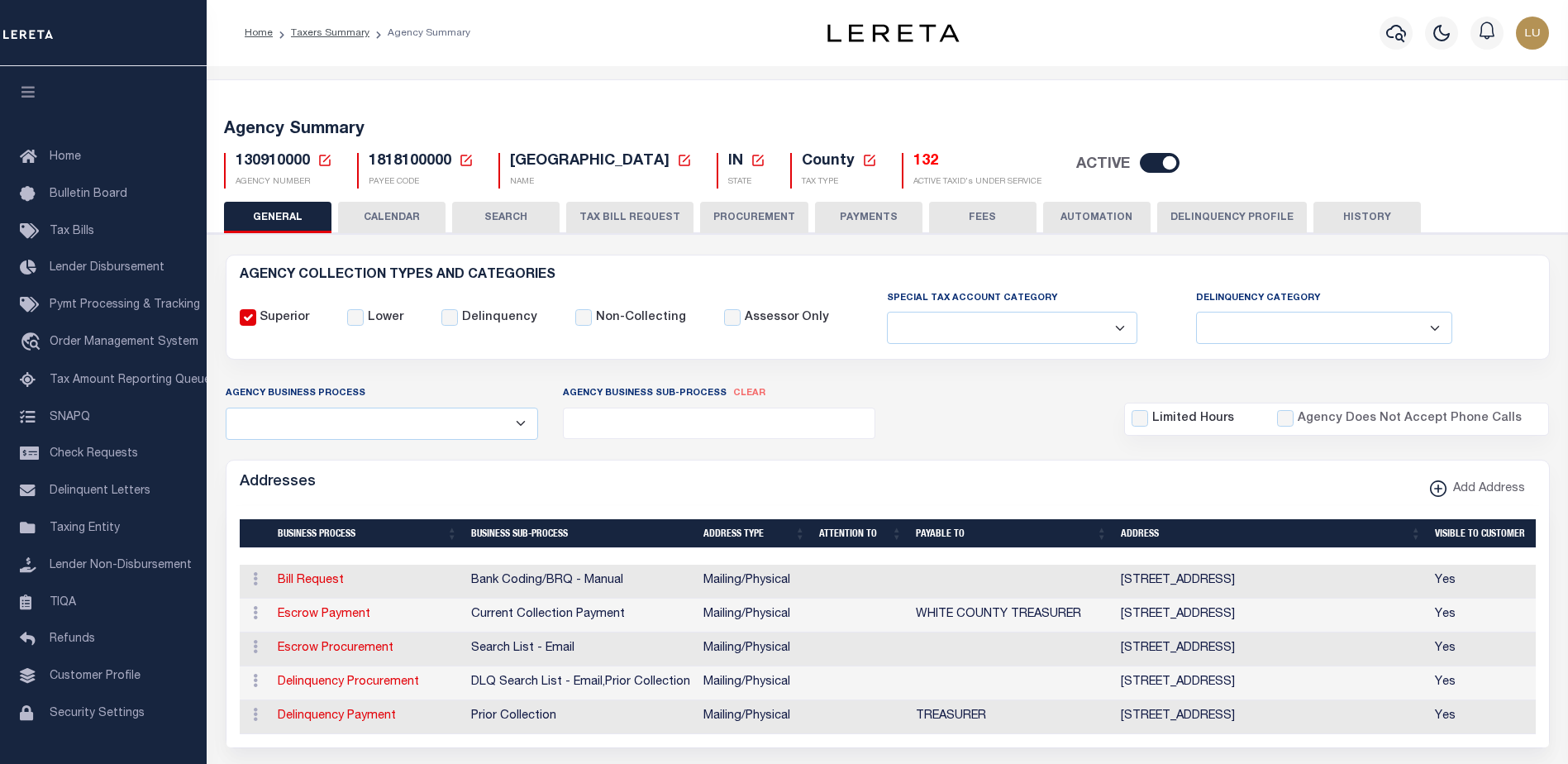
checkbox input "false"
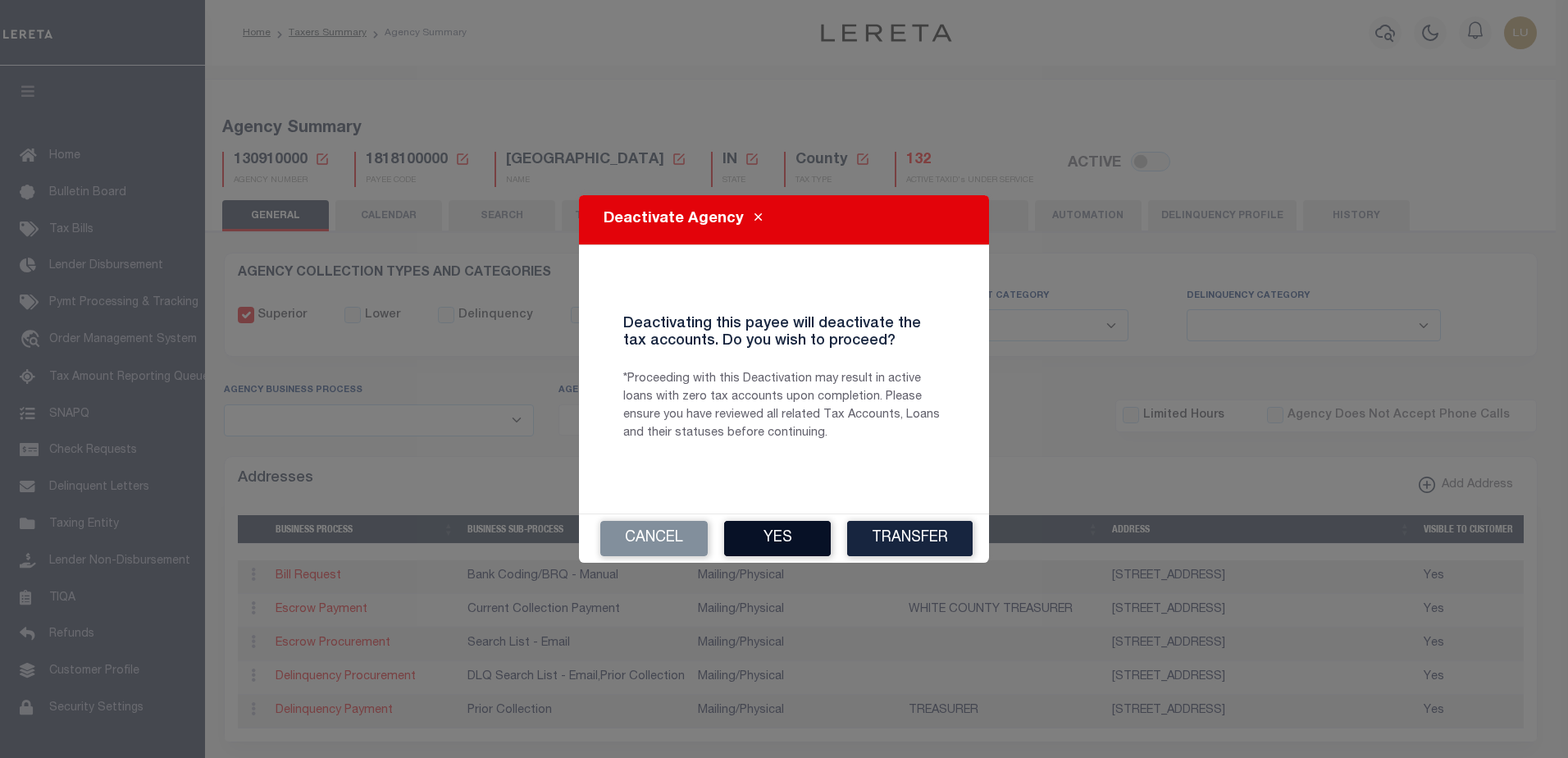
click at [787, 535] on button "Yes" at bounding box center [777, 538] width 107 height 35
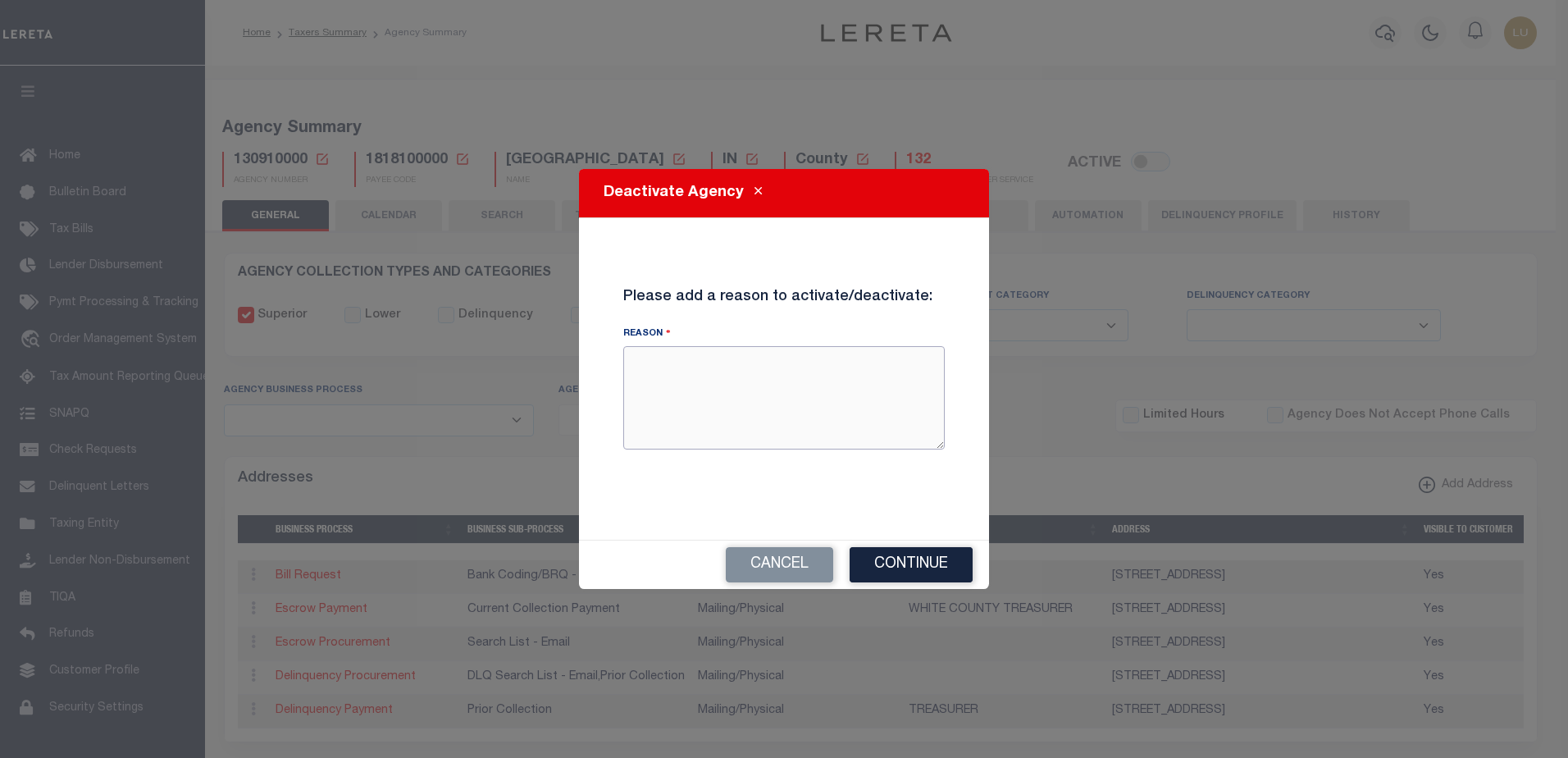
click at [796, 398] on textarea "Reason" at bounding box center [784, 397] width 322 height 103
type textarea "Testing deactivation"
click at [929, 550] on button "Continue" at bounding box center [910, 565] width 123 height 35
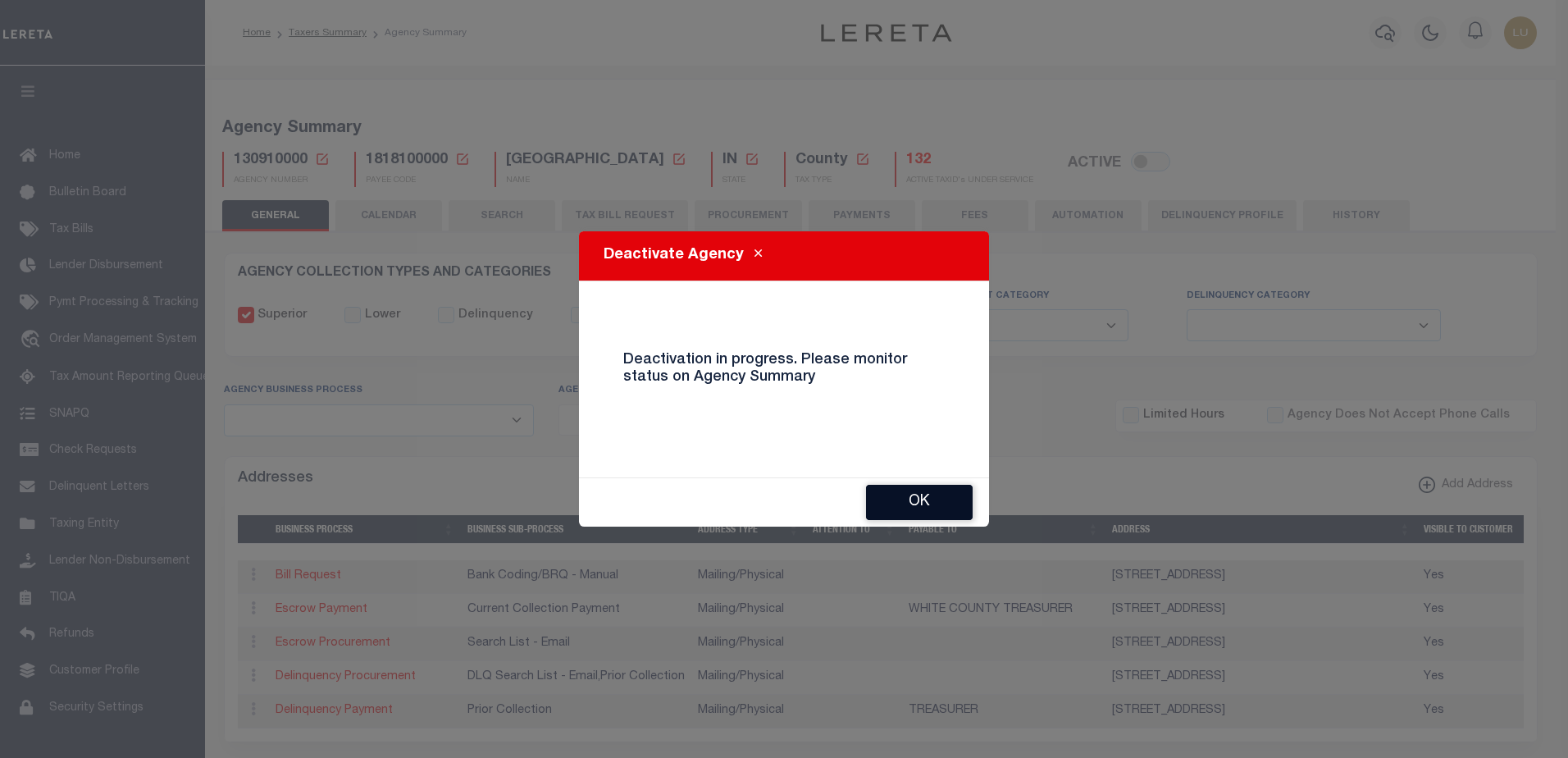
click at [943, 502] on button "OK" at bounding box center [919, 502] width 107 height 35
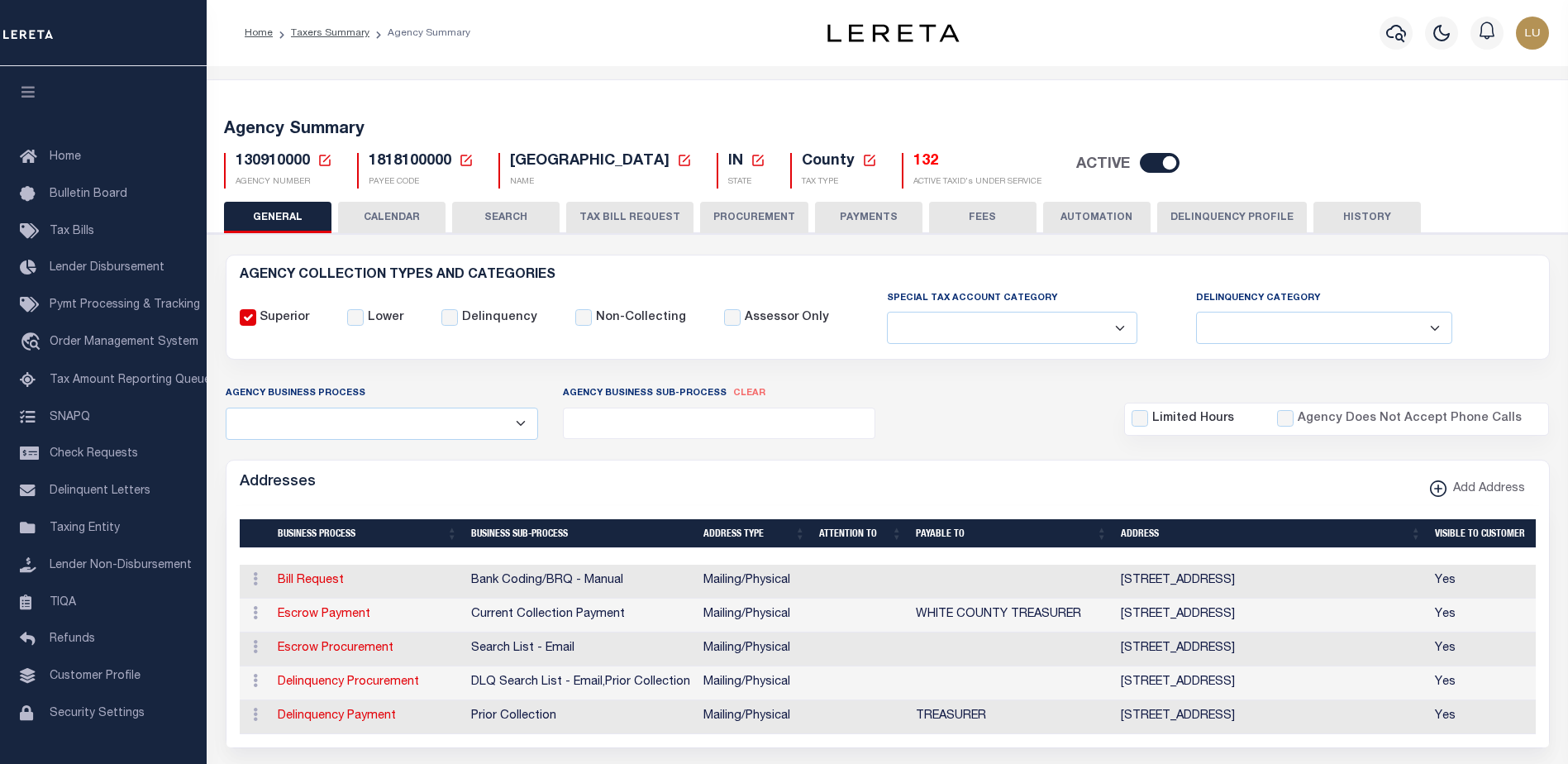
checkbox input "true"
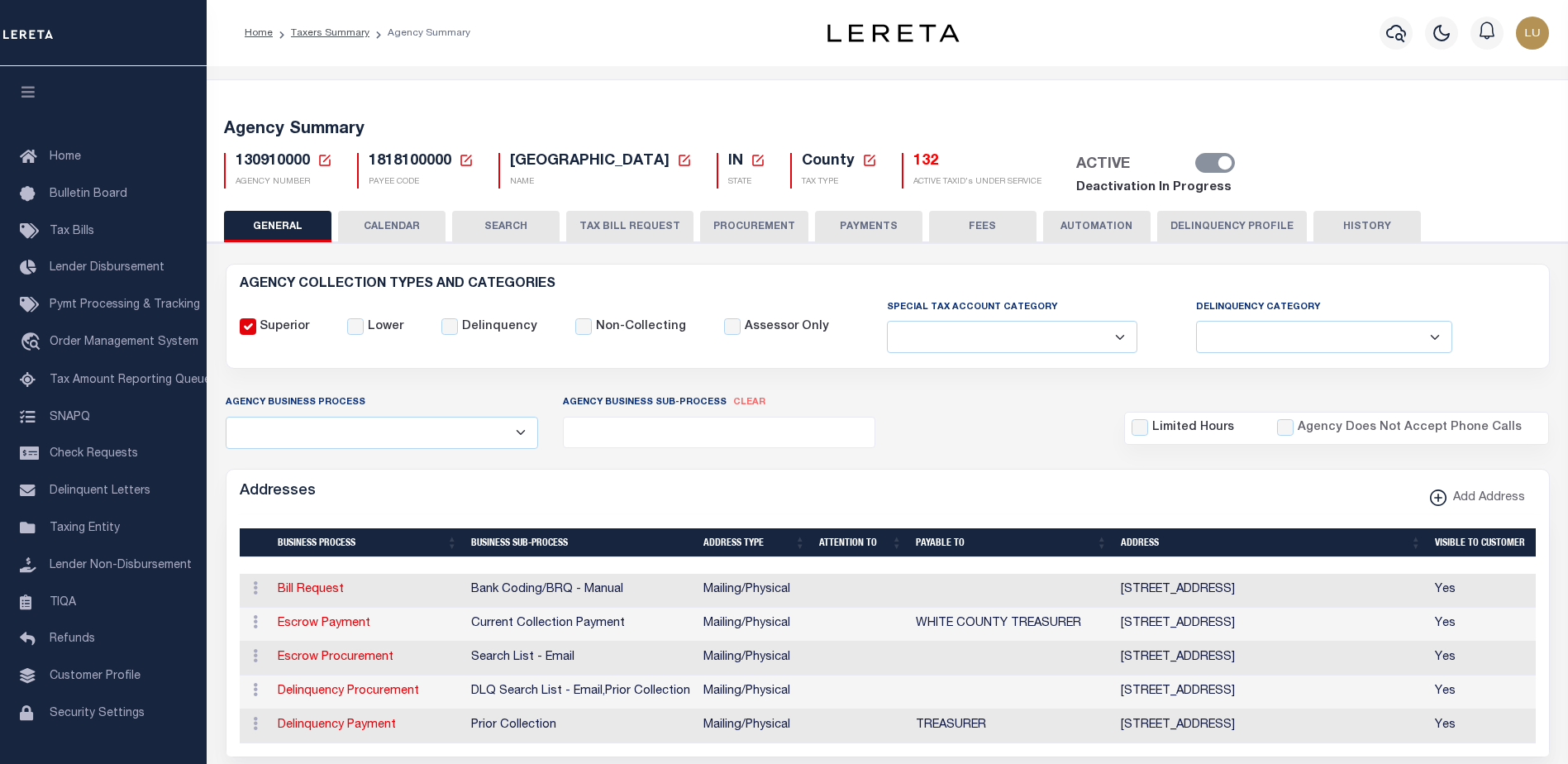
select select
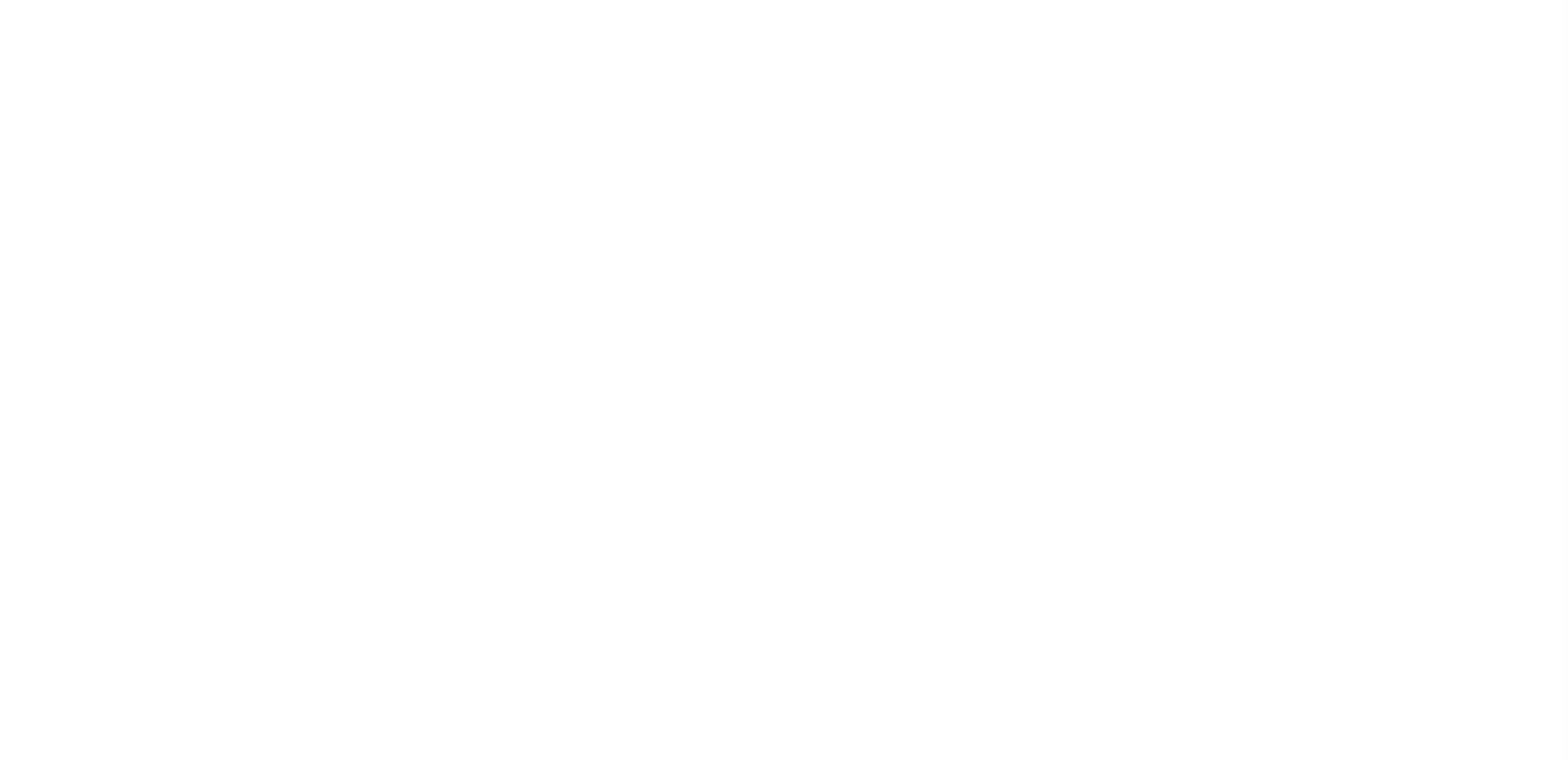
select select
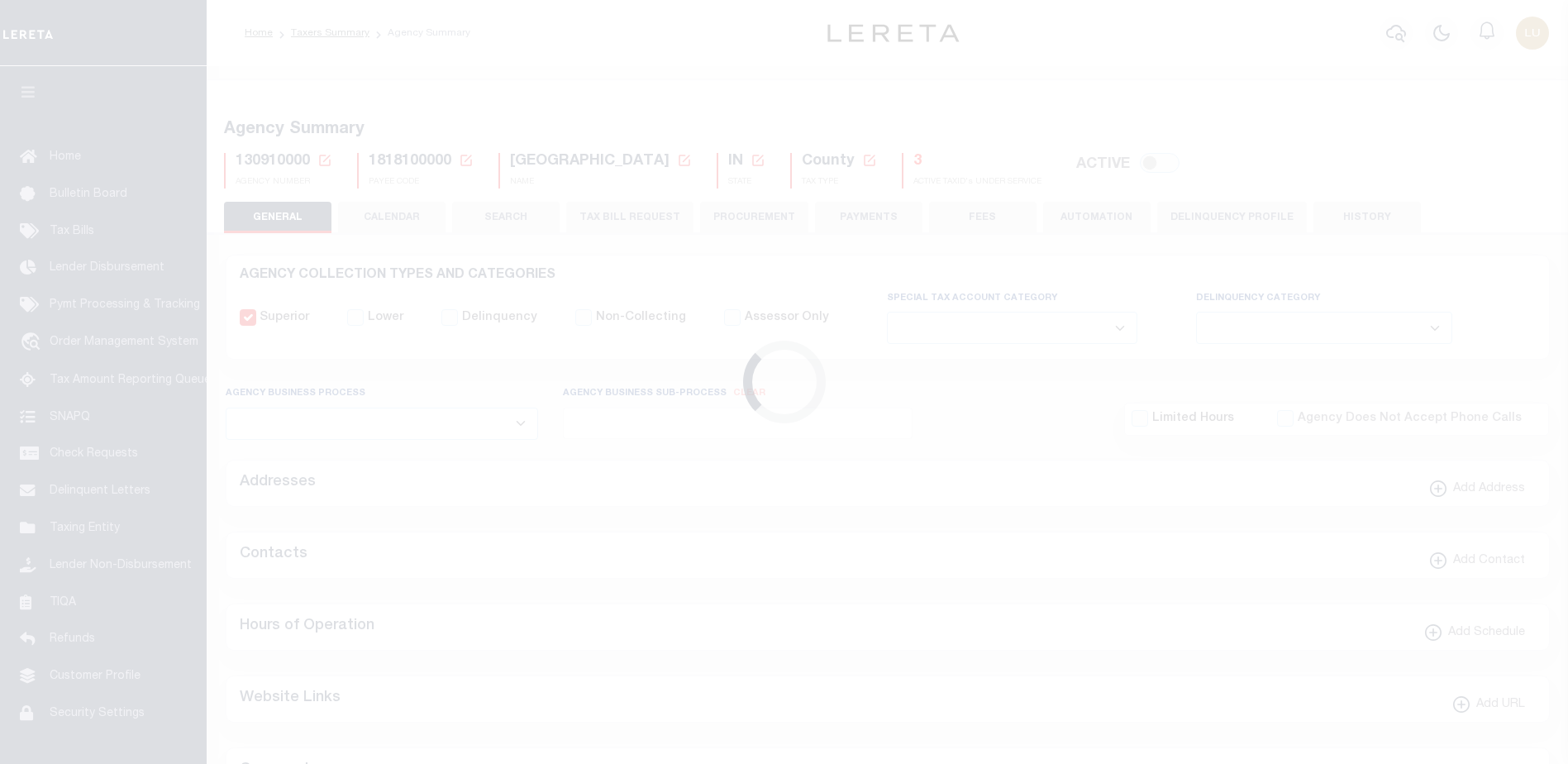
select select
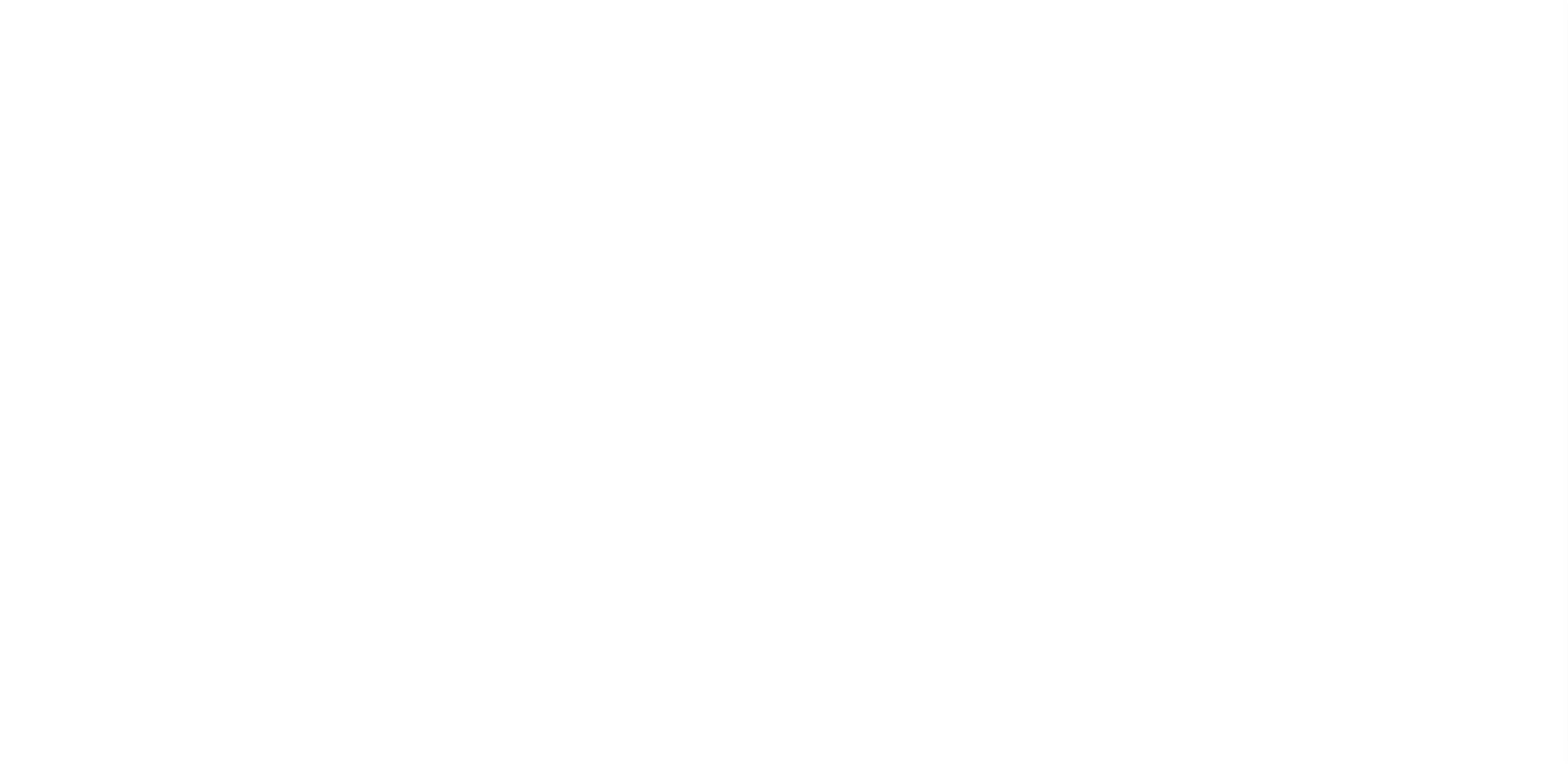
select select
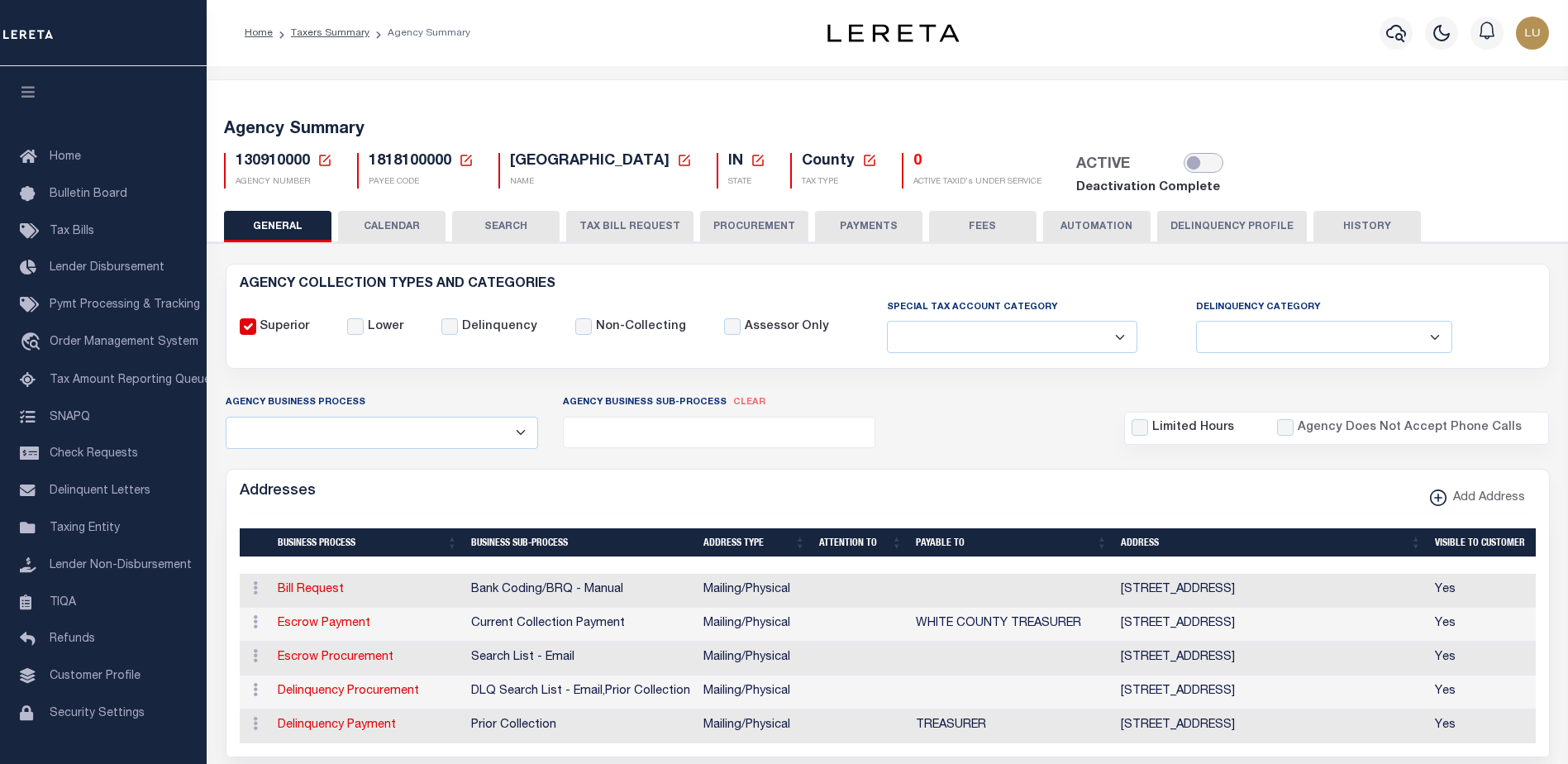
click at [1183, 161] on input "checkbox" at bounding box center [1203, 163] width 40 height 20
checkbox input "true"
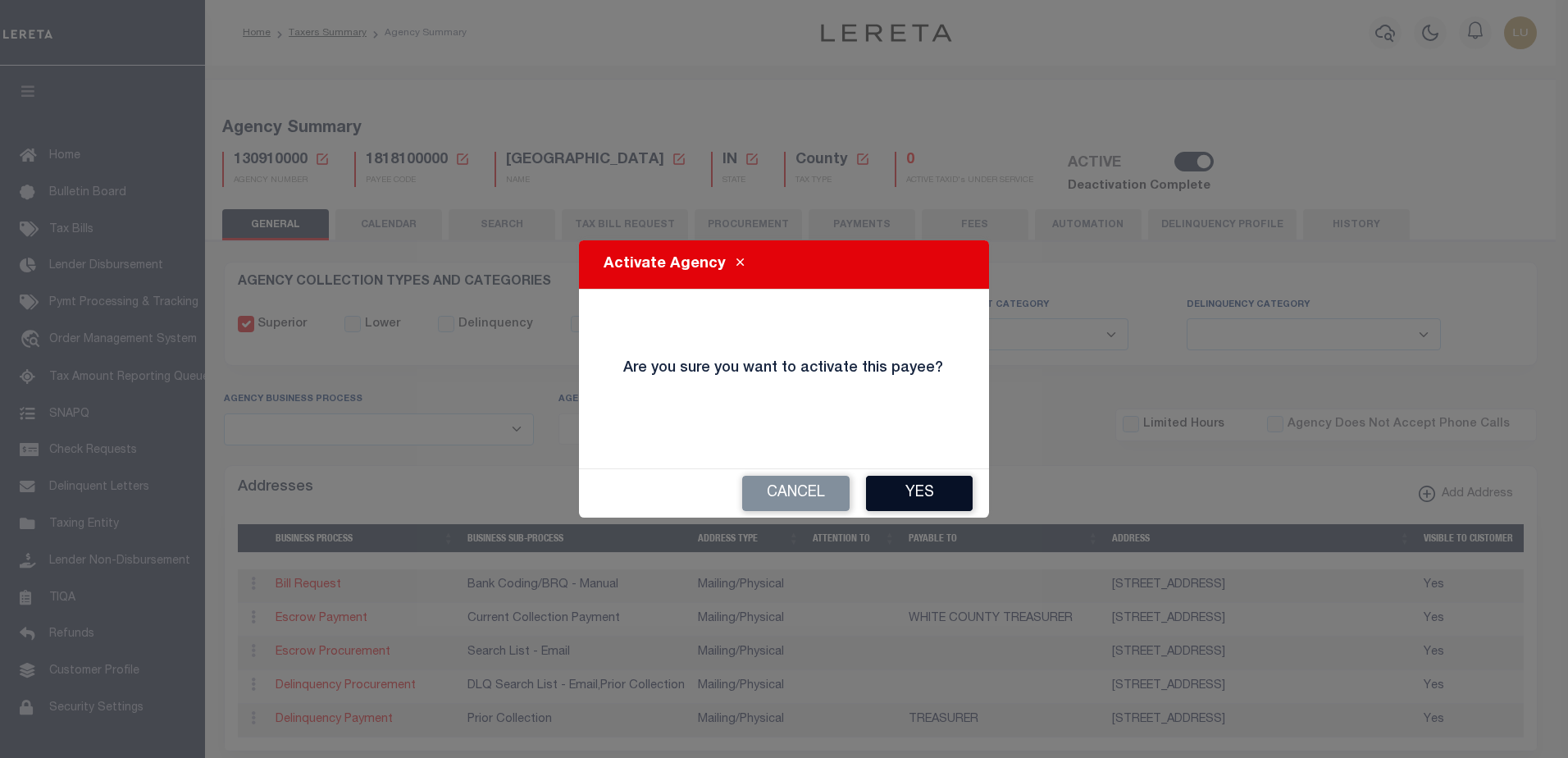
click at [911, 497] on button "Yes" at bounding box center [919, 493] width 107 height 35
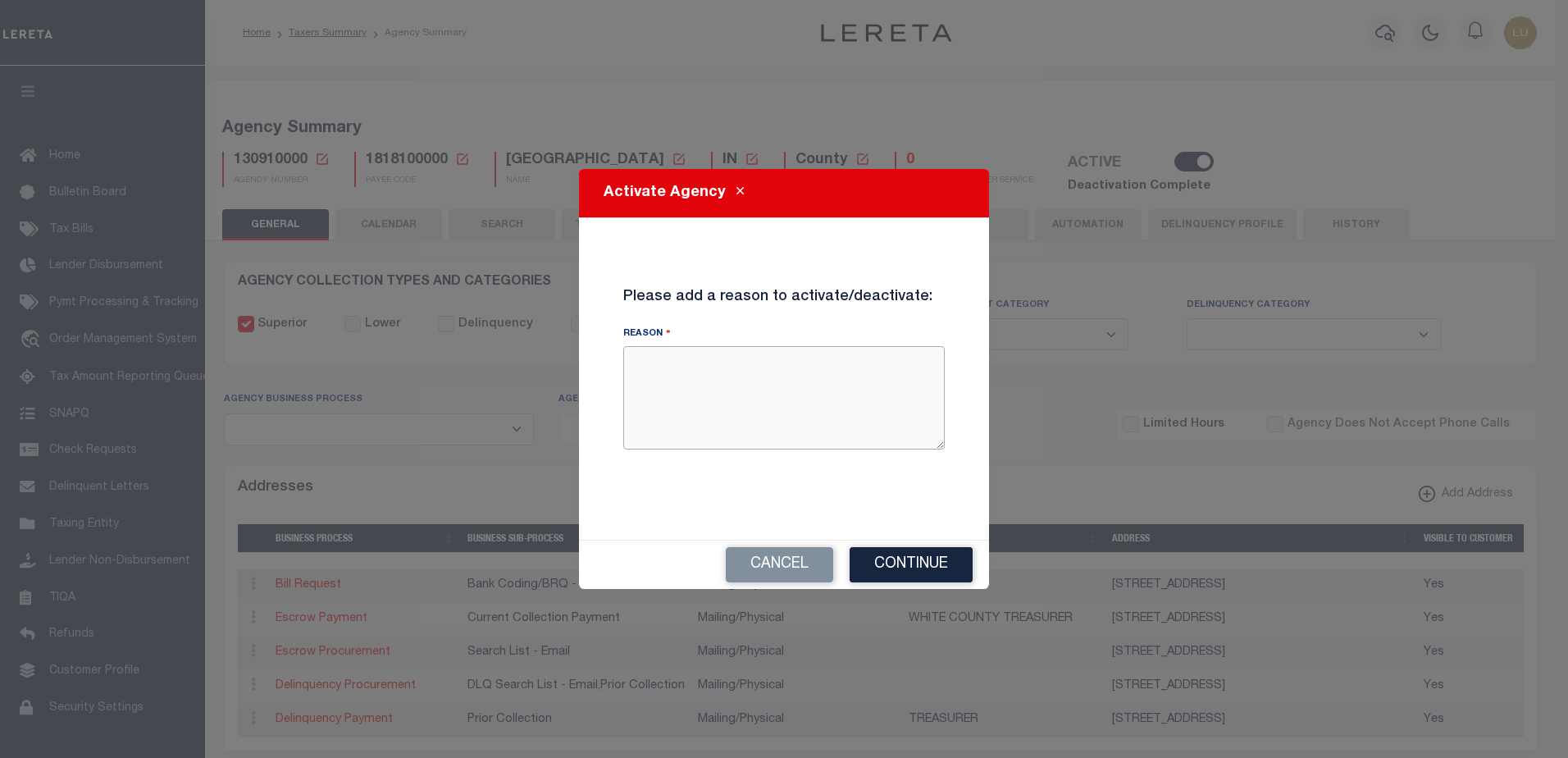
click at [806, 397] on textarea "Reason" at bounding box center [784, 397] width 322 height 103
type textarea "Testing reactivation"
click at [906, 559] on button "Continue" at bounding box center [910, 565] width 123 height 35
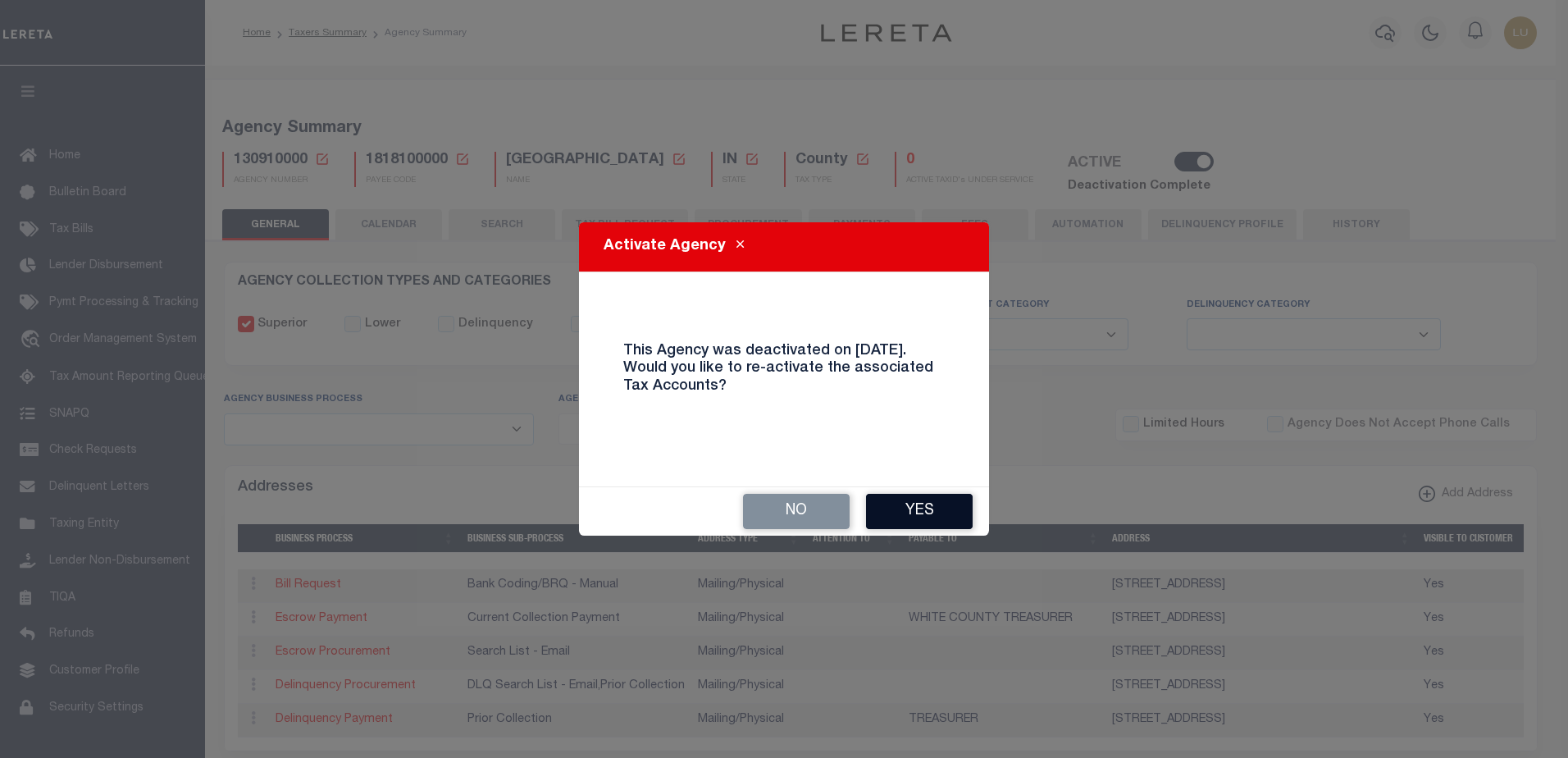
click at [905, 513] on button "Yes" at bounding box center [919, 511] width 107 height 35
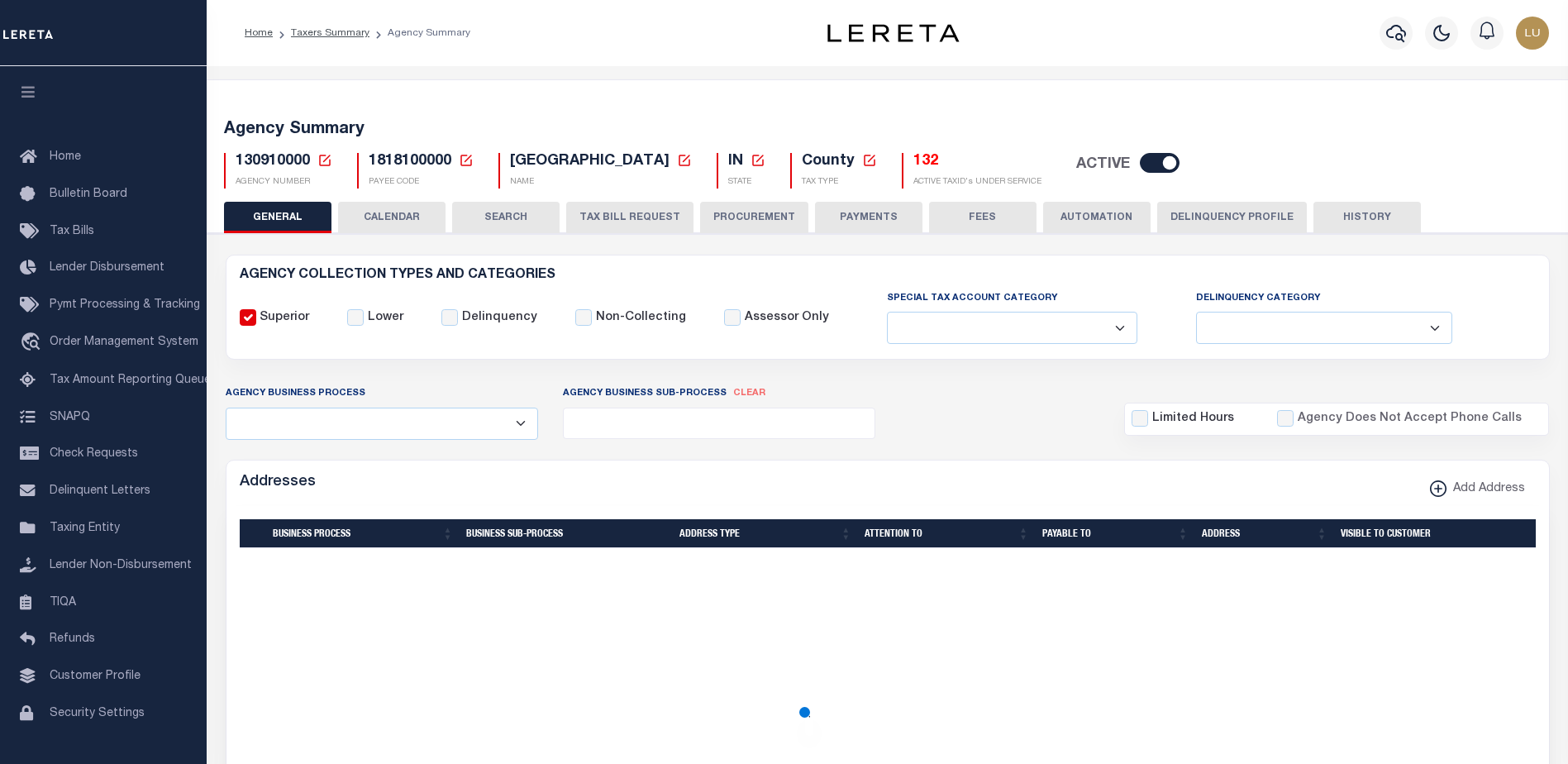
select select
